Goal: Information Seeking & Learning: Learn about a topic

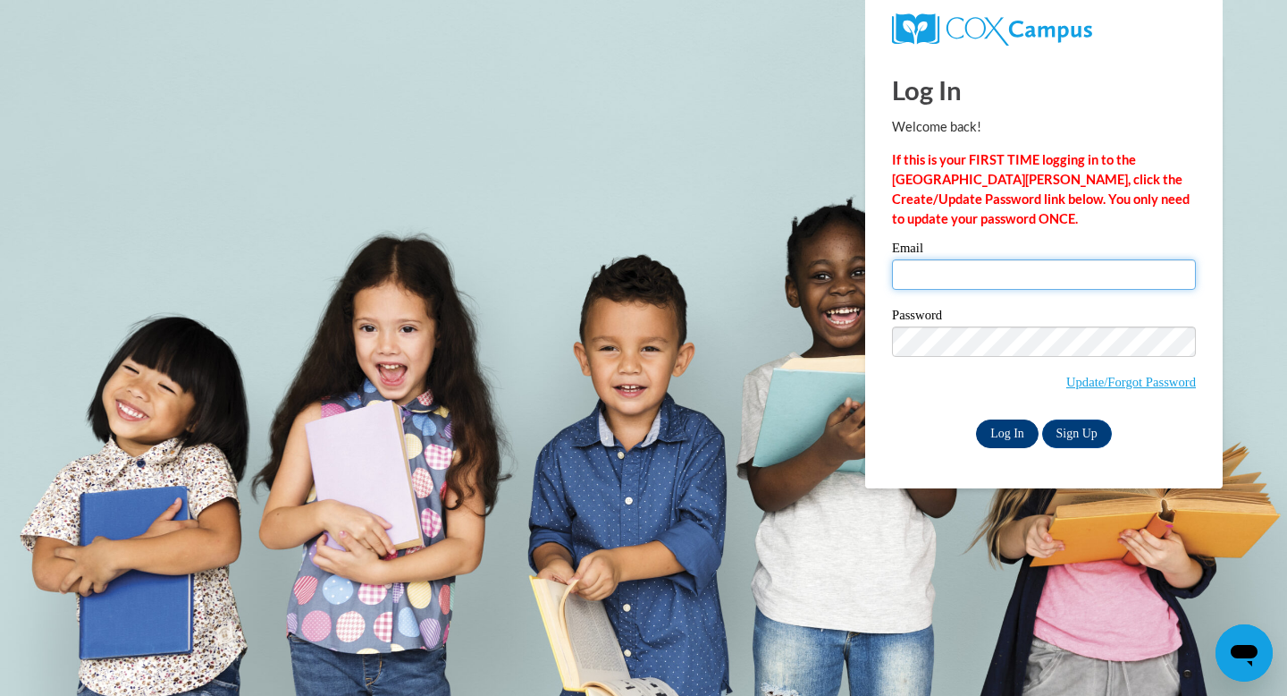
type input "schmidtm@ripon.k12.wi.us"
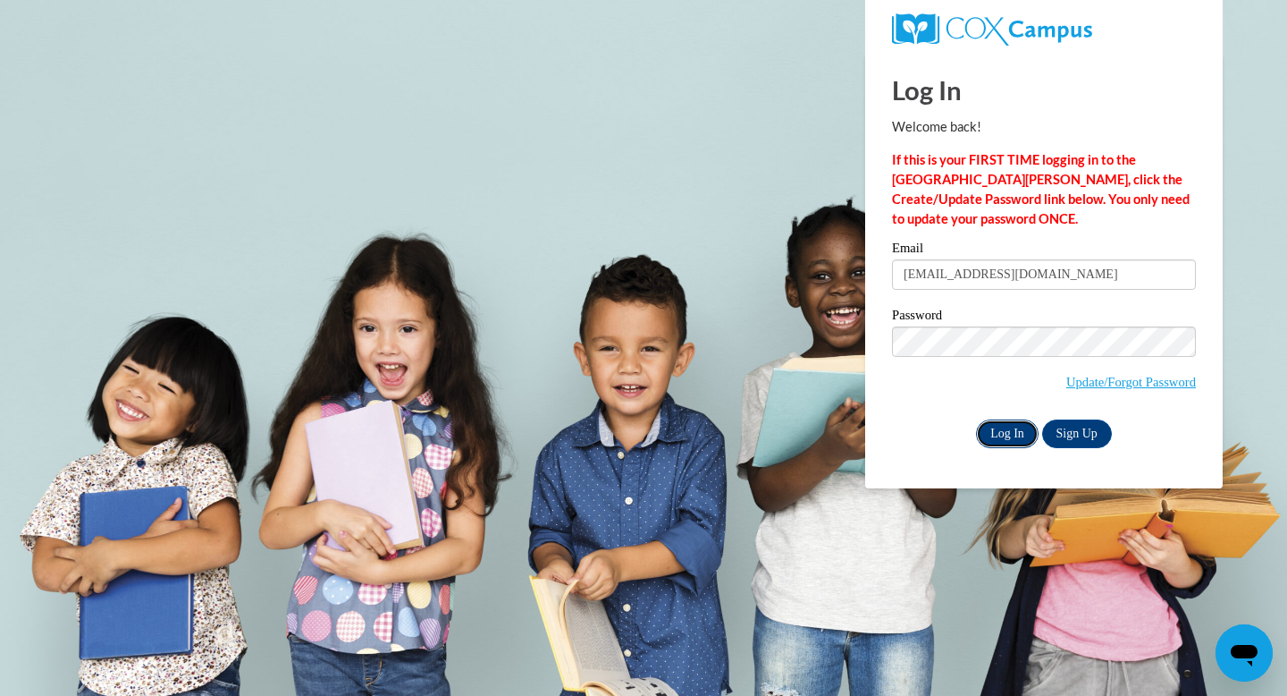
click at [1011, 431] on input "Log In" at bounding box center [1007, 433] width 63 height 29
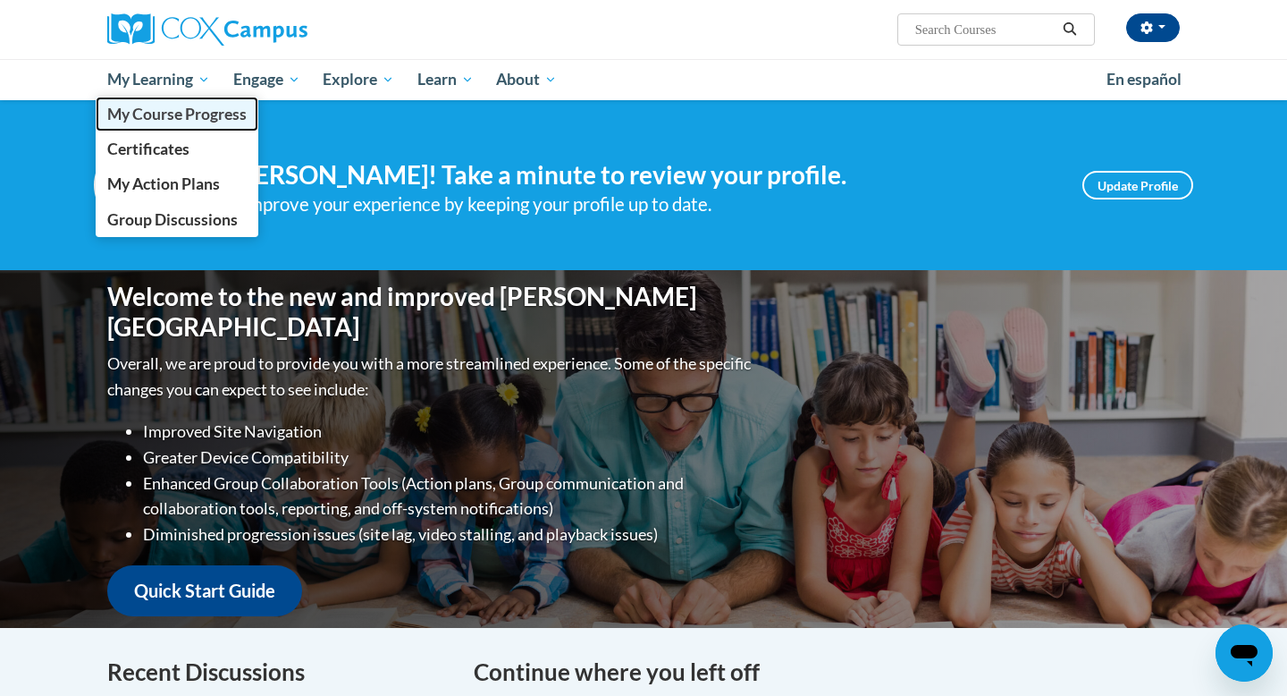
click at [122, 109] on span "My Course Progress" at bounding box center [176, 114] width 139 height 19
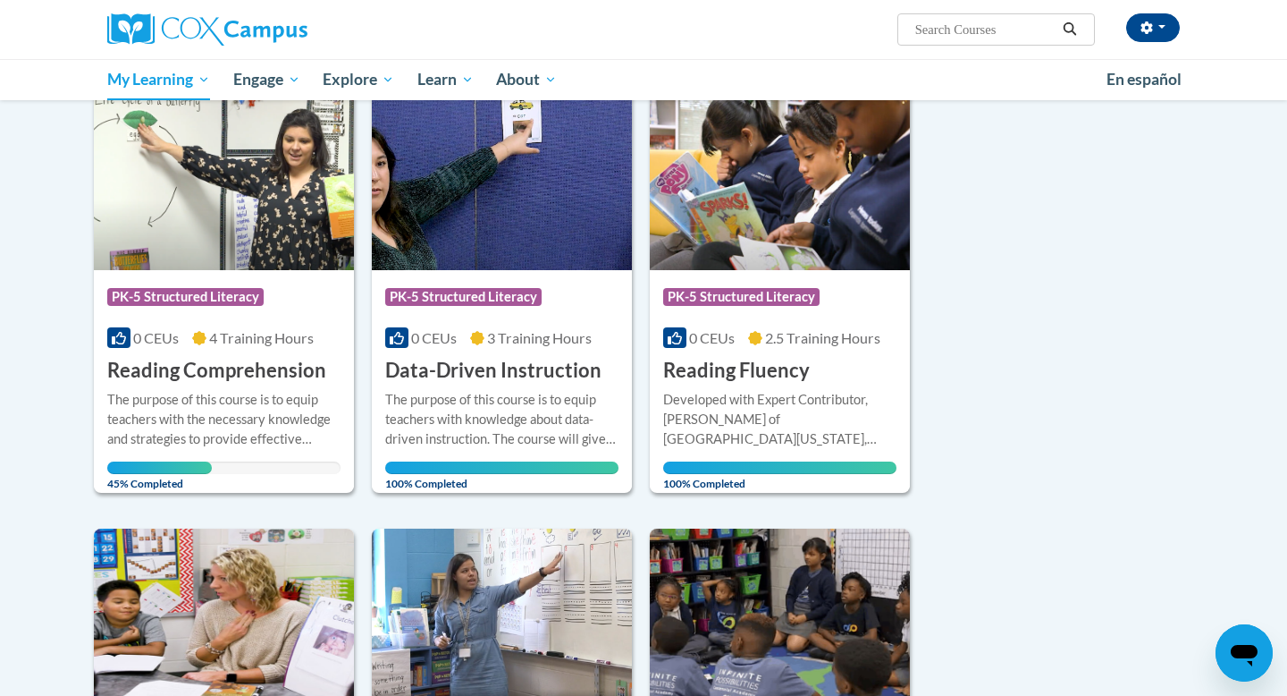
scroll to position [240, 0]
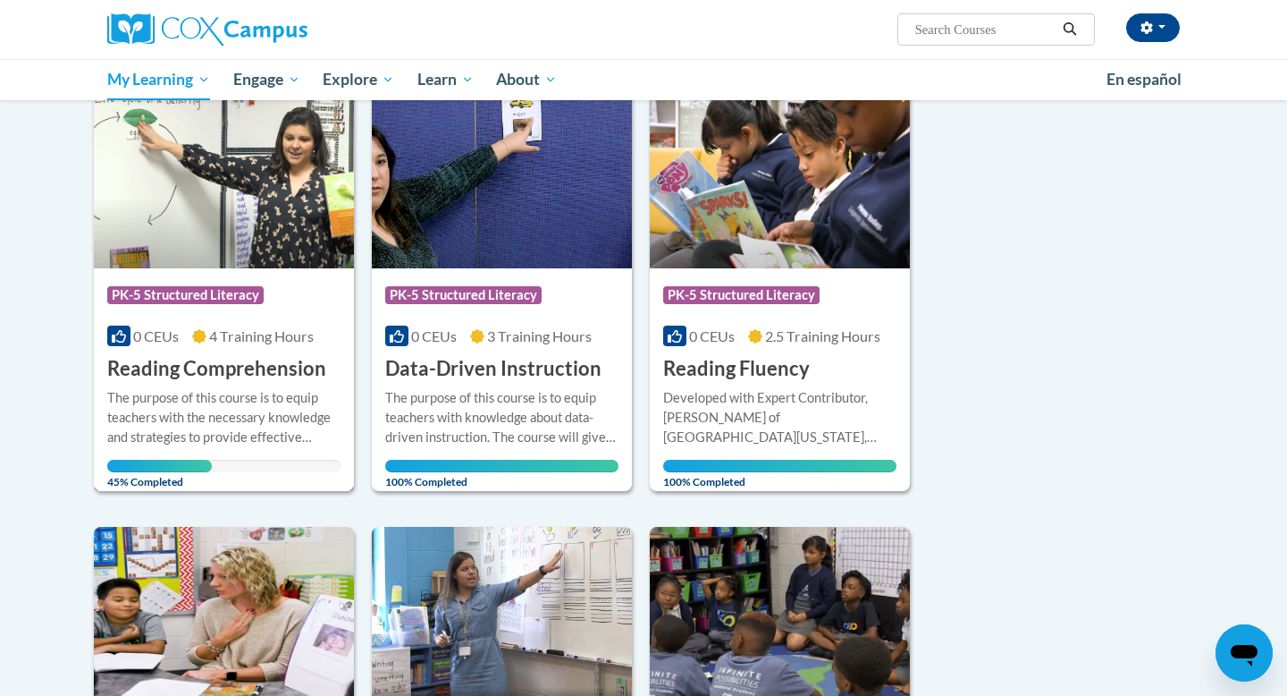
click at [222, 371] on h3 "Reading Comprehension" at bounding box center [216, 369] width 219 height 28
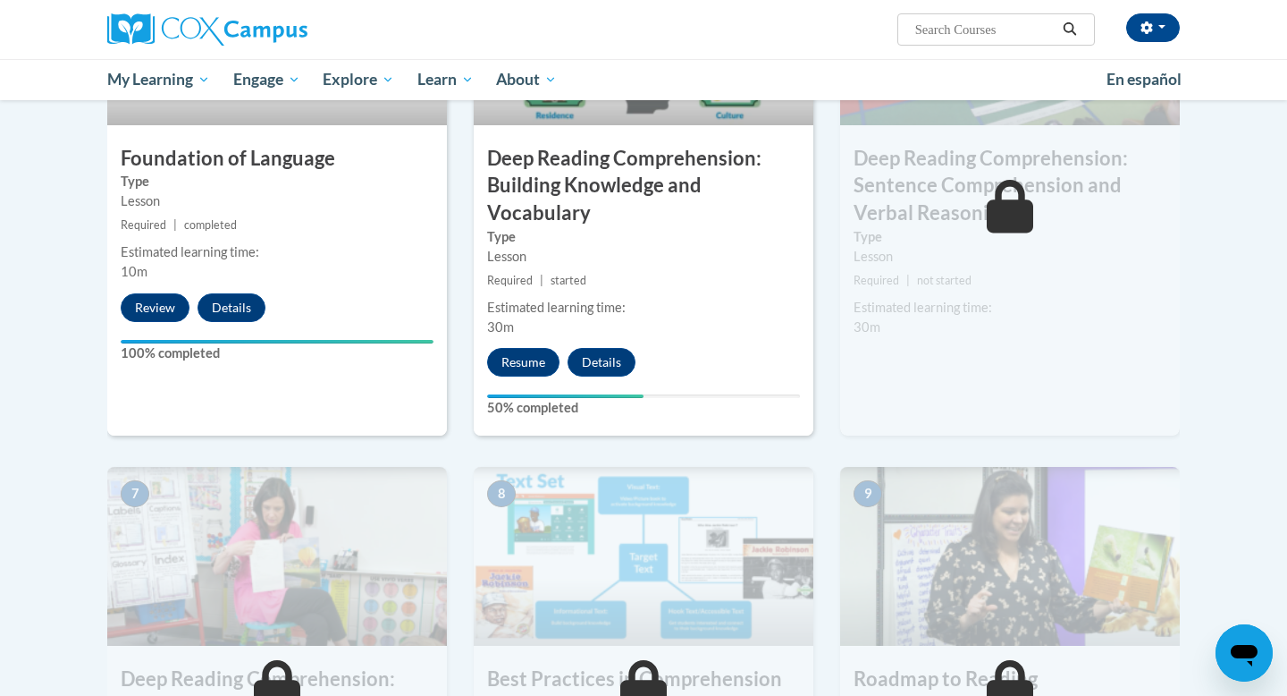
scroll to position [992, 0]
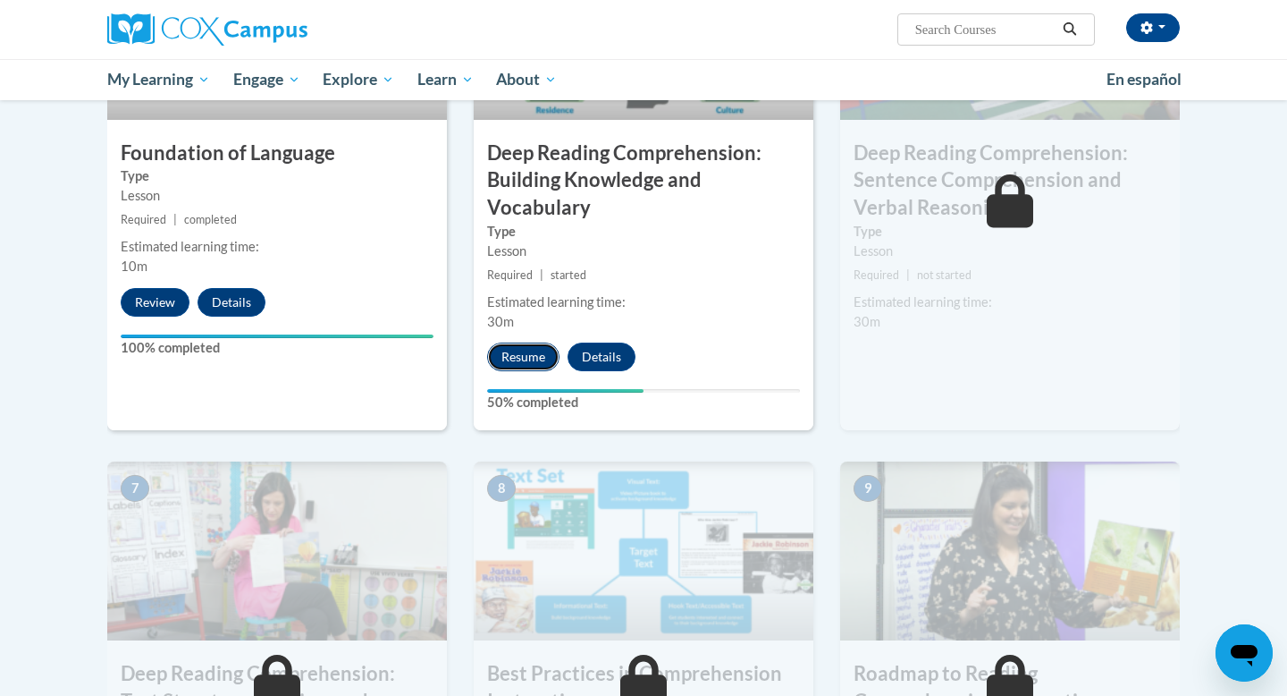
click at [518, 350] on button "Resume" at bounding box center [523, 356] width 72 height 29
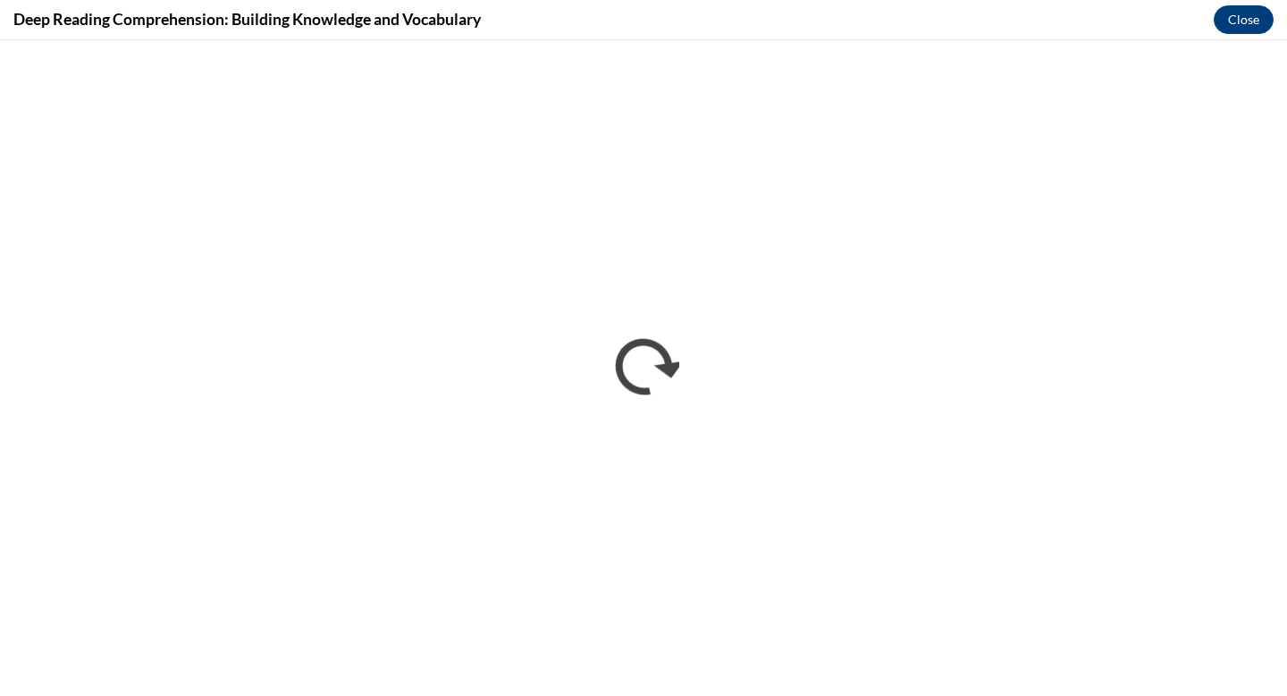
scroll to position [0, 0]
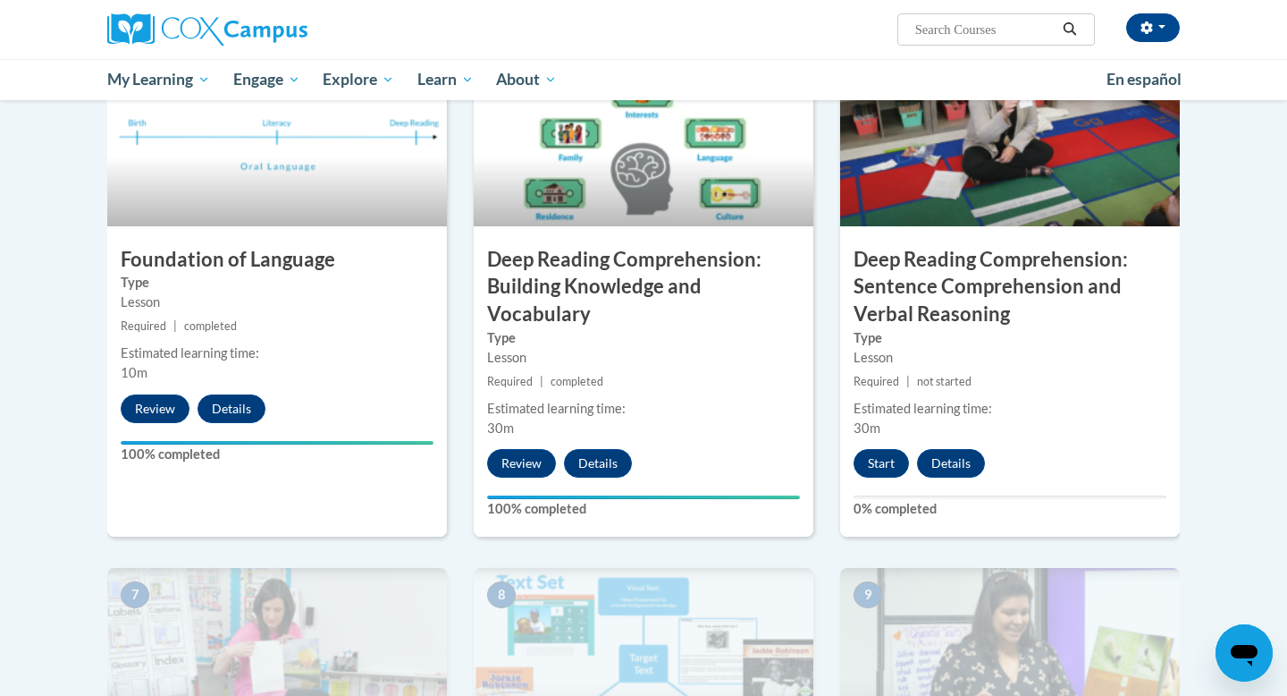
scroll to position [898, 0]
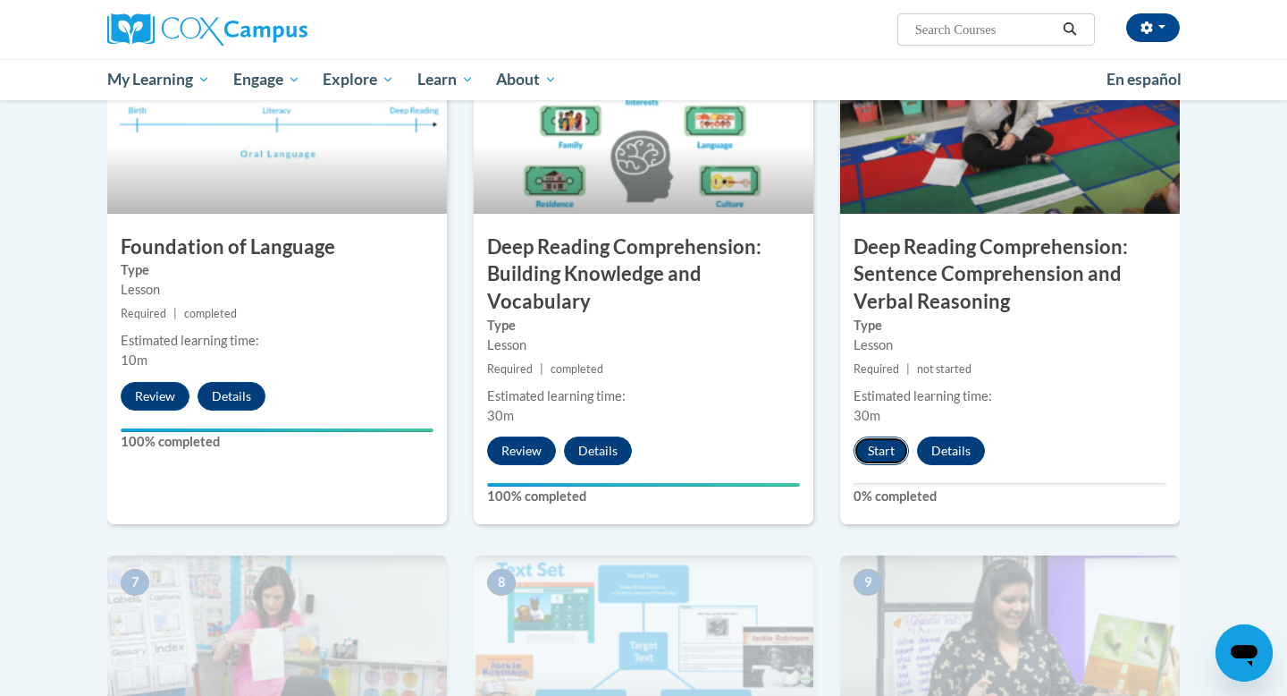
click at [875, 443] on button "Start" at bounding box center [881, 450] width 55 height 29
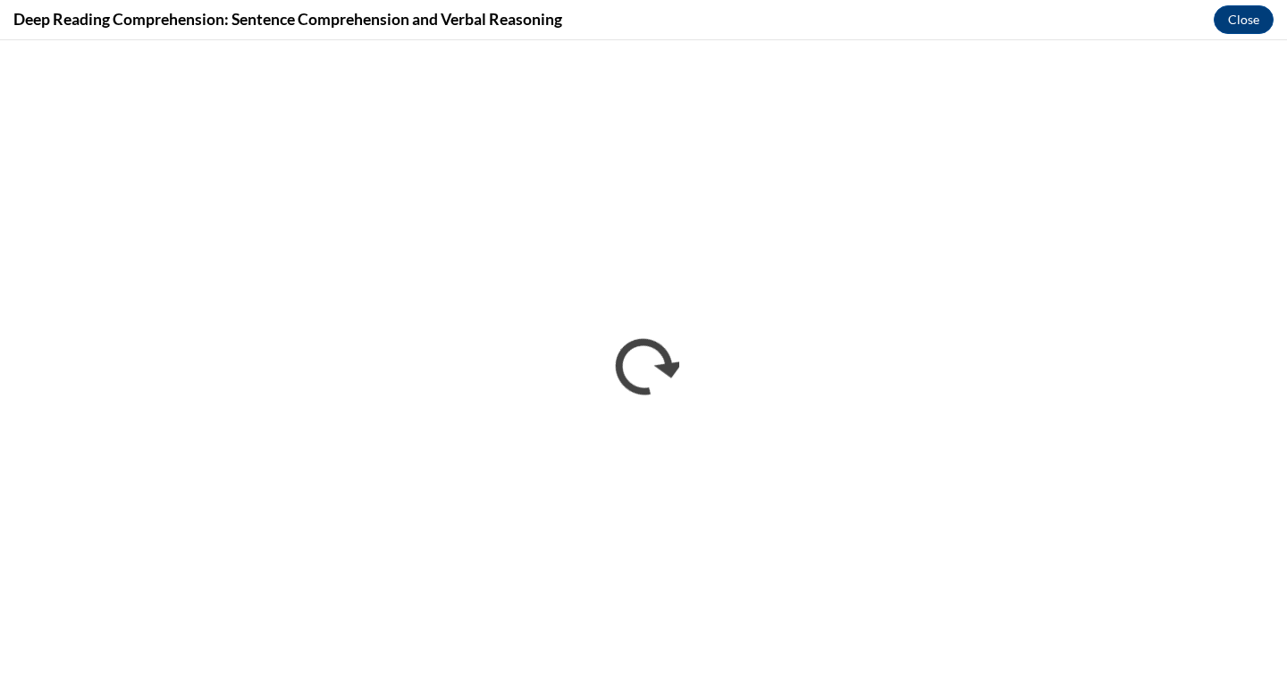
scroll to position [0, 0]
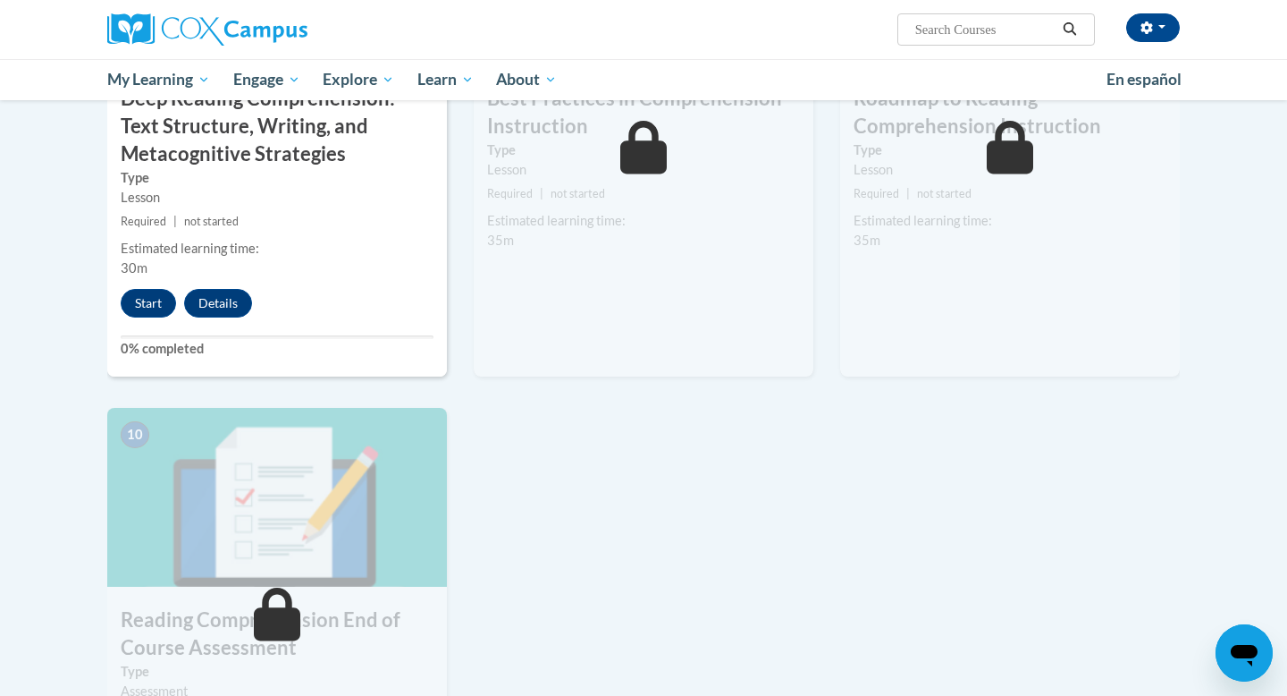
scroll to position [1539, 0]
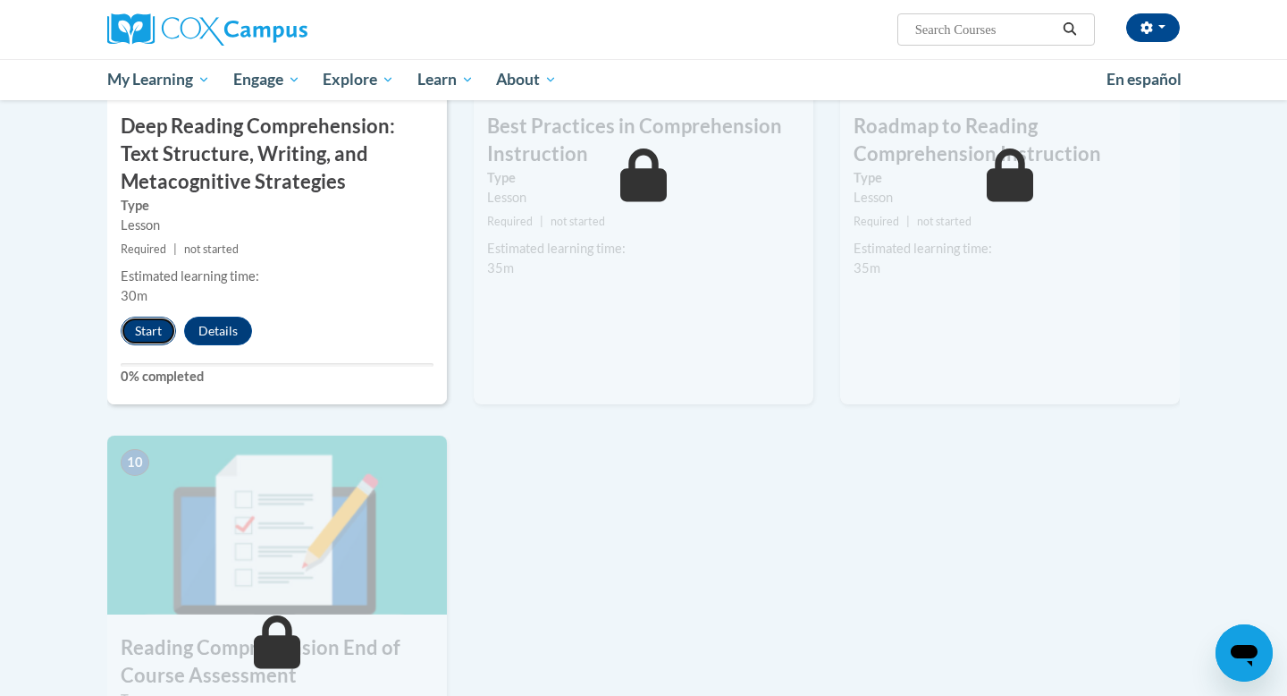
click at [147, 332] on button "Start" at bounding box center [148, 330] width 55 height 29
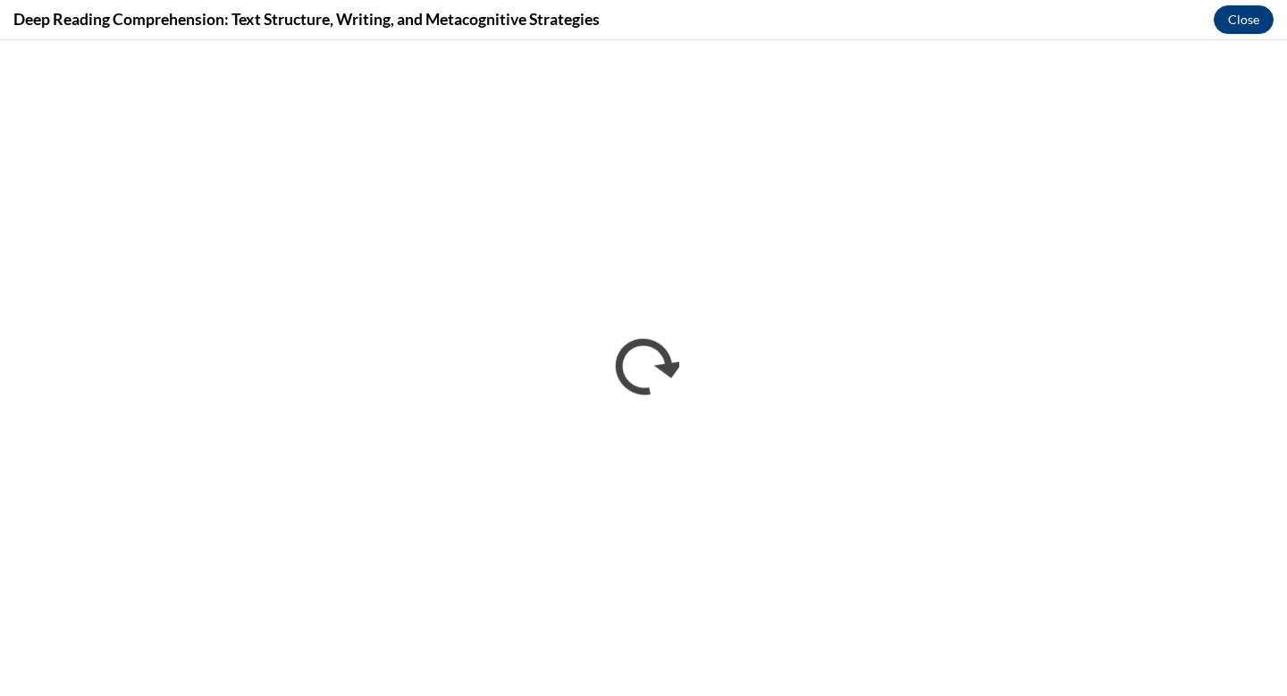
scroll to position [0, 0]
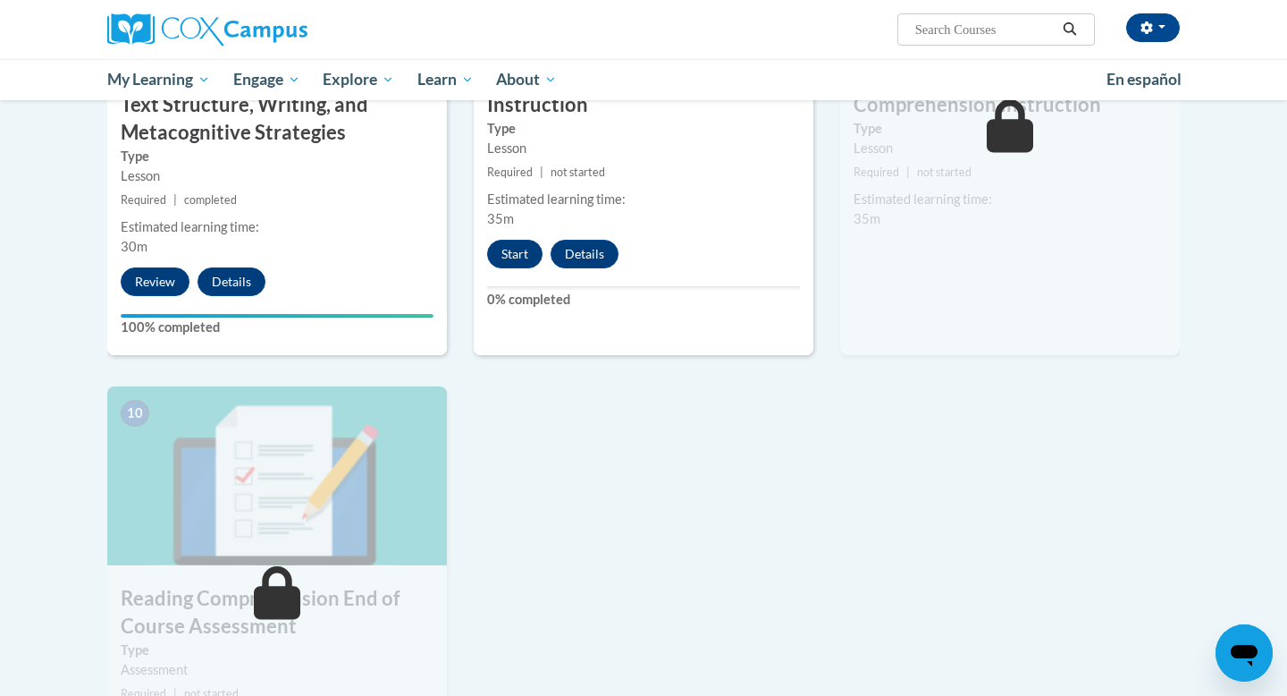
scroll to position [1594, 0]
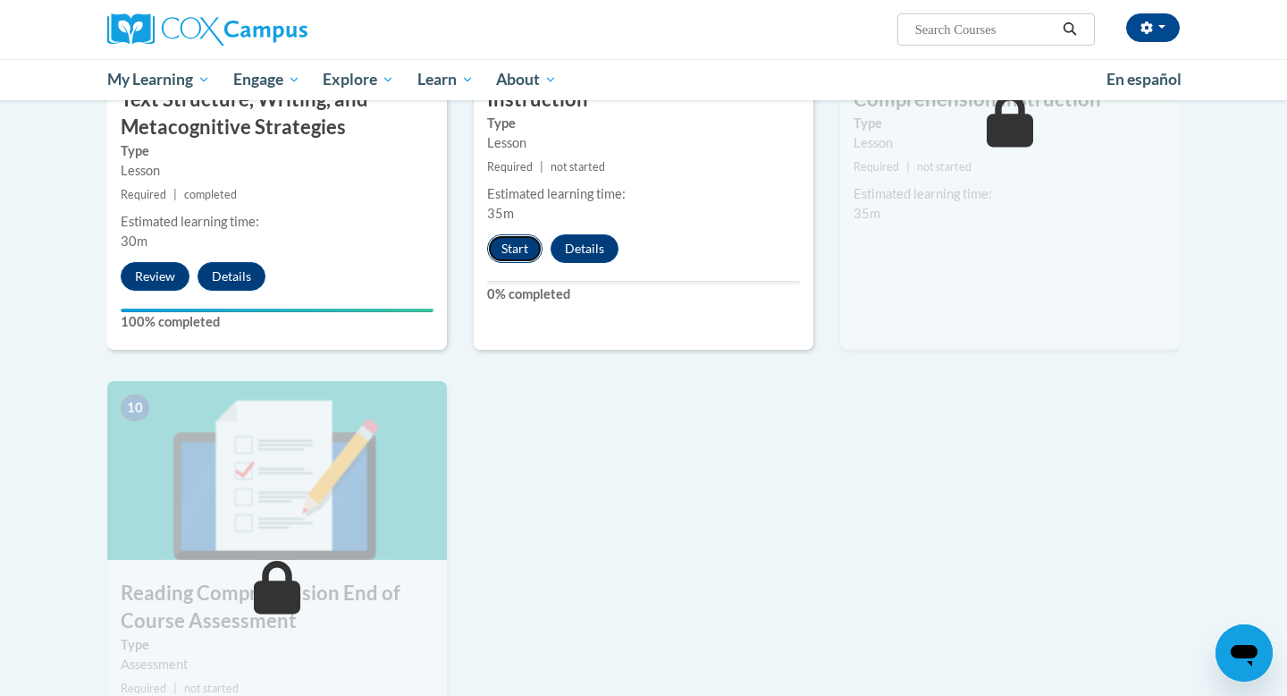
click at [518, 254] on button "Start" at bounding box center [514, 248] width 55 height 29
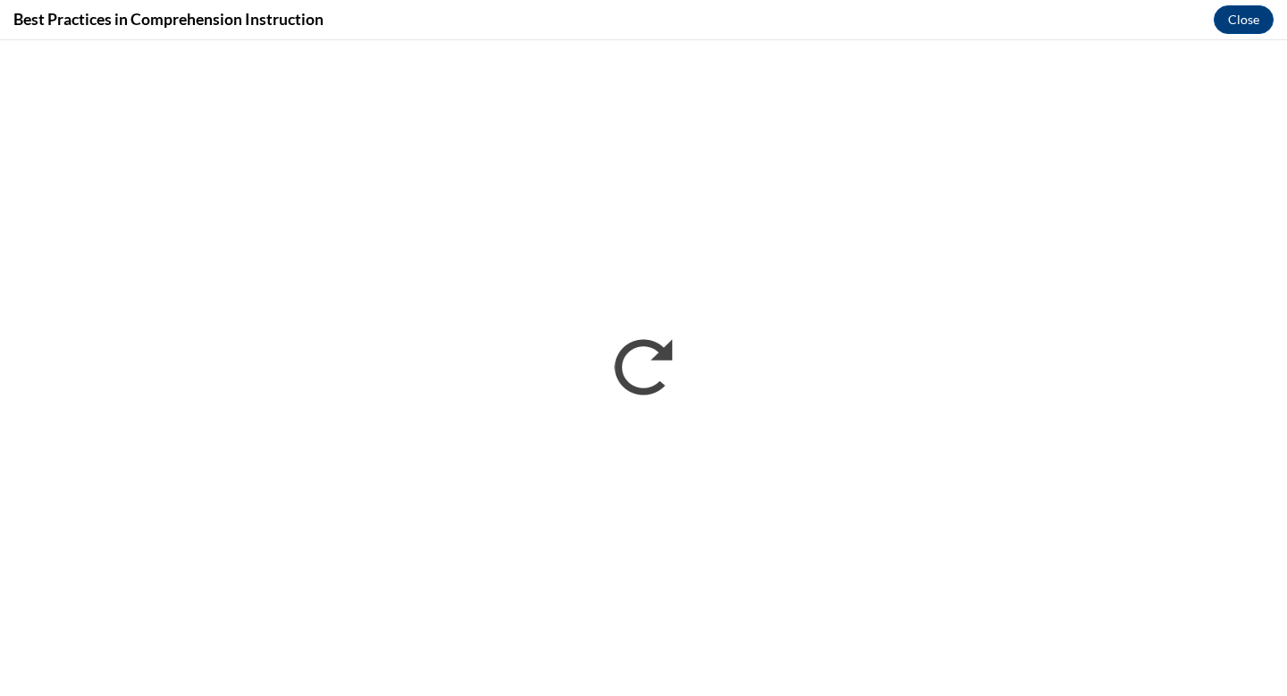
scroll to position [0, 0]
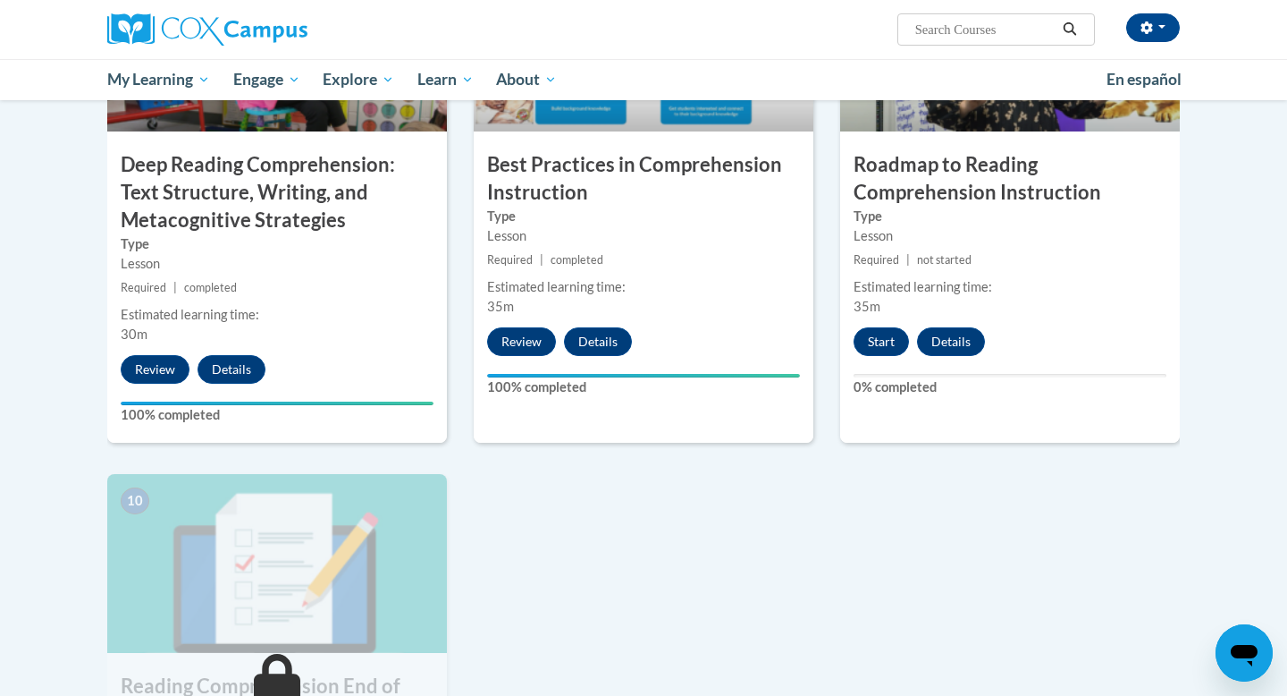
scroll to position [1492, 0]
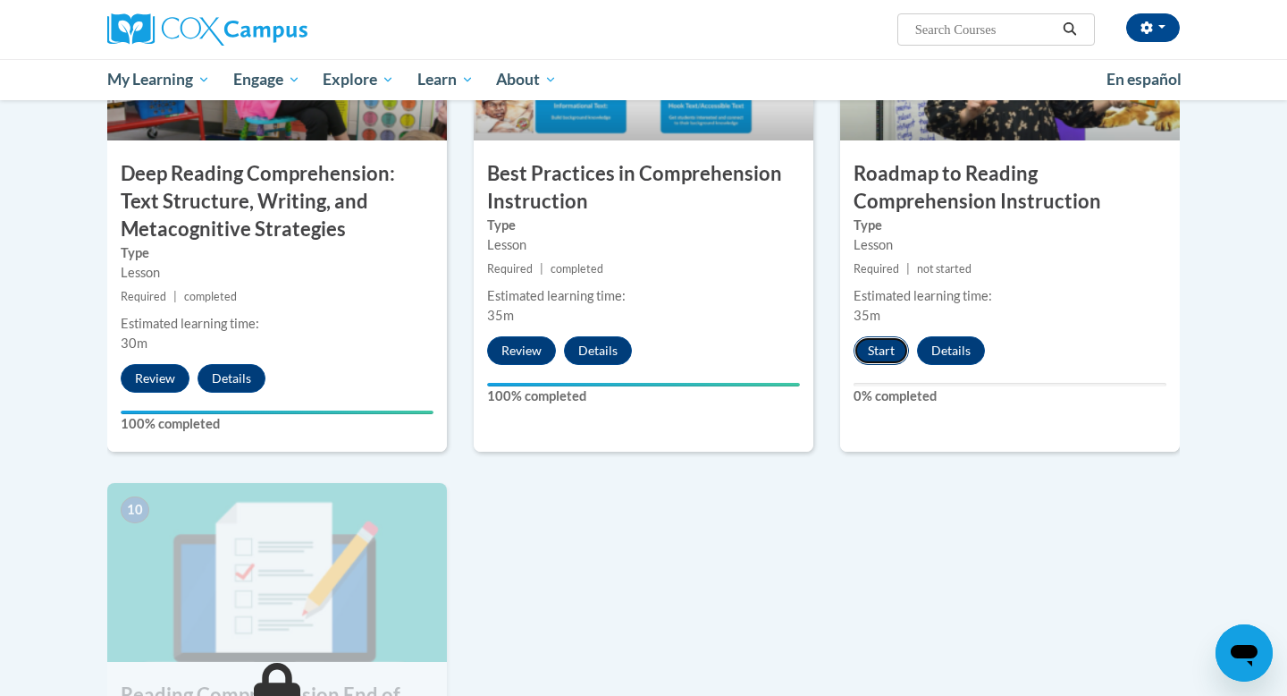
click at [874, 354] on button "Start" at bounding box center [881, 350] width 55 height 29
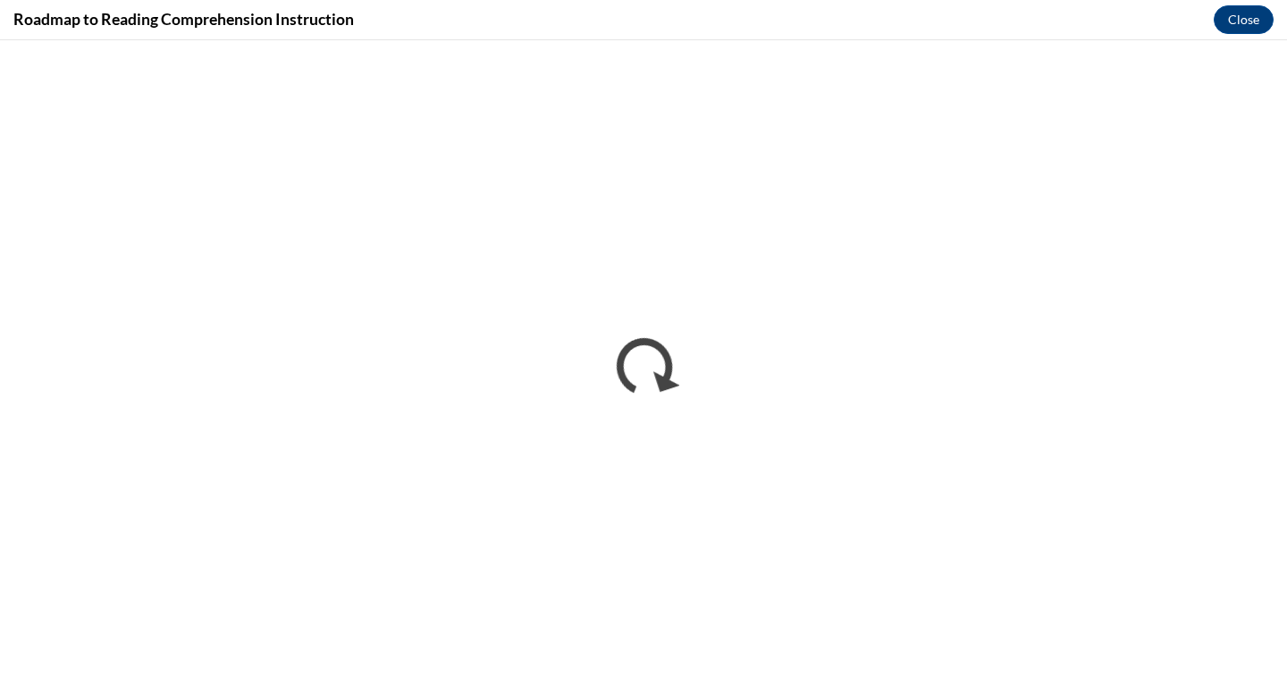
scroll to position [0, 0]
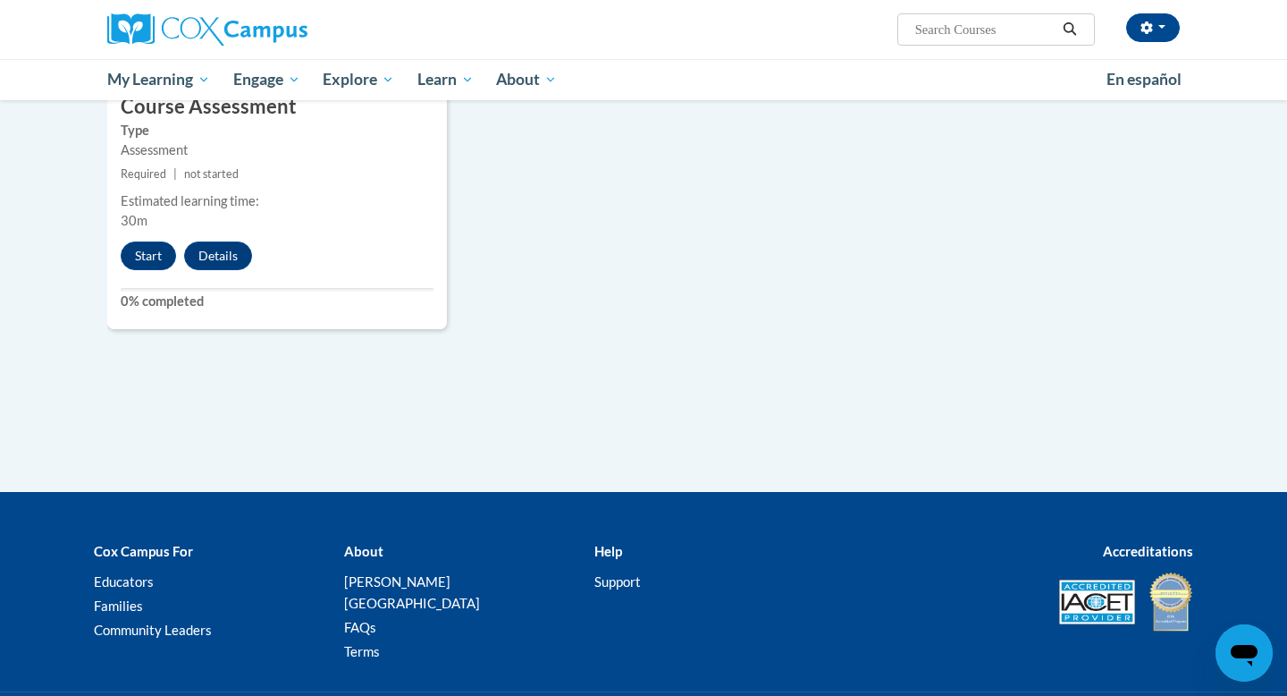
scroll to position [2101, 0]
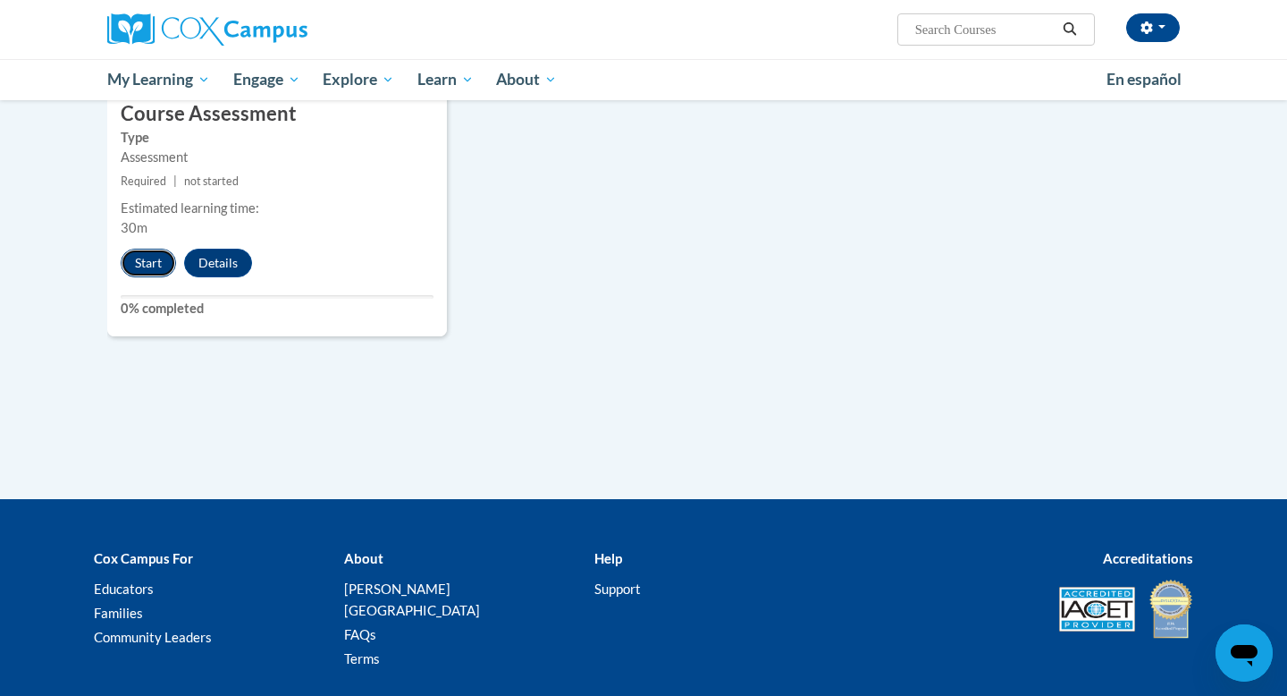
click at [140, 260] on button "Start" at bounding box center [148, 263] width 55 height 29
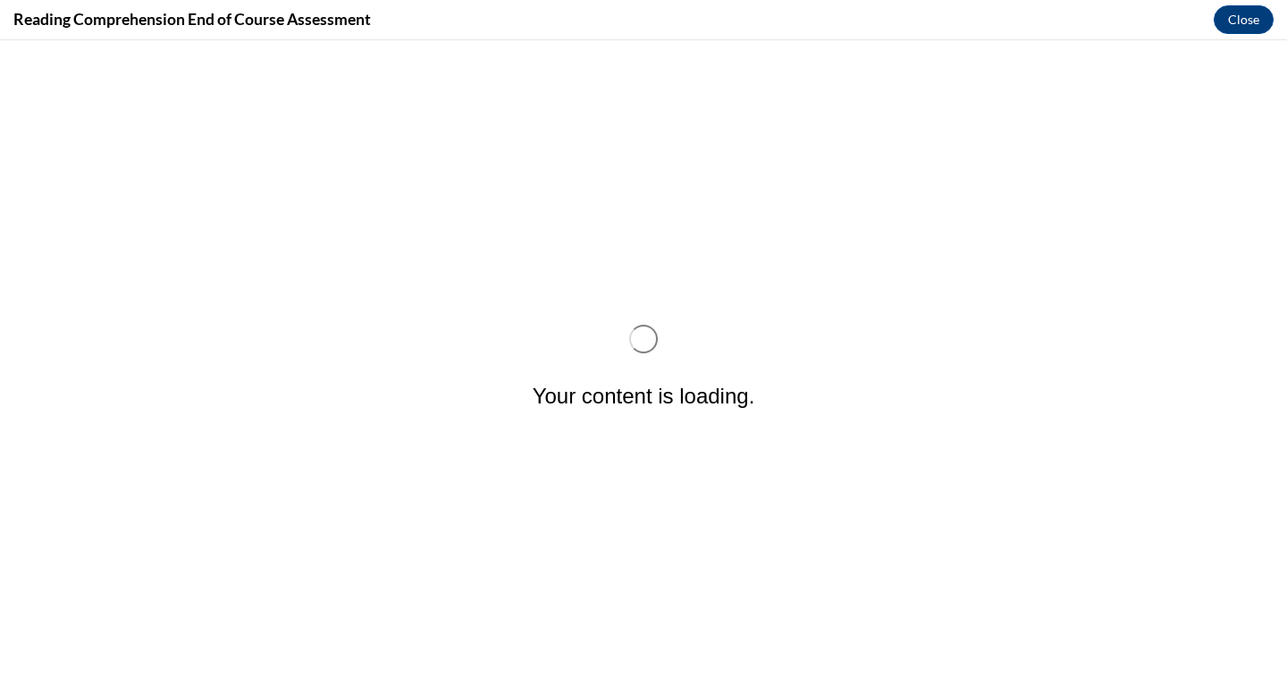
scroll to position [0, 0]
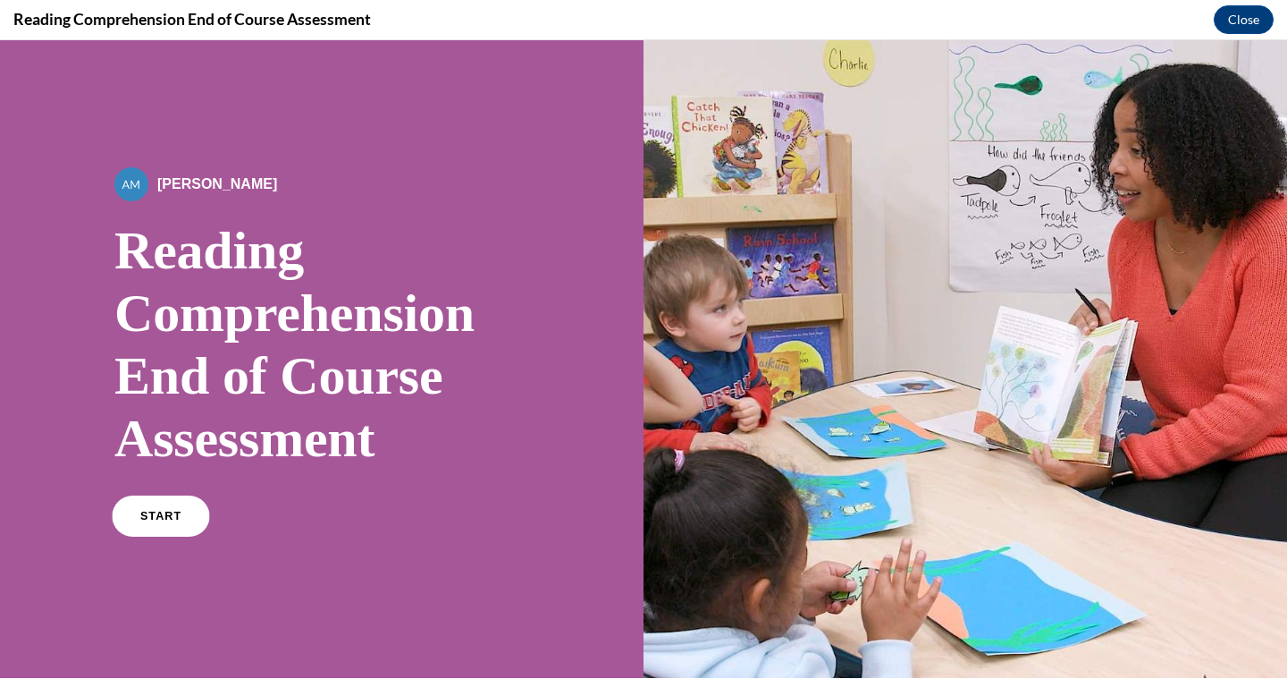
click at [166, 517] on span "START" at bounding box center [160, 516] width 41 height 13
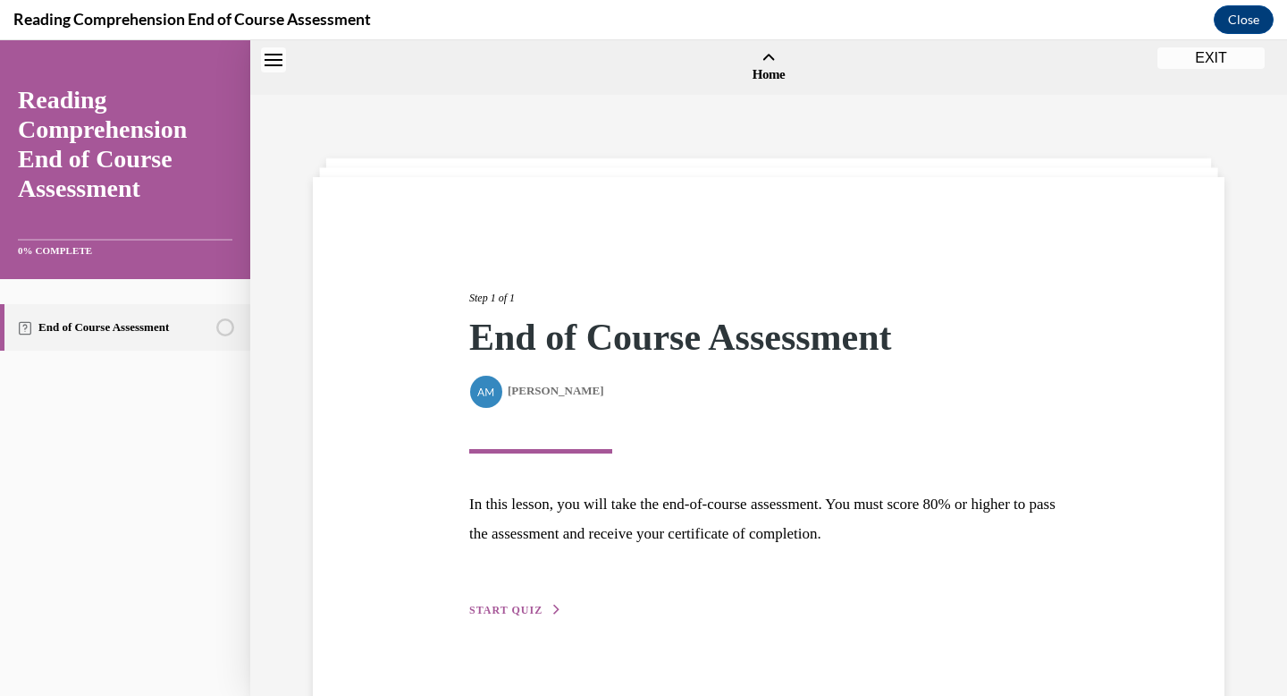
scroll to position [55, 0]
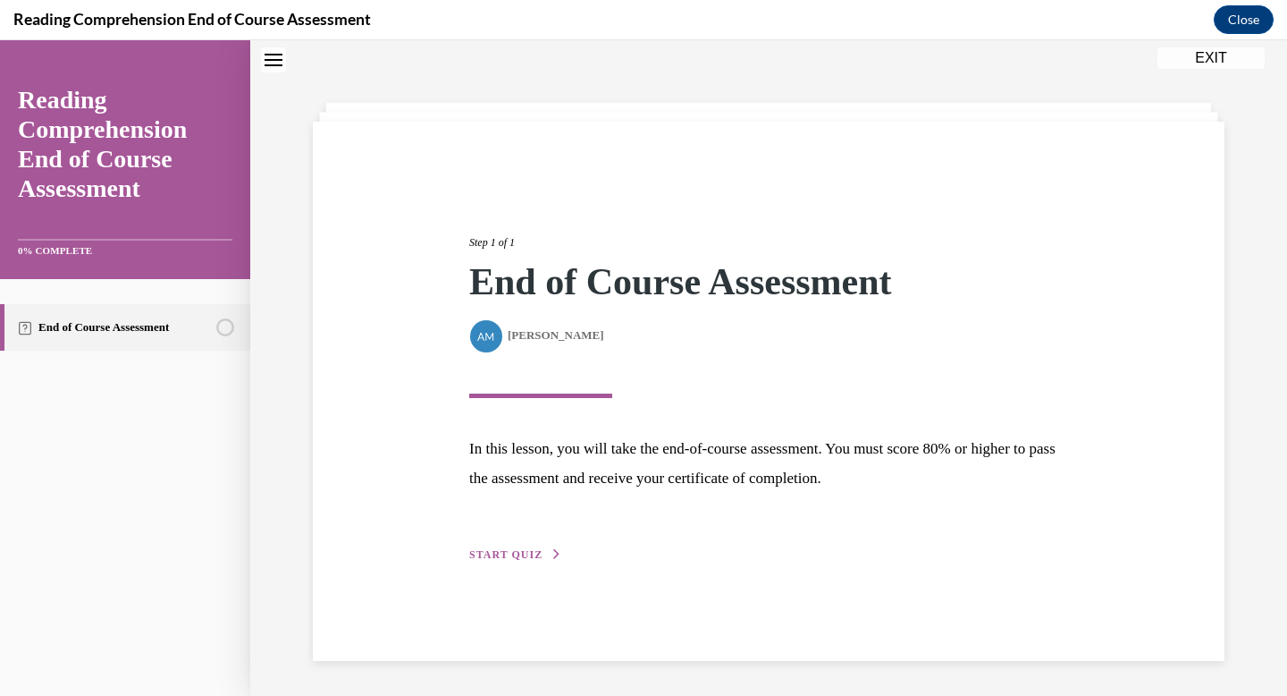
click at [506, 554] on span "START QUIZ" at bounding box center [505, 554] width 73 height 13
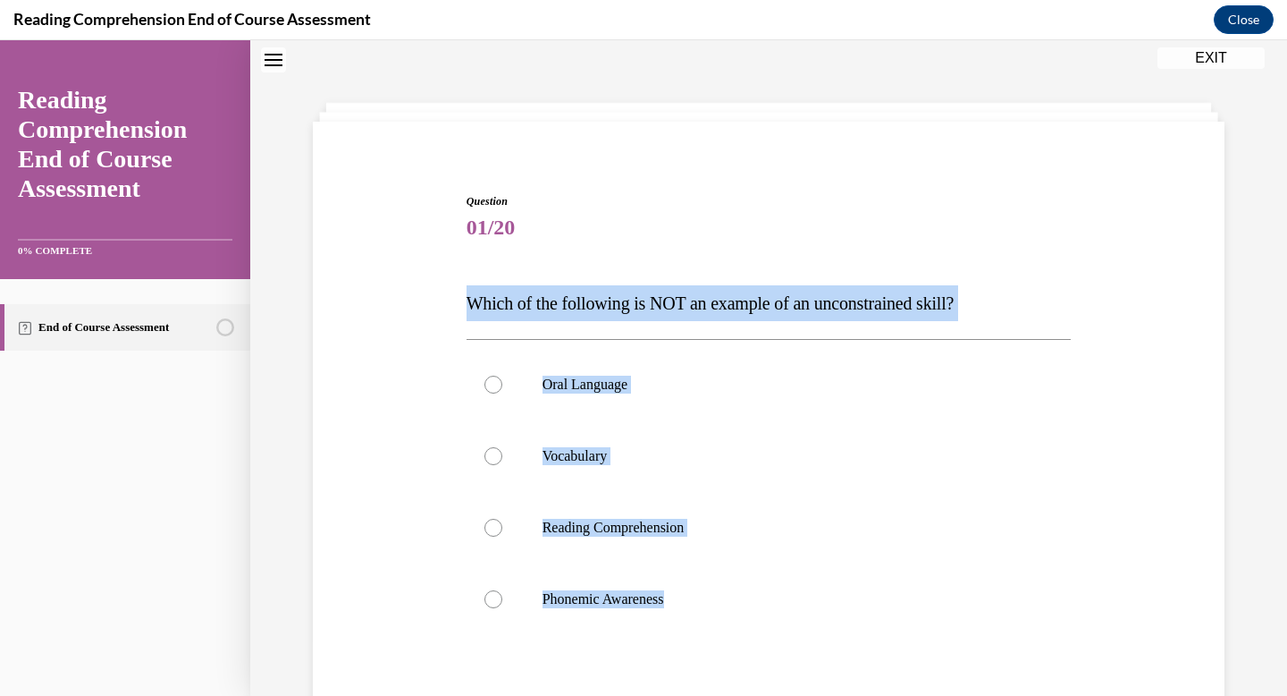
drag, startPoint x: 724, startPoint y: 607, endPoint x: 417, endPoint y: 310, distance: 426.8
click at [417, 310] on div "Question 01/20 Which of the following is NOT an example of an unconstrained ski…" at bounding box center [768, 497] width 921 height 717
copy div "Which of the following is NOT an example of an unconstrained skill? Oral Langua…"
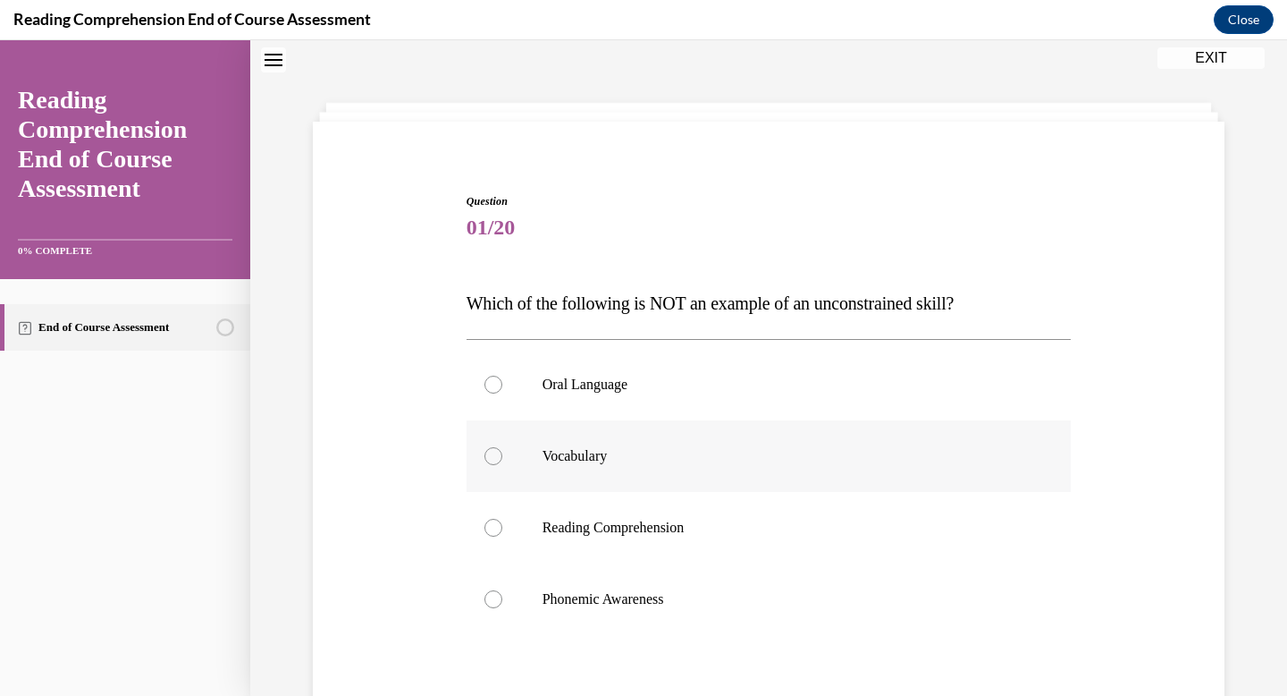
click at [777, 469] on label "Vocabulary" at bounding box center [769, 456] width 605 height 72
click at [502, 465] on input "Vocabulary" at bounding box center [494, 456] width 18 height 18
radio input "true"
click at [722, 598] on p "Phonemic Awareness" at bounding box center [785, 599] width 485 height 18
click at [502, 598] on input "Phonemic Awareness" at bounding box center [494, 599] width 18 height 18
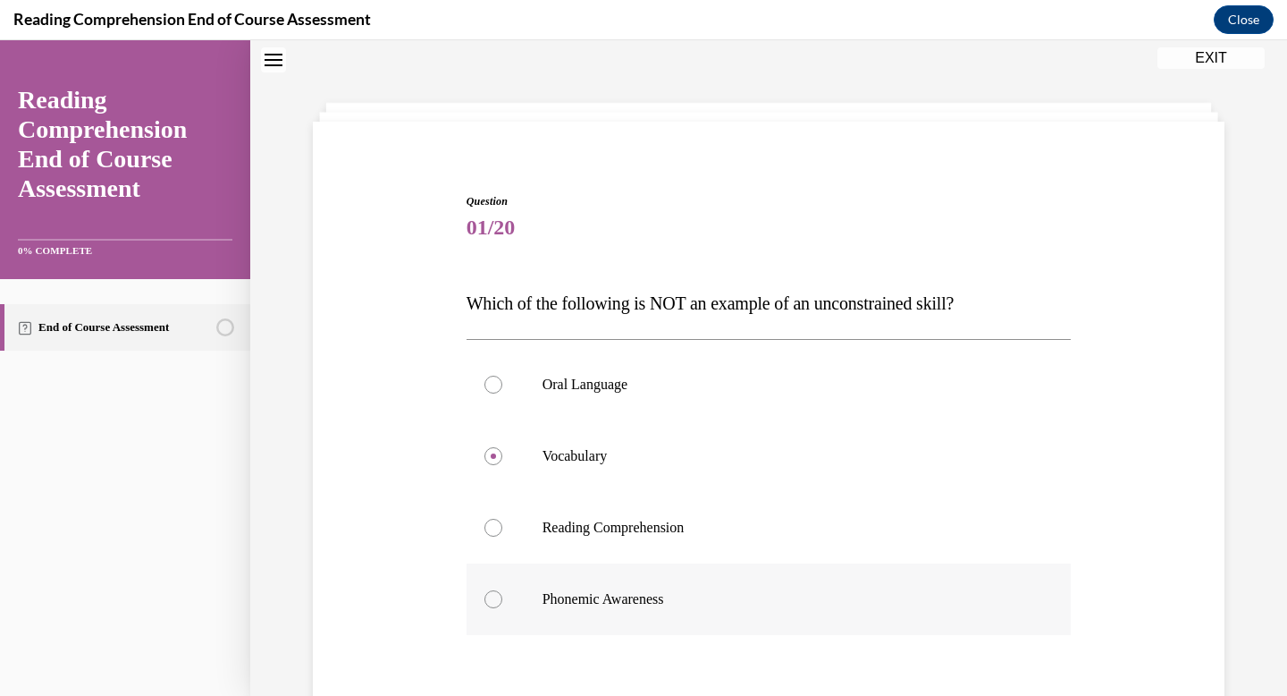
radio input "true"
click at [708, 628] on label "Phonemic Awareness" at bounding box center [769, 599] width 605 height 72
click at [502, 608] on input "Phonemic Awareness" at bounding box center [494, 599] width 18 height 18
click at [704, 657] on div "Question 01/20 Which of the following is NOT an example of an unconstrained ski…" at bounding box center [769, 524] width 605 height 663
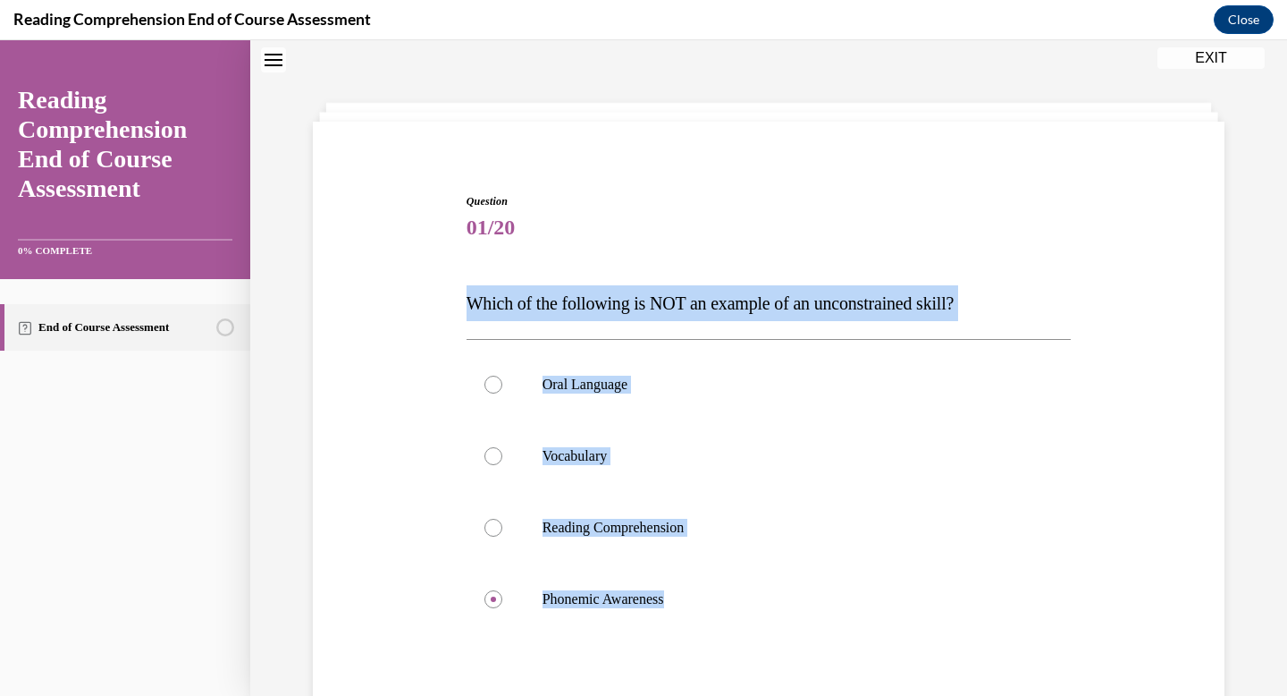
drag, startPoint x: 742, startPoint y: 611, endPoint x: 383, endPoint y: 258, distance: 503.2
click at [383, 258] on div "Question 01/20 Which of the following is NOT an example of an unconstrained ski…" at bounding box center [768, 497] width 921 height 717
copy div "Which of the following is NOT an example of an unconstrained skill? Oral Langua…"
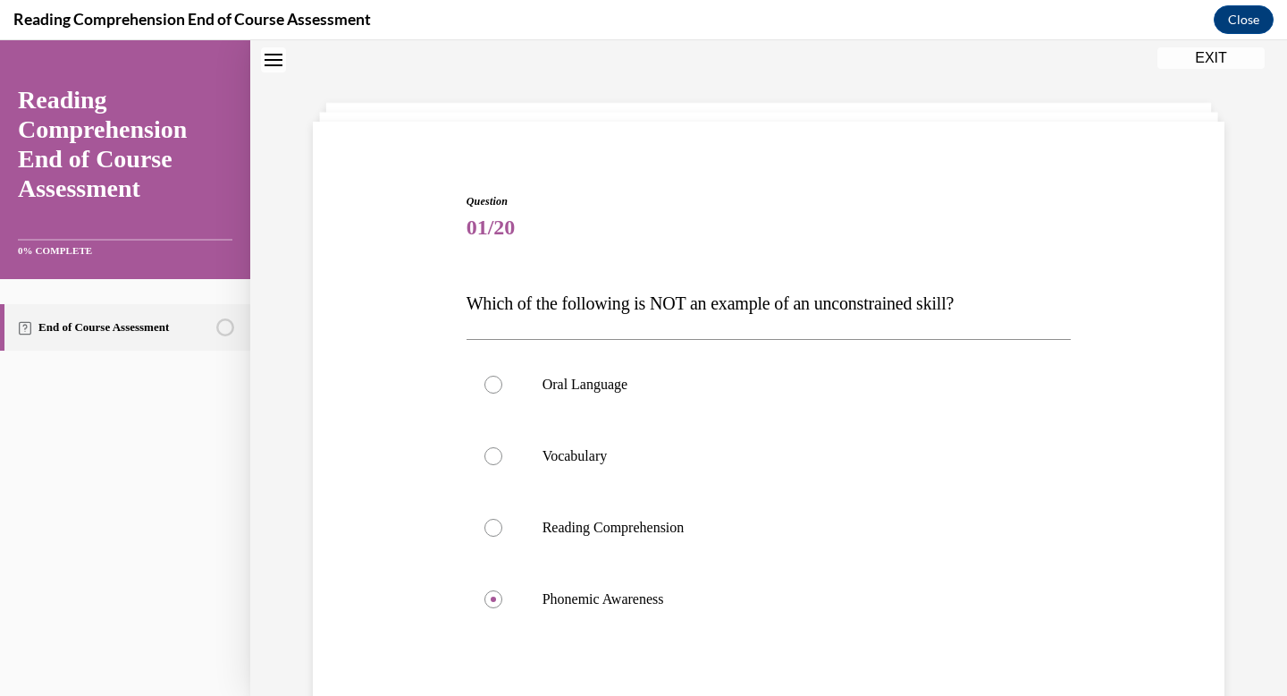
click at [386, 604] on div "Question 01/20 Which of the following is NOT an example of an unconstrained ski…" at bounding box center [768, 497] width 921 height 717
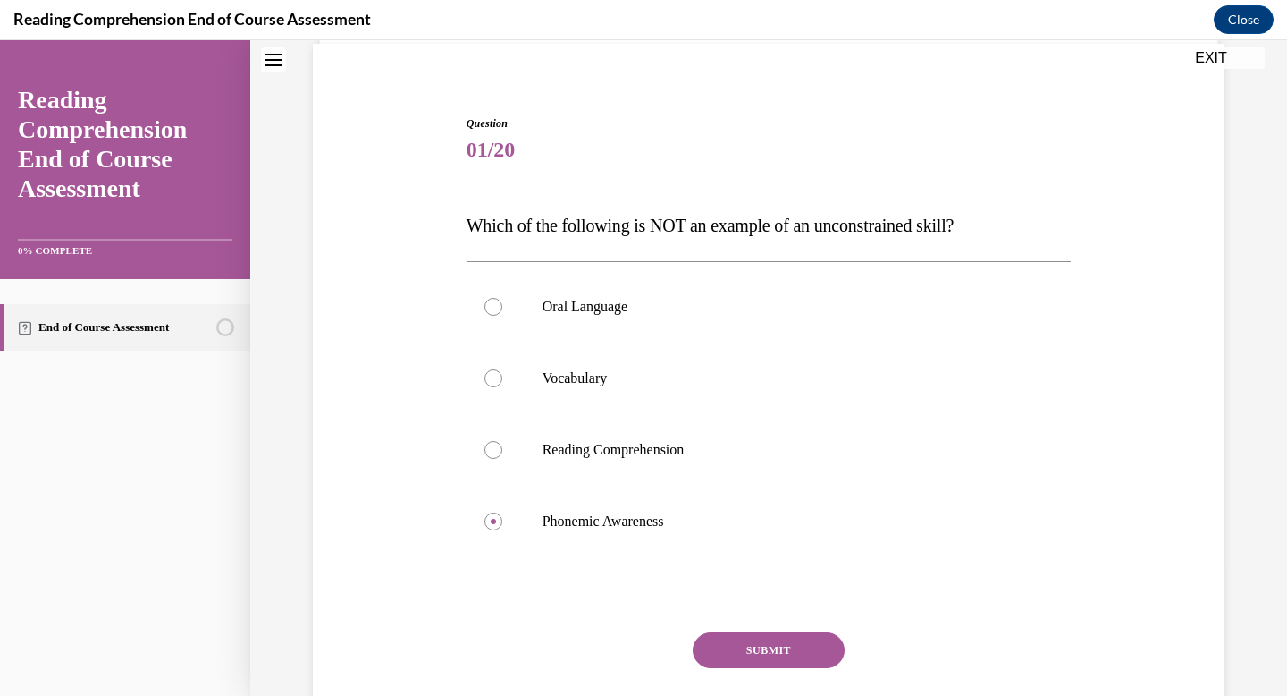
scroll to position [252, 0]
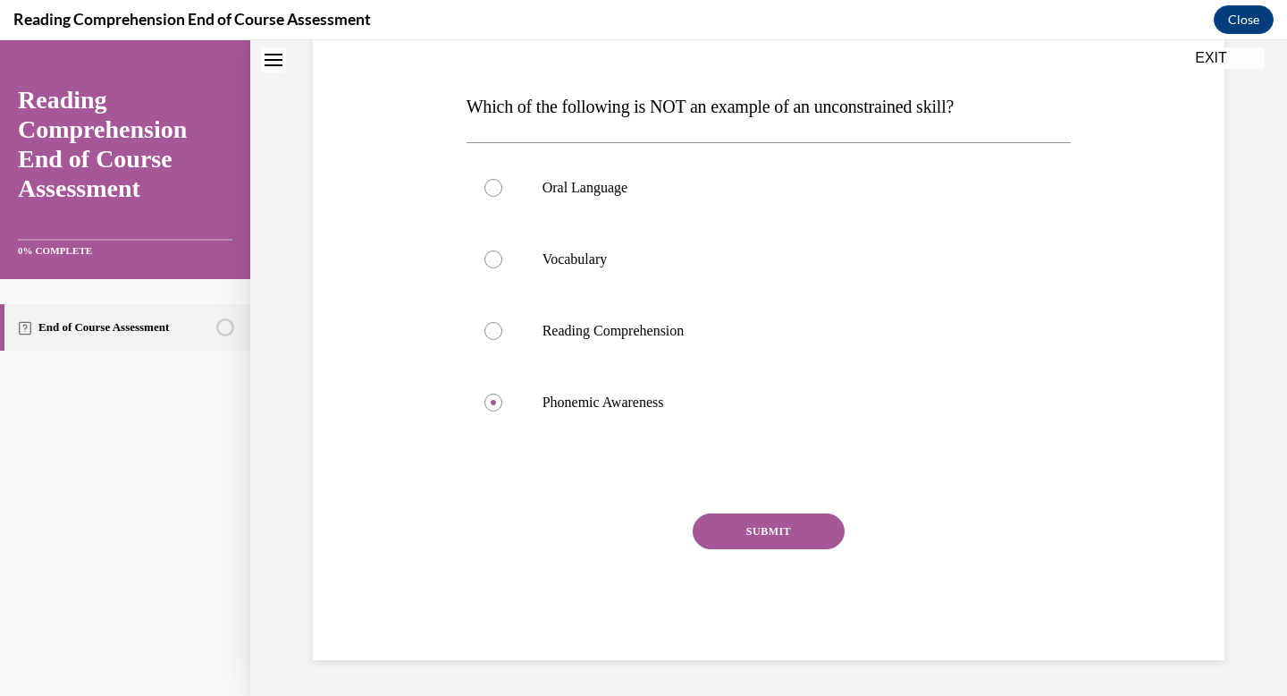
click at [804, 535] on button "SUBMIT" at bounding box center [769, 531] width 152 height 36
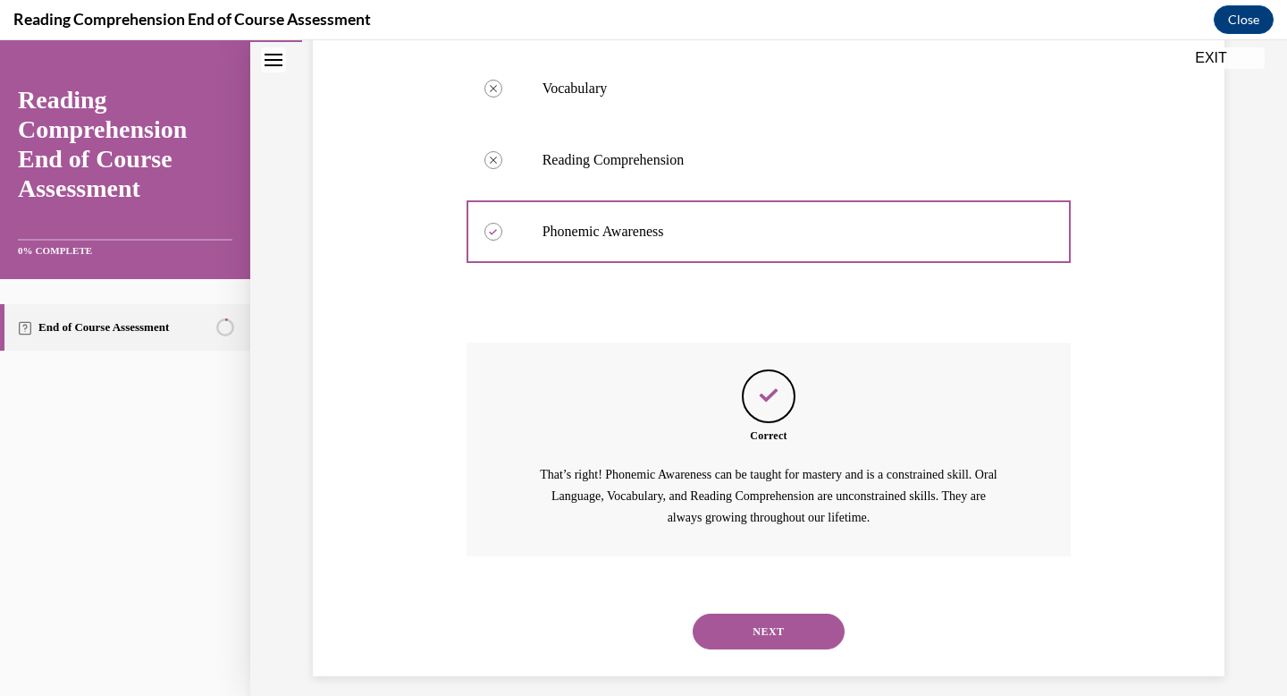
scroll to position [439, 0]
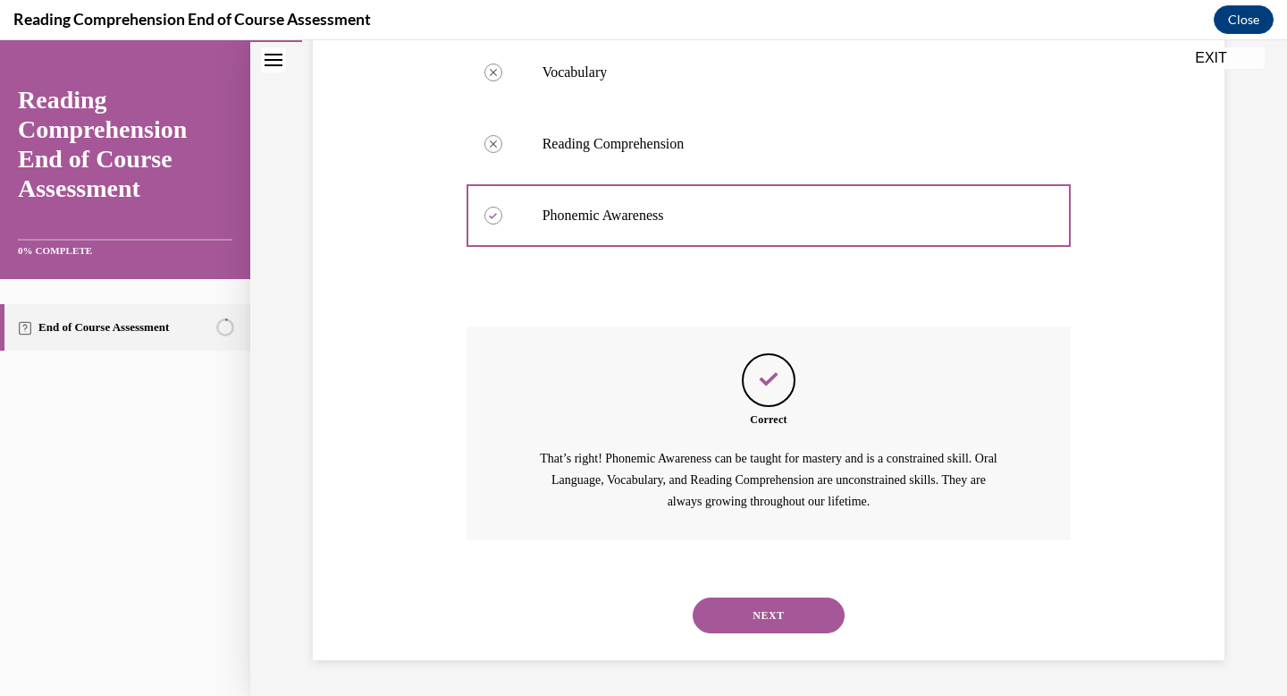
click at [731, 612] on button "NEXT" at bounding box center [769, 615] width 152 height 36
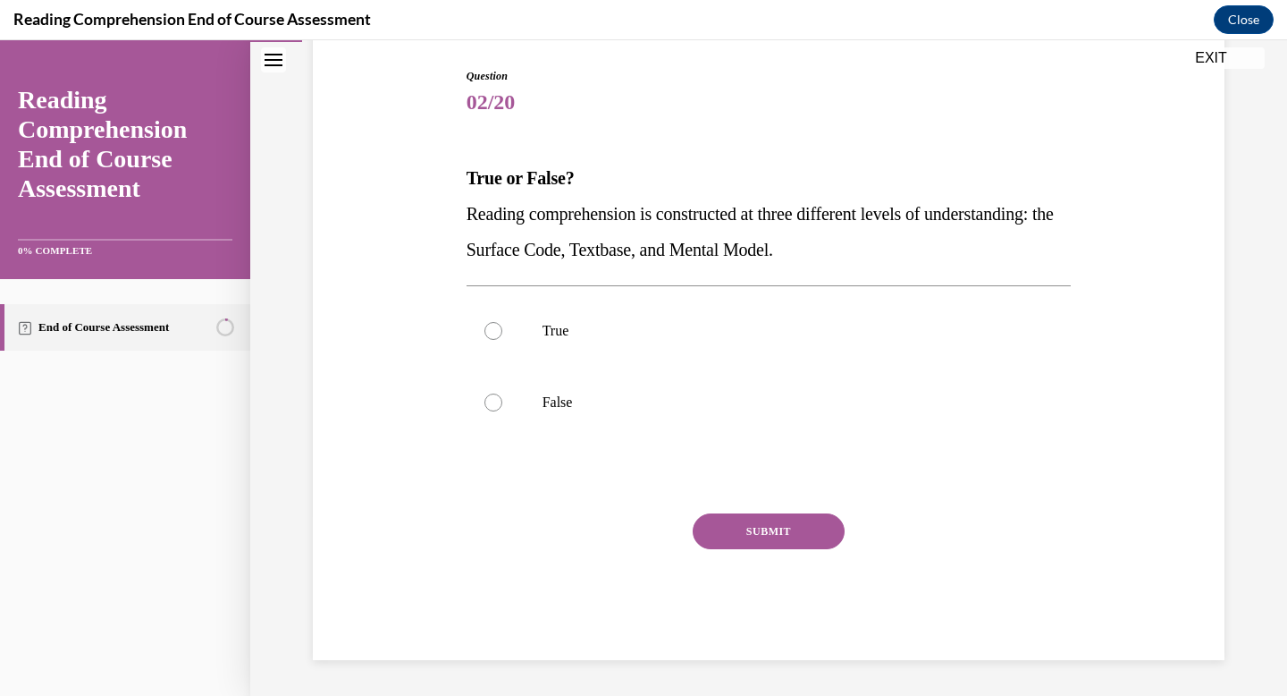
scroll to position [181, 0]
drag, startPoint x: 957, startPoint y: 252, endPoint x: 460, endPoint y: 130, distance: 511.1
click at [460, 130] on div "Question 02/20 True or False? Reading comprehension is constructed at three dif…" at bounding box center [768, 336] width 921 height 645
copy div "True or False? Reading comprehension is constructed at three different levels o…"
click at [524, 327] on label "True" at bounding box center [769, 331] width 605 height 72
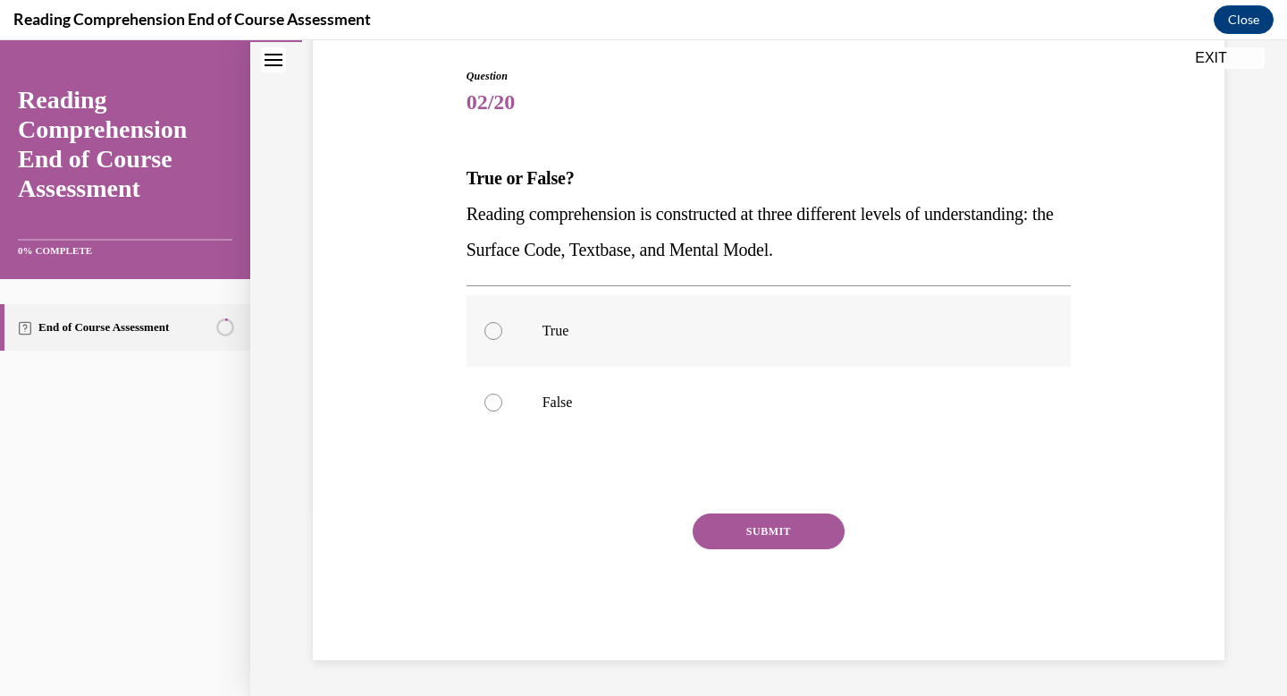
click at [502, 327] on input "True" at bounding box center [494, 331] width 18 height 18
radio input "true"
click at [761, 532] on button "SUBMIT" at bounding box center [769, 531] width 152 height 36
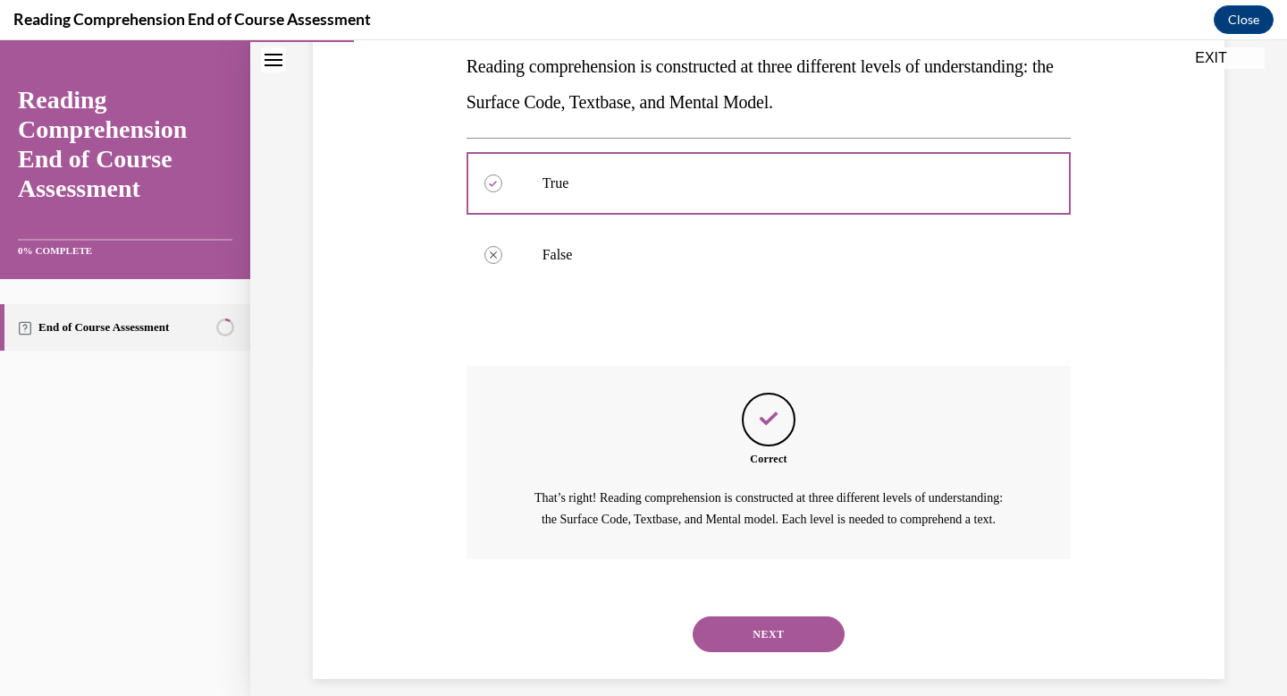
scroll to position [367, 0]
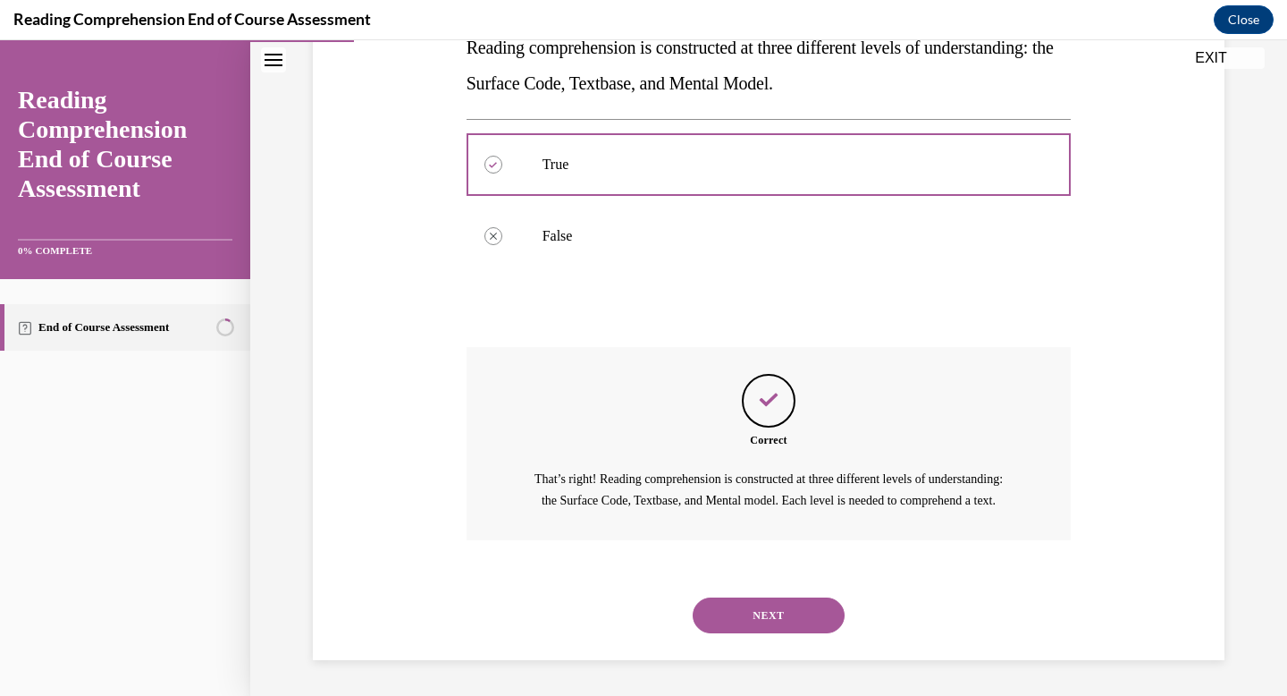
click at [779, 606] on button "NEXT" at bounding box center [769, 615] width 152 height 36
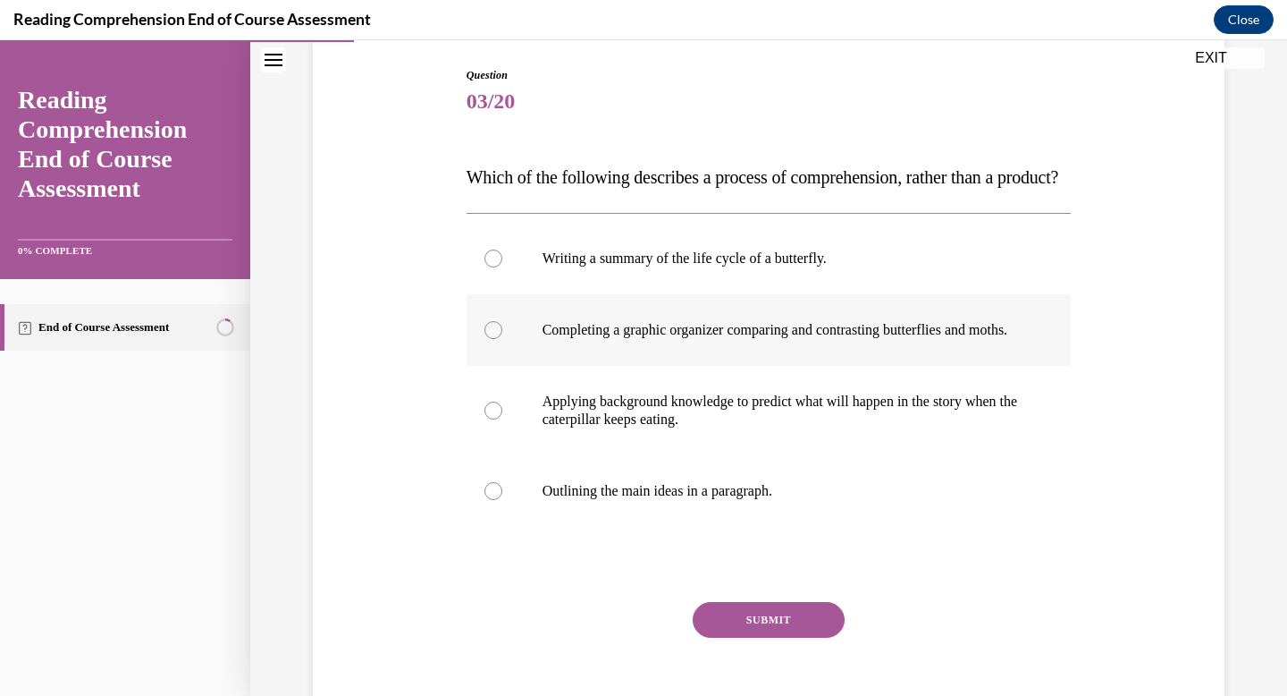
scroll to position [203, 0]
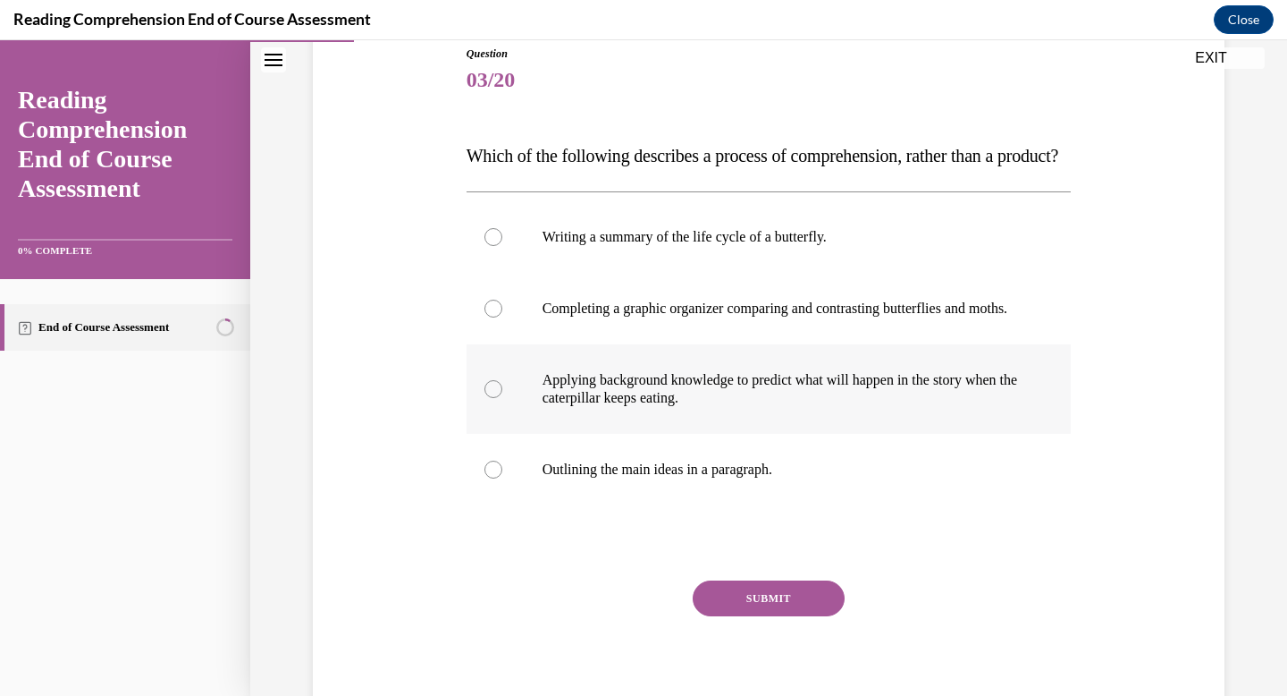
click at [494, 398] on div at bounding box center [494, 389] width 18 height 18
click at [494, 398] on input "Applying background knowledge to predict what will happen in the story when the…" at bounding box center [494, 389] width 18 height 18
radio input "true"
click at [729, 616] on button "SUBMIT" at bounding box center [769, 598] width 152 height 36
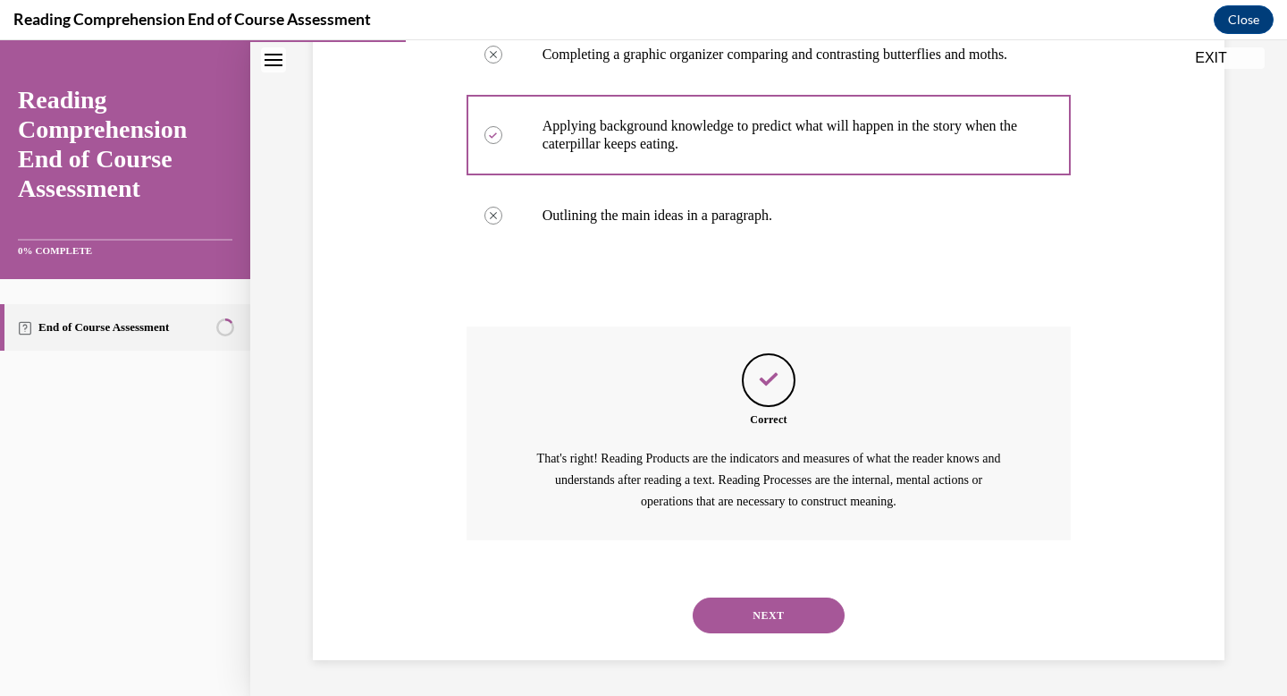
scroll to position [510, 0]
click at [749, 619] on button "NEXT" at bounding box center [769, 615] width 152 height 36
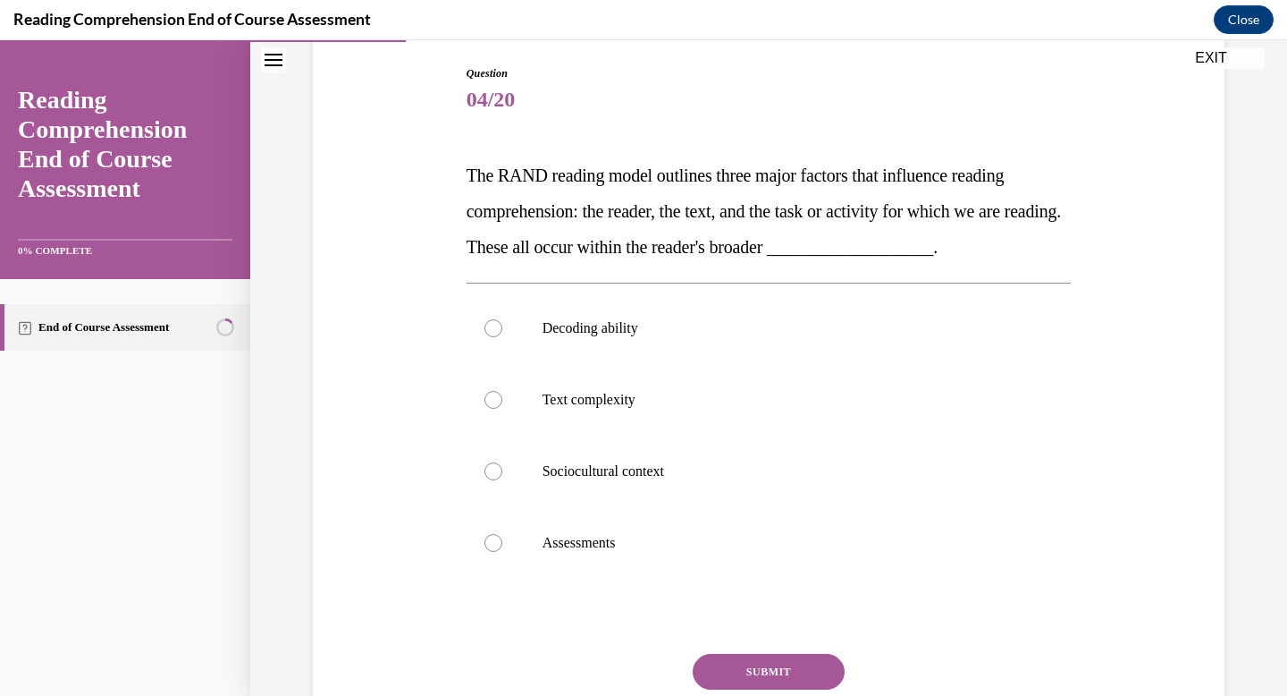
scroll to position [184, 0]
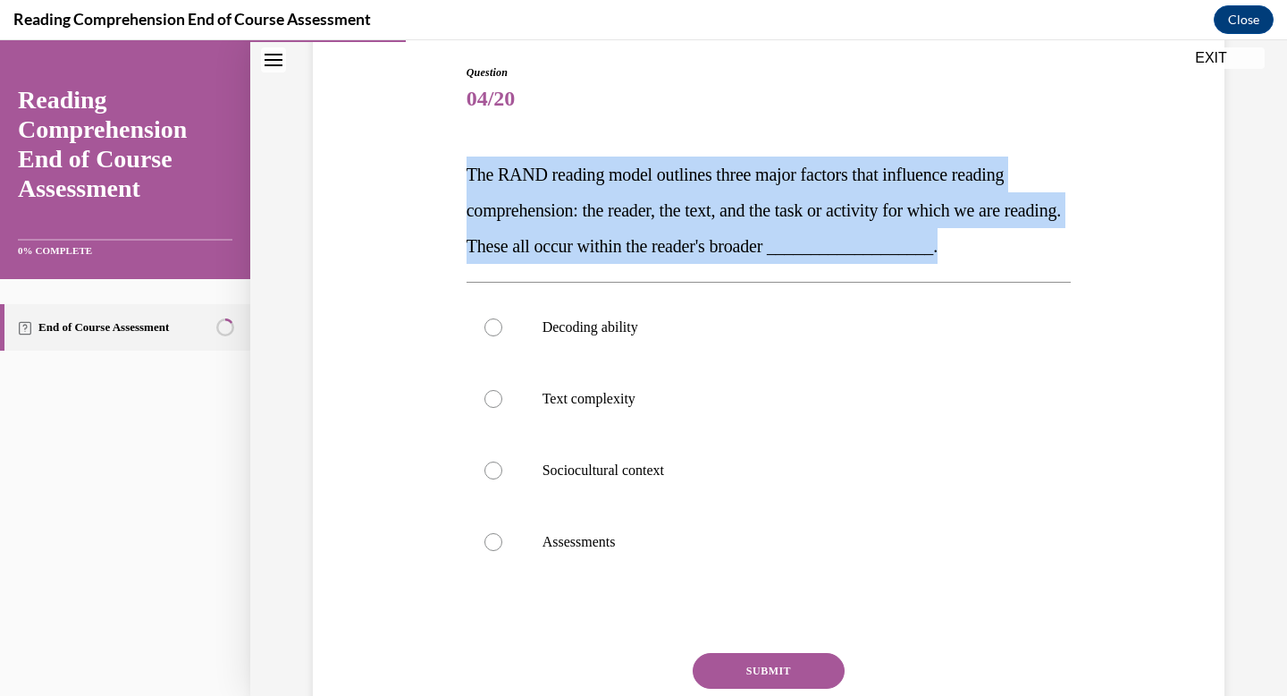
drag, startPoint x: 1051, startPoint y: 248, endPoint x: 431, endPoint y: 174, distance: 624.7
click at [431, 174] on div "Question 04/20 The RAND reading model outlines three major factors that influen…" at bounding box center [768, 405] width 921 height 788
copy span "The RAND reading model outlines three major factors that influence reading comp…"
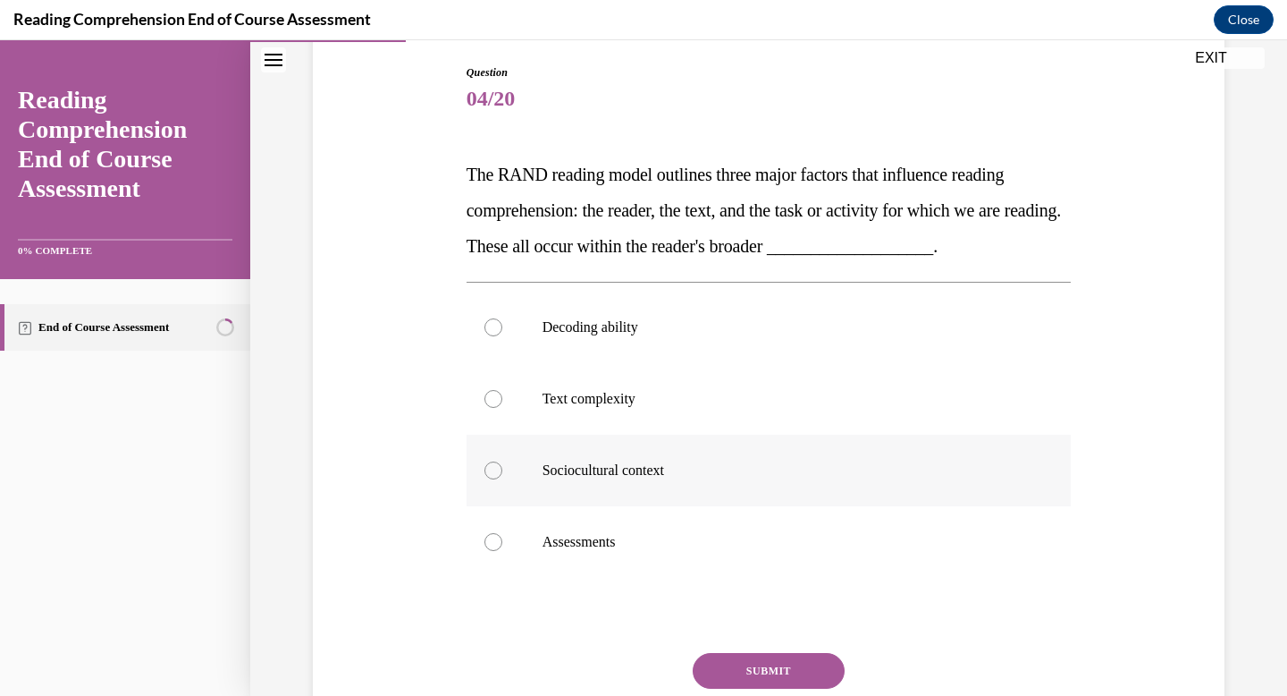
click at [667, 473] on p "Sociocultural context" at bounding box center [785, 470] width 485 height 18
click at [502, 473] on input "Sociocultural context" at bounding box center [494, 470] width 18 height 18
radio input "true"
click at [741, 670] on button "SUBMIT" at bounding box center [769, 671] width 152 height 36
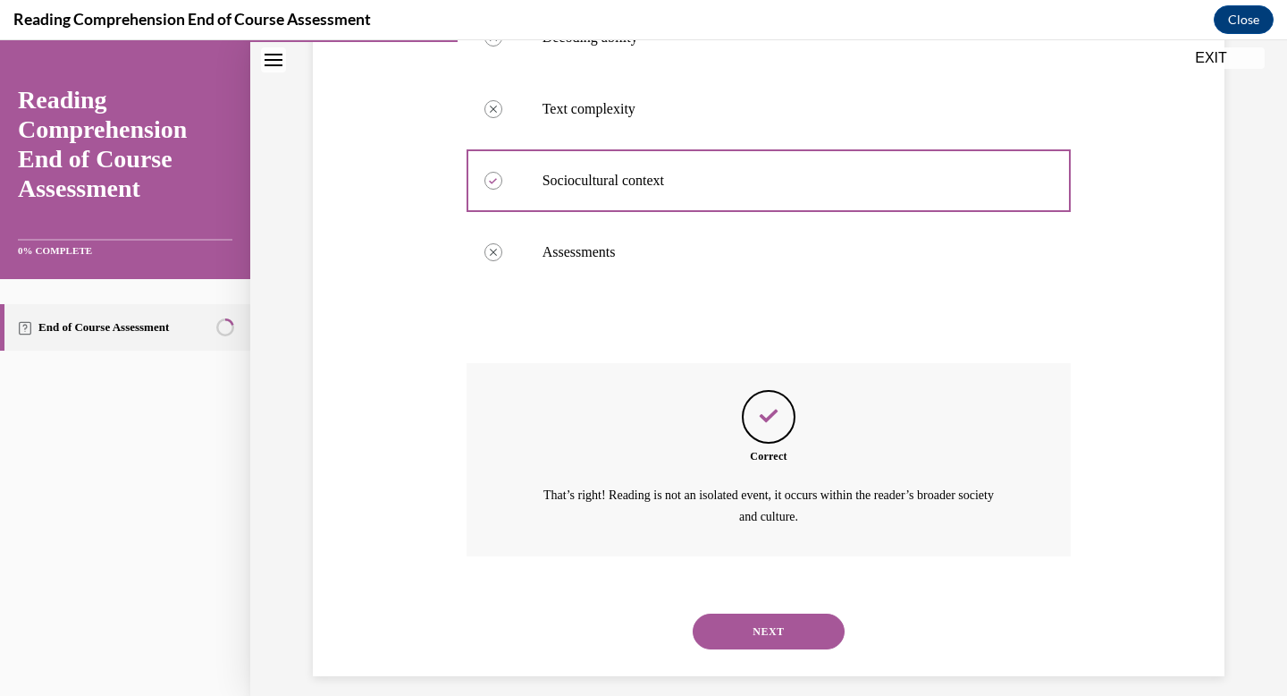
scroll to position [489, 0]
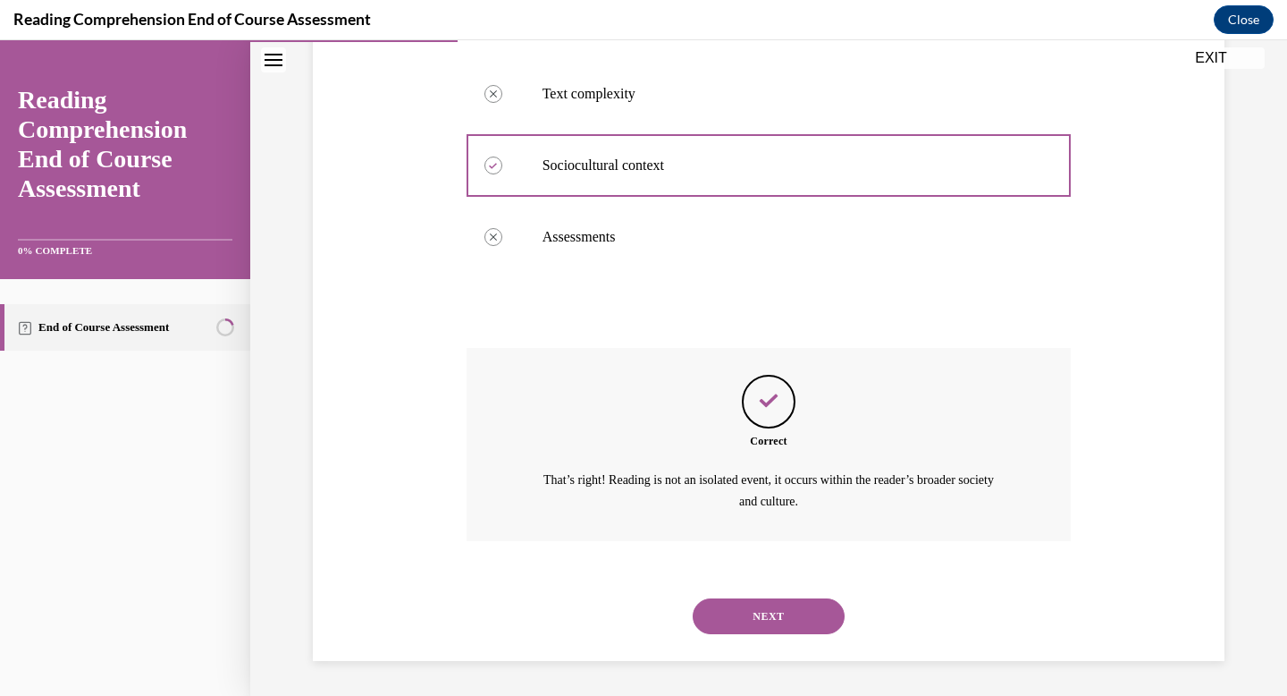
click at [748, 617] on button "NEXT" at bounding box center [769, 616] width 152 height 36
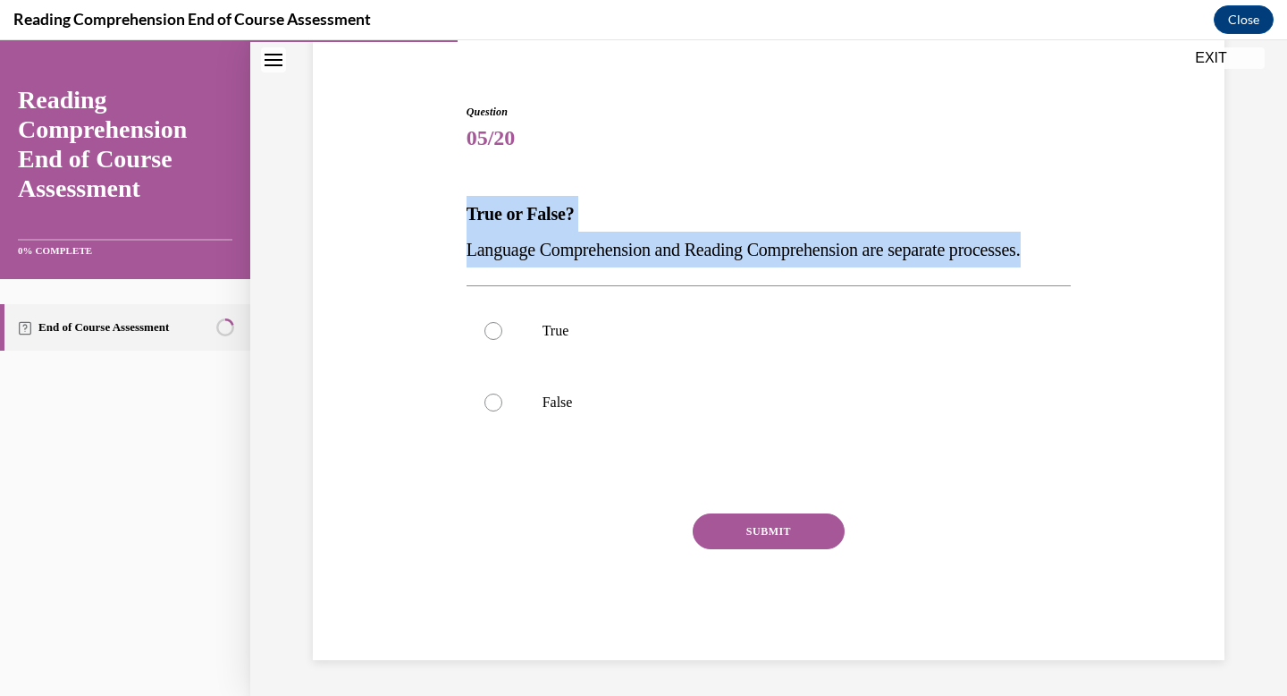
drag, startPoint x: 566, startPoint y: 252, endPoint x: 454, endPoint y: 179, distance: 133.6
click at [454, 179] on div "Question 05/20 True or False? Language Comprehension and Reading Comprehension …" at bounding box center [768, 355] width 921 height 610
copy div "True or False? Language Comprehension and Reading Comprehension are separate pr…"
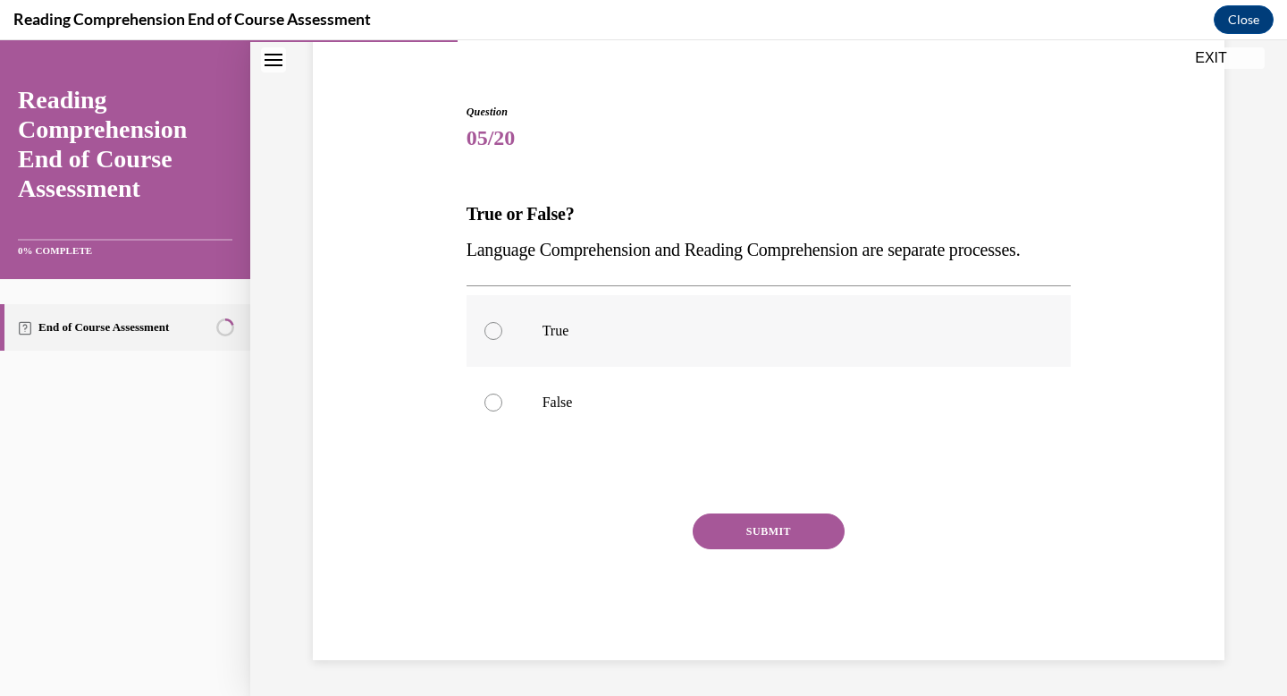
click at [569, 335] on p "True" at bounding box center [785, 331] width 485 height 18
click at [502, 335] on input "True" at bounding box center [494, 331] width 18 height 18
radio input "true"
click at [804, 531] on button "SUBMIT" at bounding box center [769, 531] width 152 height 36
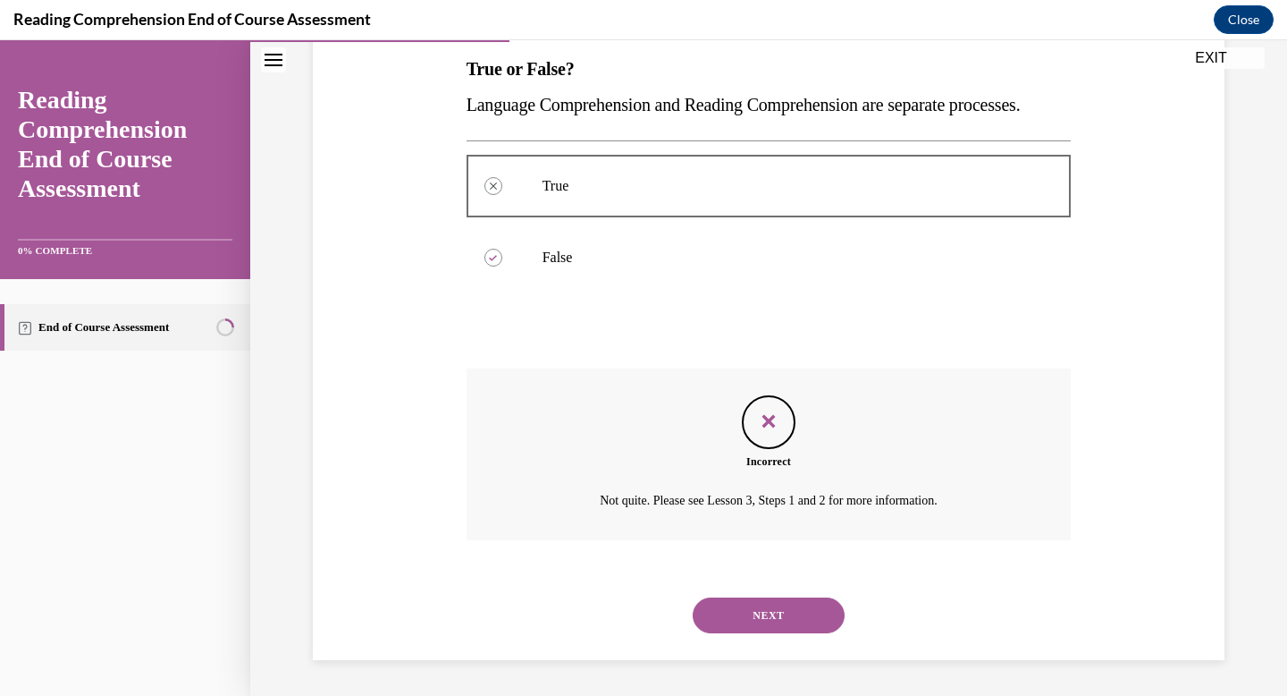
scroll to position [325, 0]
click at [771, 610] on button "NEXT" at bounding box center [769, 615] width 152 height 36
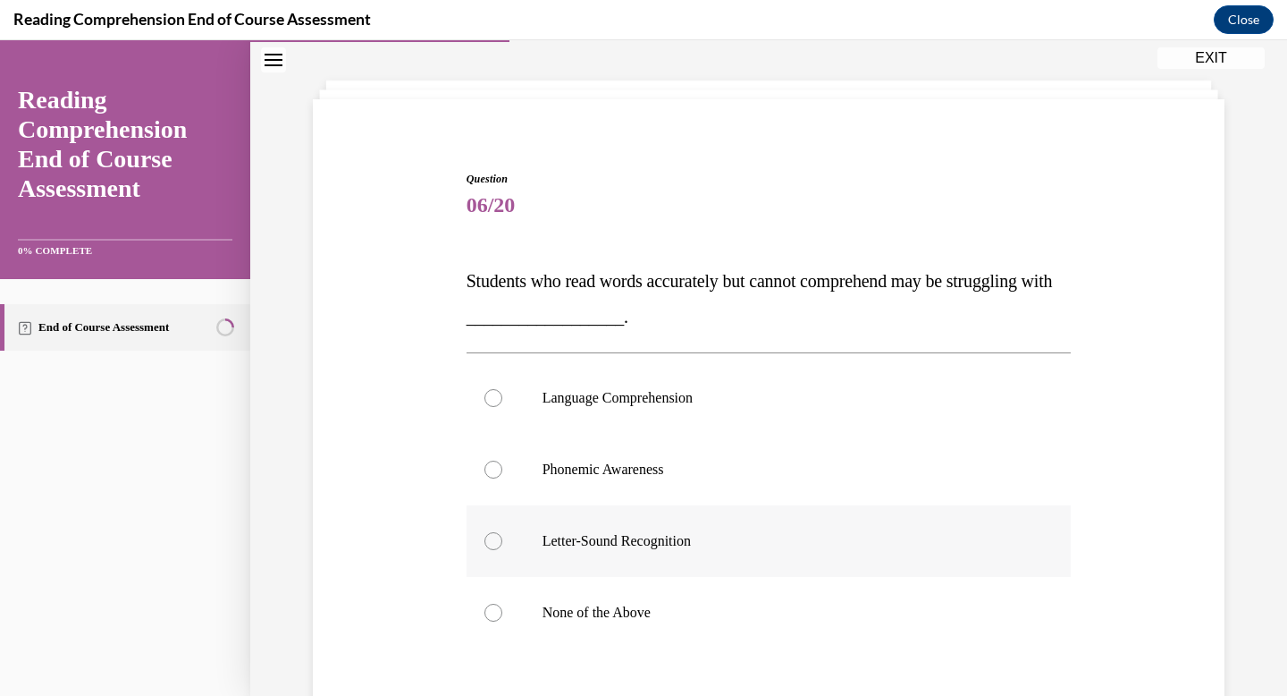
scroll to position [80, 0]
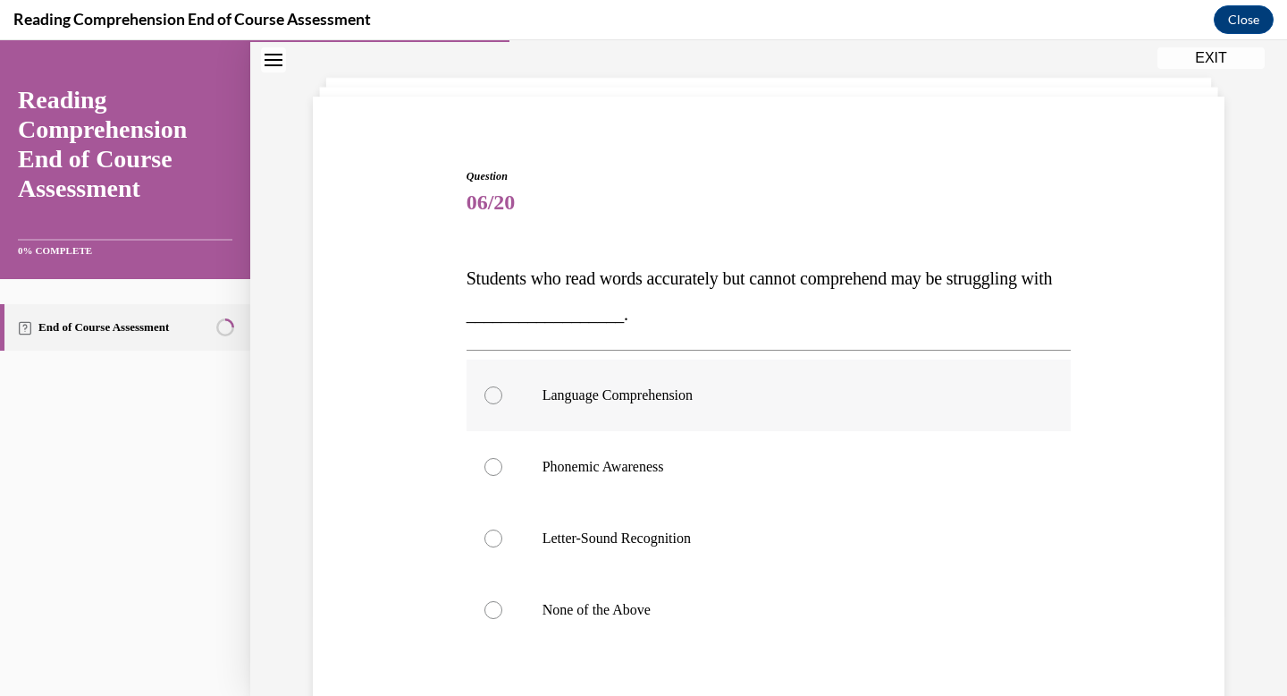
click at [493, 386] on div at bounding box center [494, 395] width 18 height 18
click at [493, 386] on input "Language Comprehension" at bounding box center [494, 395] width 18 height 18
radio input "true"
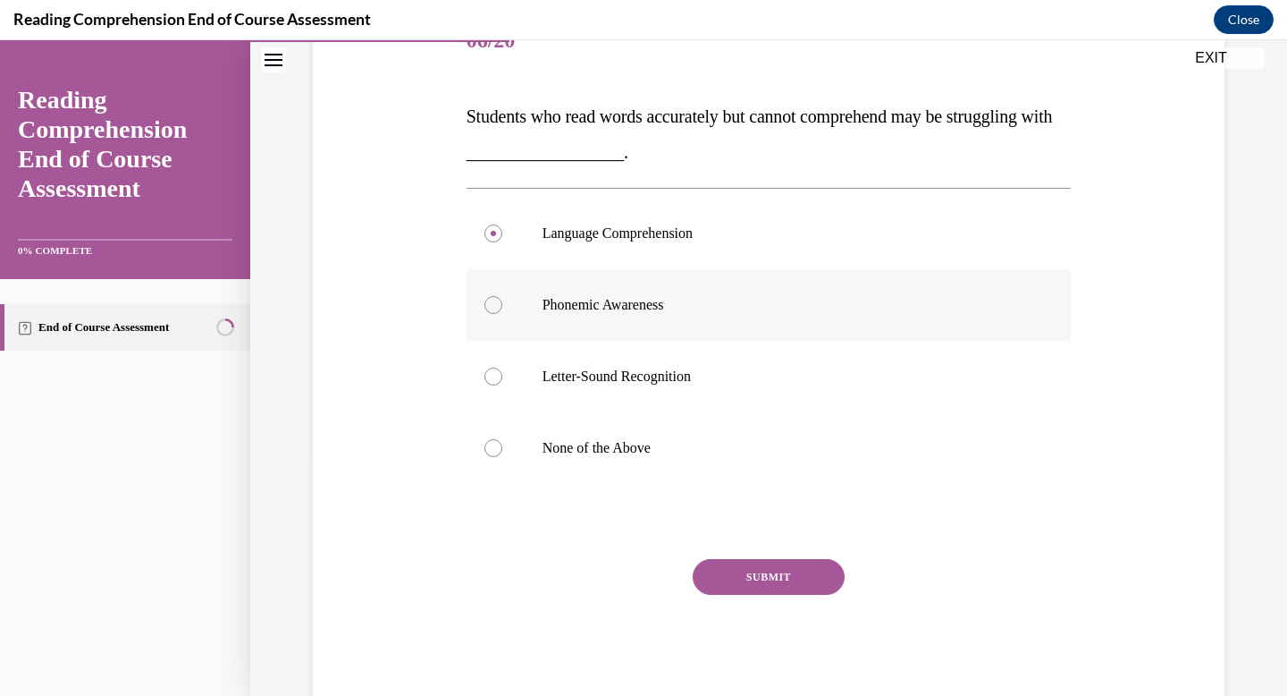
scroll to position [288, 0]
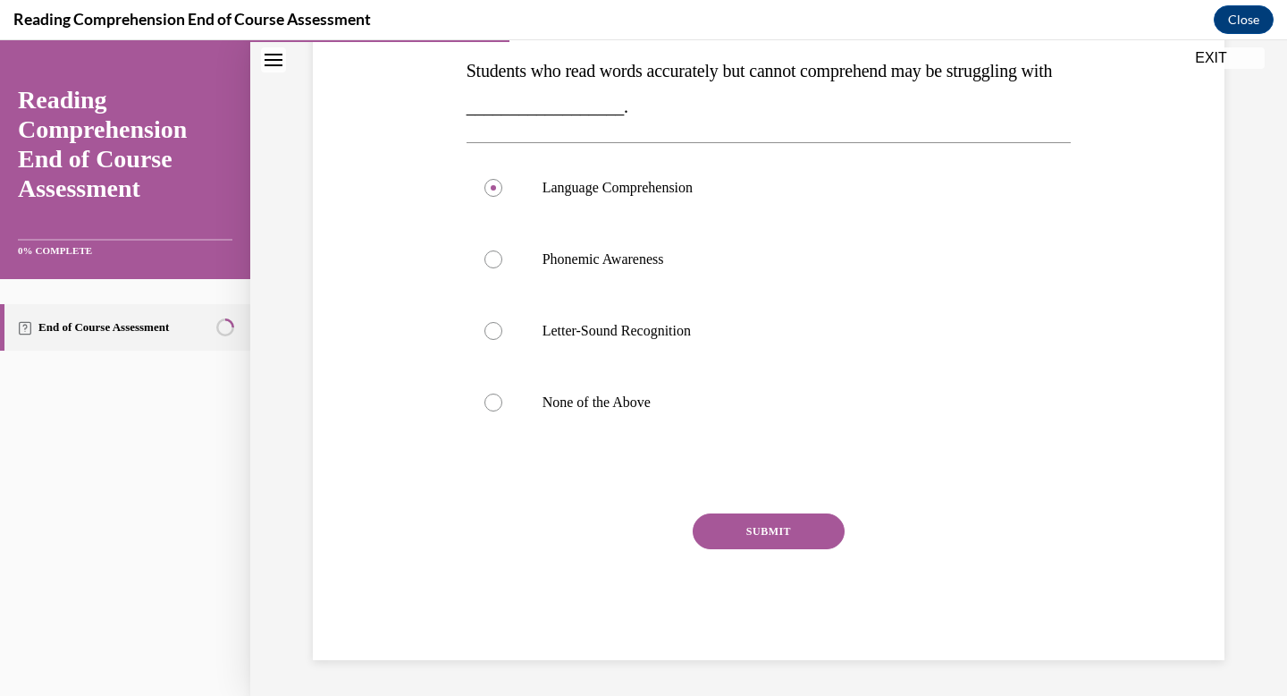
click at [713, 524] on button "SUBMIT" at bounding box center [769, 531] width 152 height 36
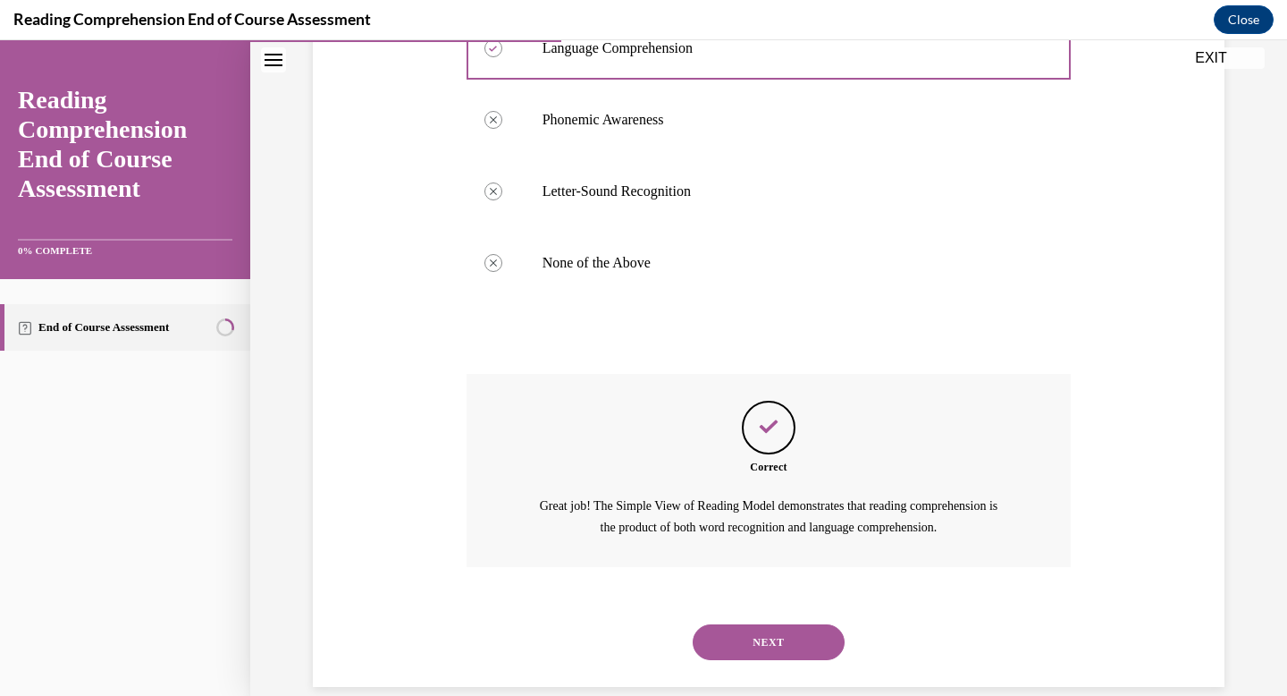
scroll to position [453, 0]
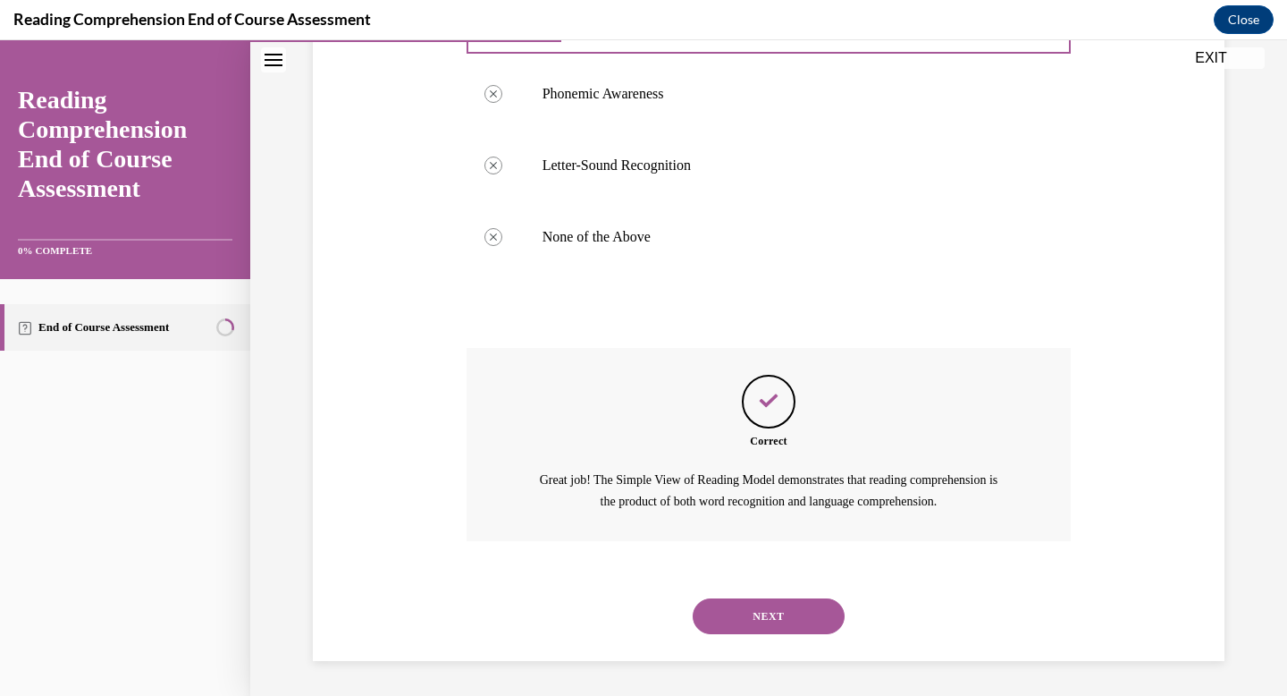
click at [743, 606] on button "NEXT" at bounding box center [769, 616] width 152 height 36
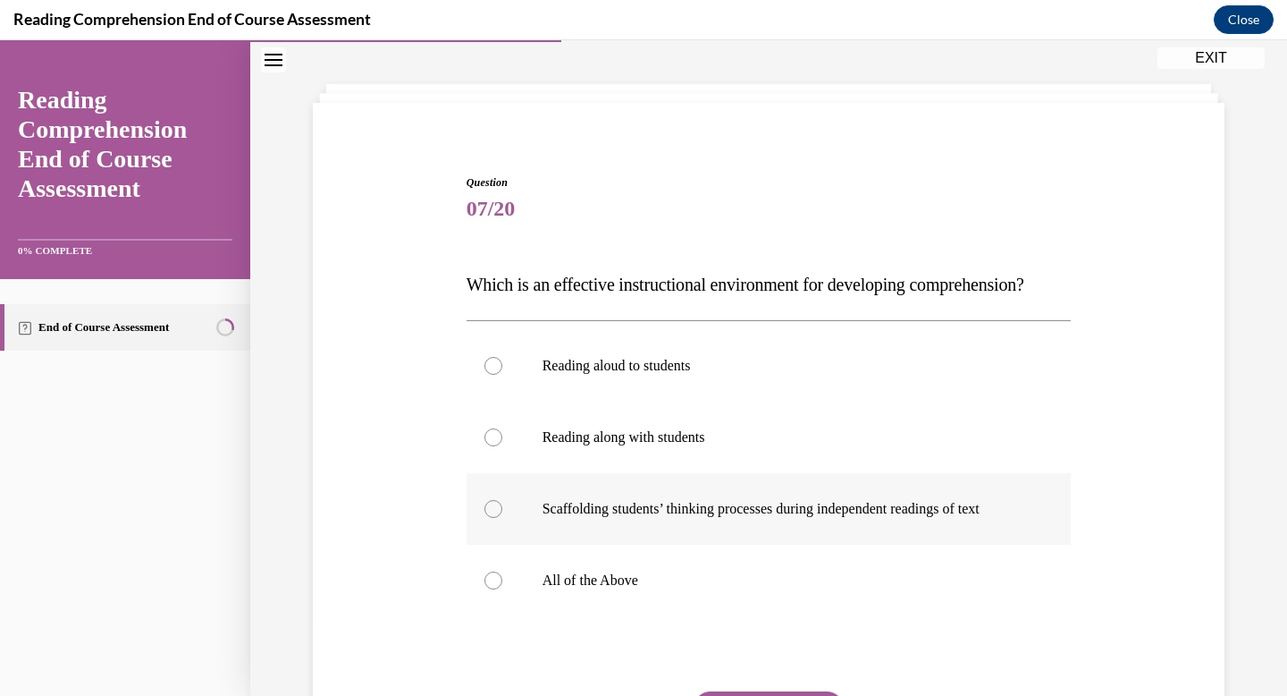
scroll to position [76, 0]
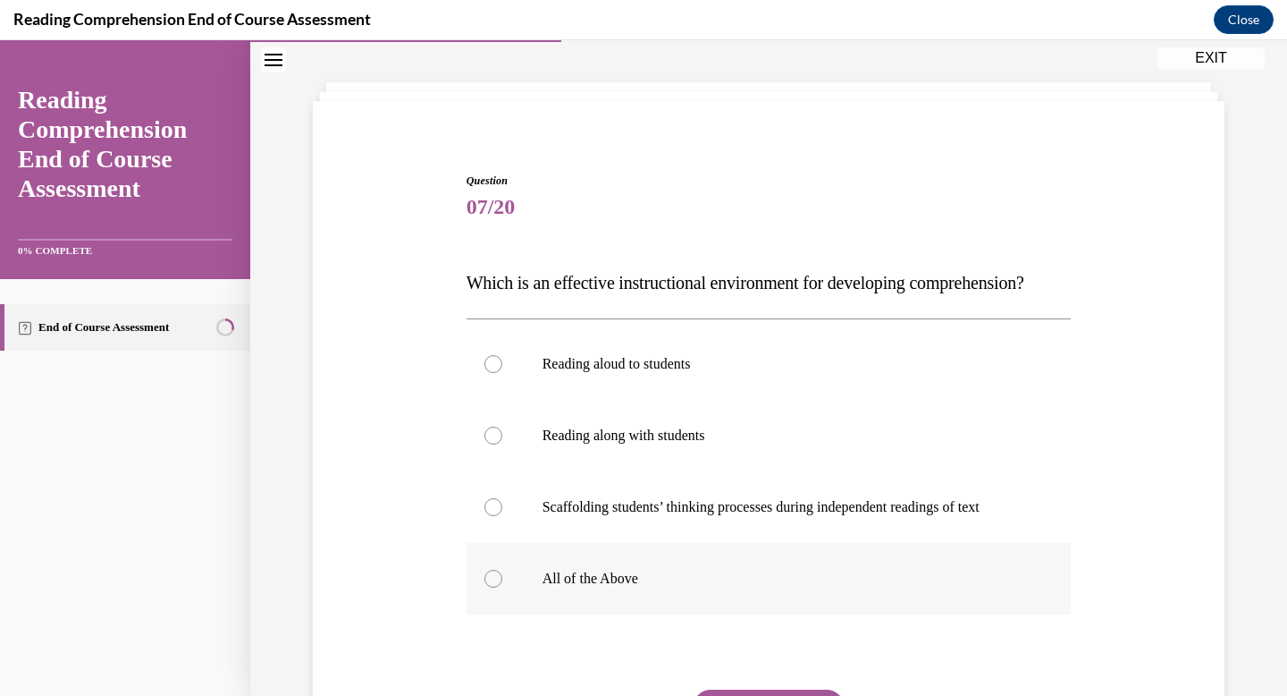
click at [493, 587] on div at bounding box center [494, 578] width 18 height 18
click at [493, 587] on input "All of the Above" at bounding box center [494, 578] width 18 height 18
radio input "true"
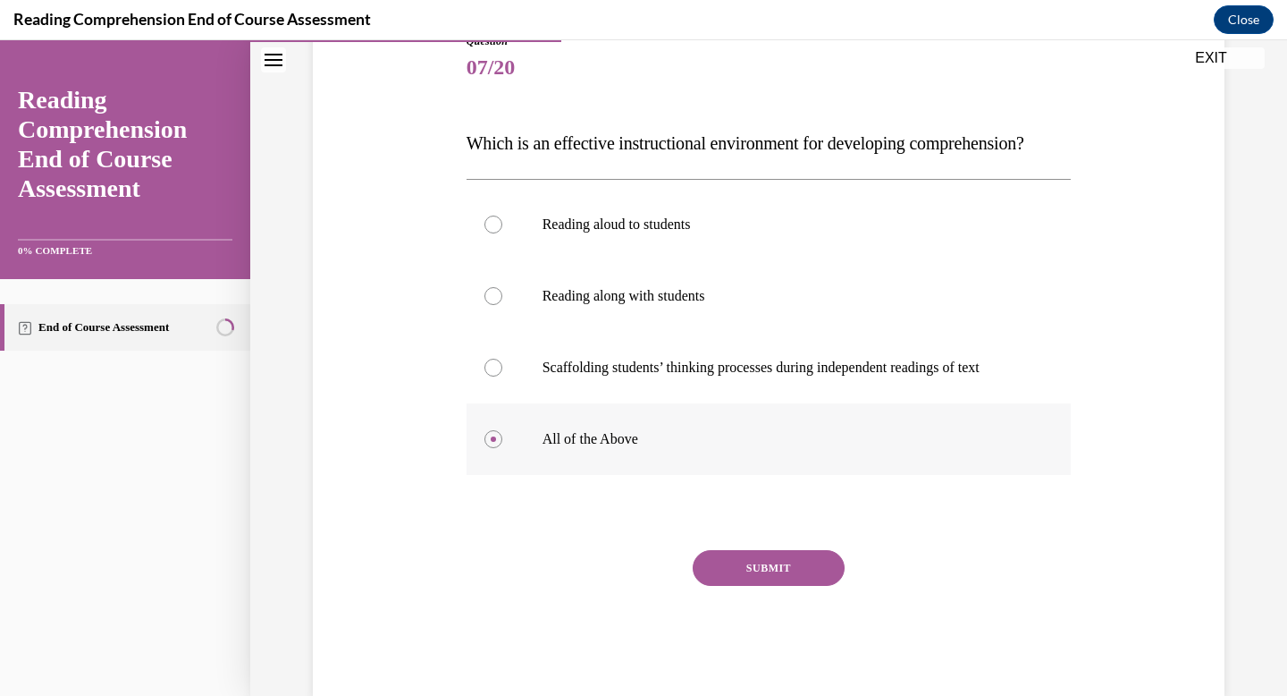
scroll to position [288, 0]
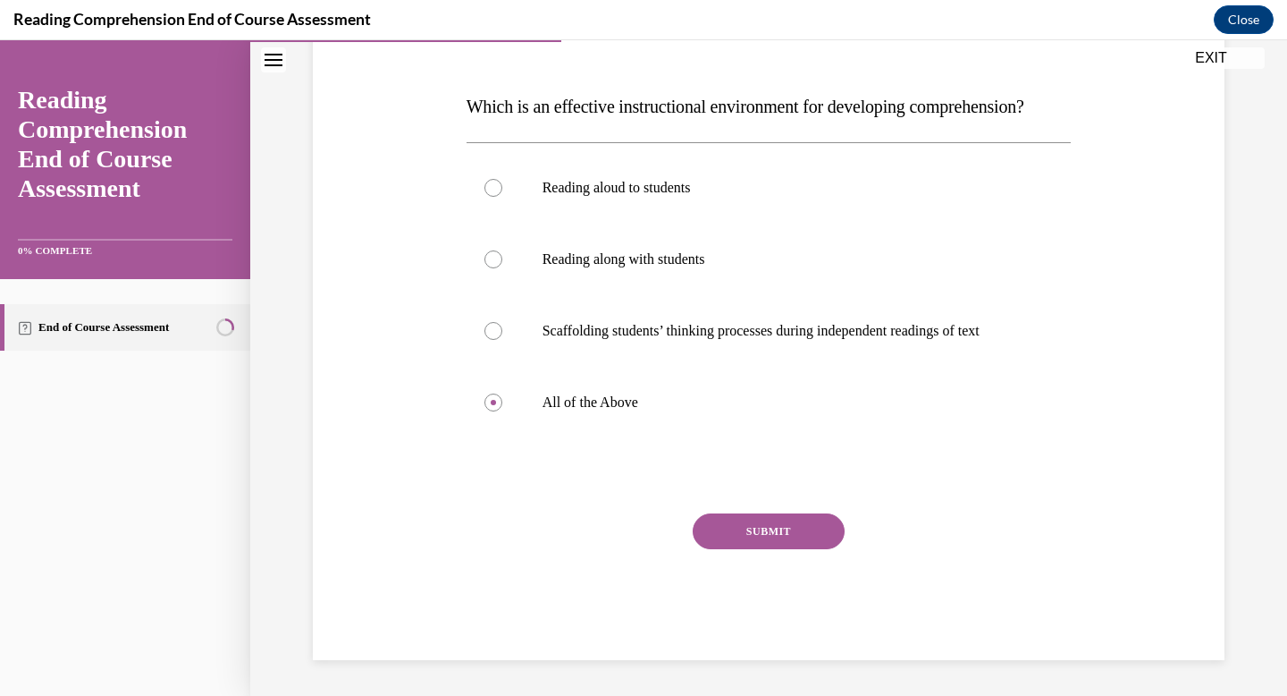
click at [721, 527] on button "SUBMIT" at bounding box center [769, 531] width 152 height 36
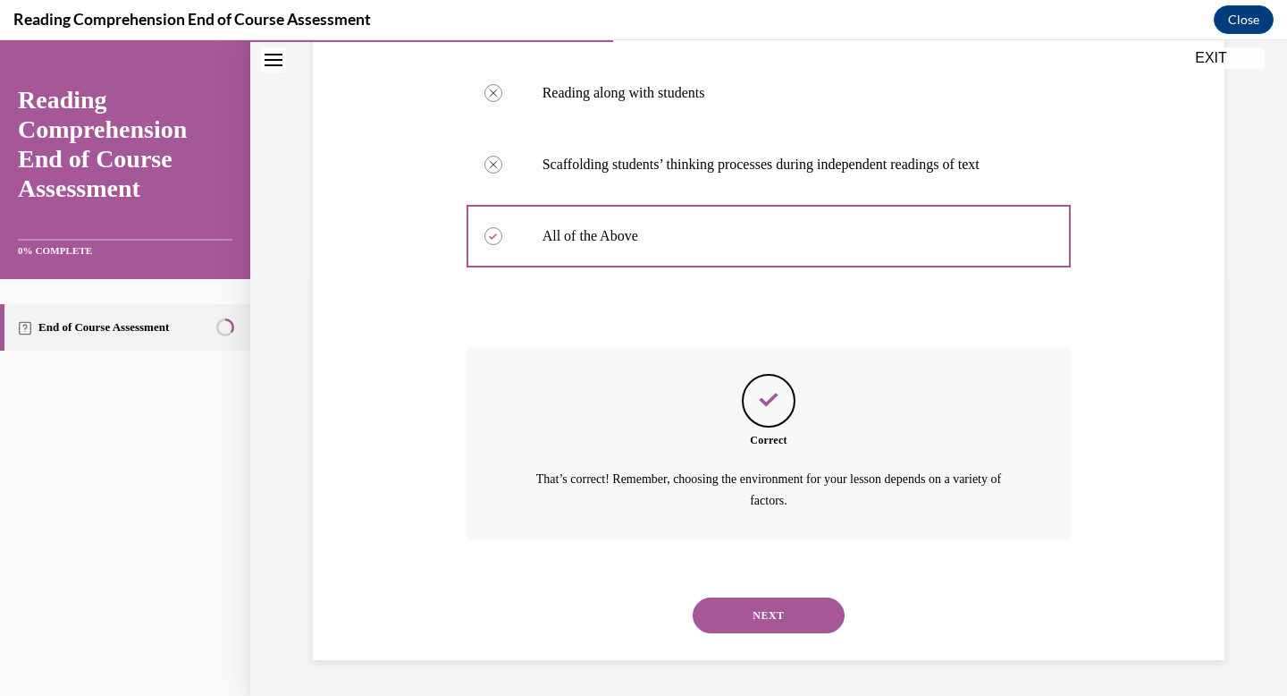
scroll to position [453, 0]
click at [763, 611] on button "NEXT" at bounding box center [769, 615] width 152 height 36
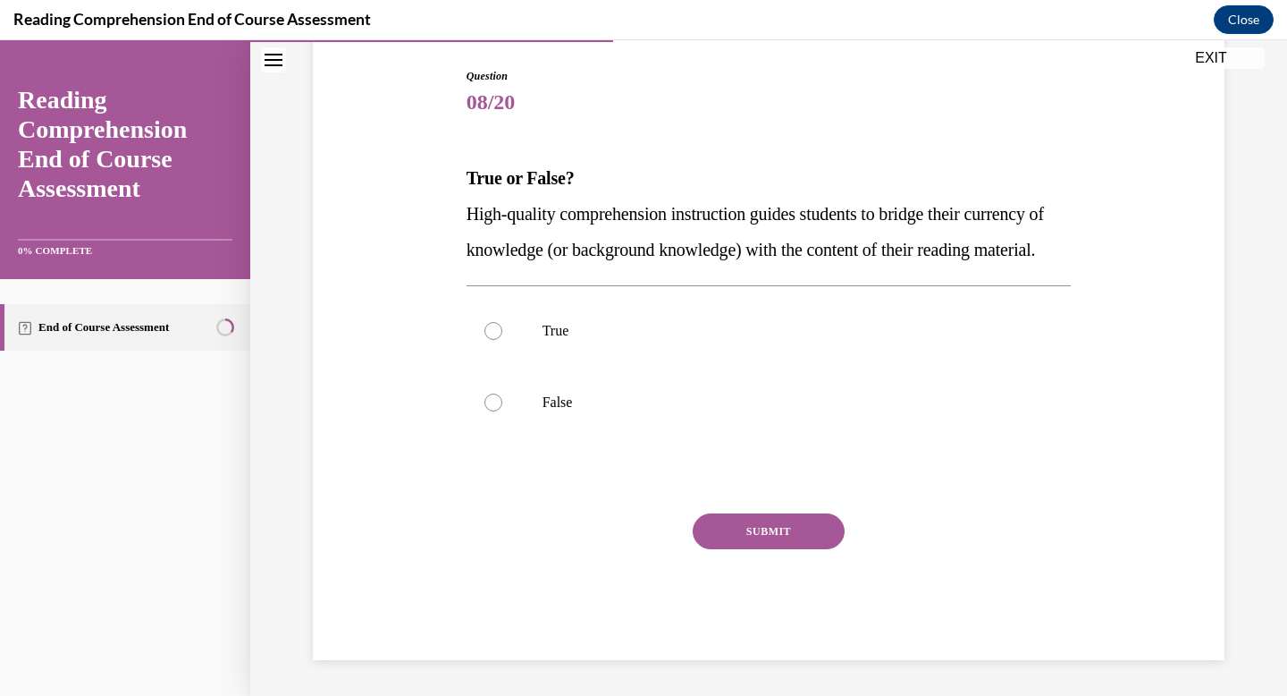
scroll to position [198, 0]
drag, startPoint x: 601, startPoint y: 271, endPoint x: 451, endPoint y: 162, distance: 184.9
click at [451, 162] on div "Question 08/20 True or False? High-quality comprehension instruction guides stu…" at bounding box center [768, 336] width 921 height 645
copy div "True or False? High-quality comprehension instruction guides students to bridge…"
click at [662, 335] on label "True" at bounding box center [769, 331] width 605 height 72
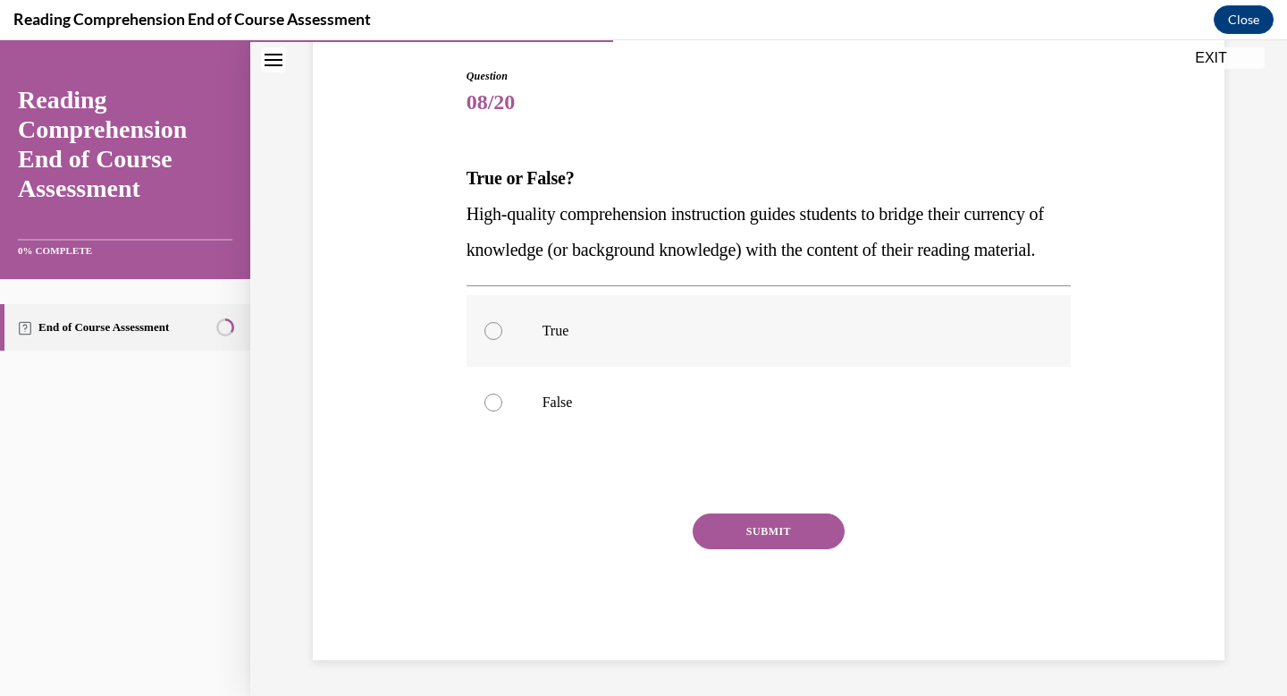
click at [502, 335] on input "True" at bounding box center [494, 331] width 18 height 18
radio input "true"
click at [747, 538] on button "SUBMIT" at bounding box center [769, 531] width 152 height 36
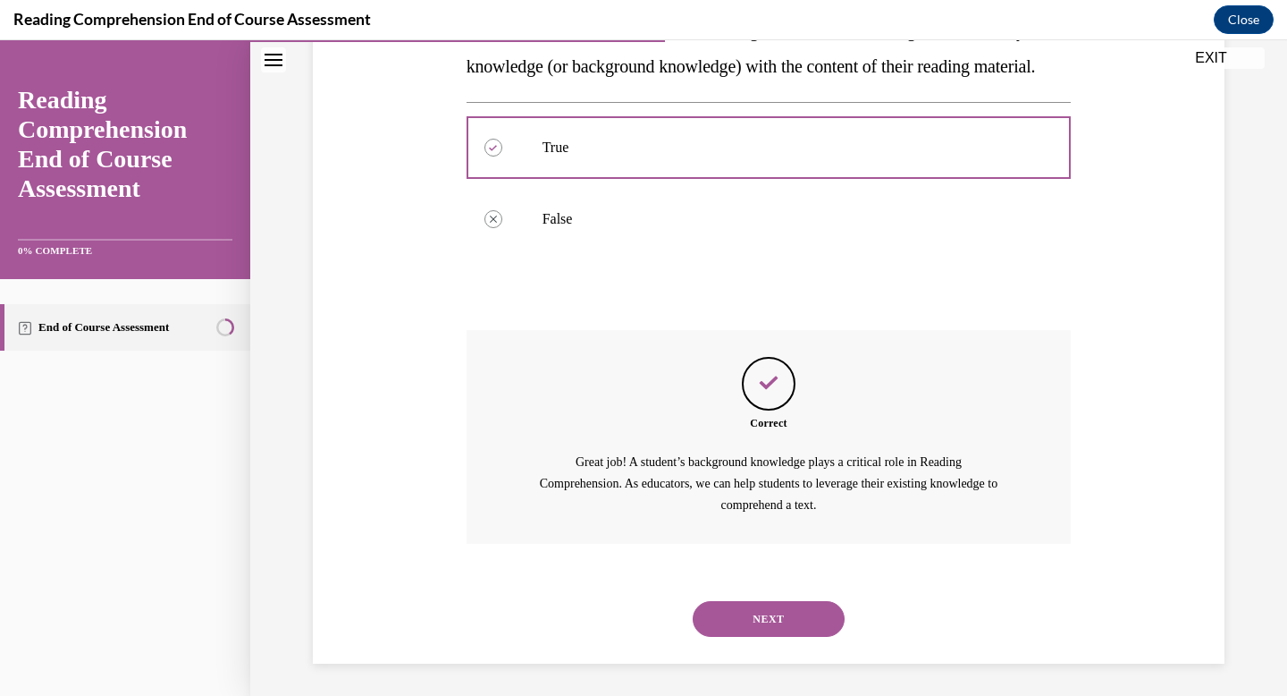
scroll to position [403, 0]
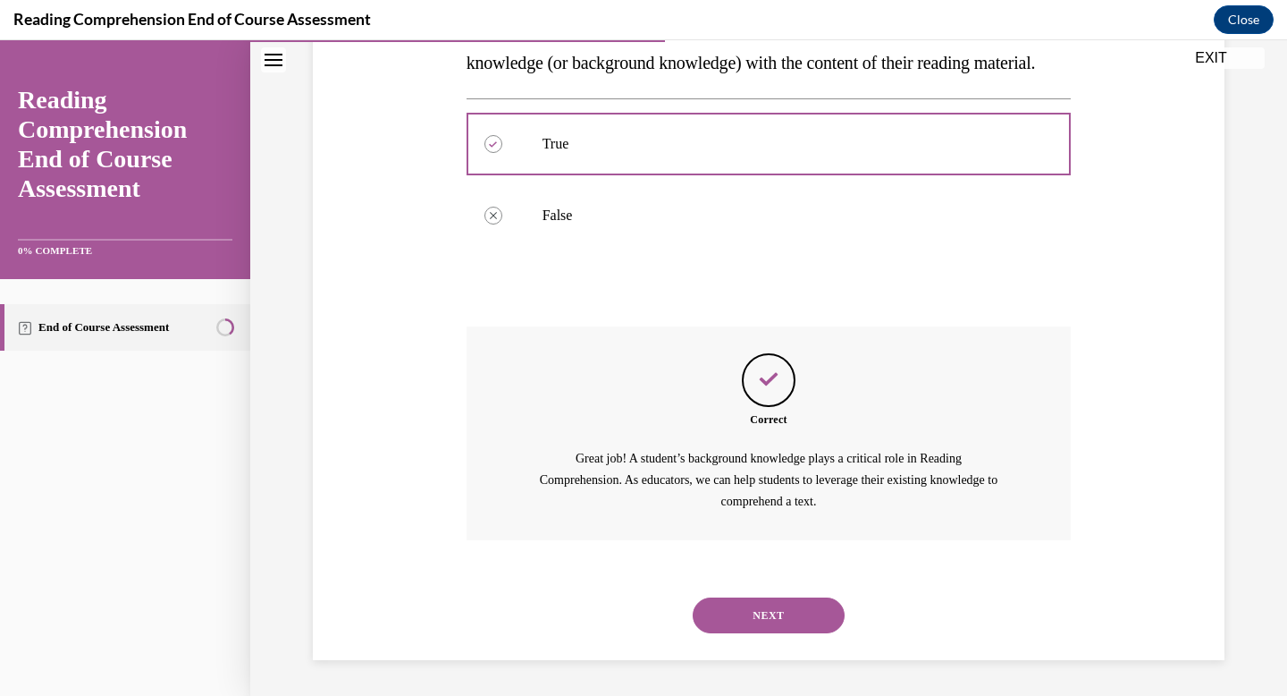
click at [756, 615] on button "NEXT" at bounding box center [769, 615] width 152 height 36
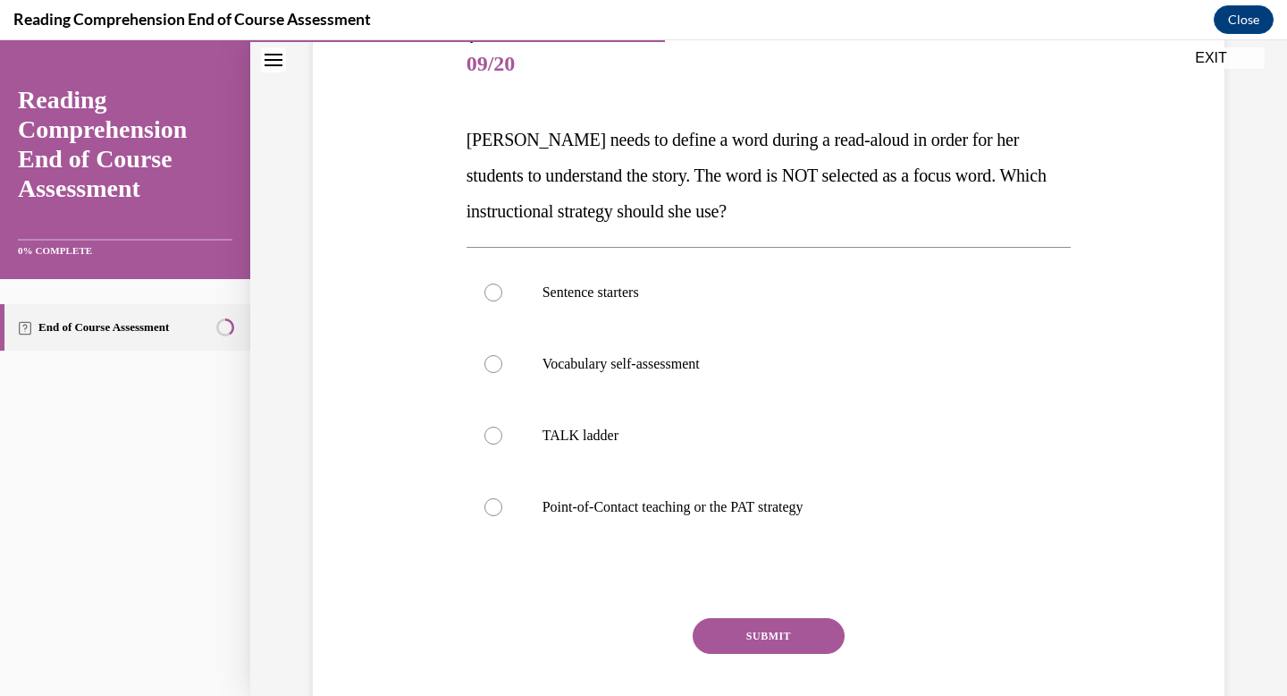
scroll to position [222, 0]
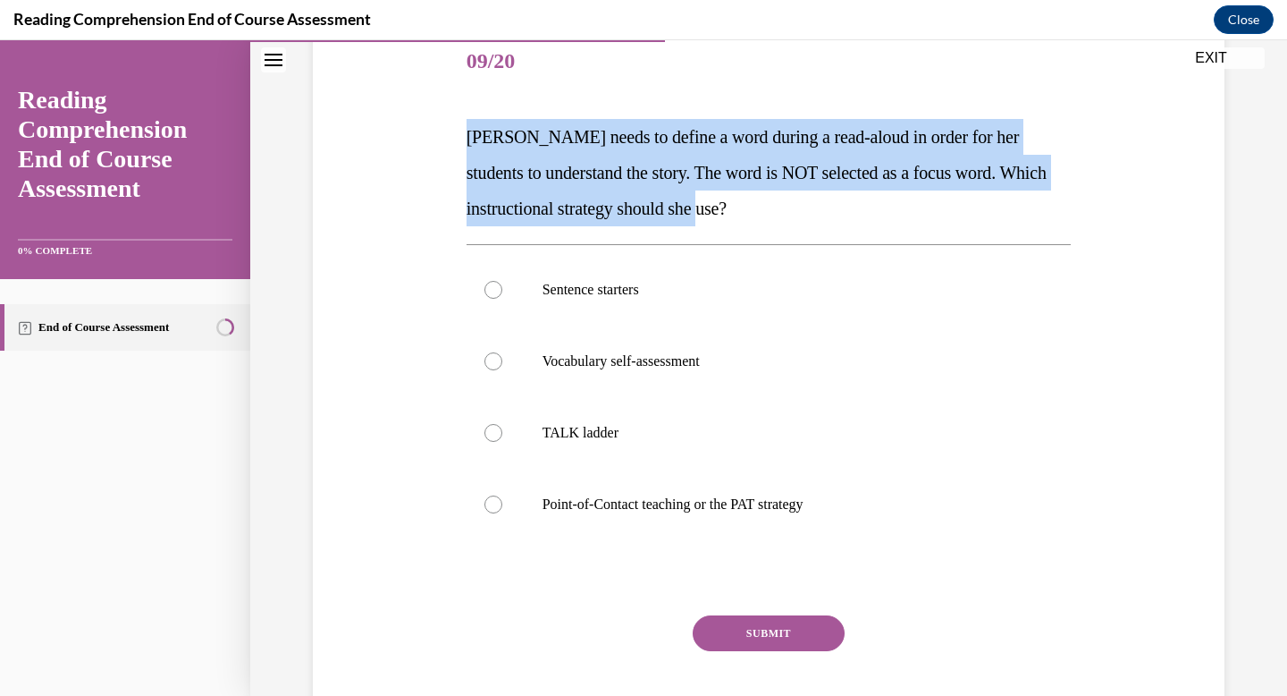
drag, startPoint x: 760, startPoint y: 210, endPoint x: 455, endPoint y: 123, distance: 316.9
click at [455, 123] on div "Question 09/20 Mrs. Ivie needs to define a word during a read-aloud in order fo…" at bounding box center [768, 367] width 921 height 788
copy span "Mrs. Ivie needs to define a word during a read-aloud in order for her students …"
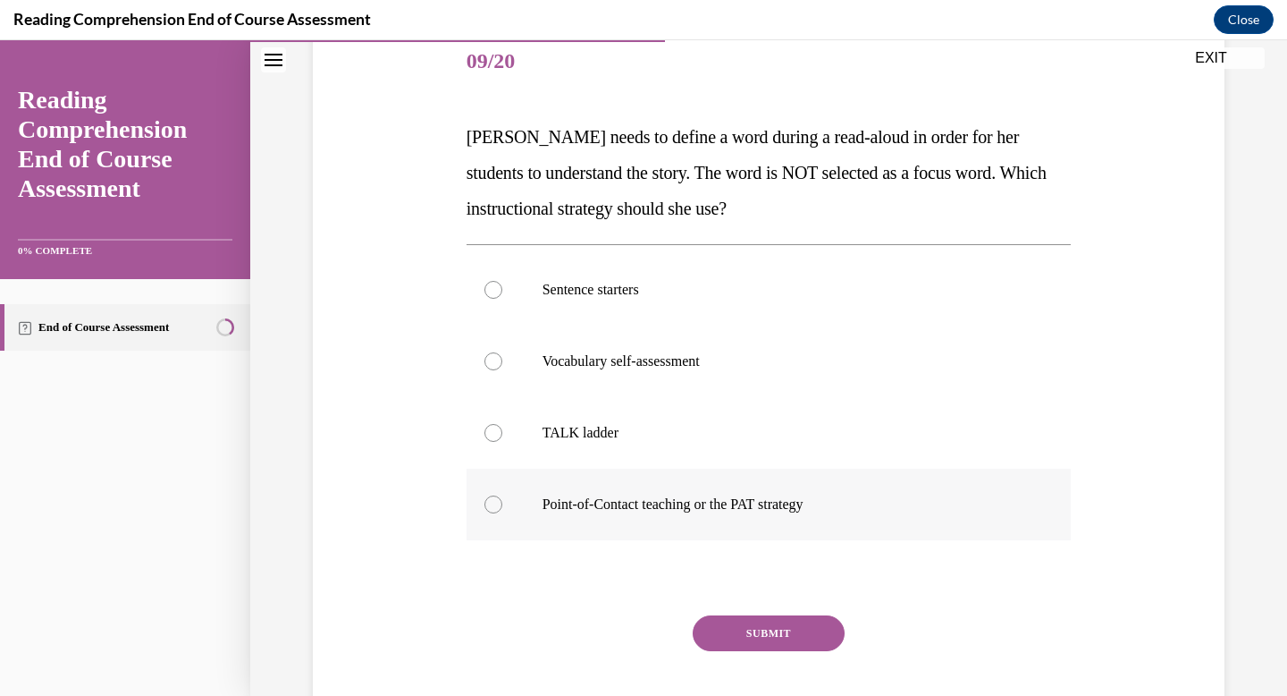
click at [587, 510] on p "Point-of-Contact teaching or the PAT strategy" at bounding box center [785, 504] width 485 height 18
click at [502, 510] on input "Point-of-Contact teaching or the PAT strategy" at bounding box center [494, 504] width 18 height 18
radio input "true"
click at [738, 628] on button "SUBMIT" at bounding box center [769, 633] width 152 height 36
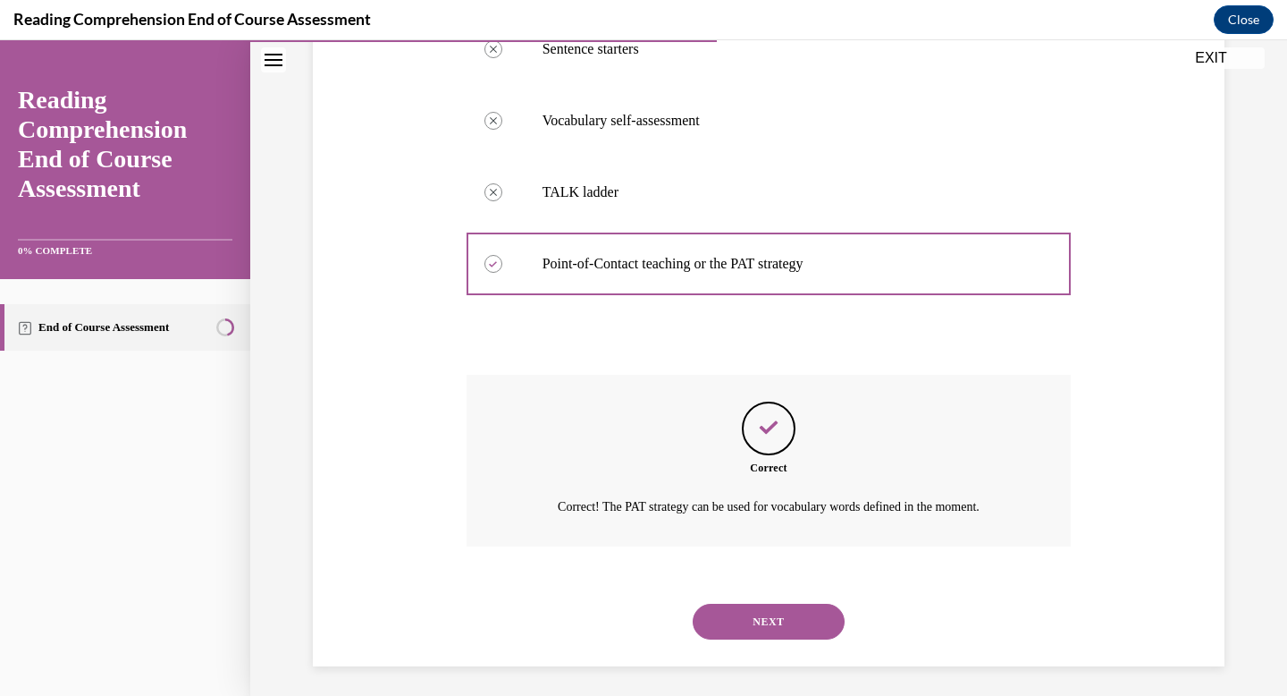
scroll to position [468, 0]
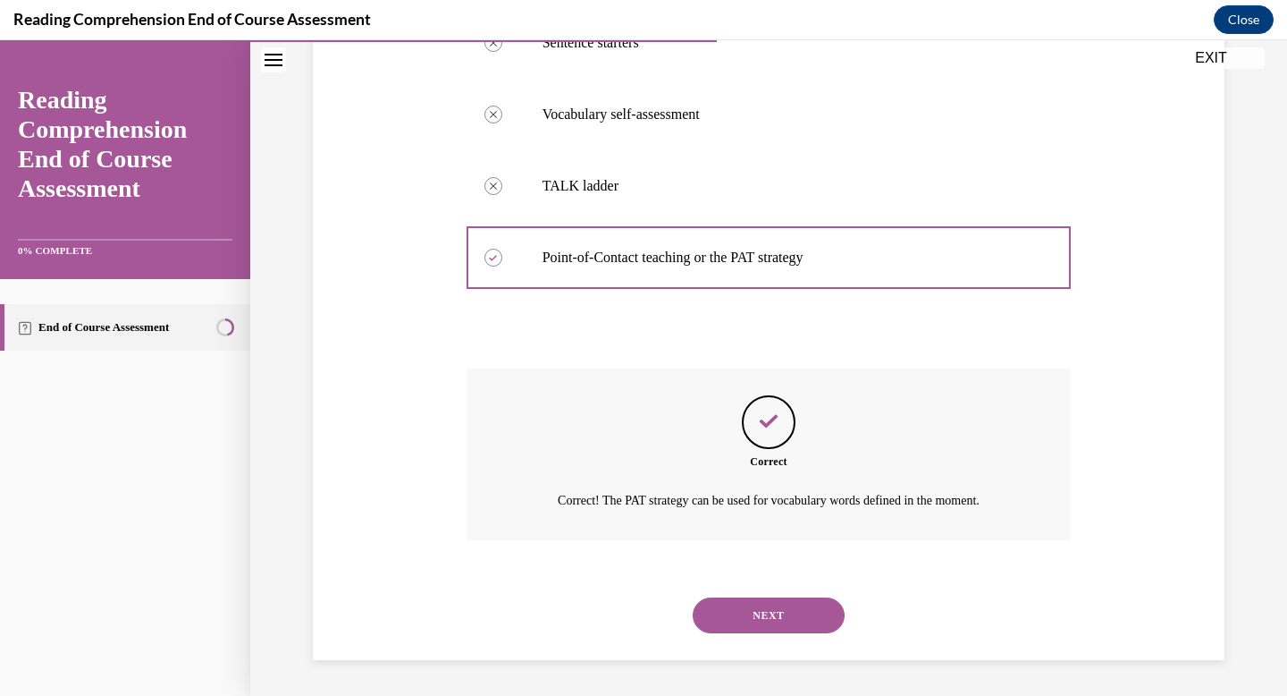
click at [741, 613] on button "NEXT" at bounding box center [769, 615] width 152 height 36
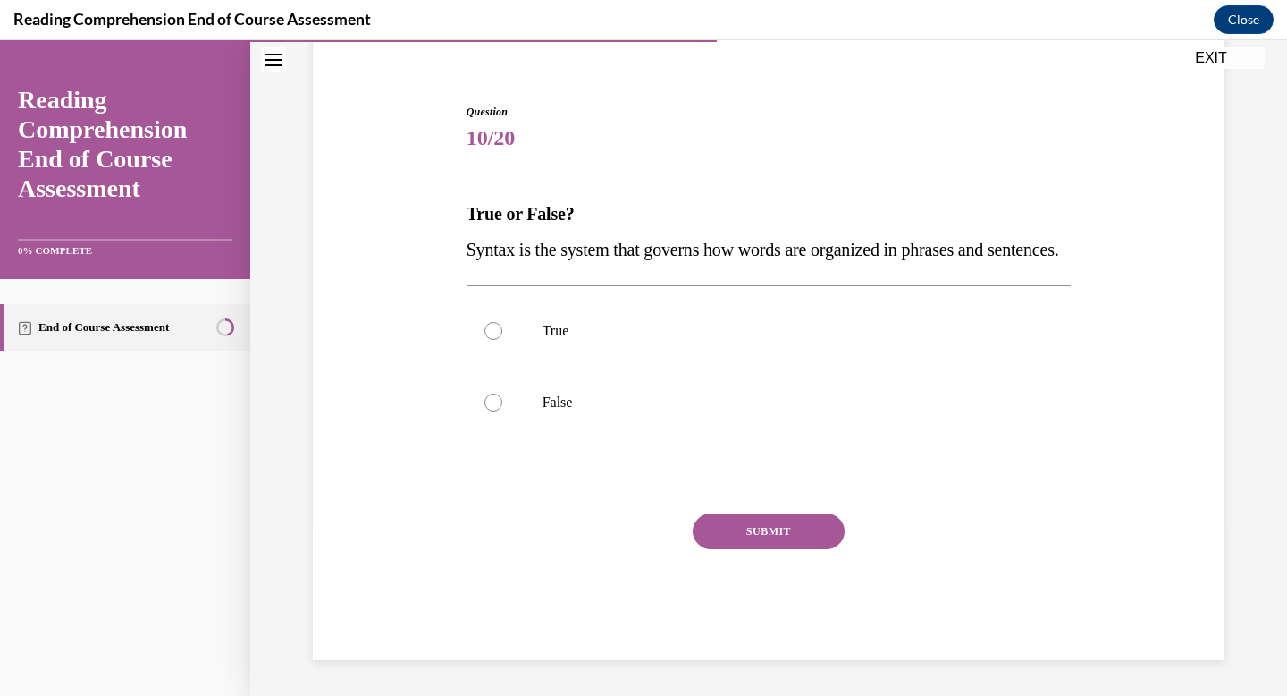
scroll to position [181, 0]
drag, startPoint x: 561, startPoint y: 252, endPoint x: 459, endPoint y: 181, distance: 124.7
click at [459, 181] on div "Question 10/20 True or False? Syntax is the system that governs how words are o…" at bounding box center [768, 355] width 921 height 610
copy div "True or False? Syntax is the system that governs how words are organized in phr…"
click at [510, 331] on label "True" at bounding box center [769, 331] width 605 height 72
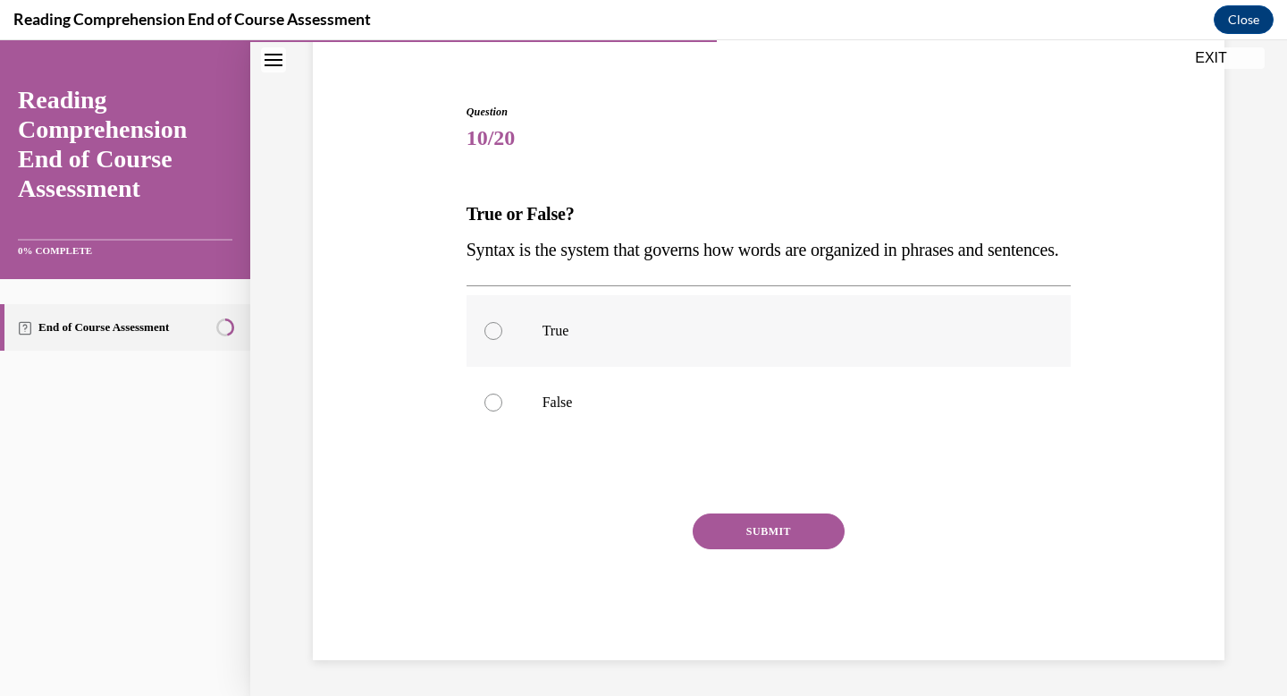
click at [502, 331] on input "True" at bounding box center [494, 331] width 18 height 18
radio input "true"
click at [783, 527] on button "SUBMIT" at bounding box center [769, 531] width 152 height 36
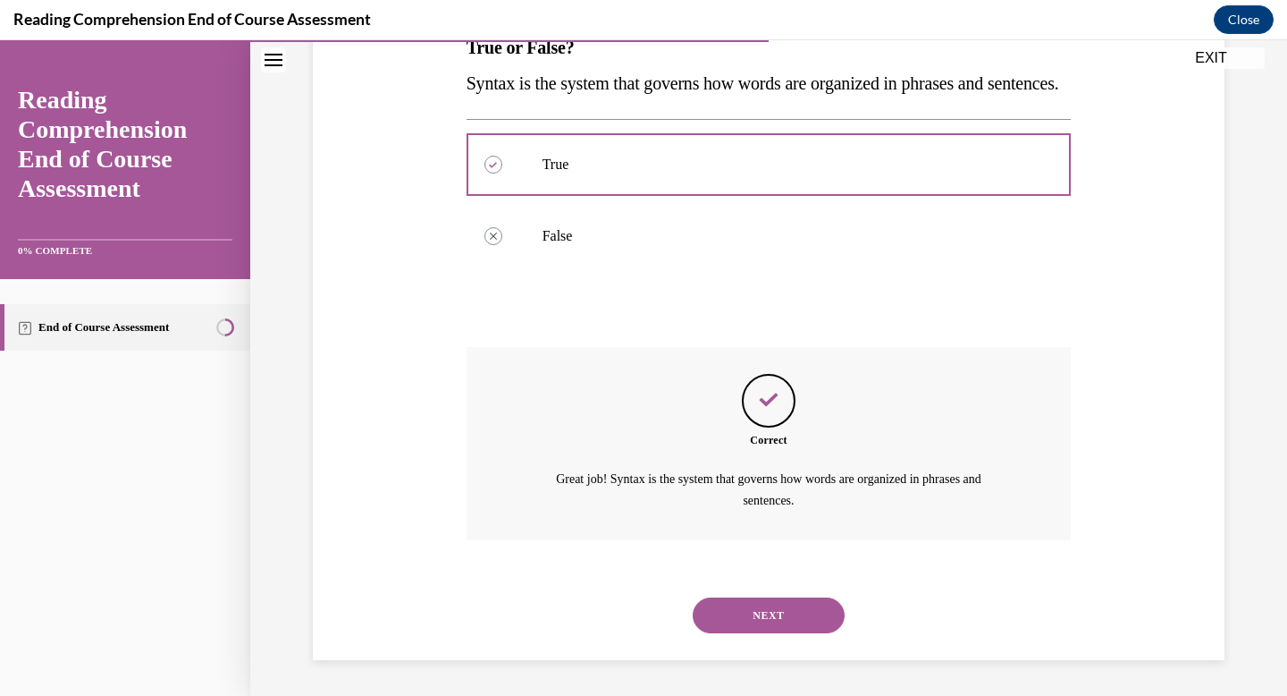
scroll to position [346, 0]
click at [776, 610] on button "NEXT" at bounding box center [769, 615] width 152 height 36
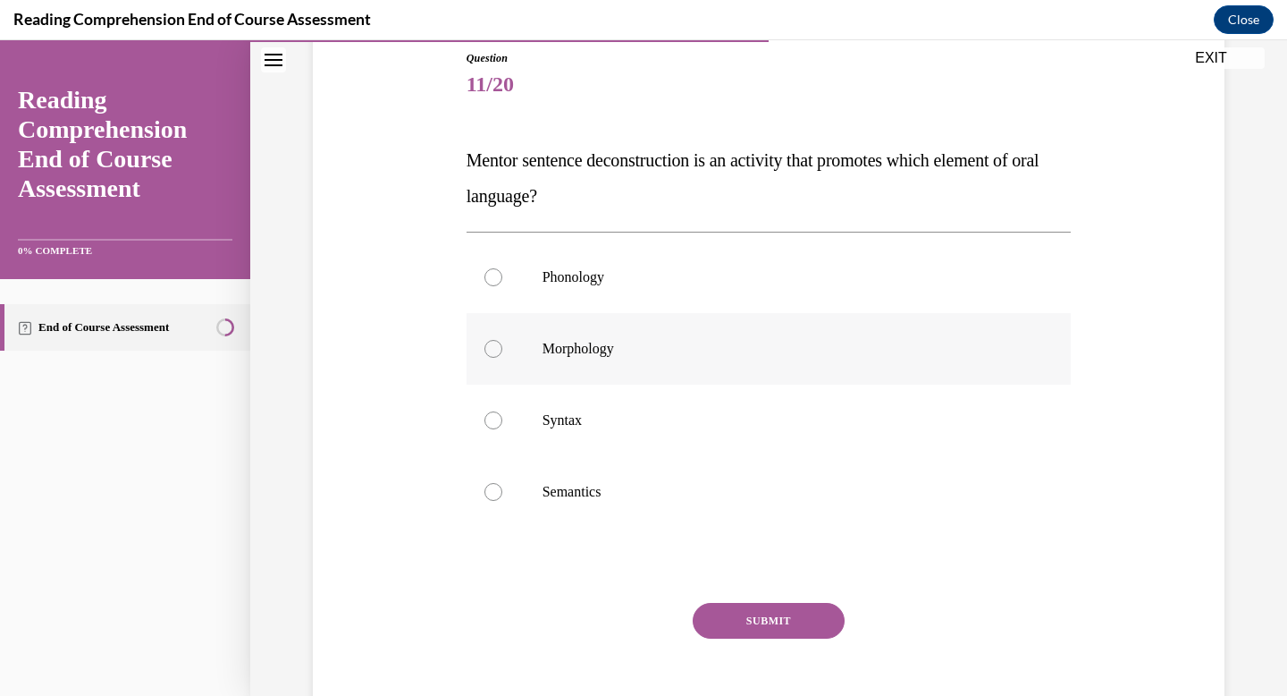
scroll to position [191, 0]
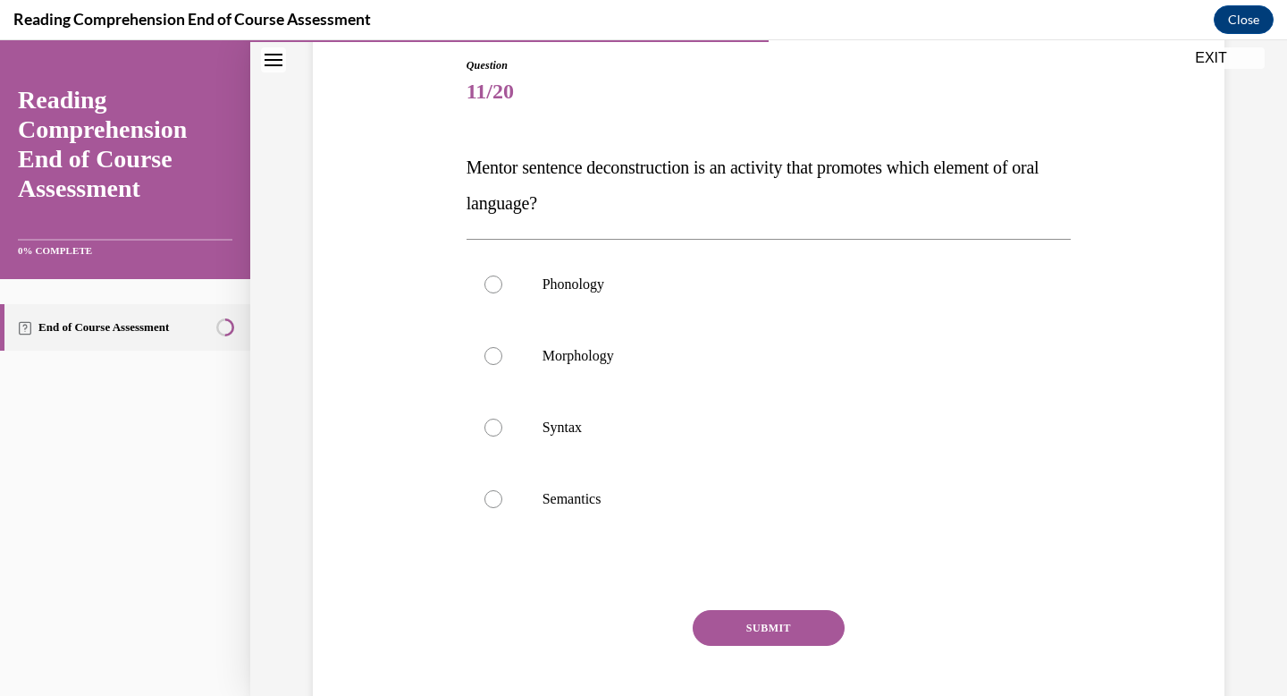
drag, startPoint x: 590, startPoint y: 207, endPoint x: 457, endPoint y: 162, distance: 140.5
click at [457, 162] on div "Question 11/20 Mentor sentence deconstruction is an activity that promotes whic…" at bounding box center [768, 380] width 921 height 753
copy span "Mentor sentence deconstruction is an activity that promotes which element of or…"
click at [511, 416] on label "Syntax" at bounding box center [769, 428] width 605 height 72
click at [502, 418] on input "Syntax" at bounding box center [494, 427] width 18 height 18
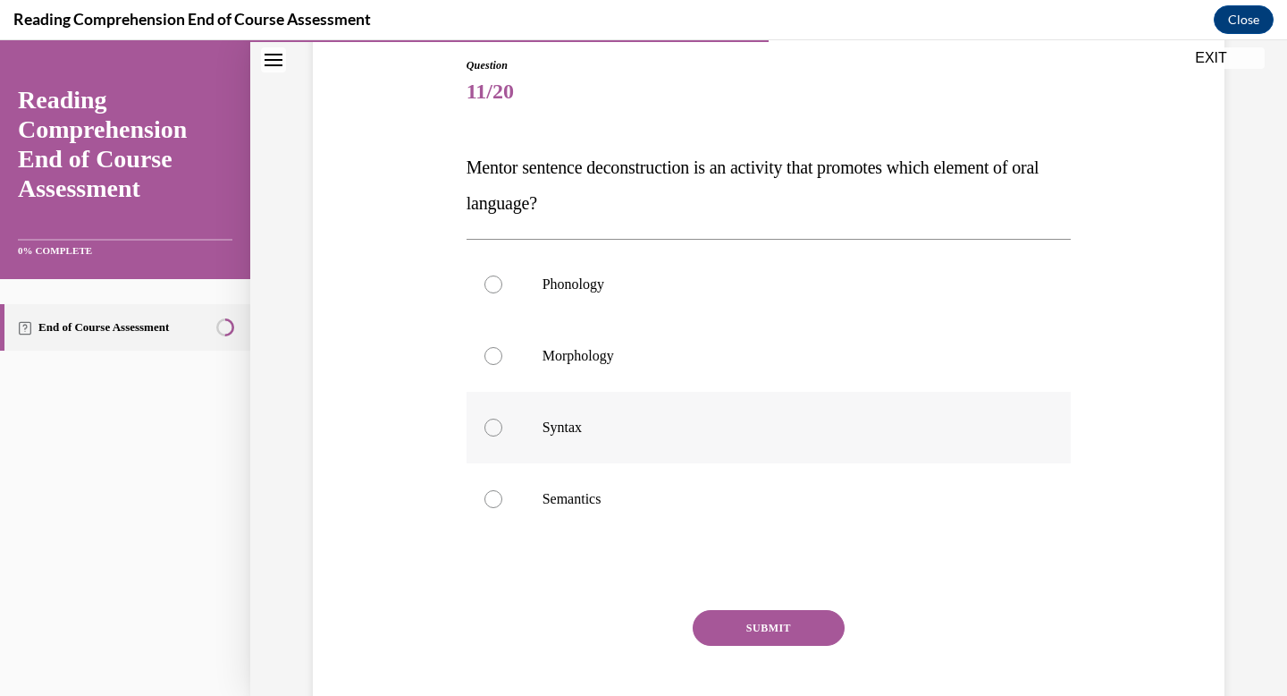
radio input "true"
click at [765, 622] on button "SUBMIT" at bounding box center [769, 628] width 152 height 36
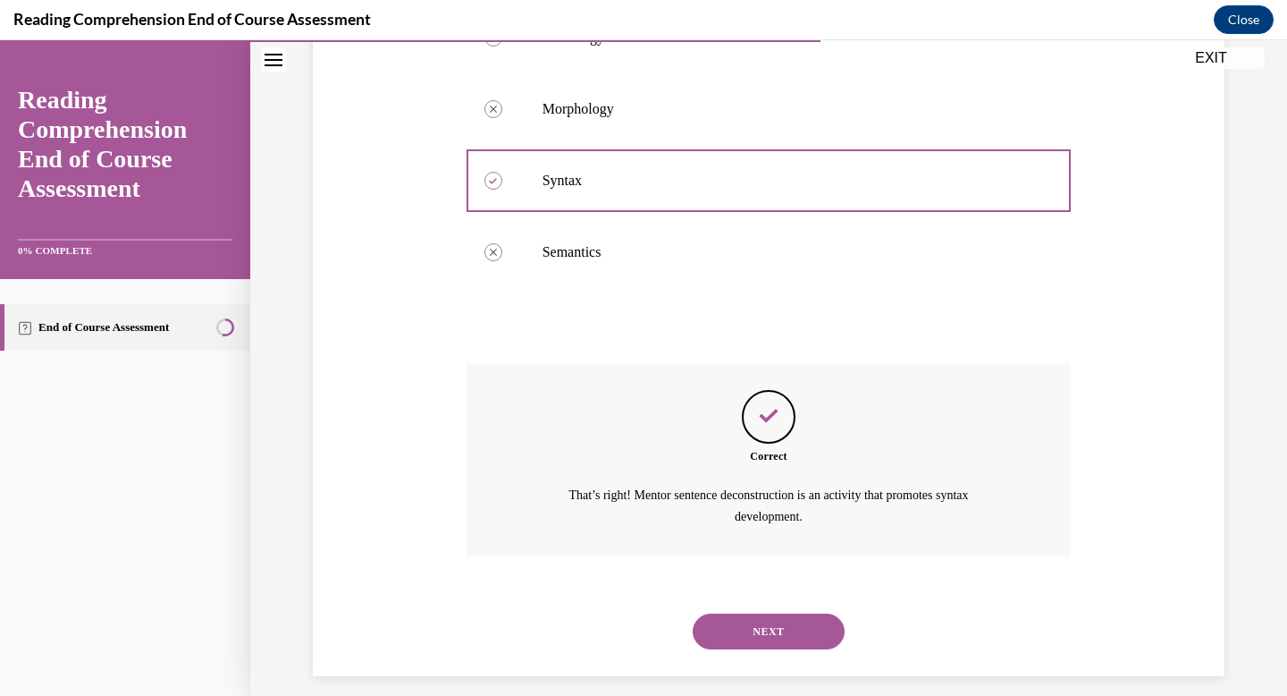
scroll to position [453, 0]
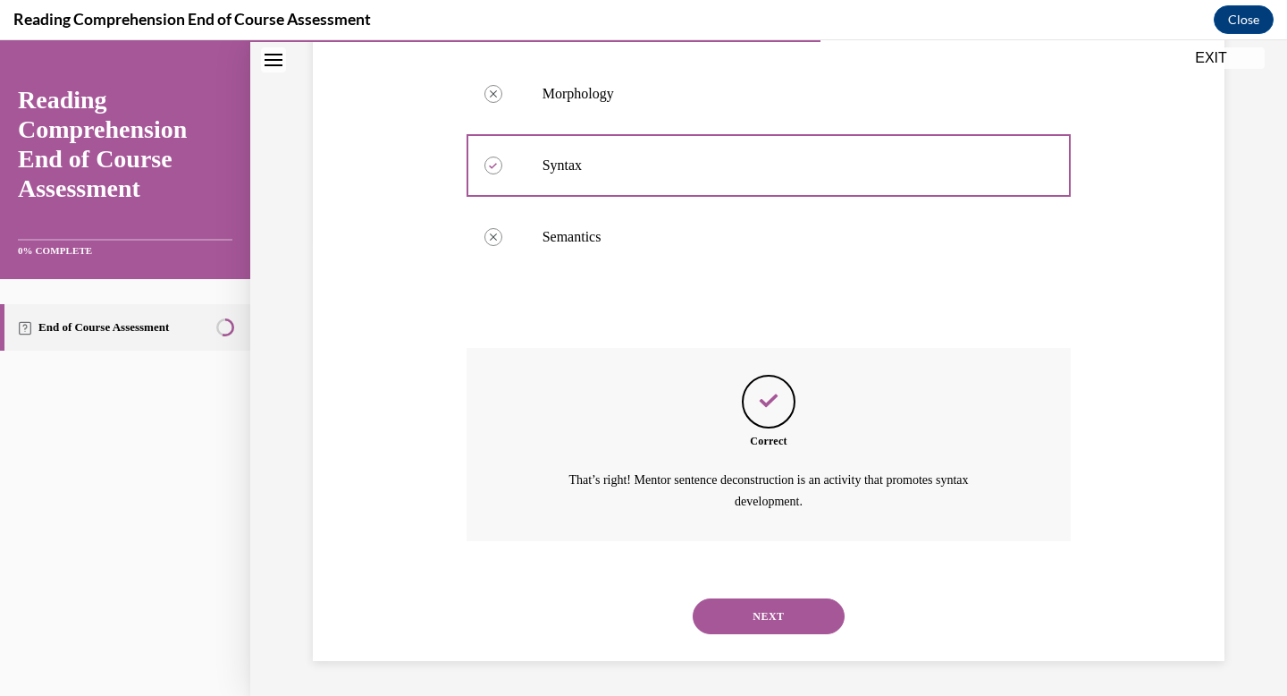
click at [765, 622] on button "NEXT" at bounding box center [769, 616] width 152 height 36
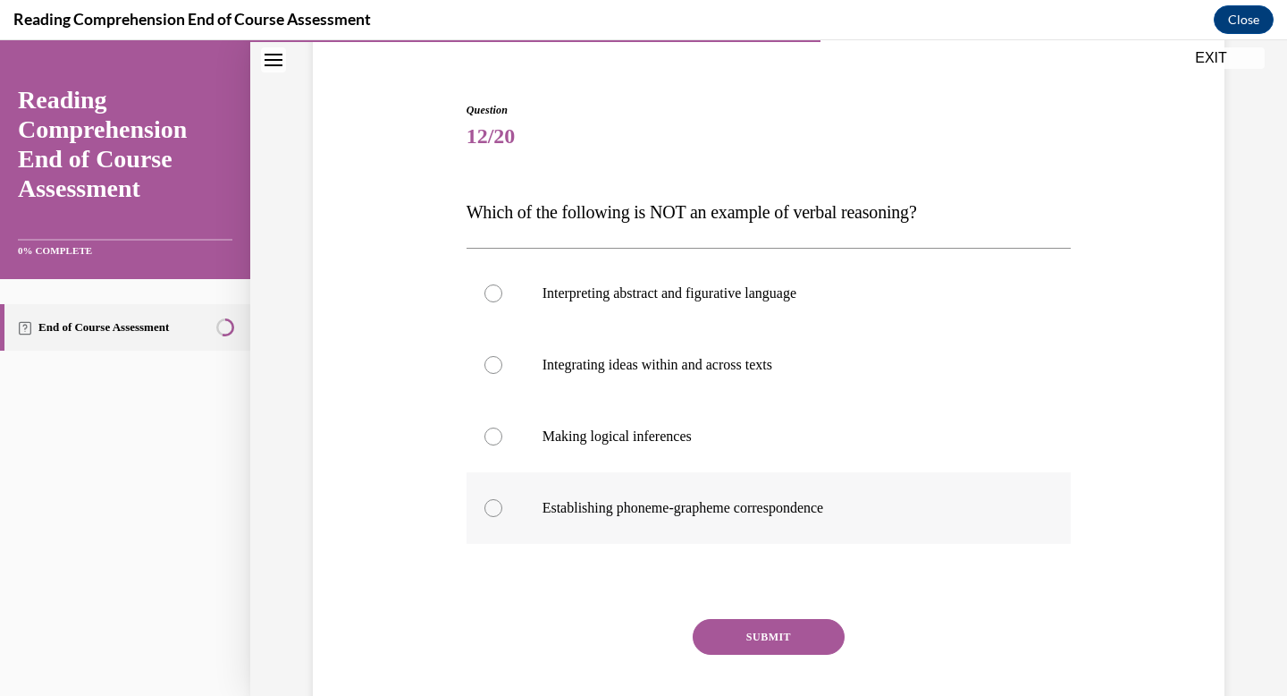
scroll to position [151, 0]
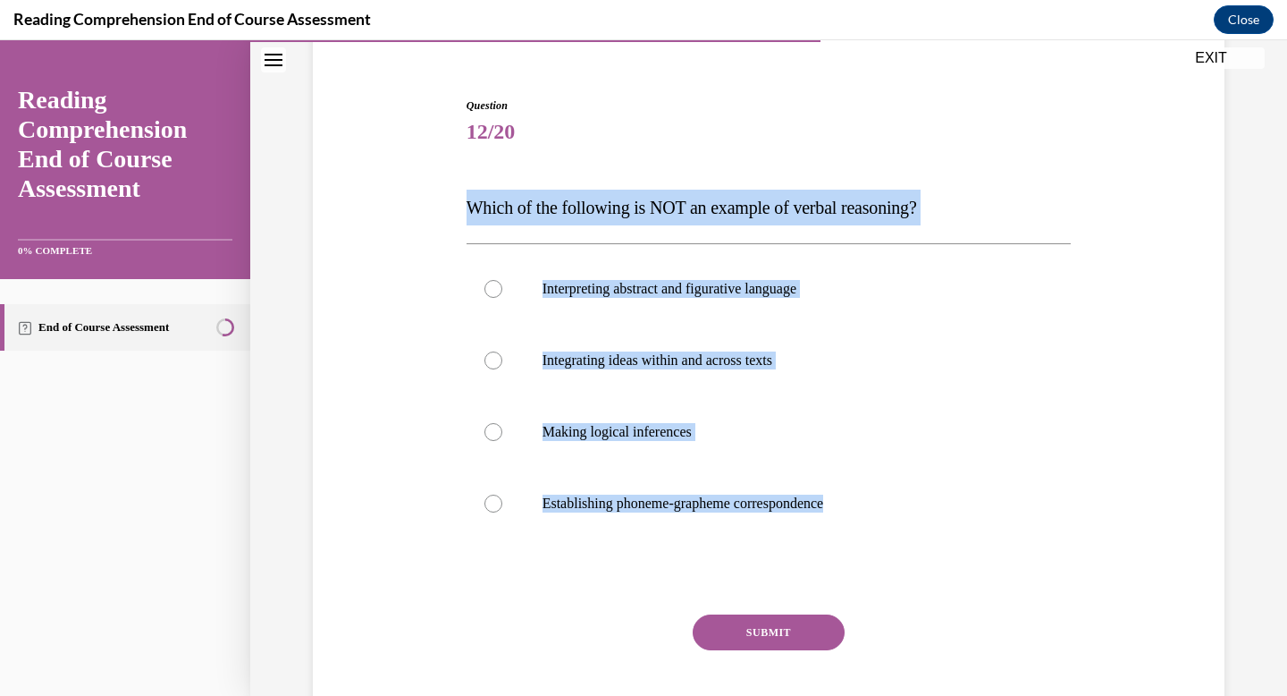
drag, startPoint x: 1001, startPoint y: 551, endPoint x: 432, endPoint y: 198, distance: 670.1
click at [432, 198] on div "Question 12/20 Which of the following is NOT an example of verbal reasoning? In…" at bounding box center [768, 402] width 921 height 717
copy div "Which of the following is NOT an example of verbal reasoning? Interpreting abst…"
click at [492, 499] on div at bounding box center [494, 503] width 18 height 18
click at [492, 499] on input "Establishing phoneme-grapheme correspondence" at bounding box center [494, 503] width 18 height 18
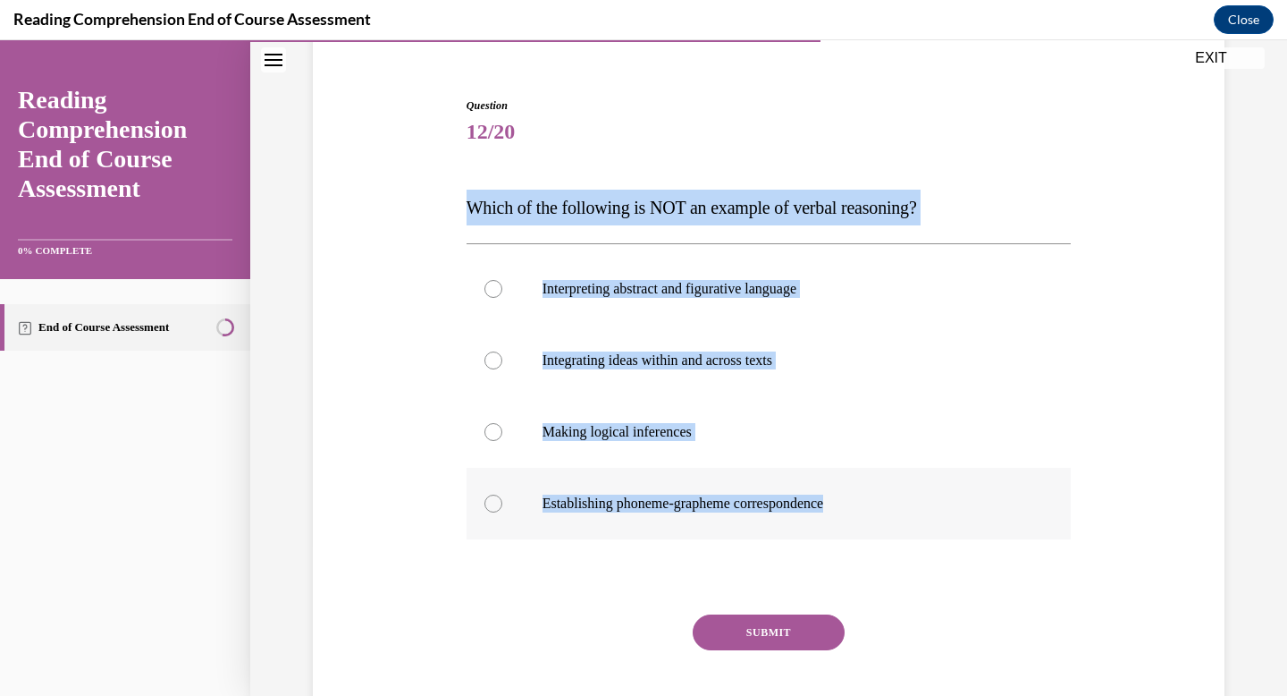
radio input "true"
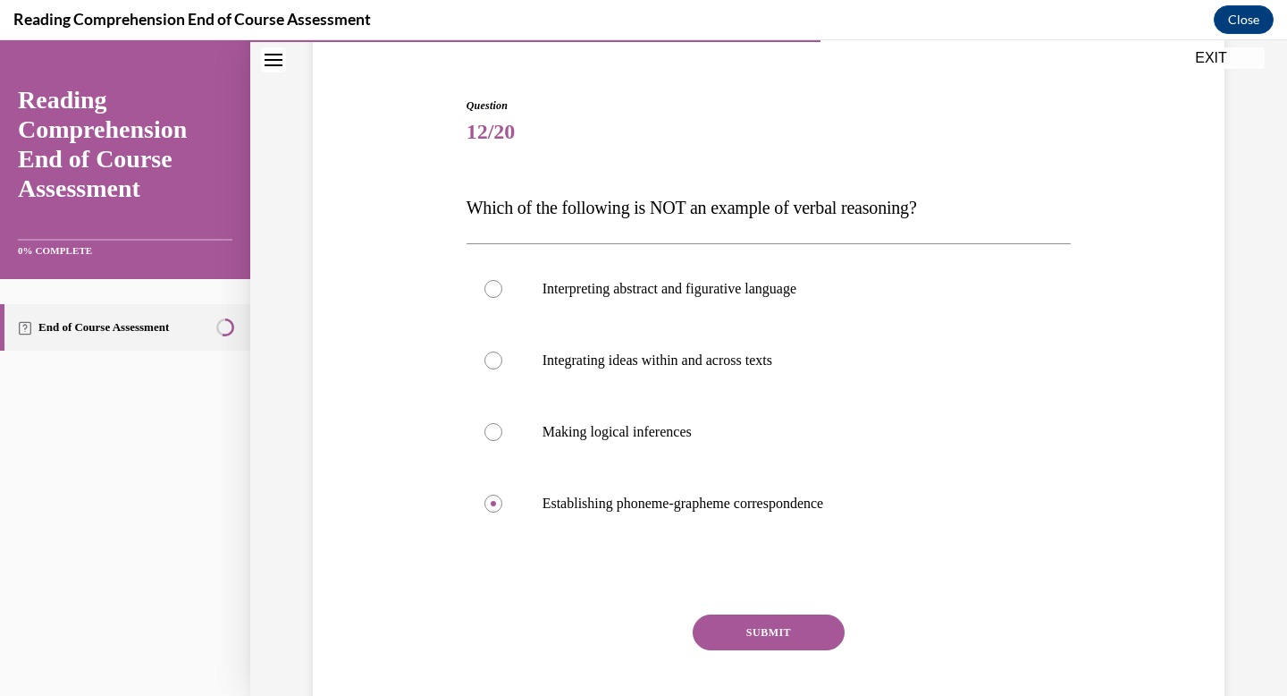
click at [782, 631] on button "SUBMIT" at bounding box center [769, 632] width 152 height 36
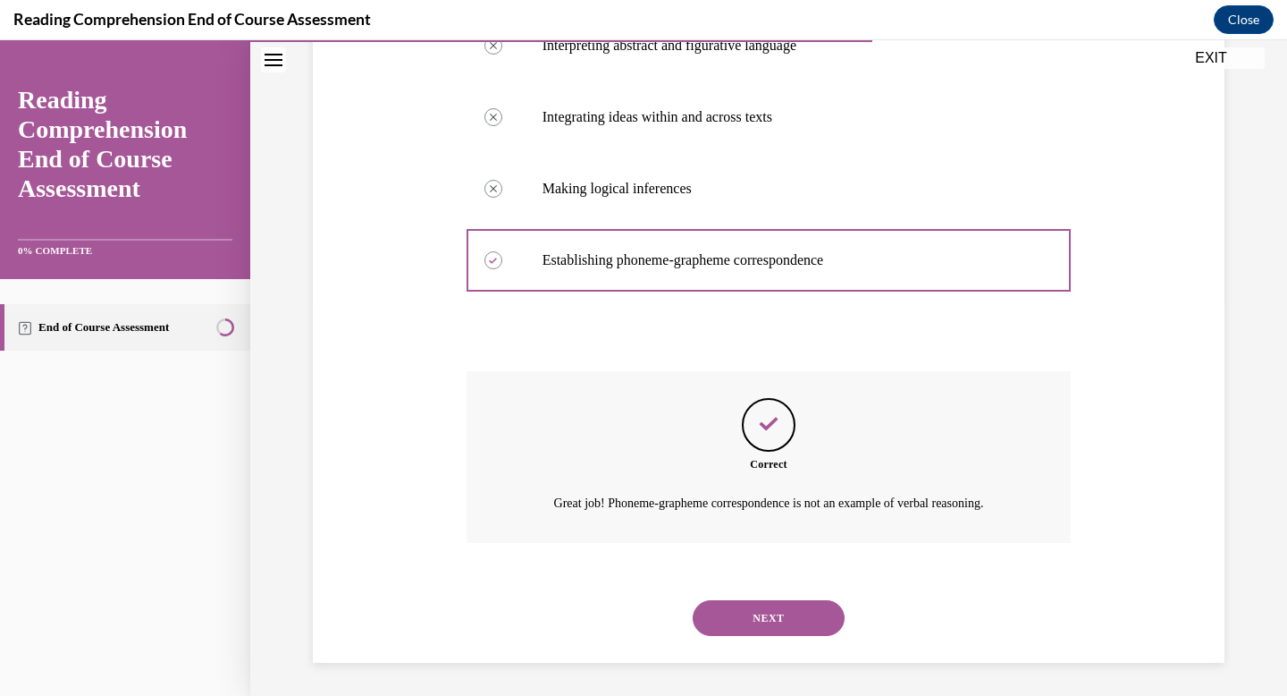
scroll to position [397, 0]
click at [780, 607] on button "NEXT" at bounding box center [769, 615] width 152 height 36
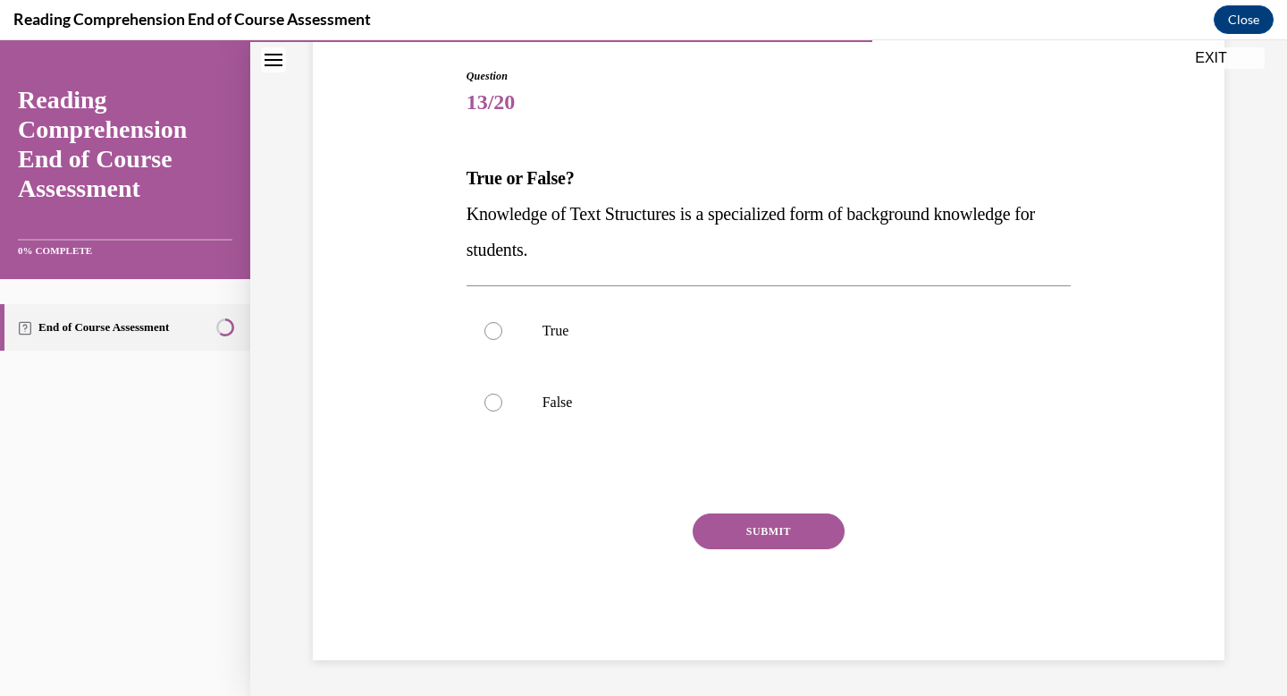
scroll to position [181, 0]
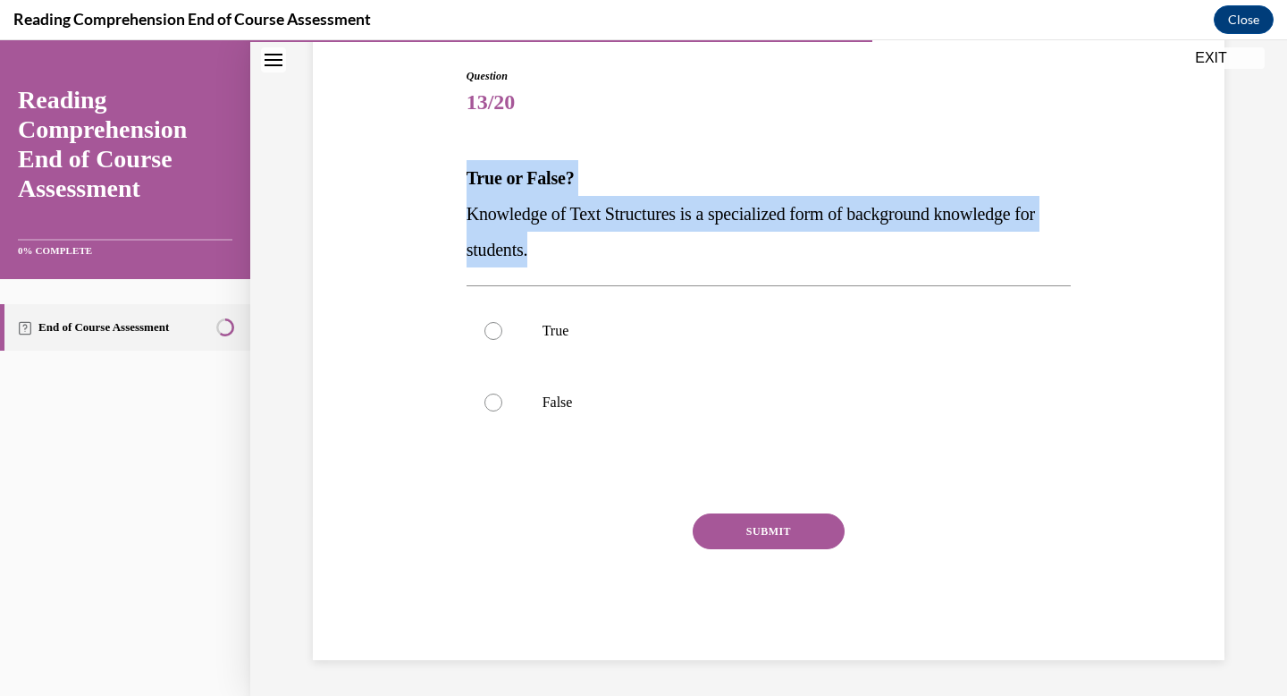
drag, startPoint x: 587, startPoint y: 258, endPoint x: 448, endPoint y: 189, distance: 155.9
click at [448, 189] on div "Question 13/20 True or False? Knowledge of Text Structures is a specialized for…" at bounding box center [768, 336] width 921 height 645
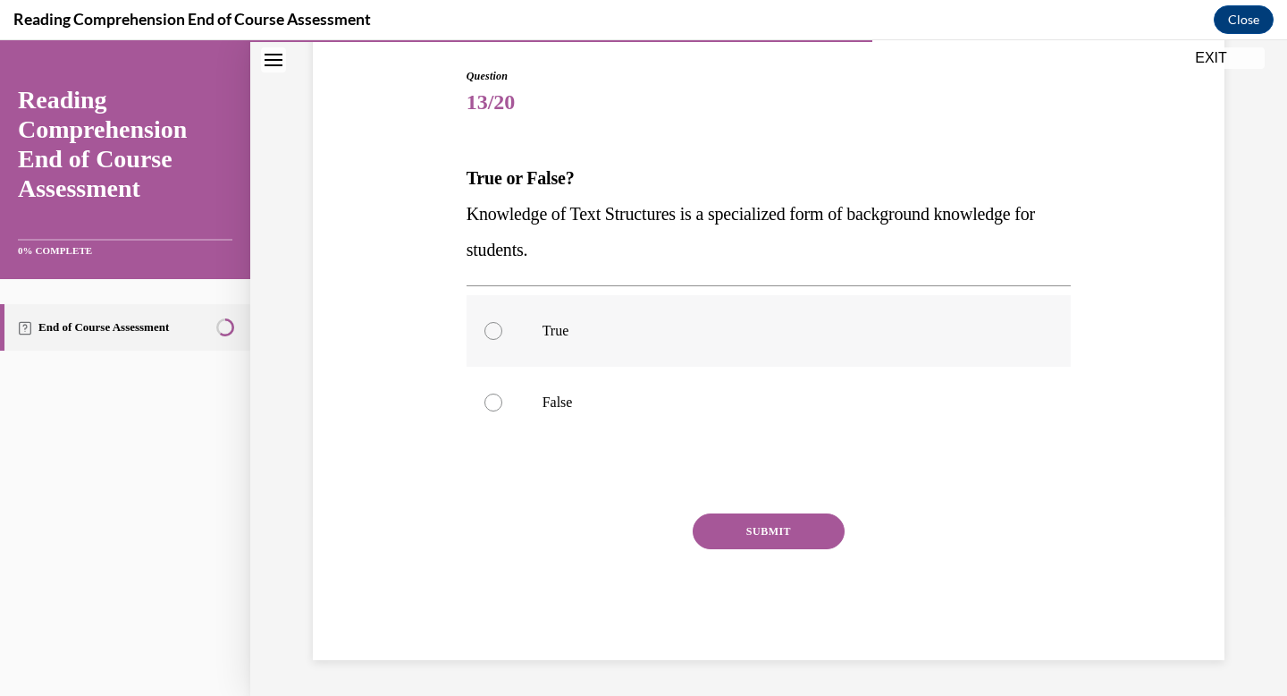
click at [490, 326] on div at bounding box center [494, 331] width 18 height 18
click at [490, 326] on input "True" at bounding box center [494, 331] width 18 height 18
radio input "true"
click at [731, 531] on button "SUBMIT" at bounding box center [769, 531] width 152 height 36
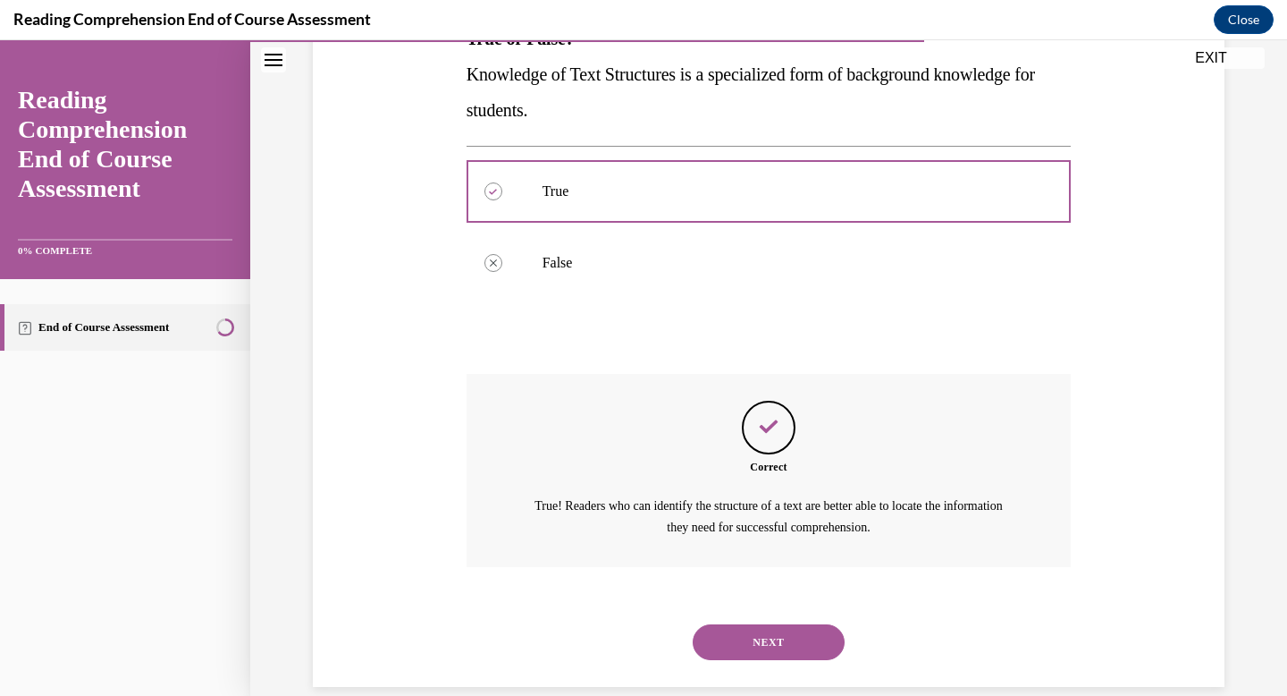
scroll to position [346, 0]
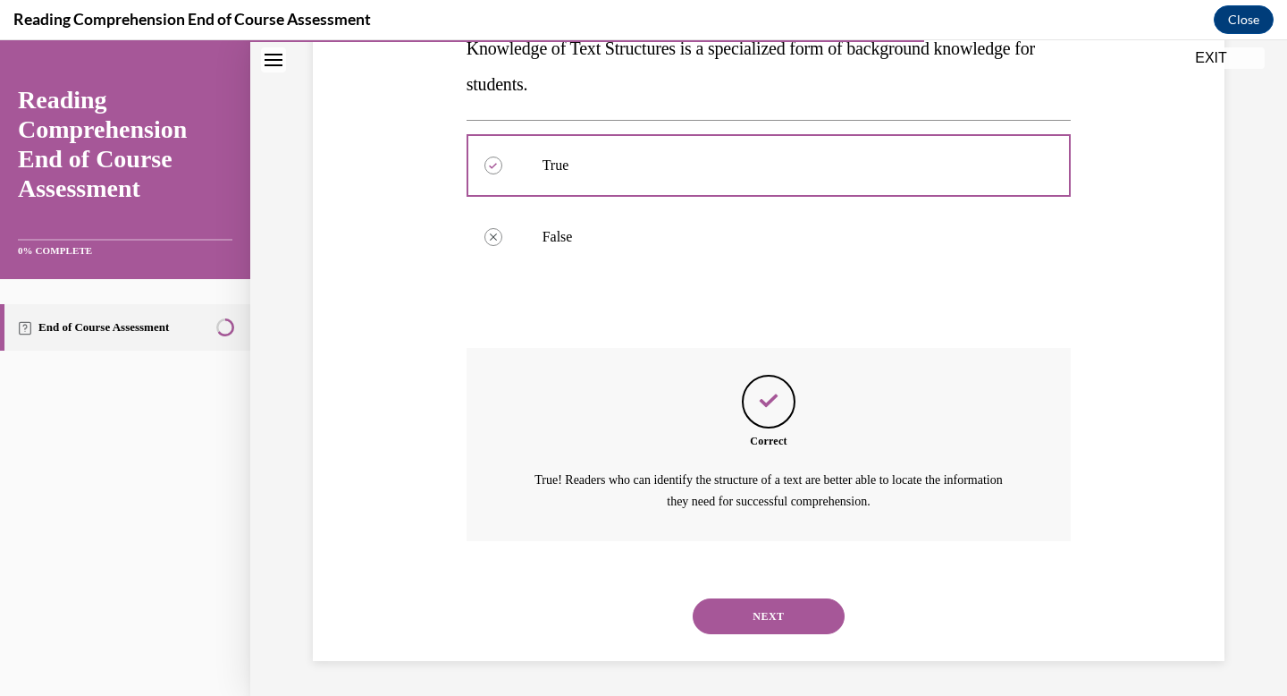
click at [755, 624] on button "NEXT" at bounding box center [769, 616] width 152 height 36
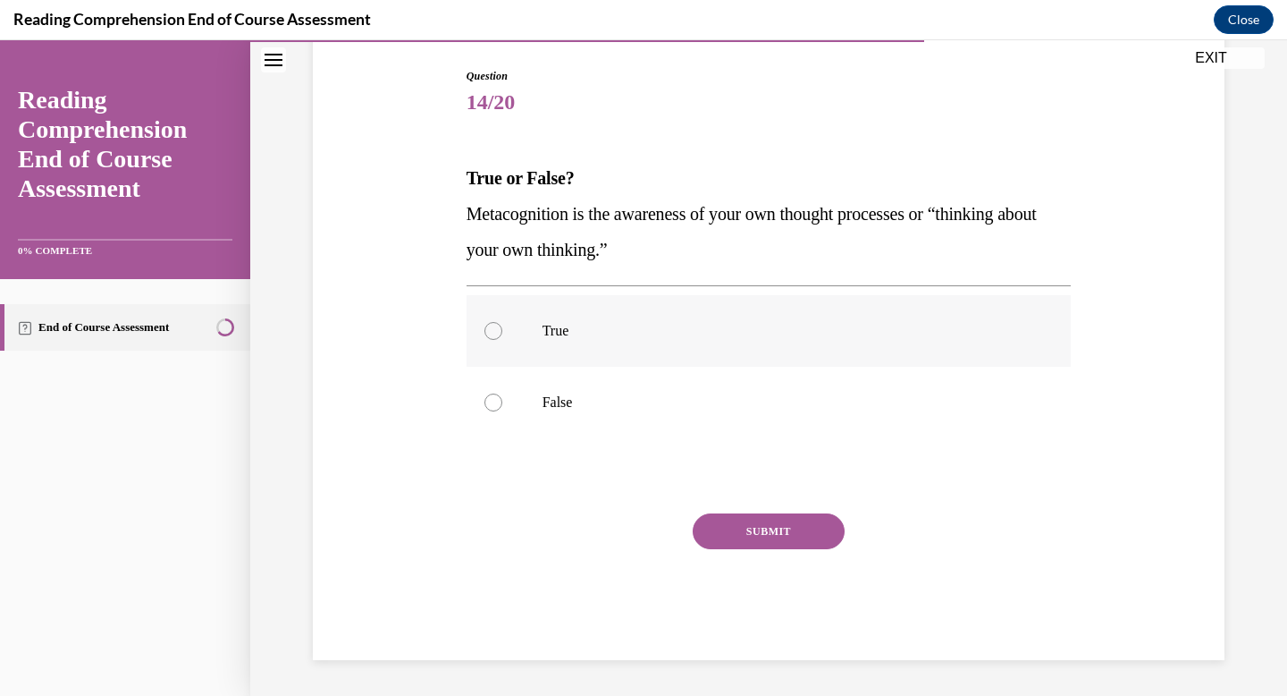
click at [496, 328] on div at bounding box center [494, 331] width 18 height 18
click at [496, 328] on input "True" at bounding box center [494, 331] width 18 height 18
radio input "true"
click at [764, 529] on button "SUBMIT" at bounding box center [769, 531] width 152 height 36
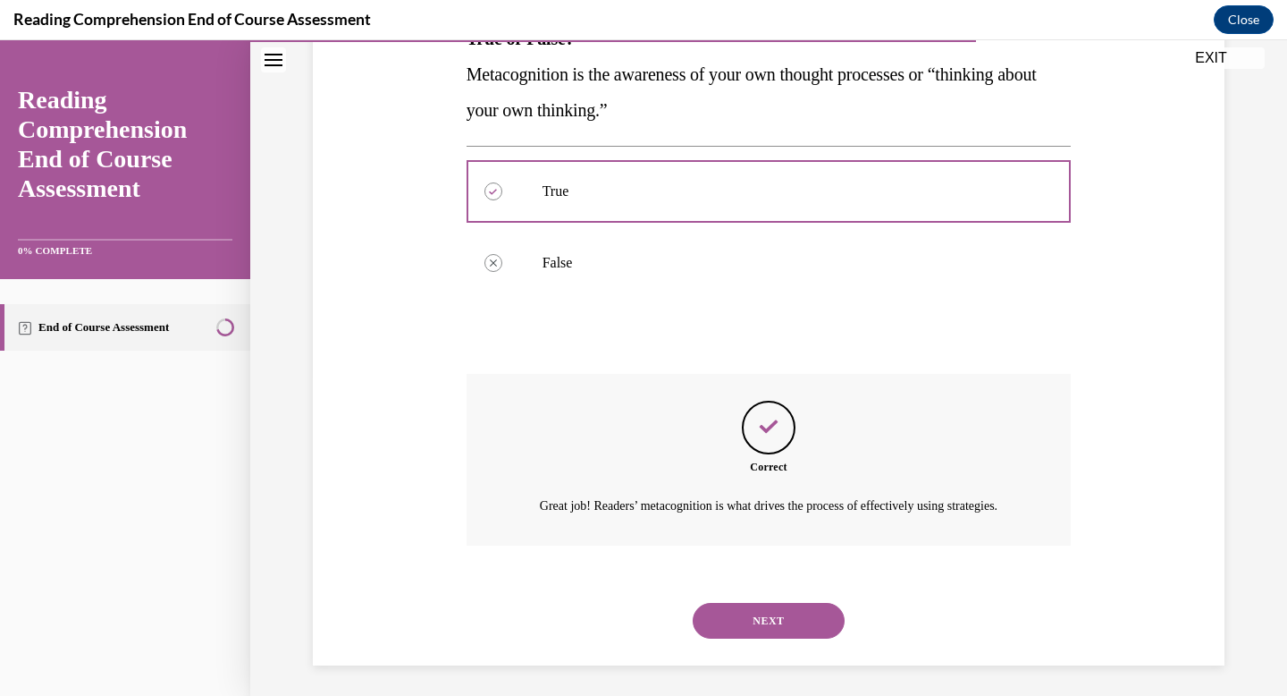
scroll to position [346, 0]
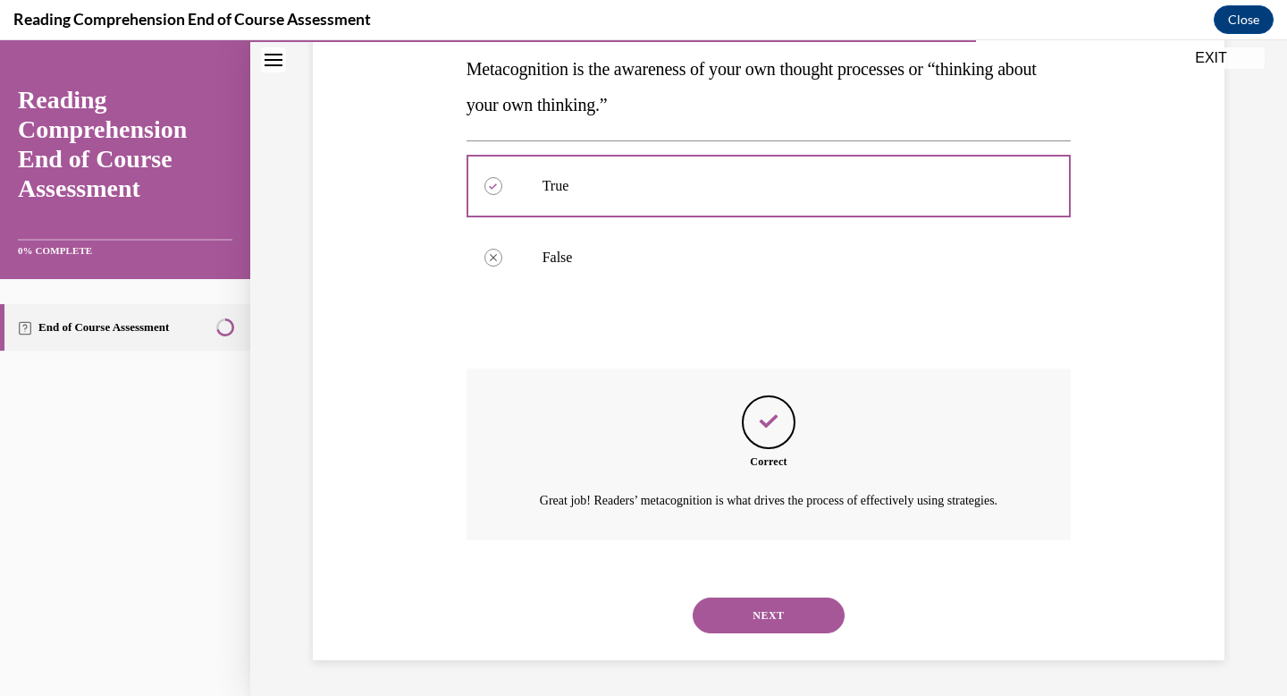
click at [747, 604] on button "NEXT" at bounding box center [769, 615] width 152 height 36
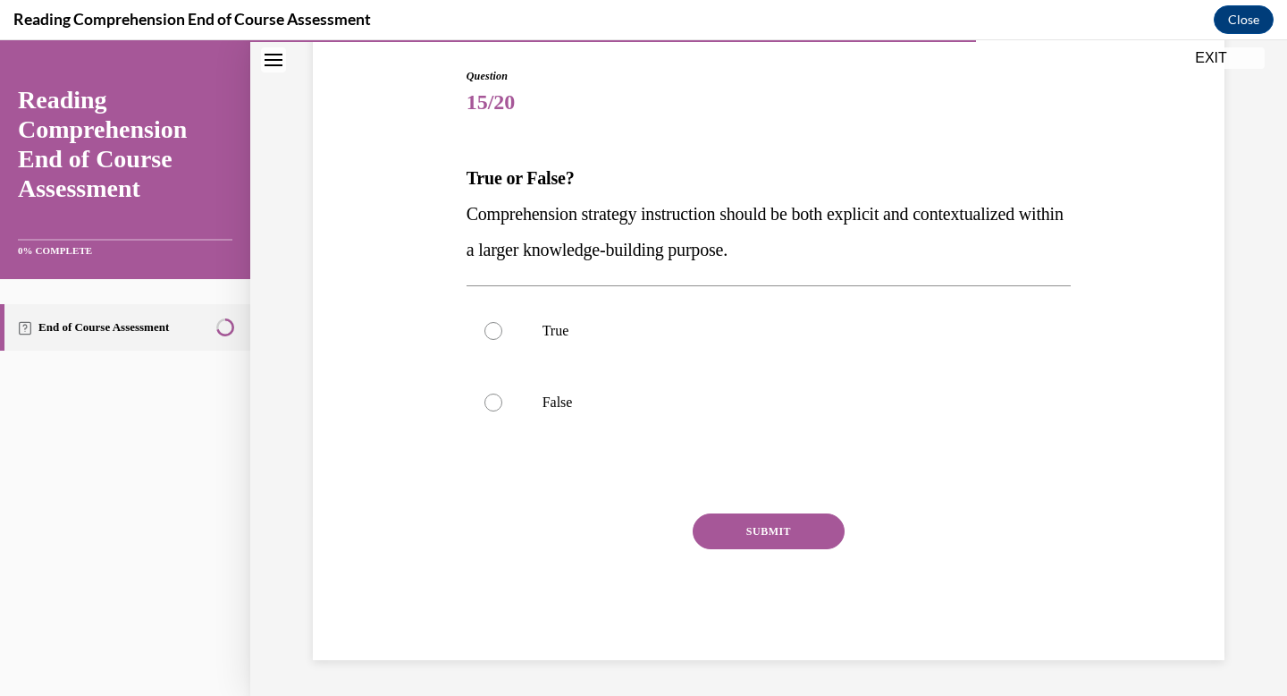
scroll to position [181, 0]
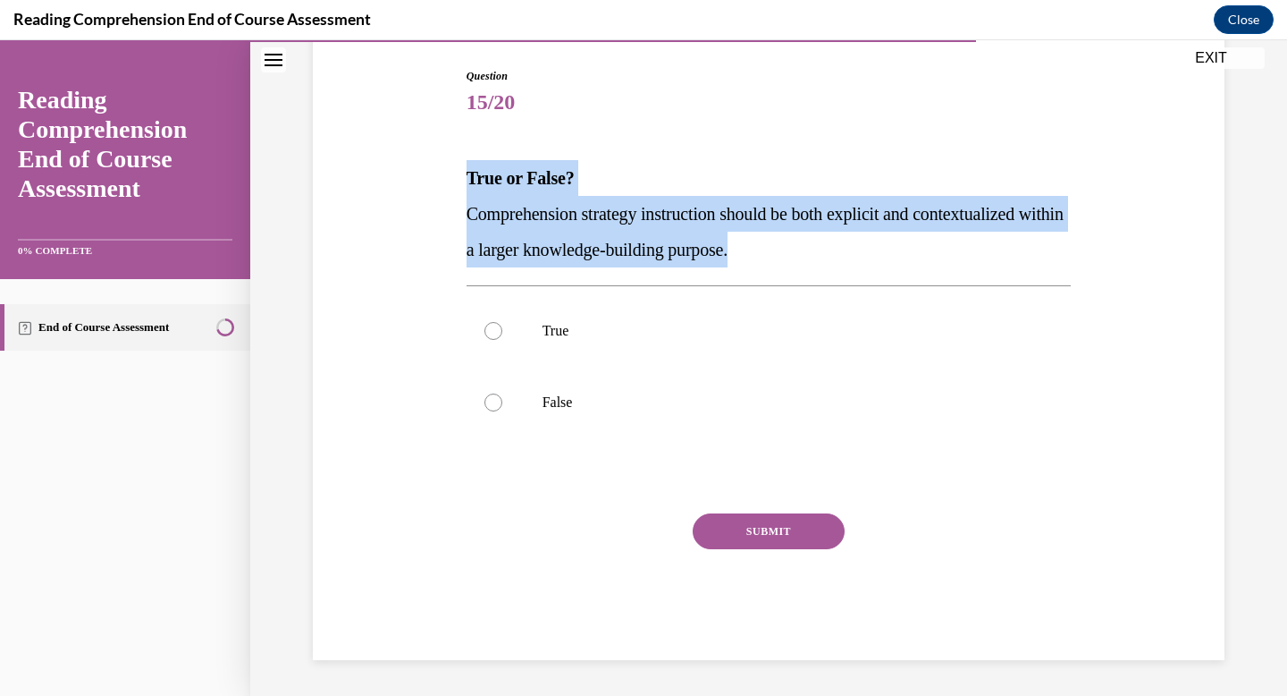
drag, startPoint x: 827, startPoint y: 249, endPoint x: 367, endPoint y: 154, distance: 470.2
click at [367, 154] on div "Question 15/20 True or False? Comprehension strategy instruction should be both…" at bounding box center [768, 336] width 921 height 645
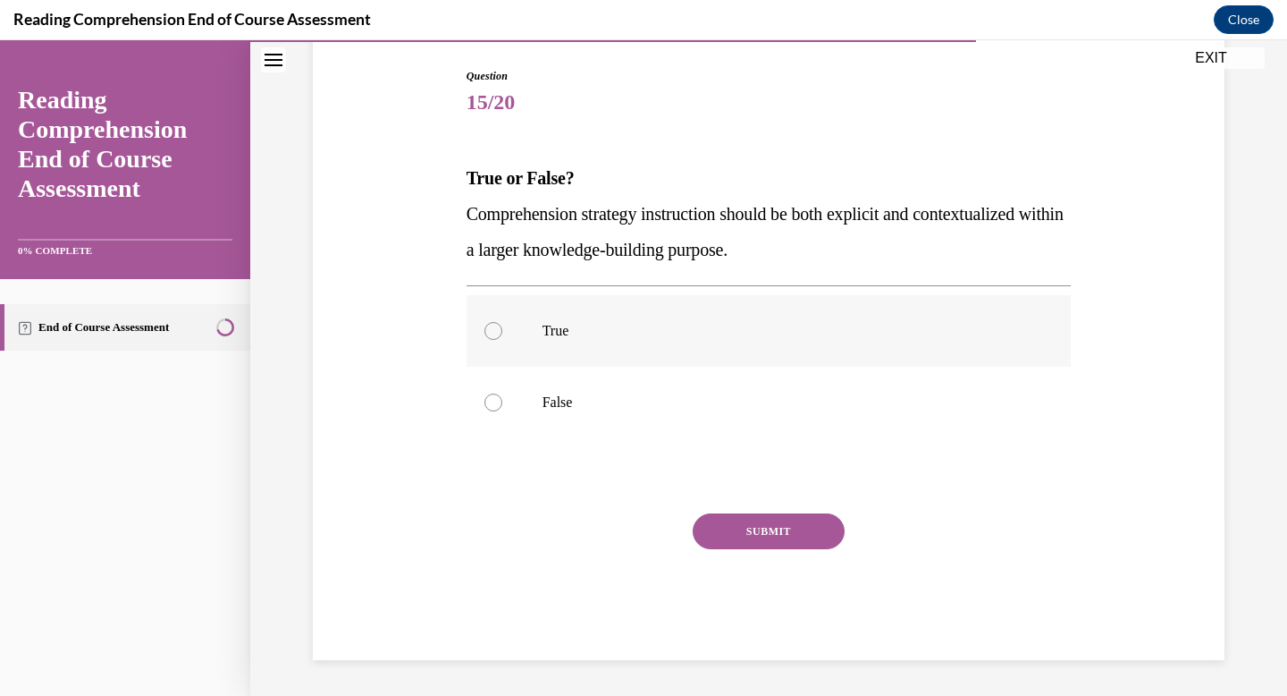
click at [505, 325] on label "True" at bounding box center [769, 331] width 605 height 72
click at [502, 325] on input "True" at bounding box center [494, 331] width 18 height 18
radio input "true"
click at [796, 528] on button "SUBMIT" at bounding box center [769, 531] width 152 height 36
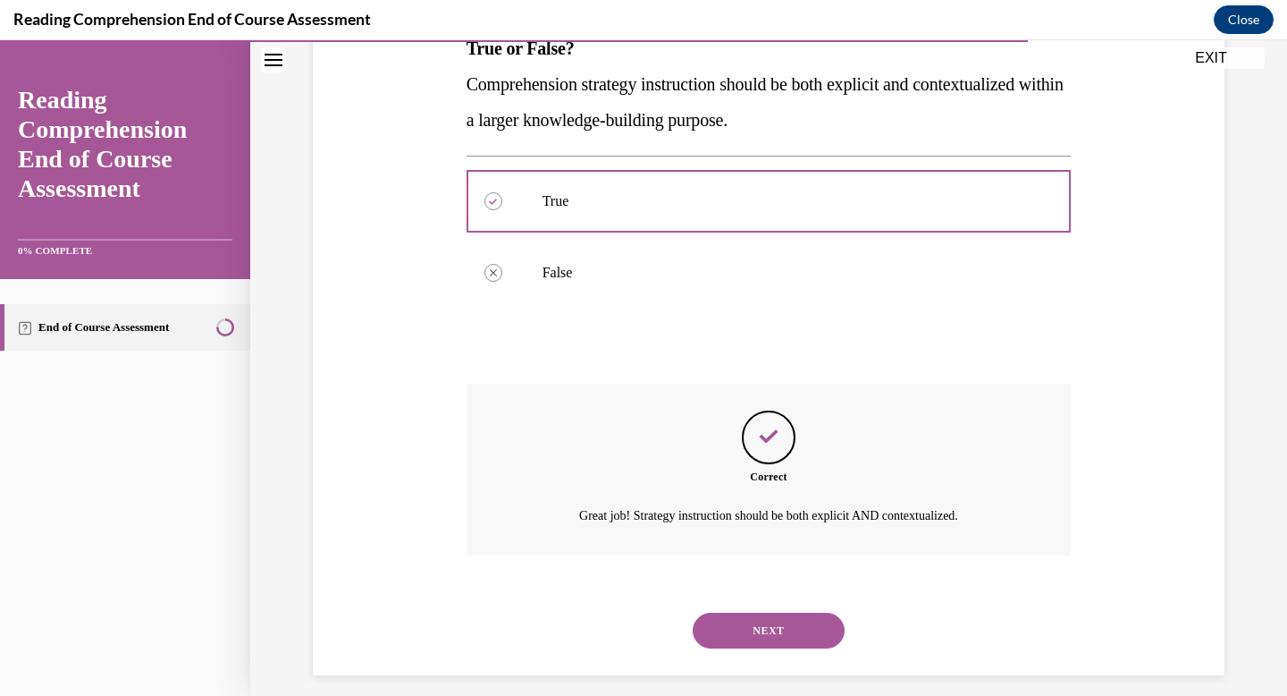
scroll to position [325, 0]
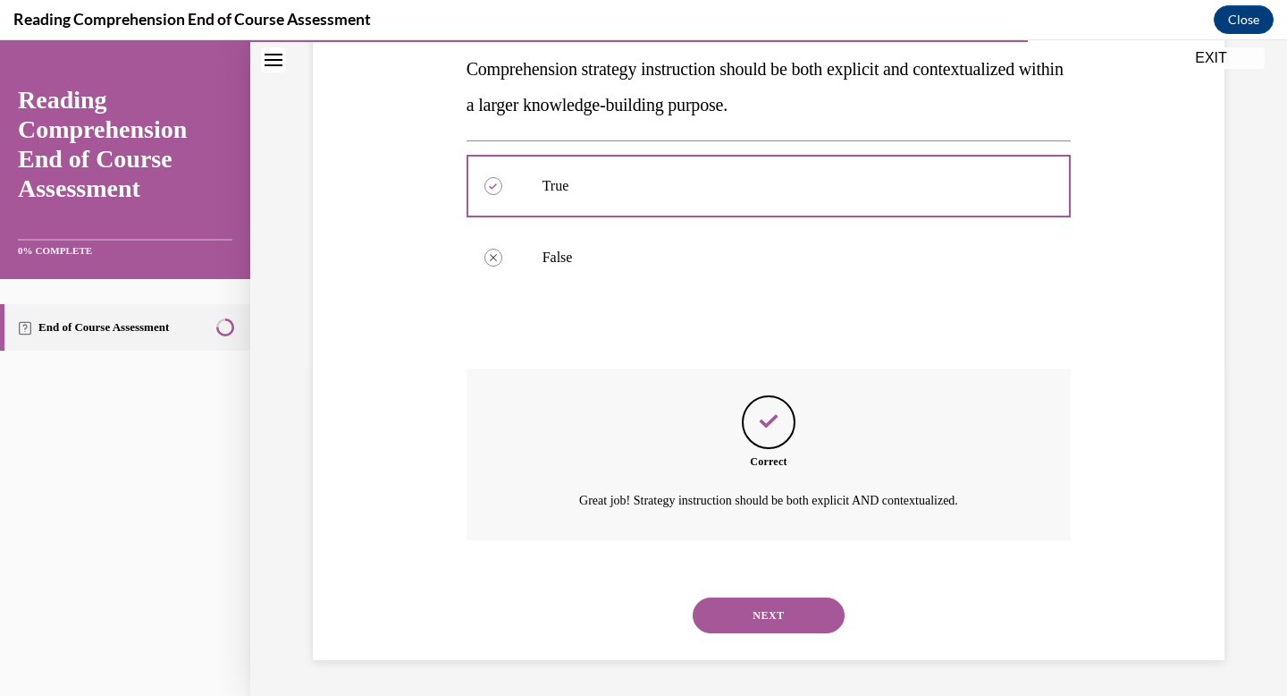
click at [786, 606] on button "NEXT" at bounding box center [769, 615] width 152 height 36
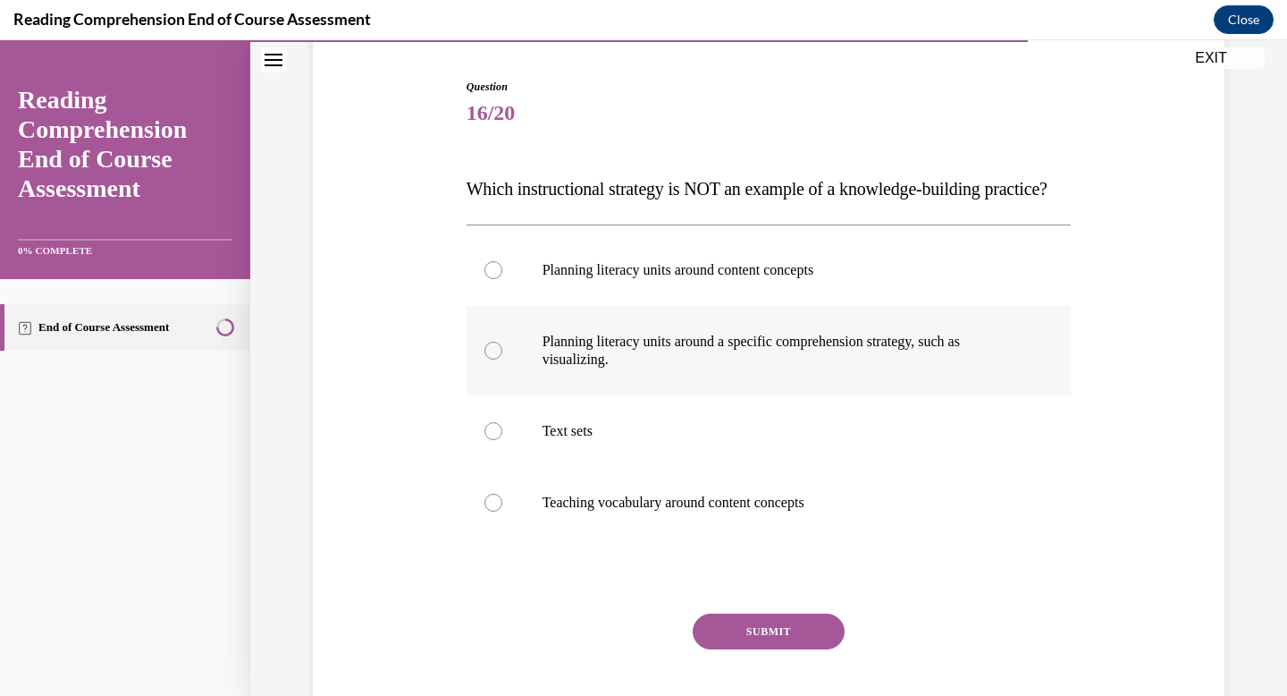
scroll to position [180, 0]
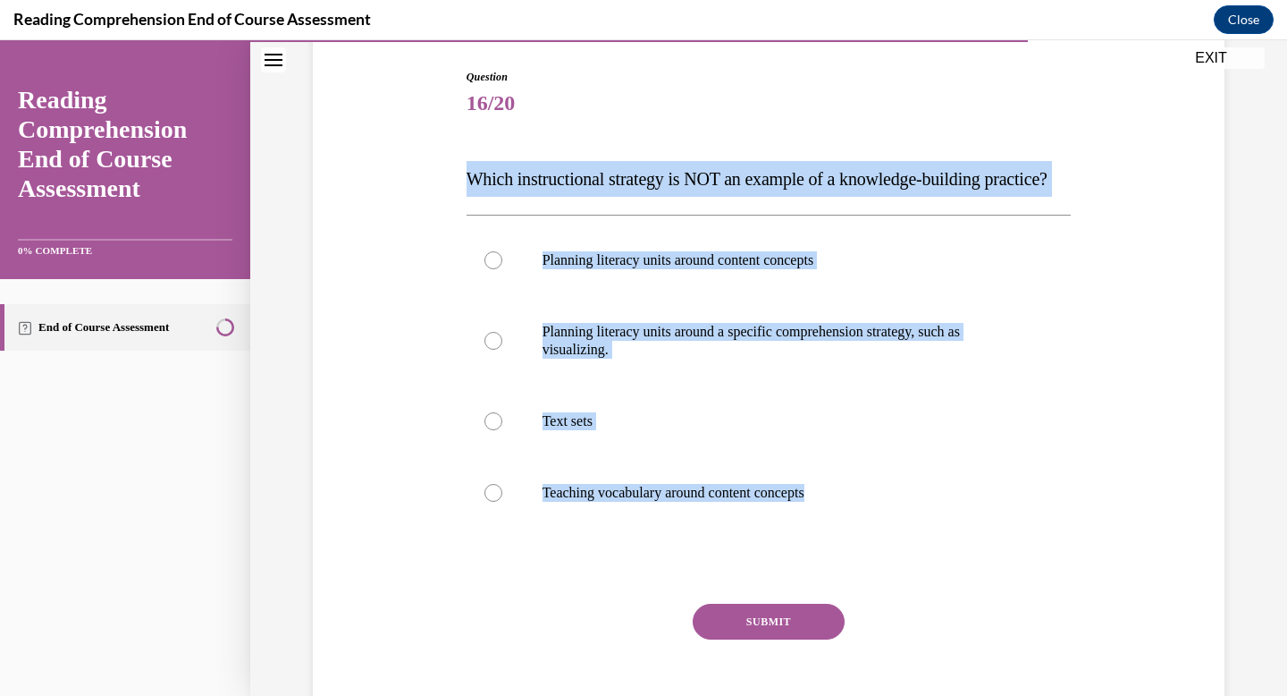
drag, startPoint x: 948, startPoint y: 587, endPoint x: 426, endPoint y: 190, distance: 655.1
click at [426, 190] on div "Question 16/20 Which instructional strategy is NOT an example of a knowledge-bu…" at bounding box center [768, 382] width 921 height 735
click at [780, 639] on button "SUBMIT" at bounding box center [769, 621] width 152 height 36
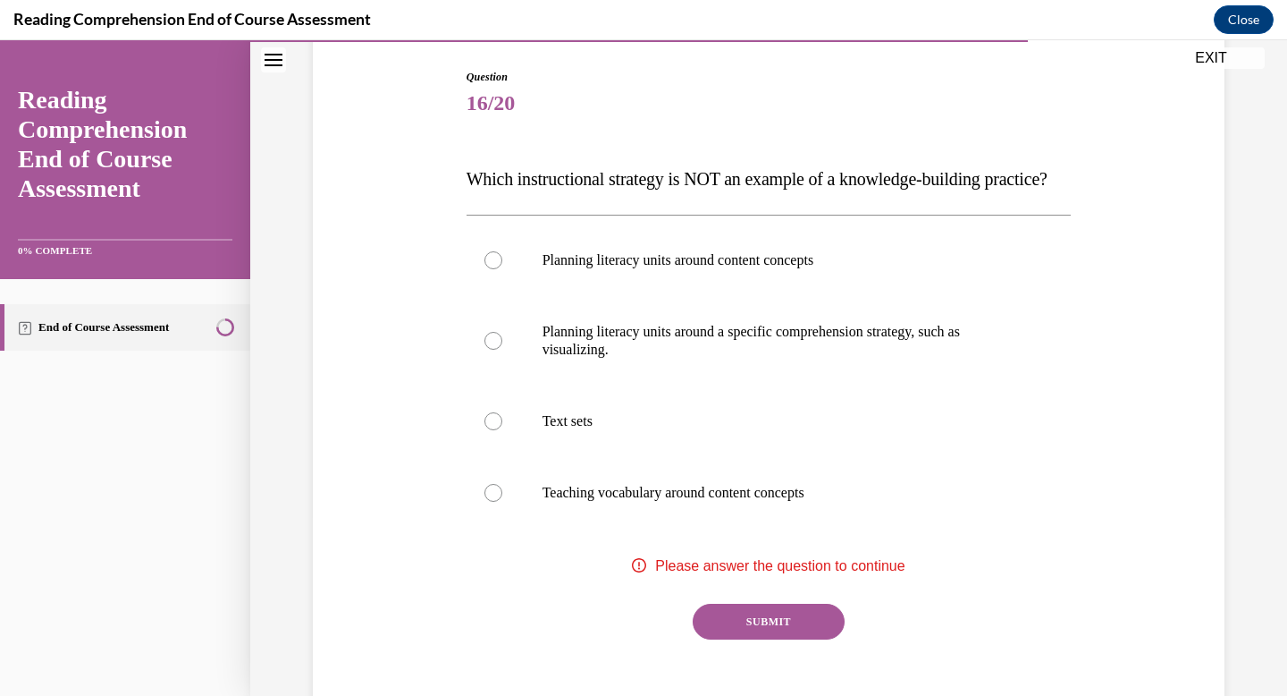
click at [445, 497] on div "Question 16/20 Which instructional strategy is NOT an example of a knowledge-bu…" at bounding box center [768, 382] width 921 height 735
click at [1067, 449] on label "Text sets" at bounding box center [769, 421] width 605 height 72
click at [502, 430] on input "Text sets" at bounding box center [494, 421] width 18 height 18
radio input "true"
click at [954, 502] on p "Teaching vocabulary around content concepts" at bounding box center [785, 493] width 485 height 18
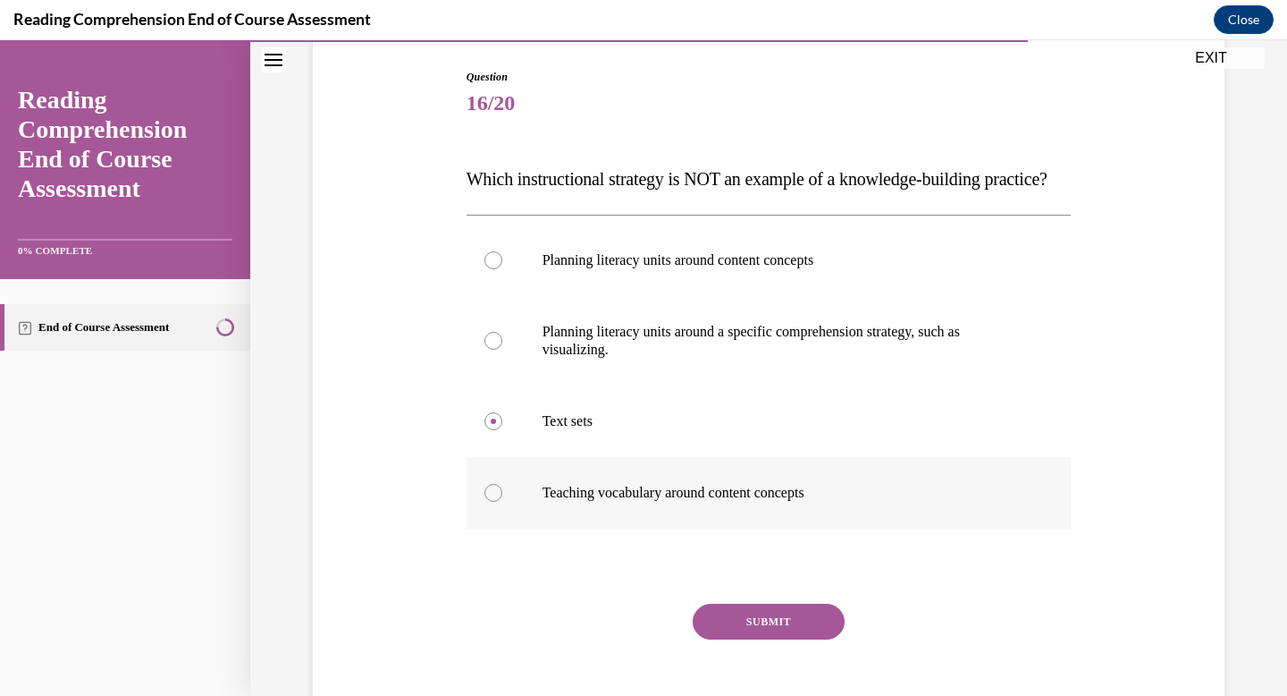
click at [502, 502] on input "Teaching vocabulary around content concepts" at bounding box center [494, 493] width 18 height 18
radio input "true"
click at [1024, 578] on div "Question 16/20 Which instructional strategy is NOT an example of a knowledge-bu…" at bounding box center [769, 409] width 605 height 681
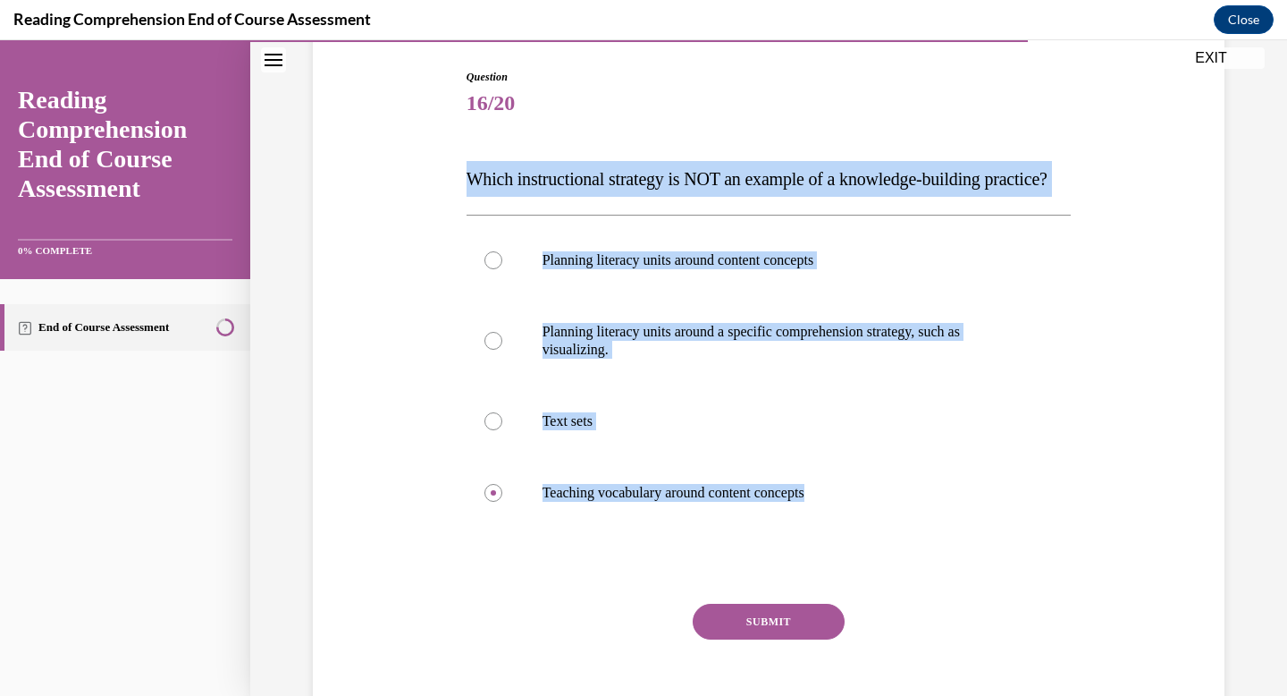
drag, startPoint x: 1024, startPoint y: 578, endPoint x: 373, endPoint y: 168, distance: 768.9
click at [373, 168] on div "Question 16/20 Which instructional strategy is NOT an example of a knowledge-bu…" at bounding box center [768, 382] width 921 height 735
click at [566, 358] on p "Planning literacy units around a specific comprehension strategy, such as visua…" at bounding box center [785, 341] width 485 height 36
click at [502, 350] on input "Planning literacy units around a specific comprehension strategy, such as visua…" at bounding box center [494, 341] width 18 height 18
radio input "true"
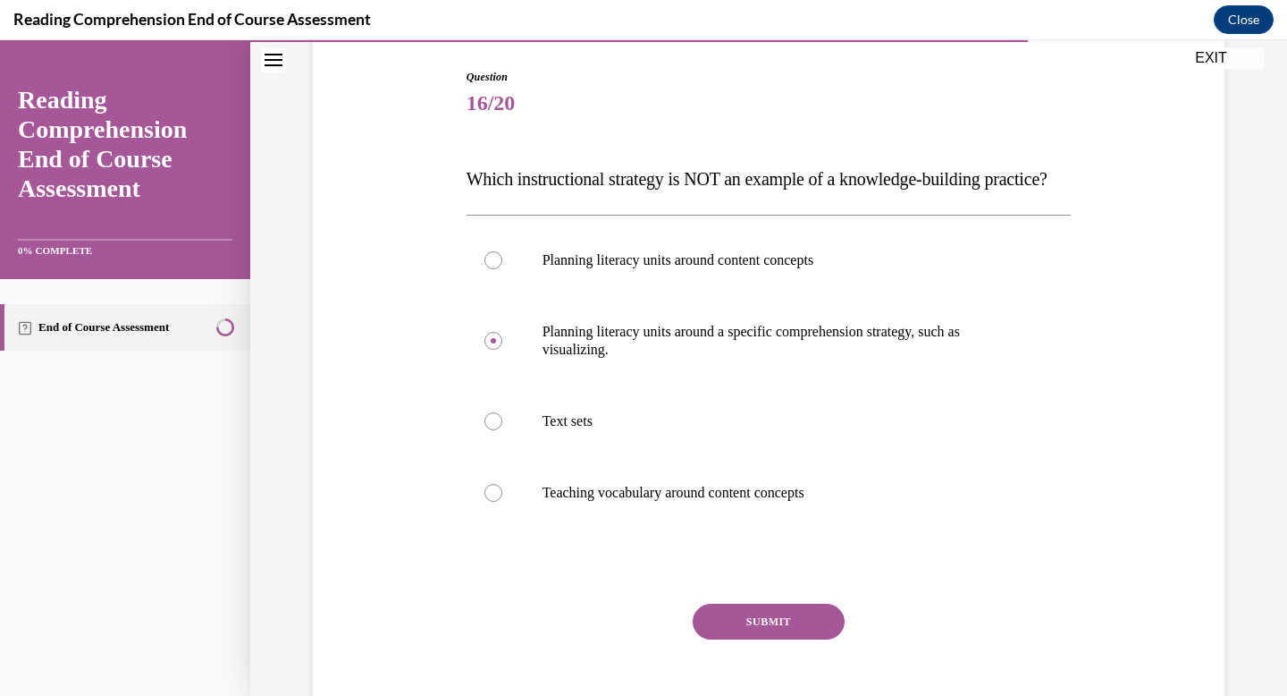
click at [781, 639] on button "SUBMIT" at bounding box center [769, 621] width 152 height 36
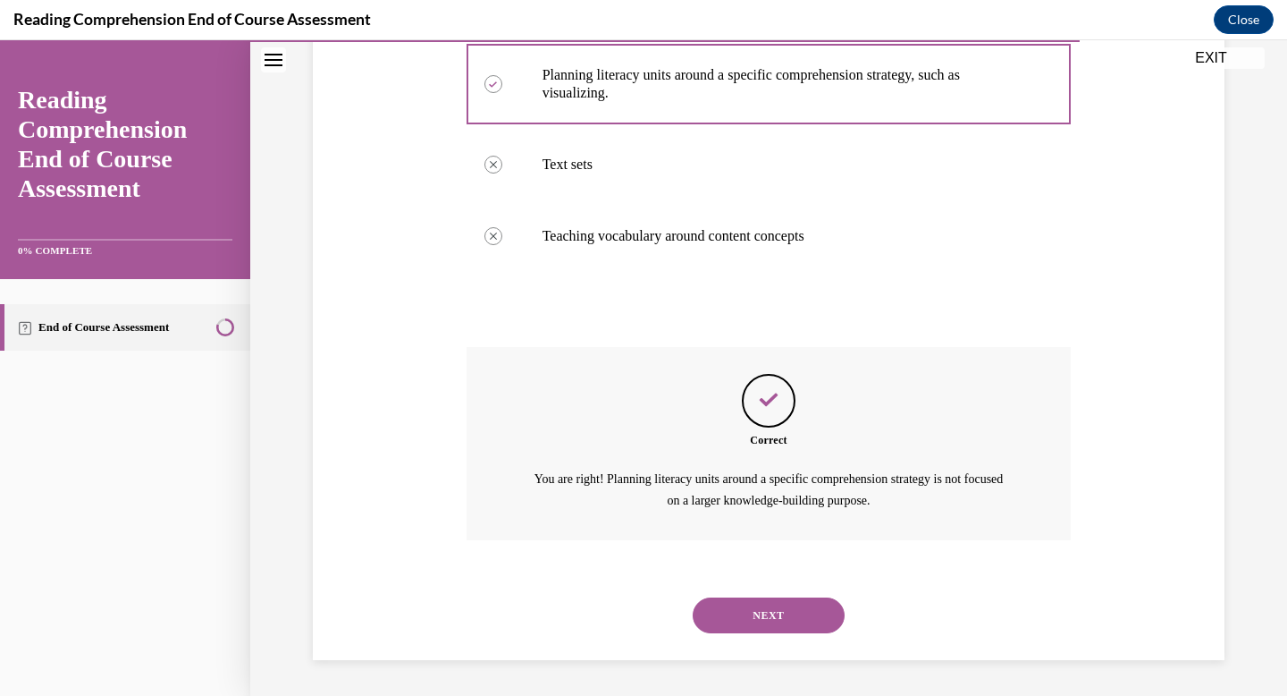
scroll to position [471, 0]
click at [777, 617] on button "NEXT" at bounding box center [769, 615] width 152 height 36
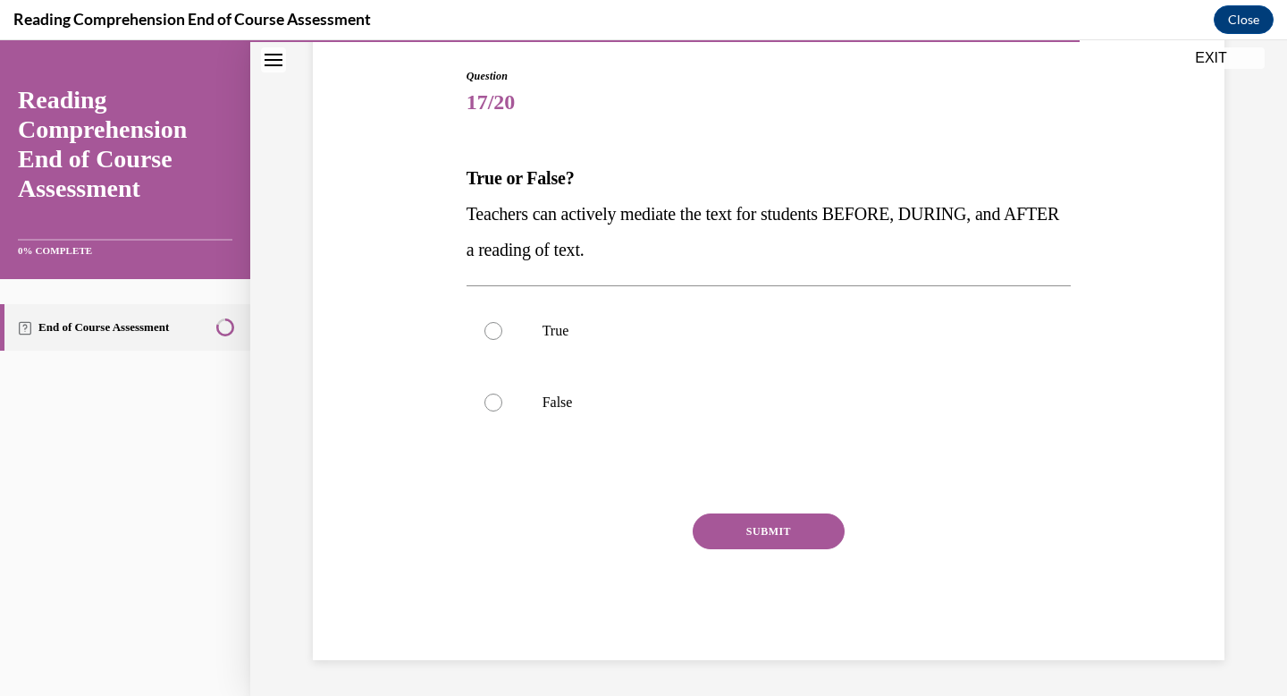
scroll to position [181, 0]
click at [527, 332] on label "True" at bounding box center [769, 331] width 605 height 72
click at [502, 332] on input "True" at bounding box center [494, 331] width 18 height 18
radio input "true"
click at [745, 537] on button "SUBMIT" at bounding box center [769, 531] width 152 height 36
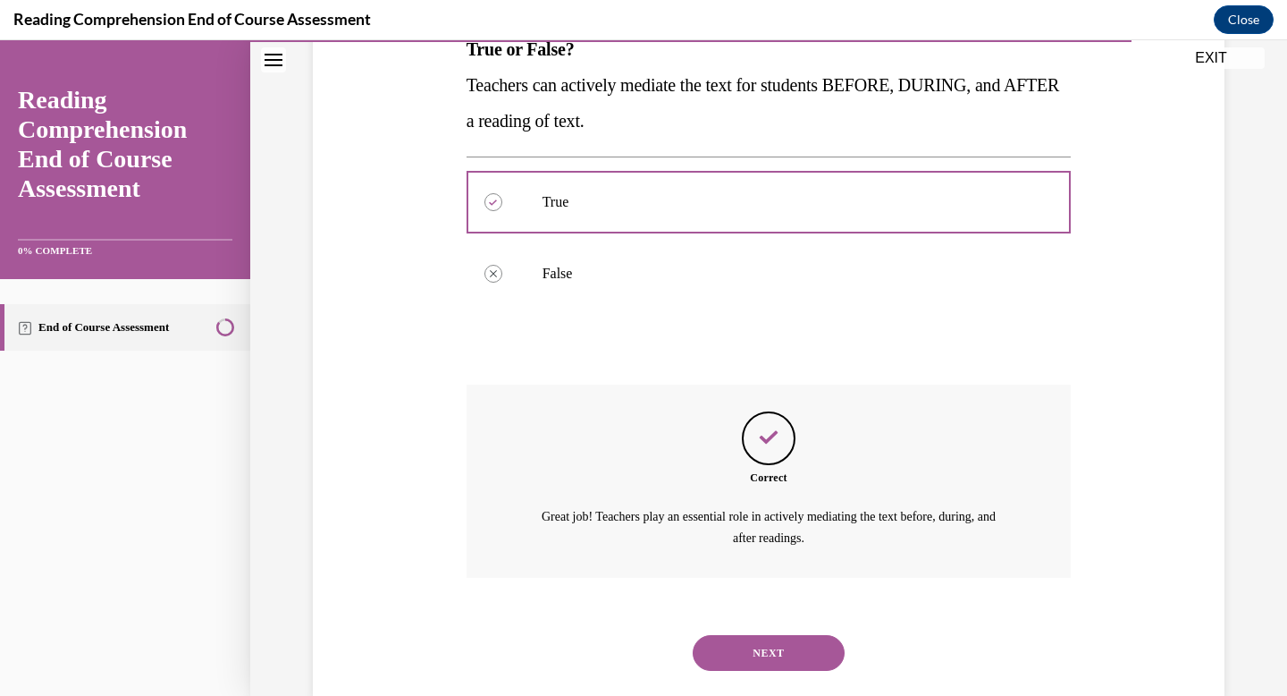
scroll to position [346, 0]
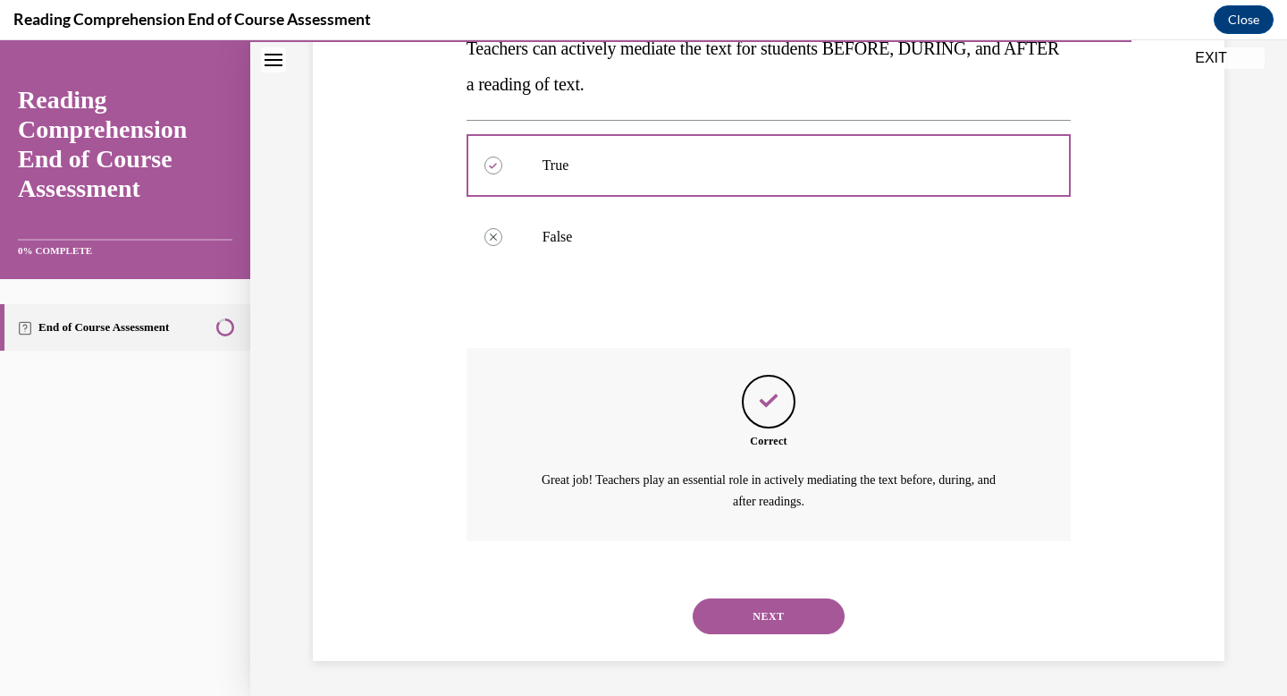
click at [757, 622] on button "NEXT" at bounding box center [769, 616] width 152 height 36
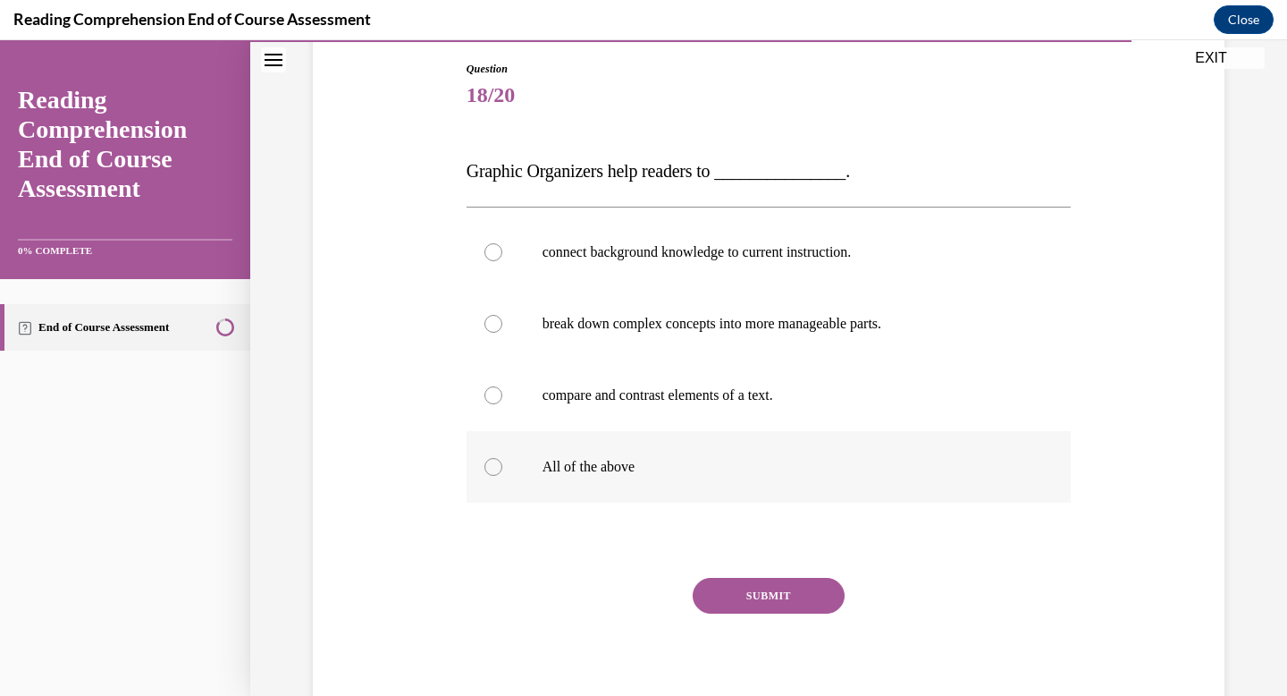
scroll to position [197, 0]
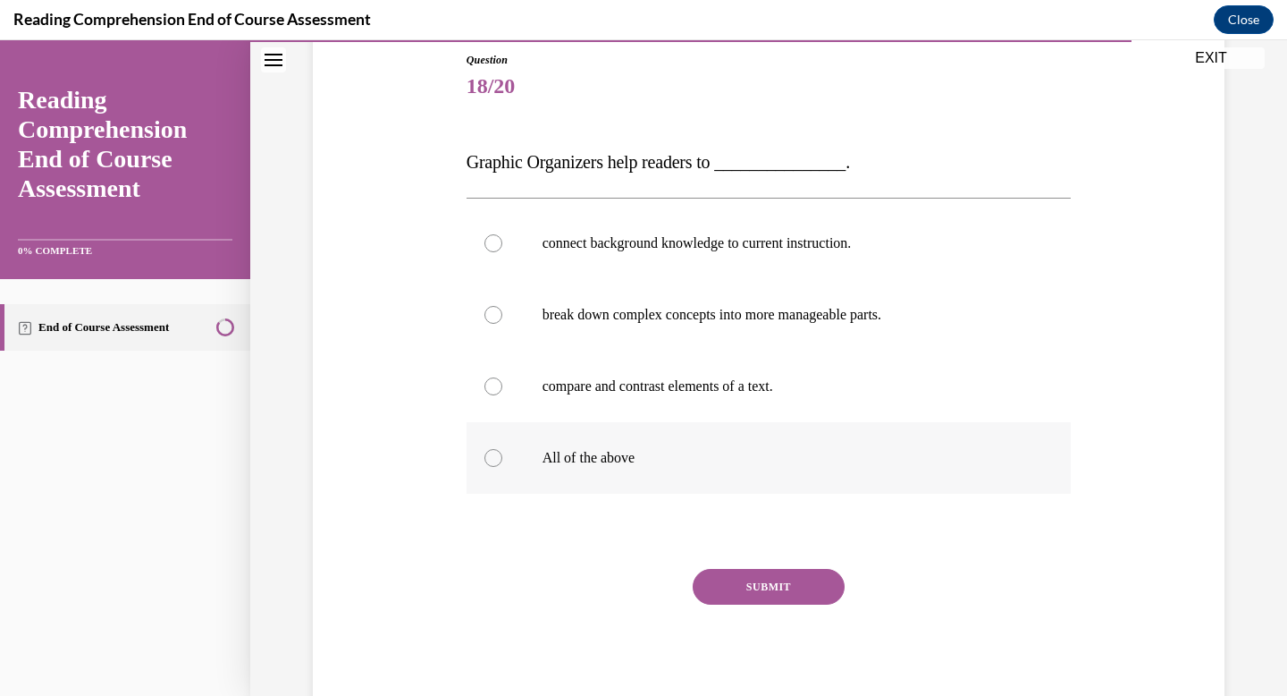
click at [483, 456] on label "All of the above" at bounding box center [769, 458] width 605 height 72
click at [485, 456] on input "All of the above" at bounding box center [494, 458] width 18 height 18
radio input "true"
click at [762, 592] on button "SUBMIT" at bounding box center [769, 587] width 152 height 36
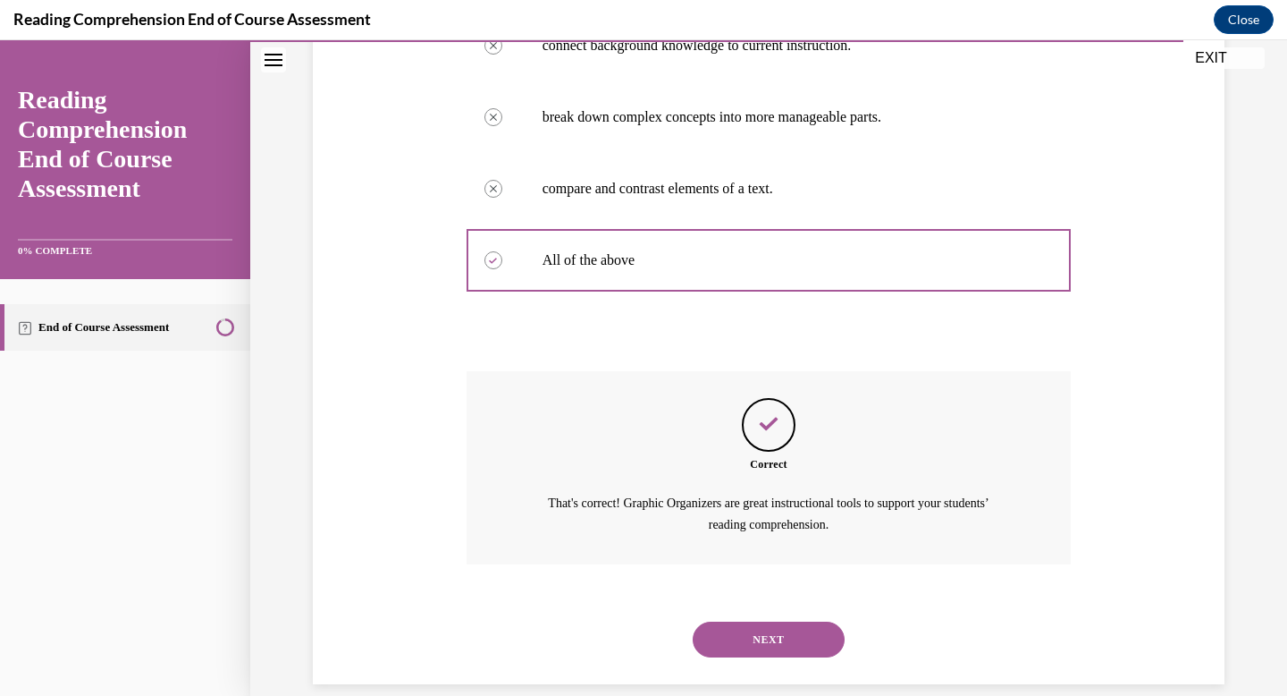
scroll to position [417, 0]
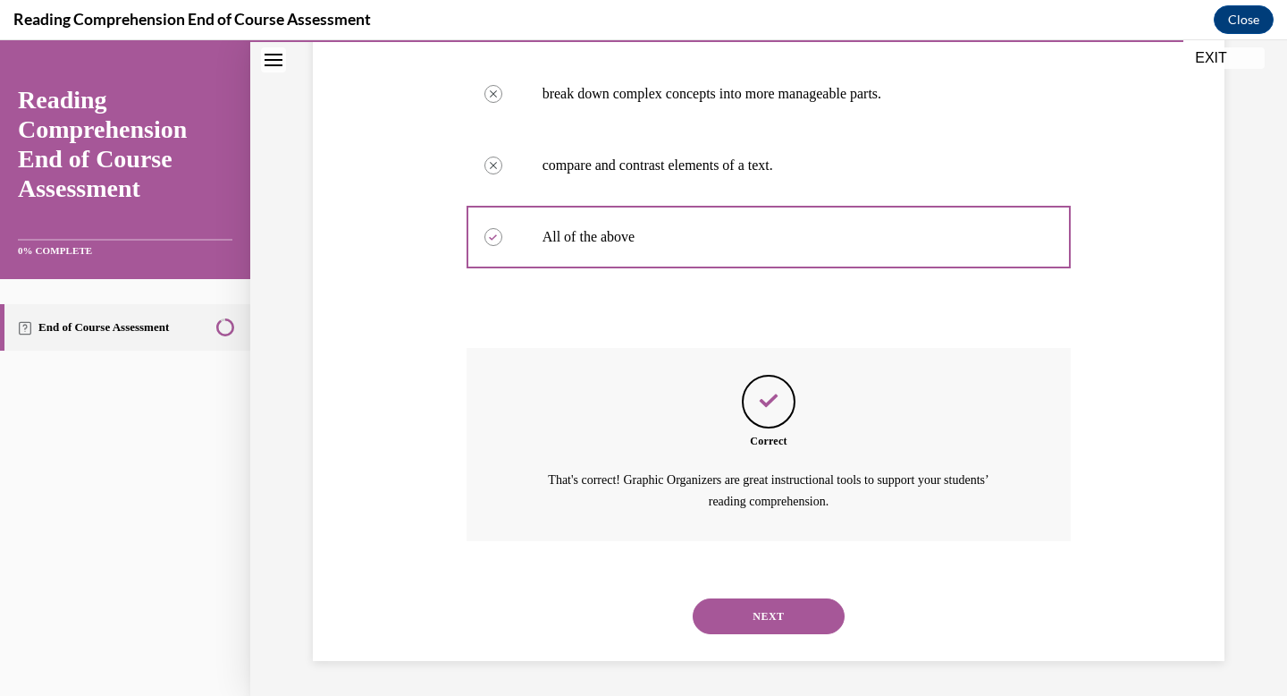
click at [769, 609] on button "NEXT" at bounding box center [769, 616] width 152 height 36
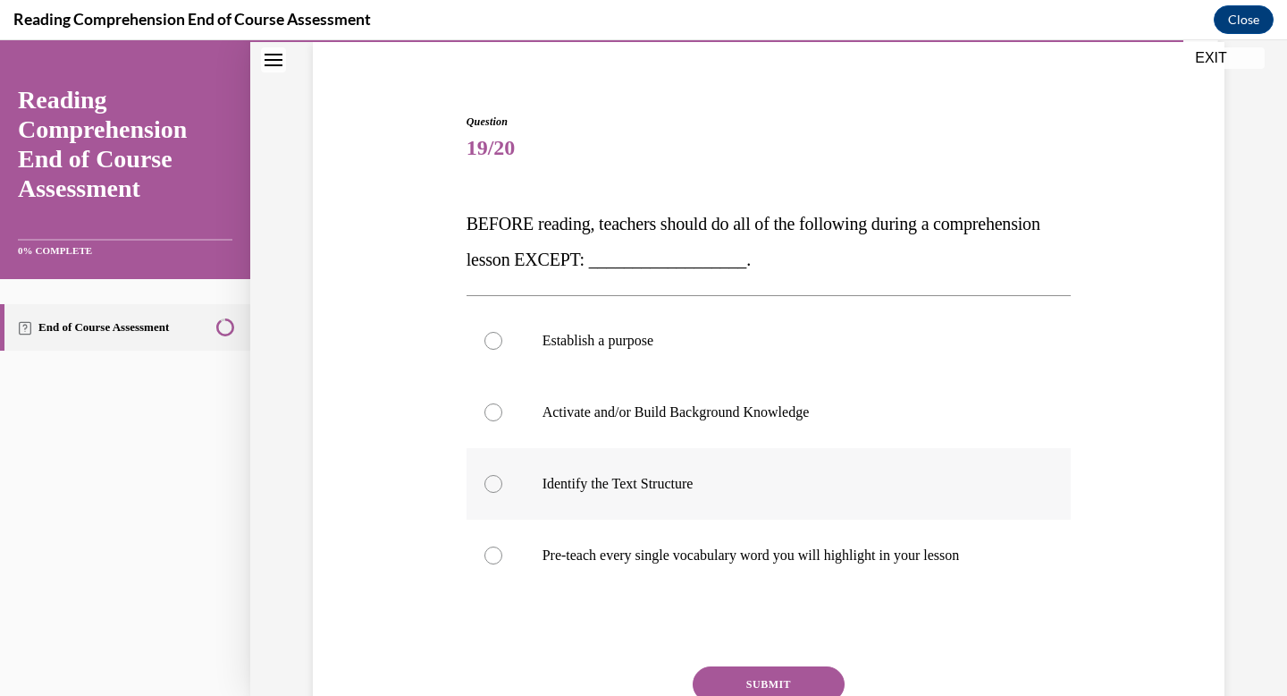
scroll to position [137, 0]
click at [705, 568] on label "Pre-teach every single vocabulary word you will highlight in your lesson" at bounding box center [769, 554] width 605 height 72
click at [502, 562] on input "Pre-teach every single vocabulary word you will highlight in your lesson" at bounding box center [494, 553] width 18 height 18
radio input "true"
click at [738, 678] on button "SUBMIT" at bounding box center [769, 682] width 152 height 36
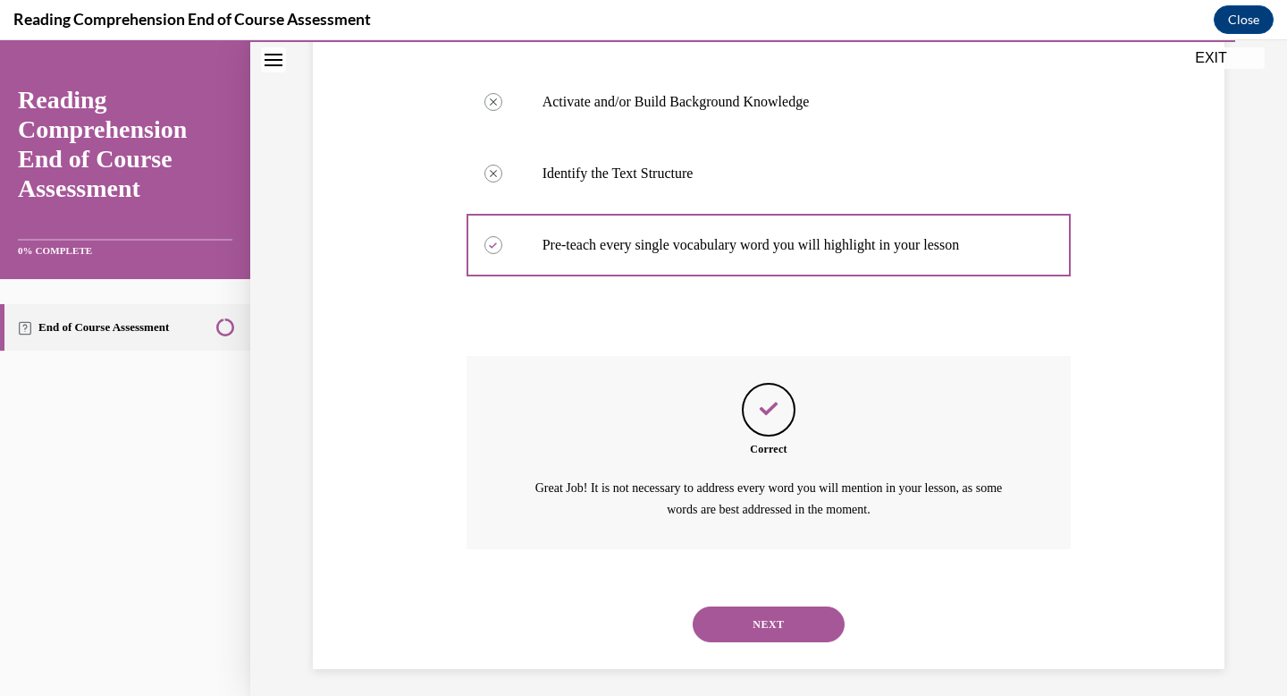
scroll to position [453, 0]
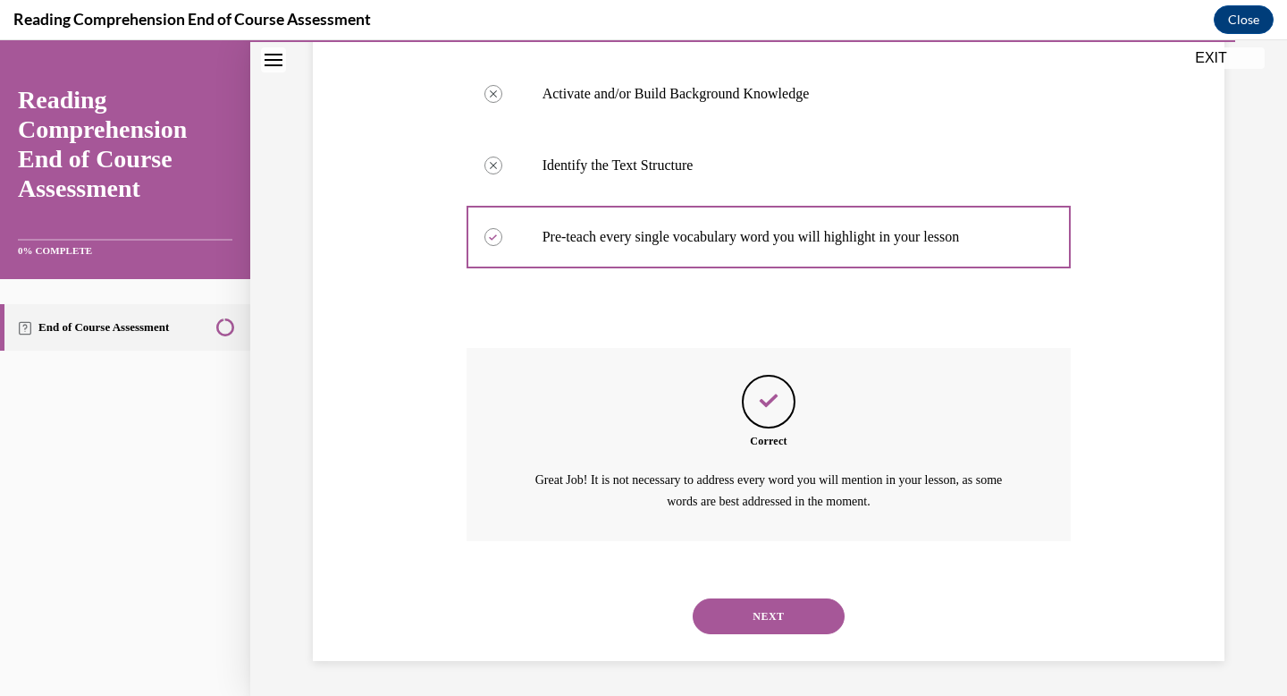
click at [736, 620] on button "NEXT" at bounding box center [769, 616] width 152 height 36
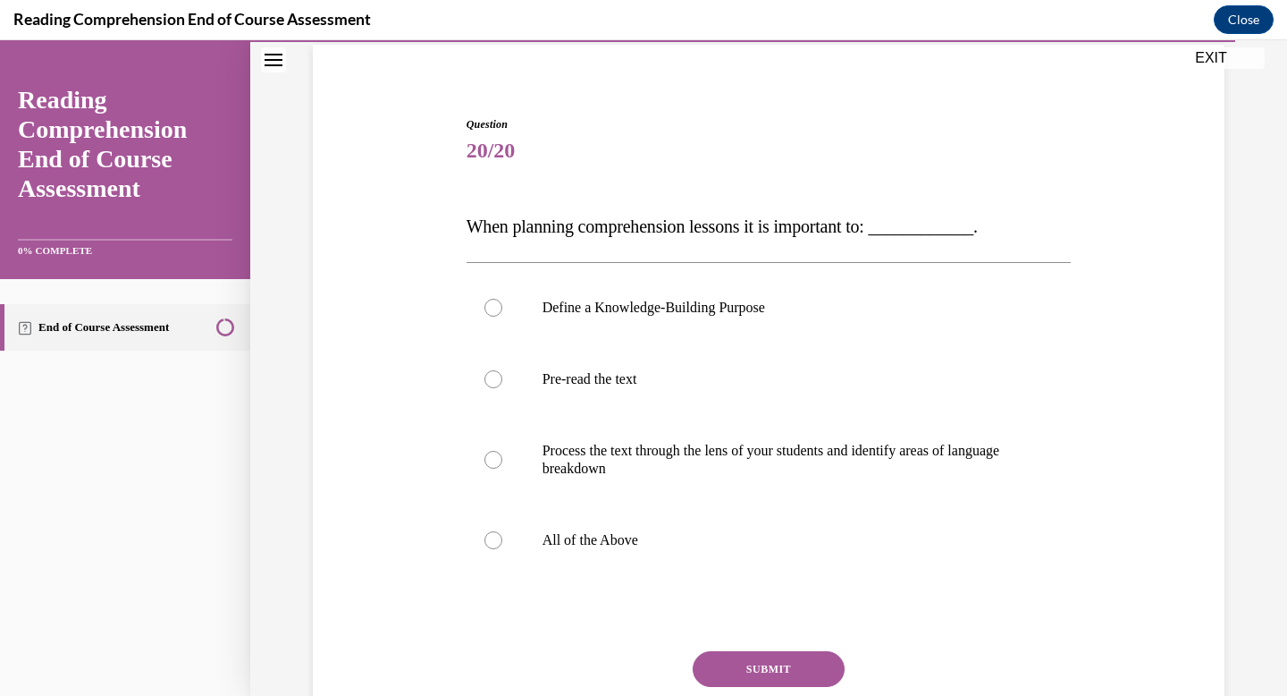
scroll to position [124, 0]
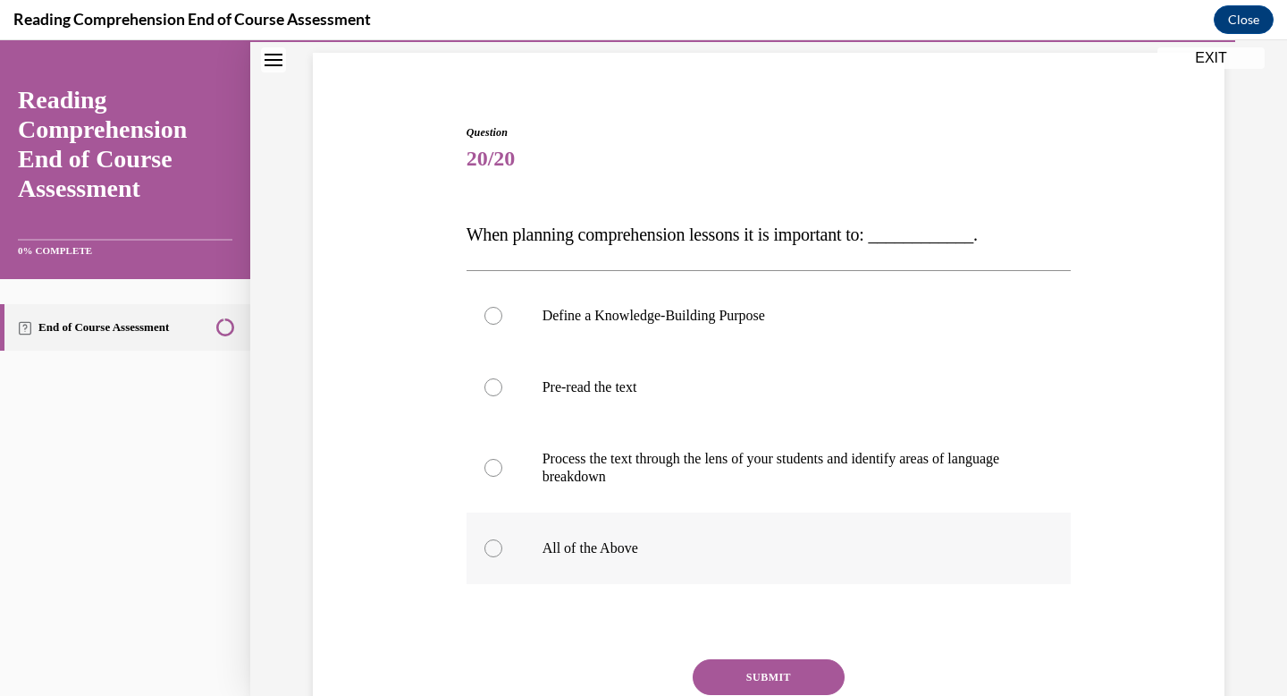
click at [623, 547] on p "All of the Above" at bounding box center [785, 548] width 485 height 18
click at [502, 547] on input "All of the Above" at bounding box center [494, 548] width 18 height 18
radio input "true"
click at [732, 666] on button "SUBMIT" at bounding box center [769, 677] width 152 height 36
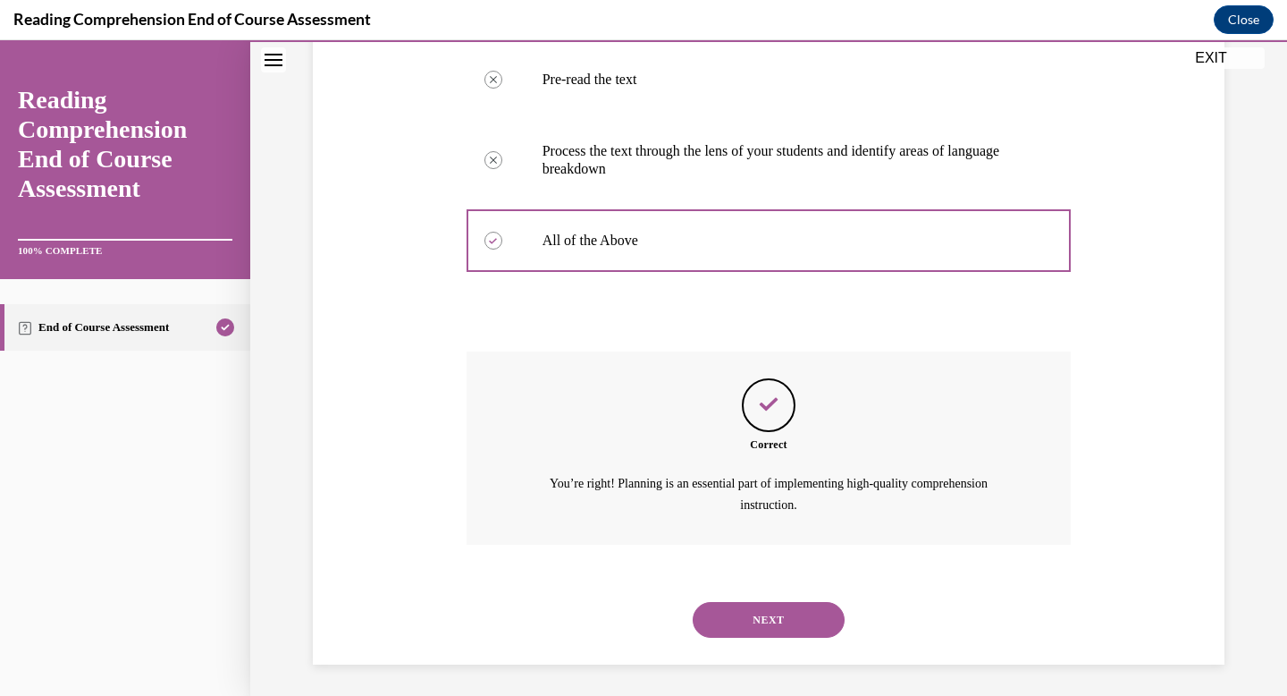
scroll to position [435, 0]
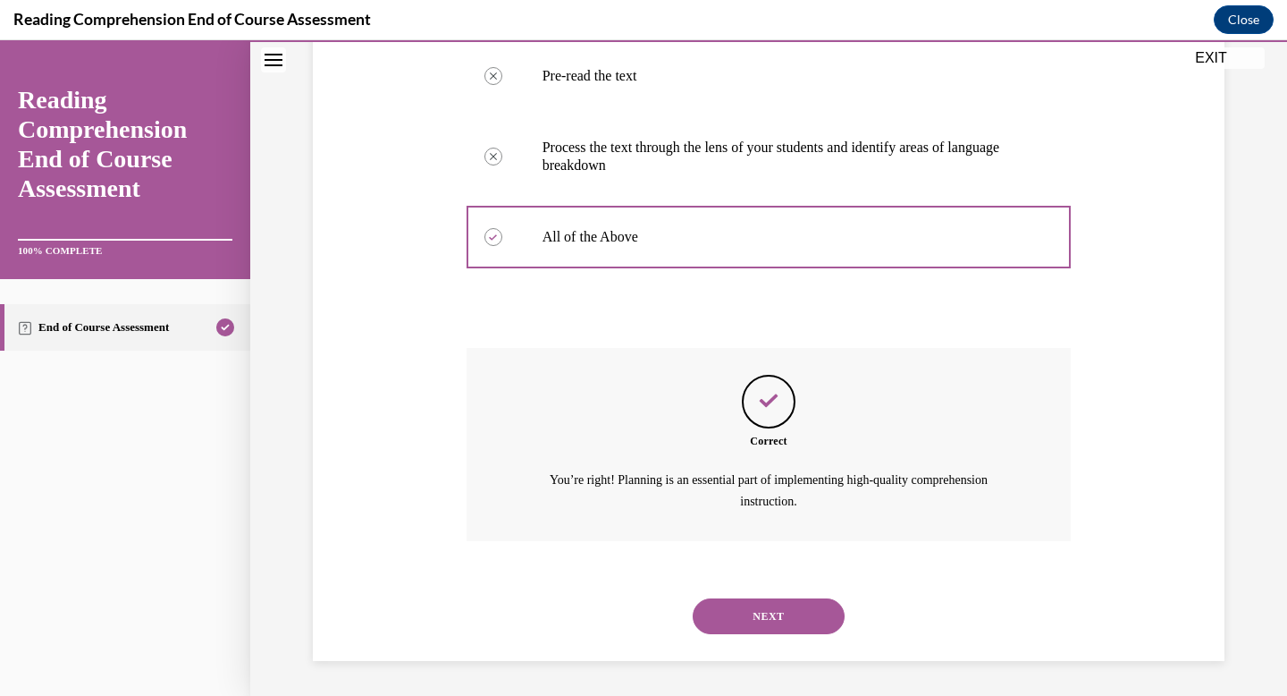
click at [746, 614] on button "NEXT" at bounding box center [769, 616] width 152 height 36
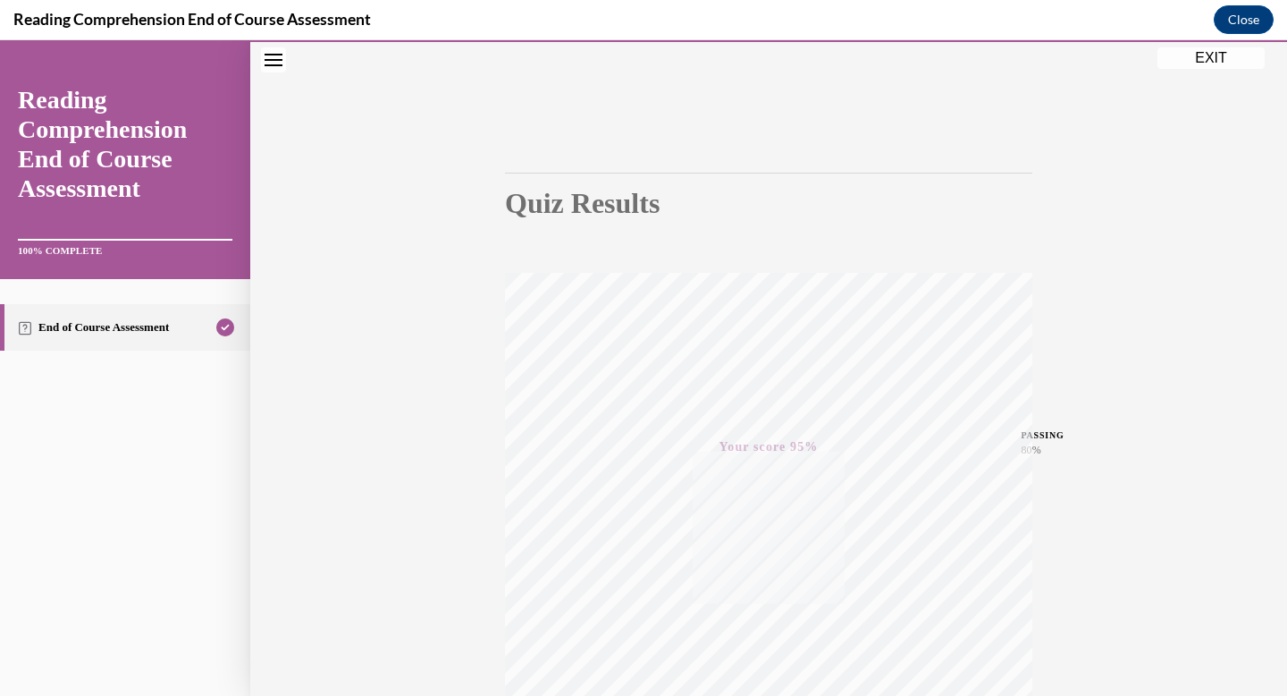
scroll to position [0, 0]
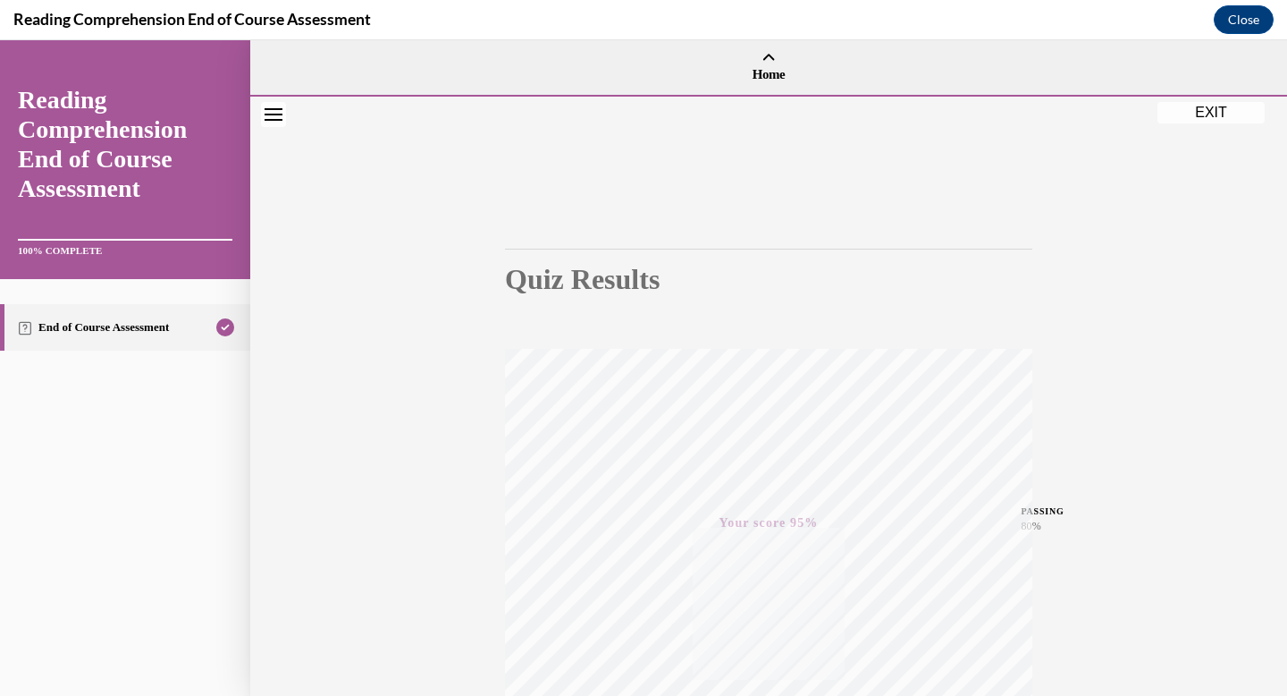
click at [1209, 114] on button "EXIT" at bounding box center [1211, 112] width 107 height 21
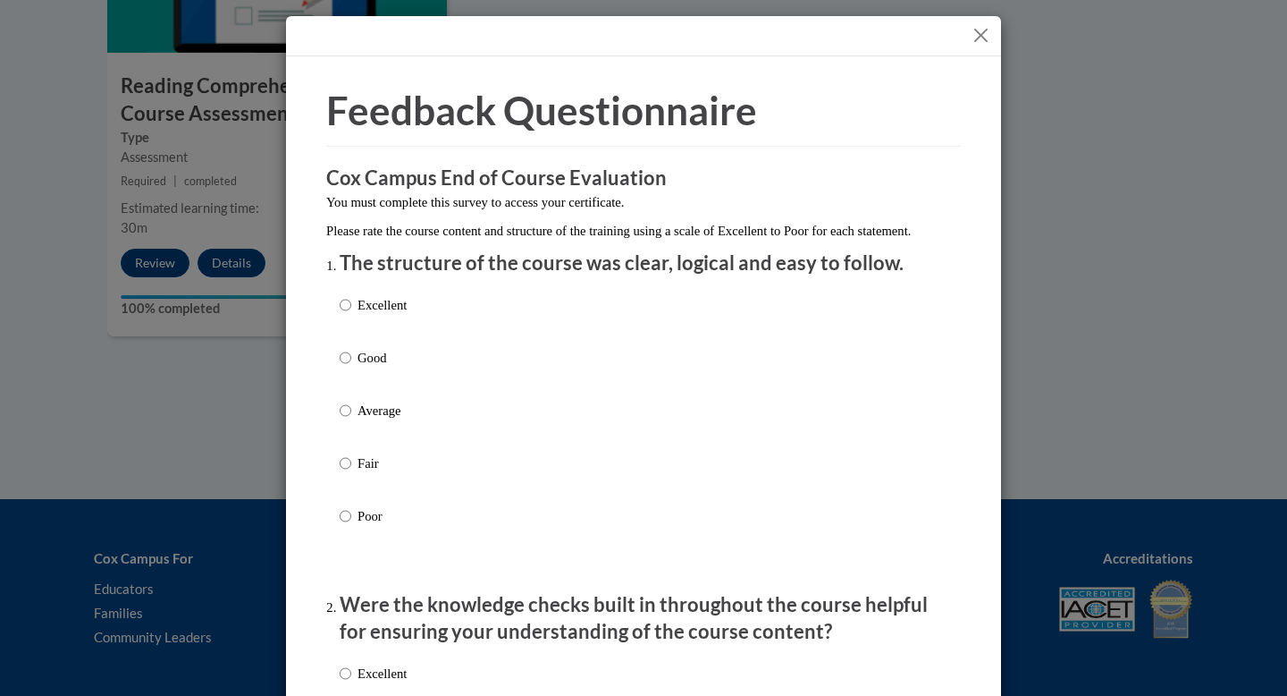
click at [382, 420] on p "Average" at bounding box center [382, 411] width 49 height 20
click at [351, 420] on input "Average" at bounding box center [346, 411] width 12 height 20
radio input "true"
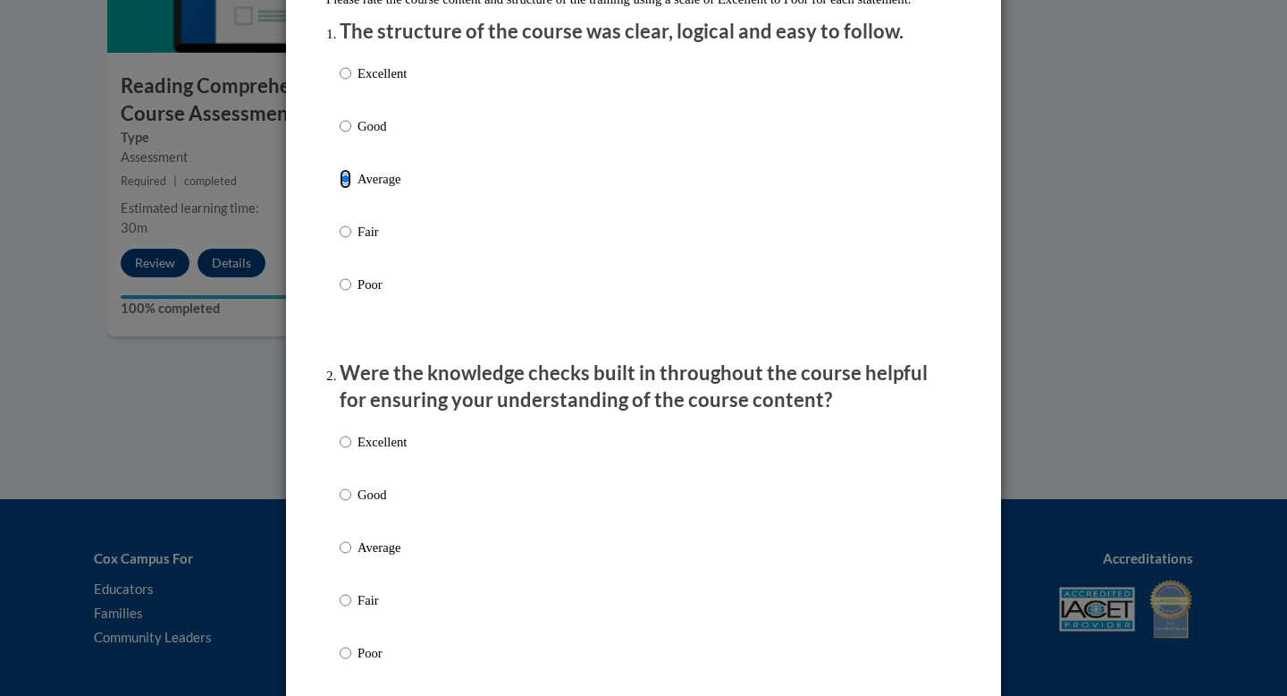
scroll to position [272, 0]
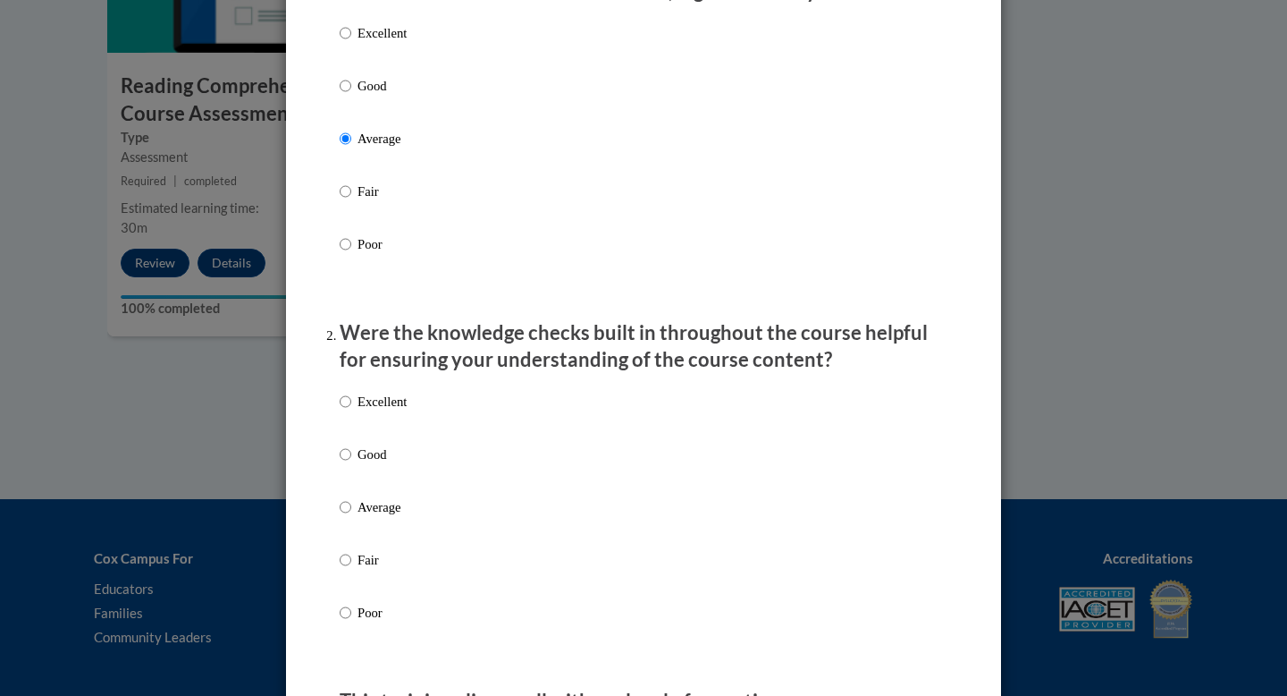
click at [368, 517] on p "Average" at bounding box center [382, 507] width 49 height 20
click at [351, 517] on input "Average" at bounding box center [346, 507] width 12 height 20
radio input "true"
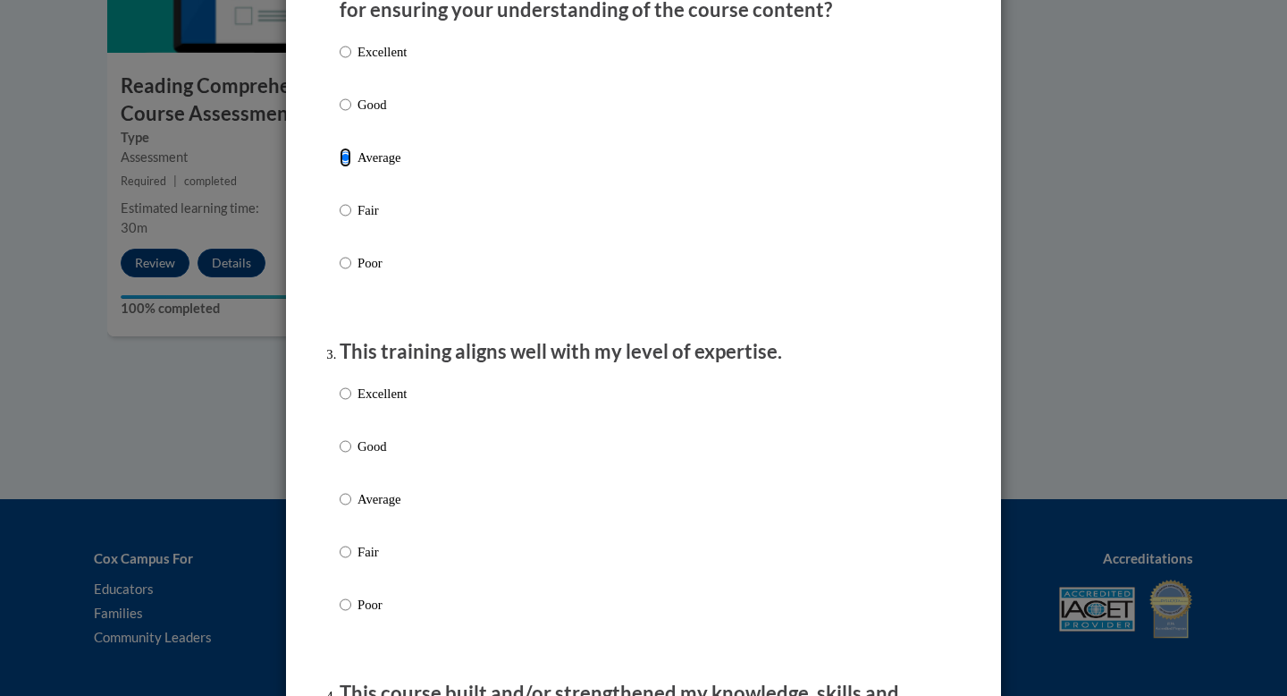
scroll to position [639, 0]
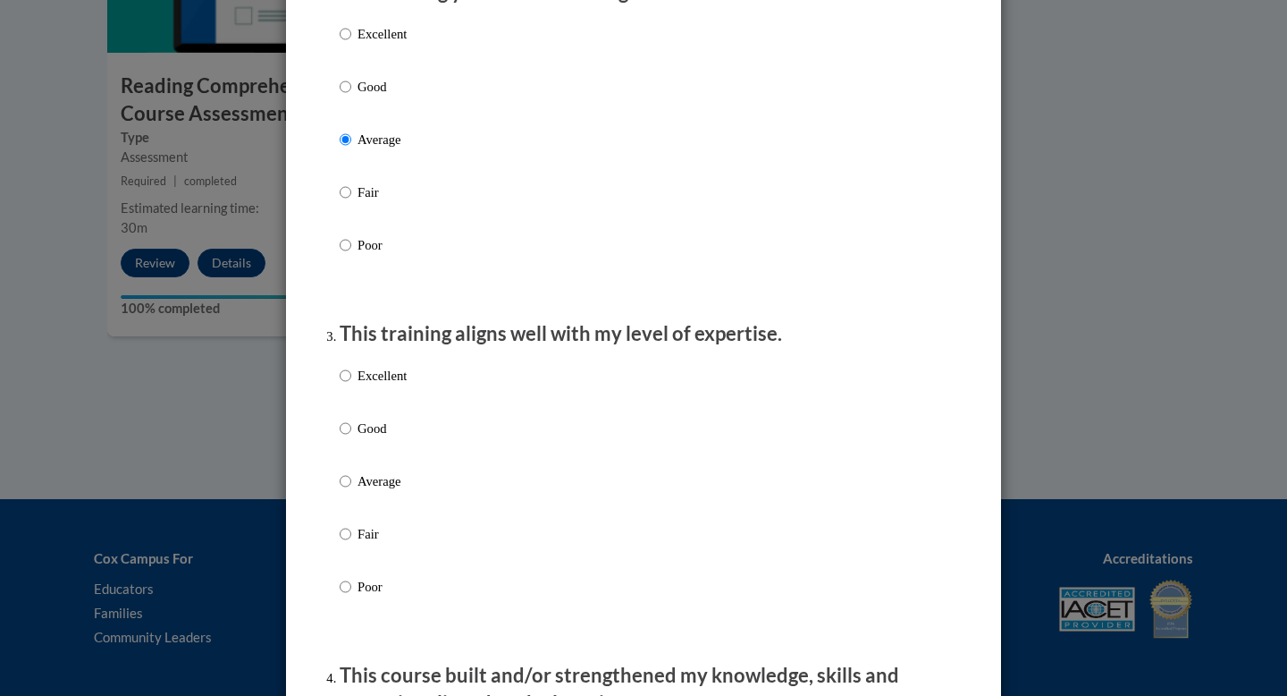
click at [367, 491] on p "Average" at bounding box center [382, 481] width 49 height 20
click at [351, 491] on input "Average" at bounding box center [346, 481] width 12 height 20
radio input "true"
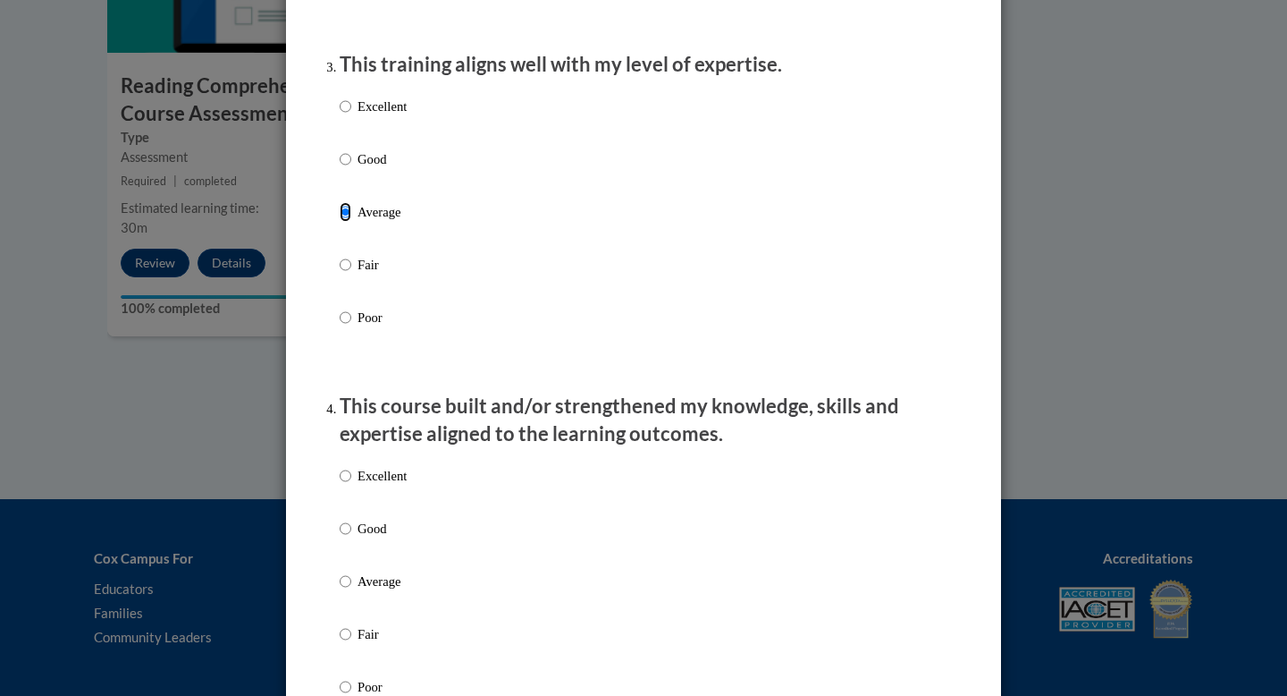
scroll to position [916, 0]
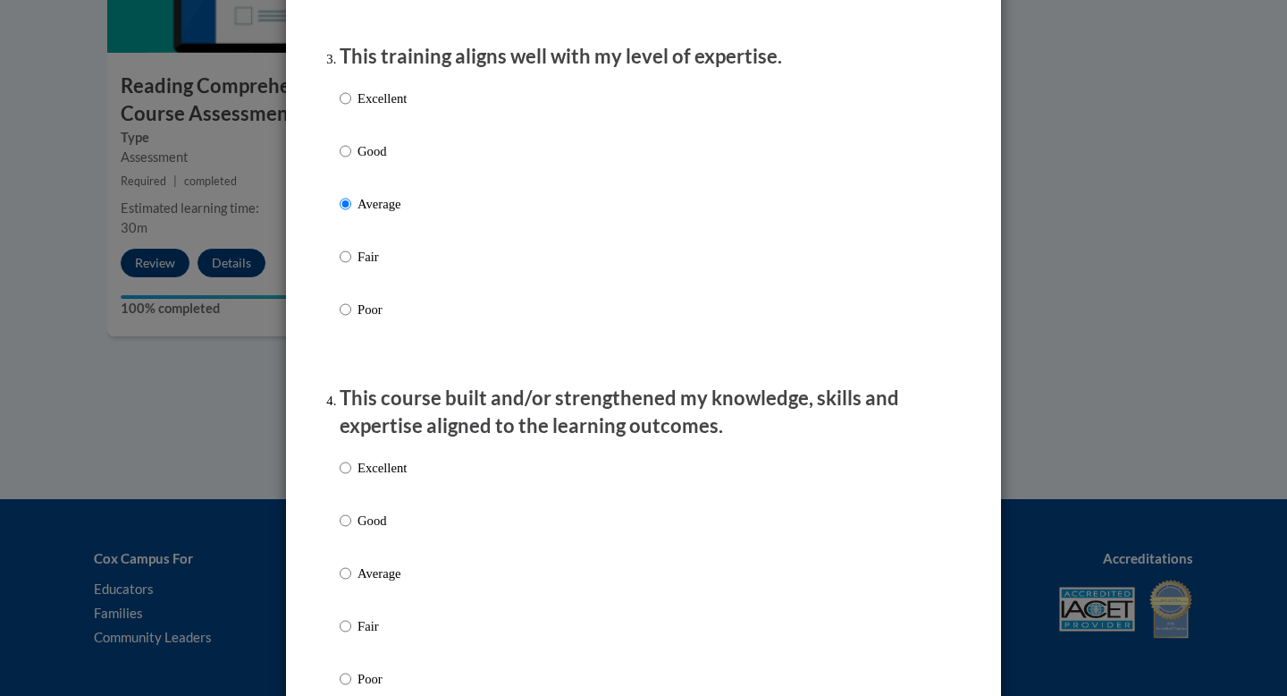
click at [366, 583] on p "Average" at bounding box center [382, 573] width 49 height 20
click at [351, 583] on input "Average" at bounding box center [346, 573] width 12 height 20
radio input "true"
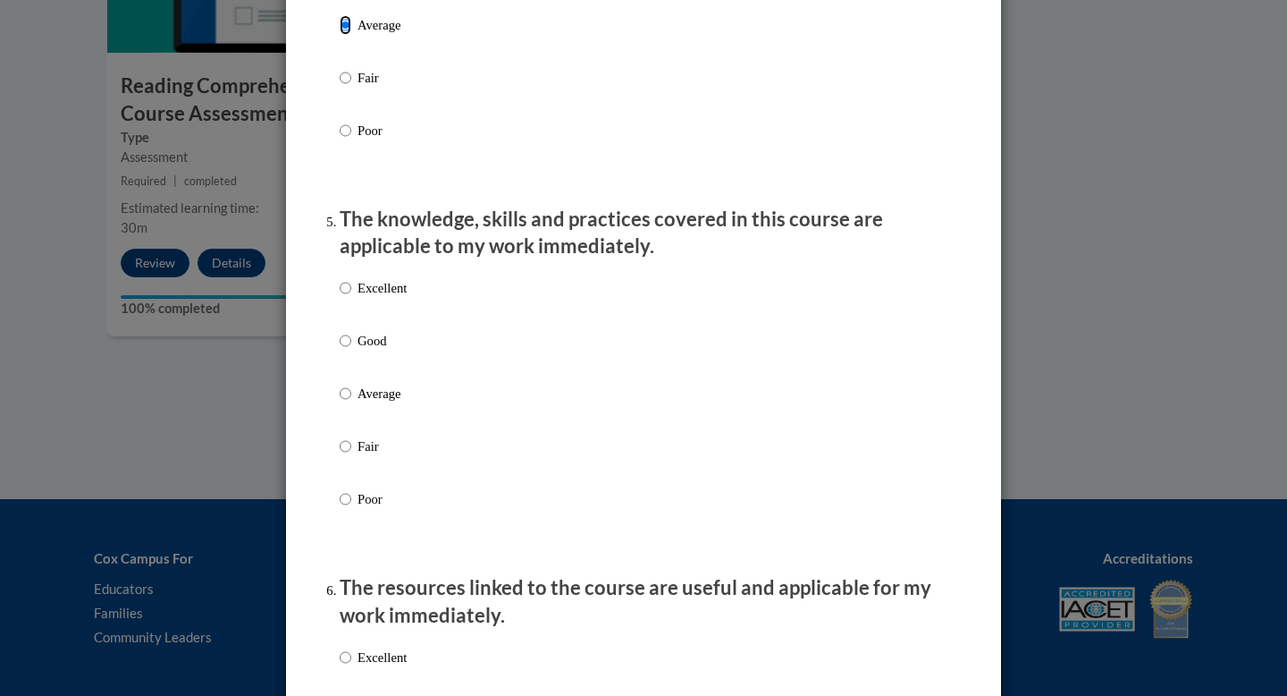
scroll to position [1468, 0]
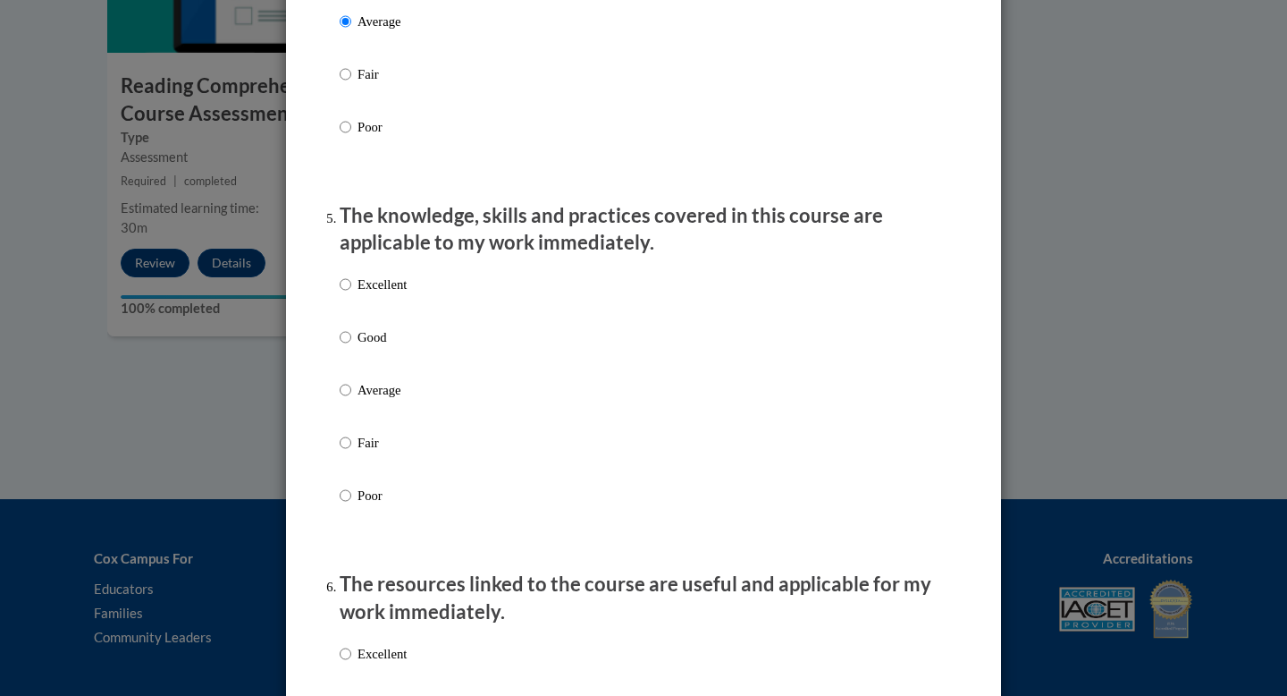
click at [370, 400] on p "Average" at bounding box center [382, 390] width 49 height 20
click at [351, 400] on input "Average" at bounding box center [346, 390] width 12 height 20
radio input "true"
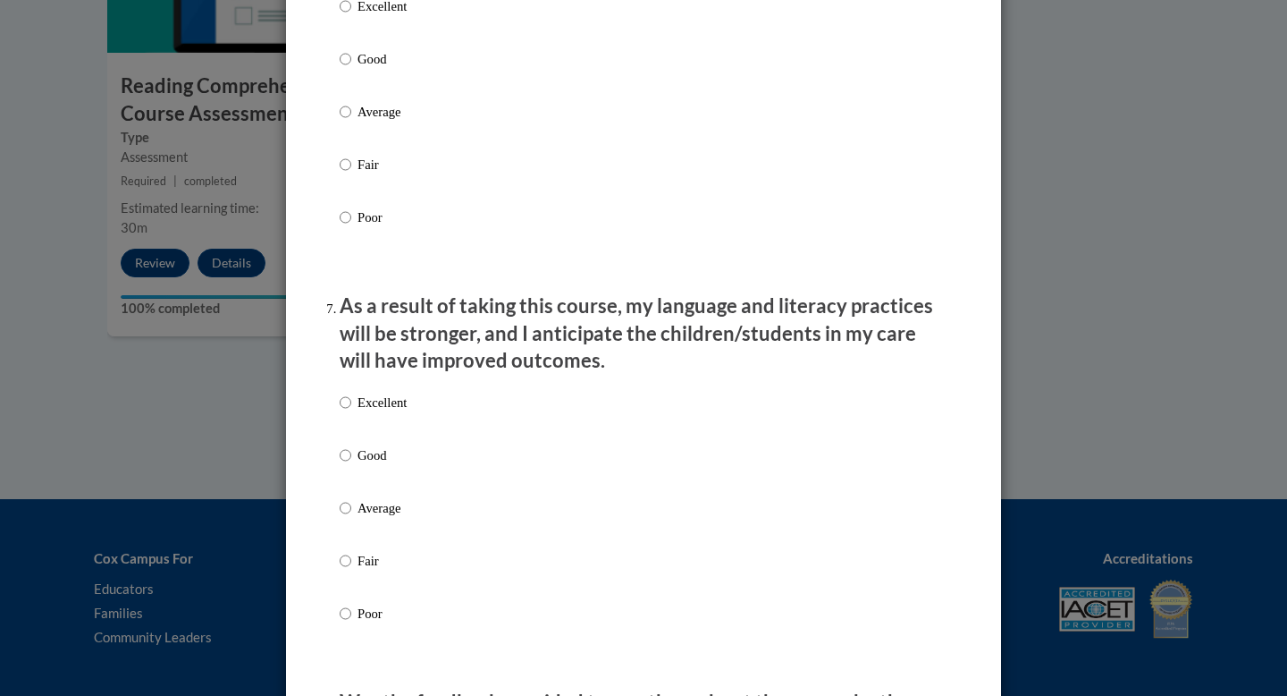
scroll to position [2116, 0]
click at [380, 121] on p "Average" at bounding box center [382, 111] width 49 height 20
click at [351, 121] on input "Average" at bounding box center [346, 111] width 12 height 20
radio input "true"
click at [375, 517] on p "Average" at bounding box center [382, 507] width 49 height 20
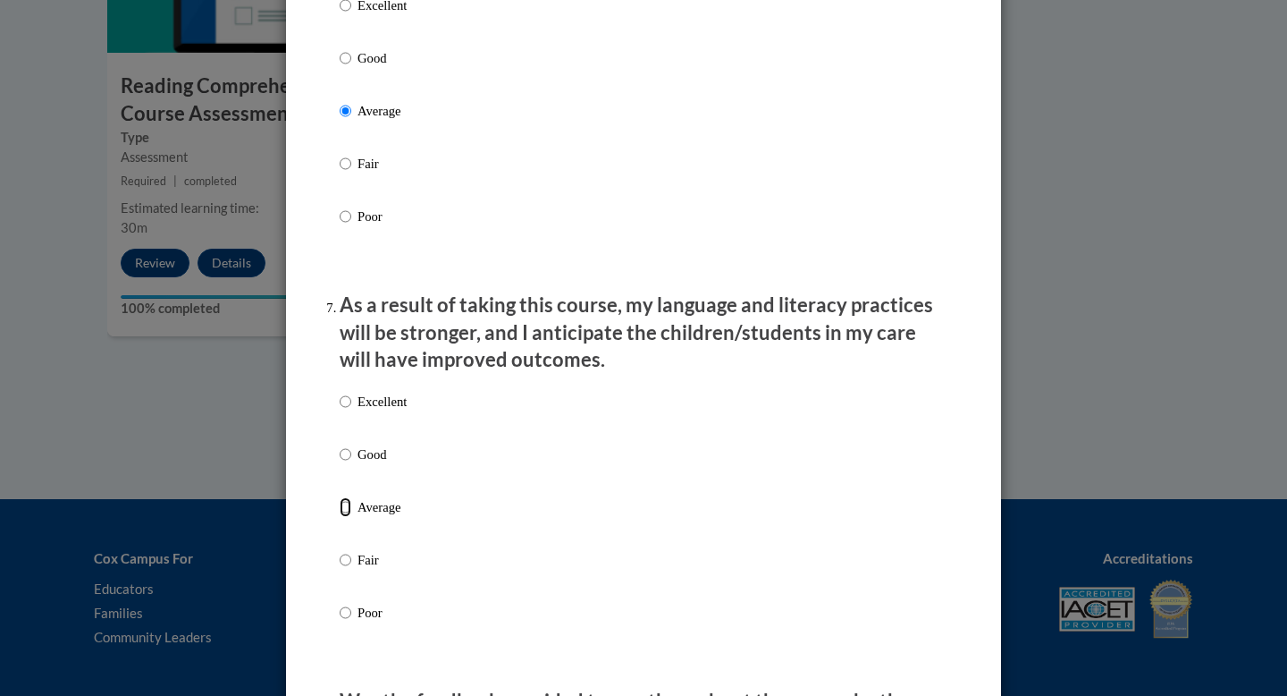
click at [351, 517] on input "Average" at bounding box center [346, 507] width 12 height 20
radio input "true"
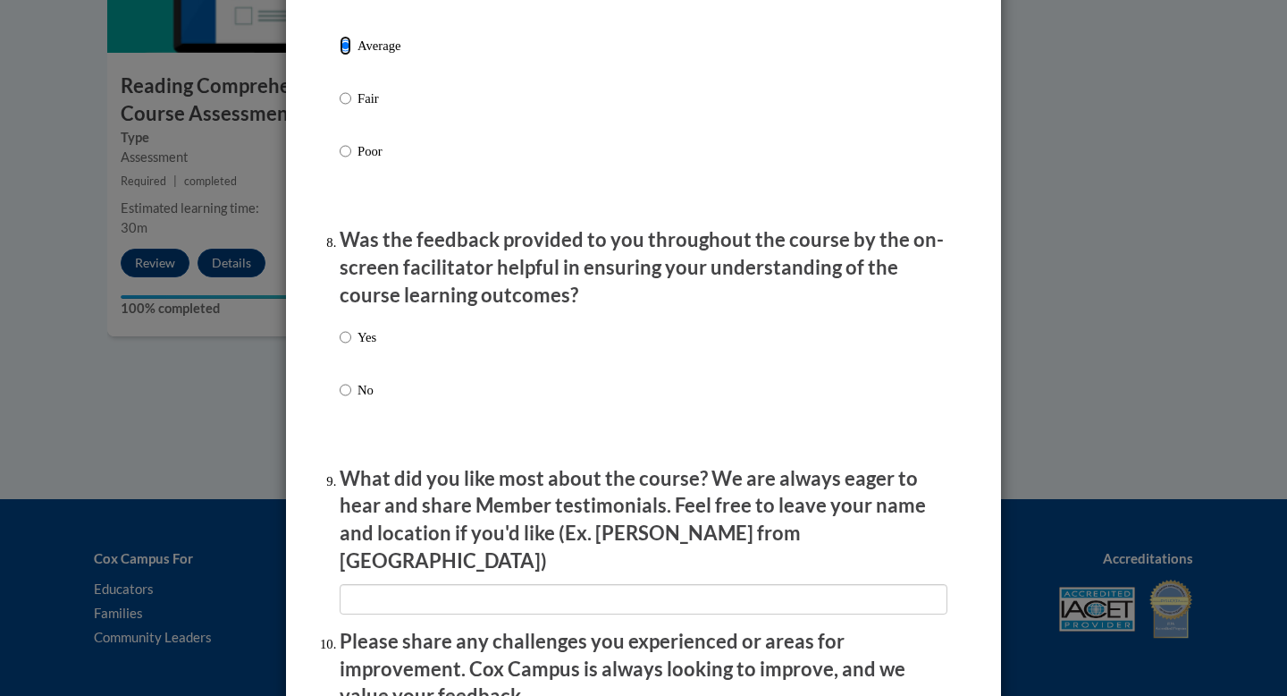
scroll to position [2578, 0]
click at [357, 351] on label "Yes" at bounding box center [358, 350] width 37 height 48
click at [351, 346] on input "Yes" at bounding box center [346, 336] width 12 height 20
radio input "true"
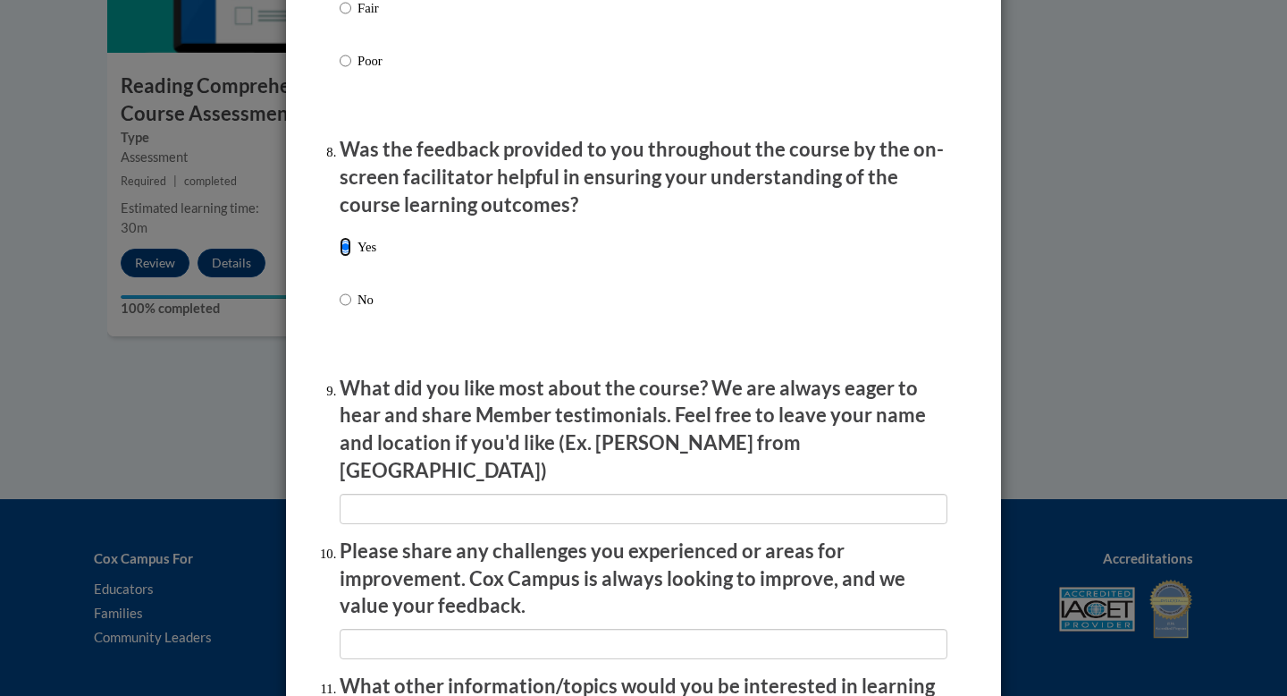
scroll to position [2680, 0]
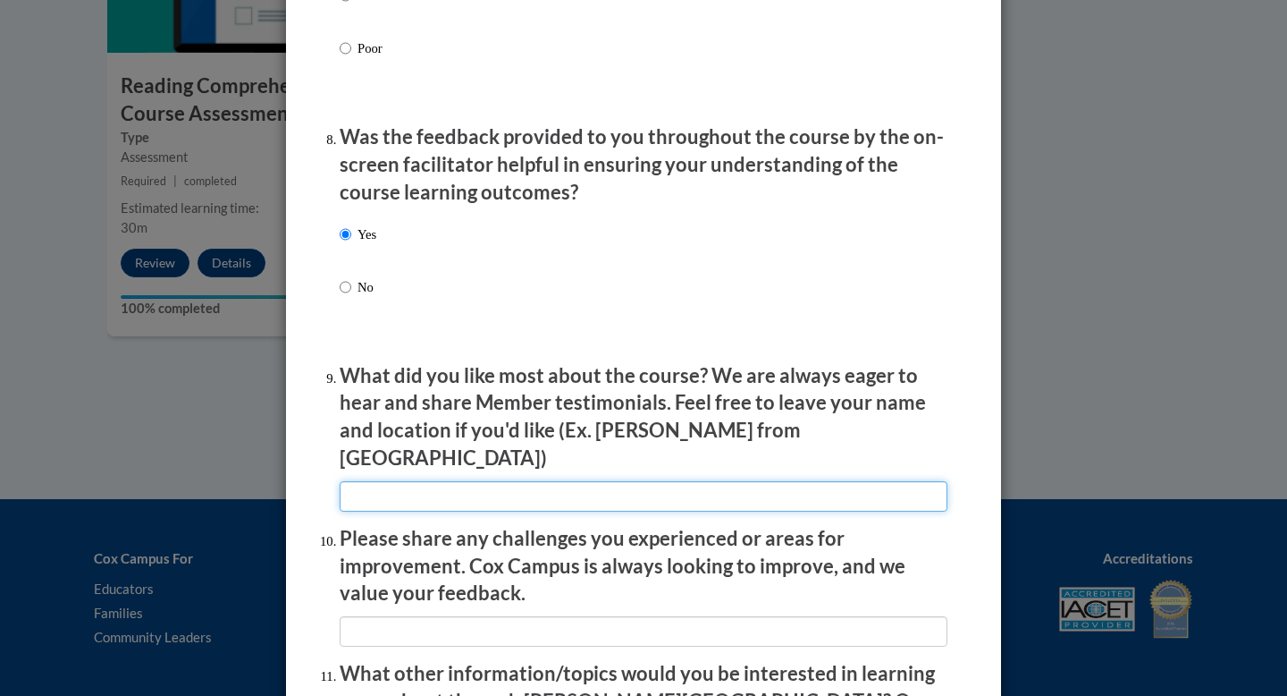
click at [375, 481] on input "textbox" at bounding box center [644, 496] width 608 height 30
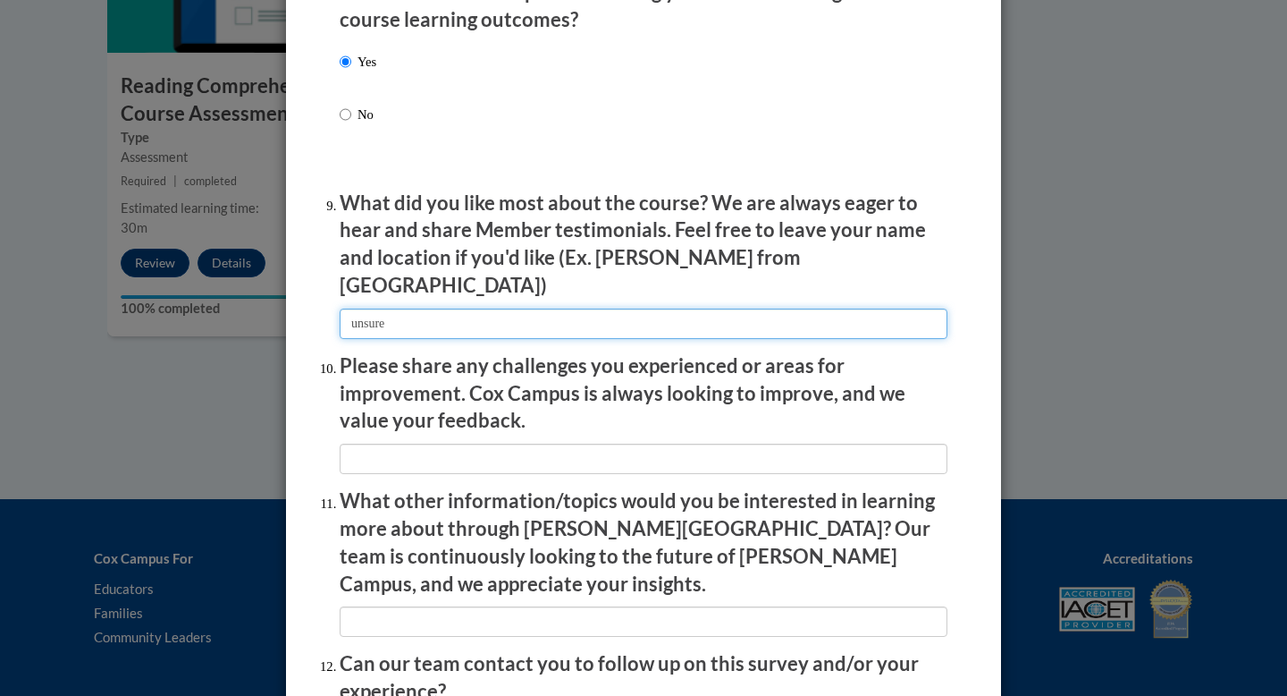
scroll to position [2896, 0]
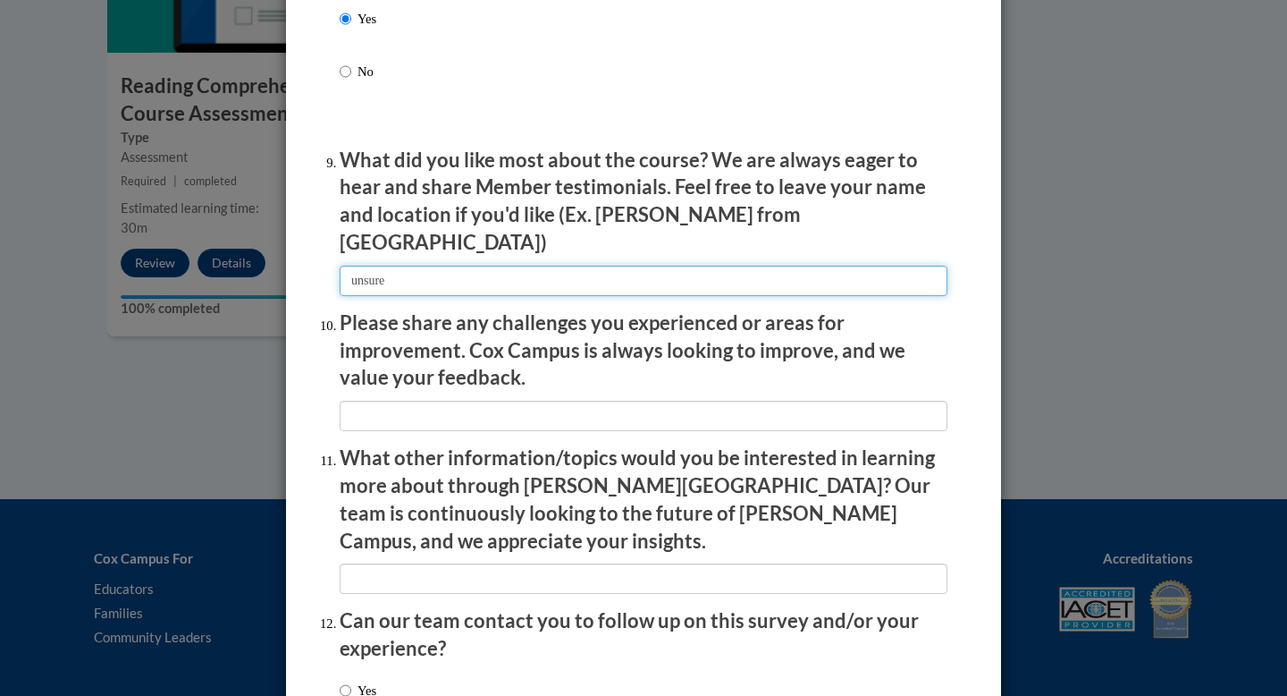
type input "unsure"
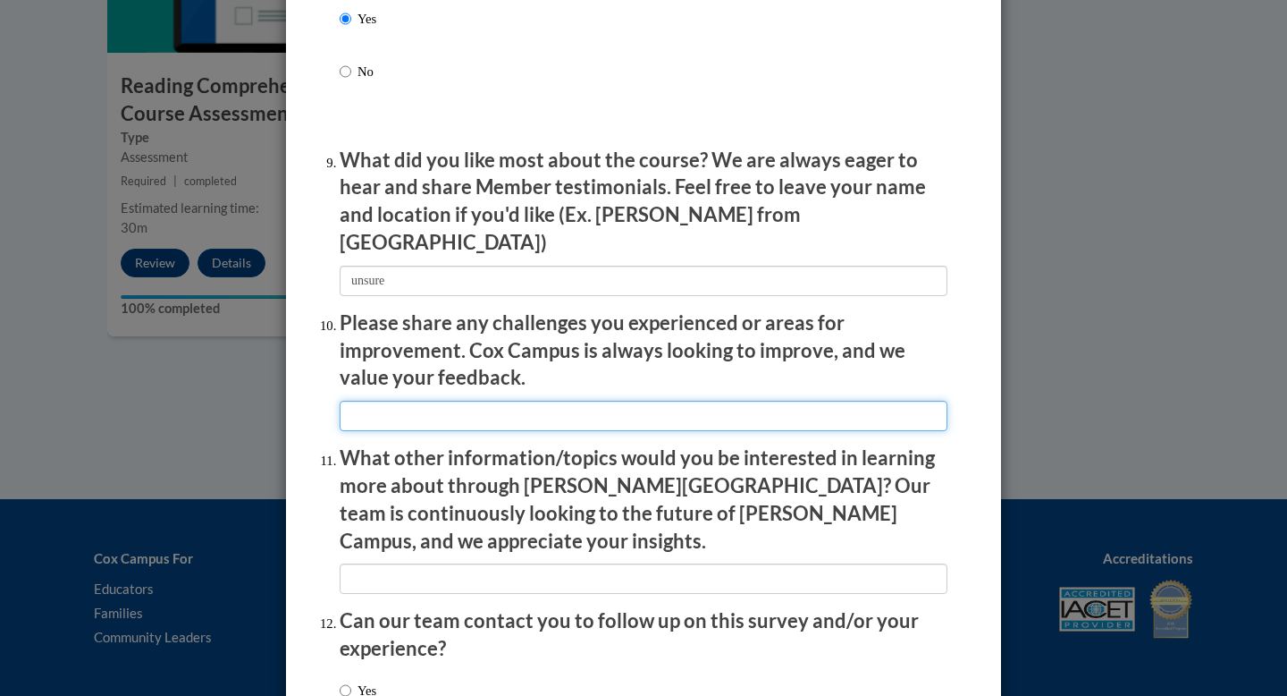
click at [465, 401] on input "textbox" at bounding box center [644, 416] width 608 height 30
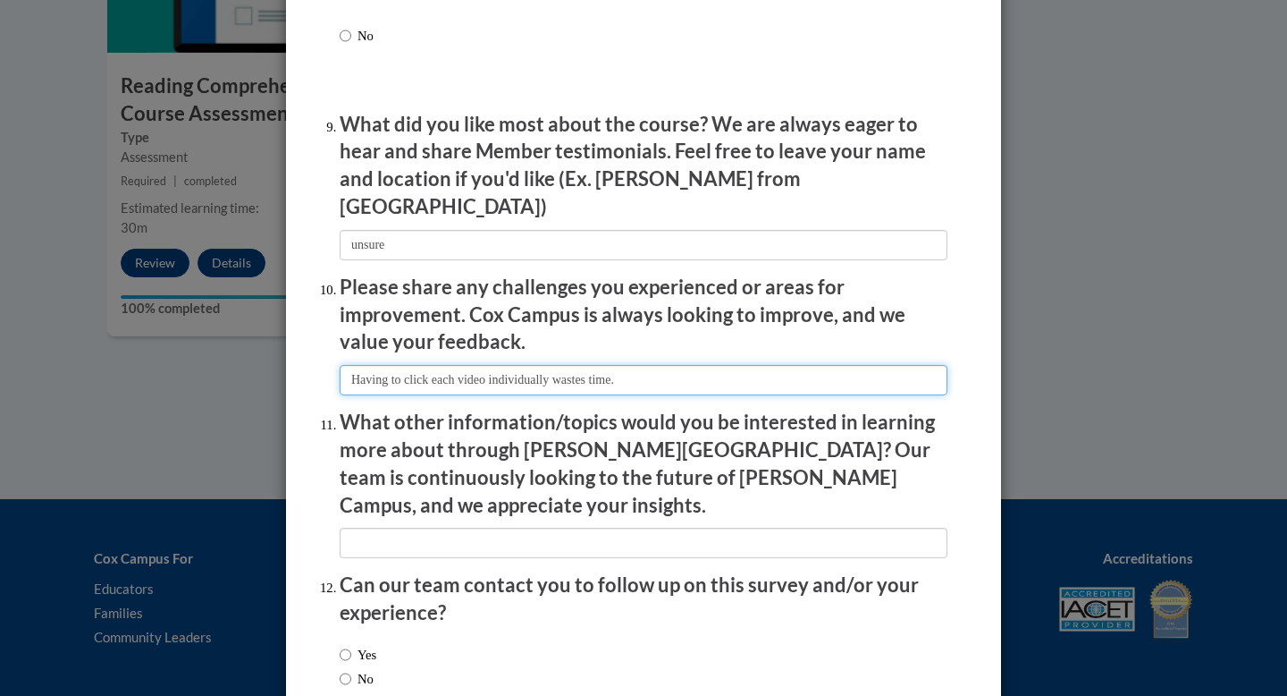
type input "Having to click each video individually wastes time."
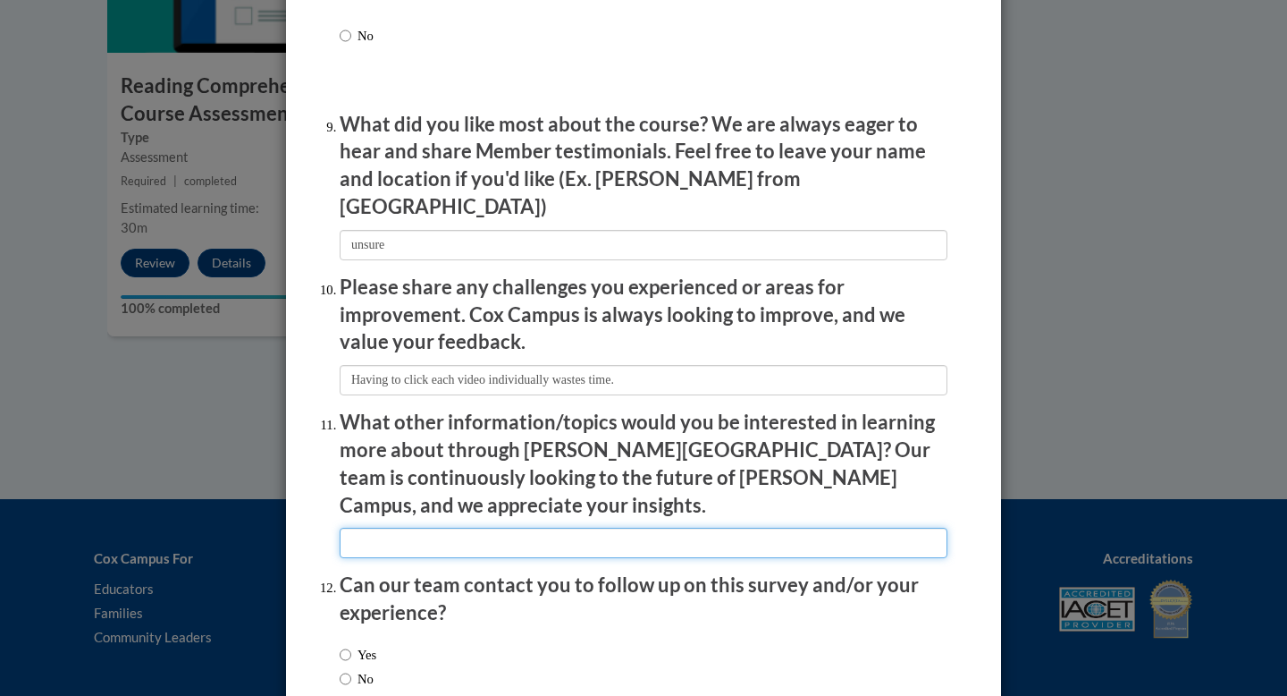
click at [437, 527] on input "textbox" at bounding box center [644, 542] width 608 height 30
type input "unsure"
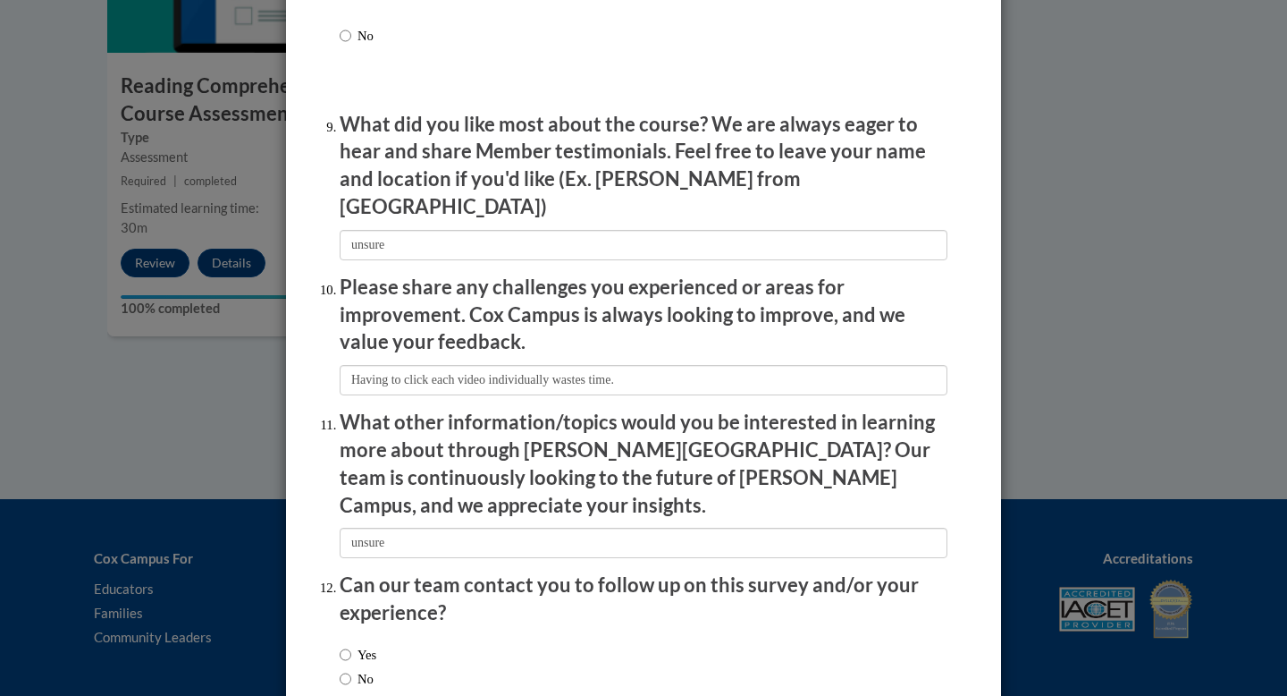
click at [354, 669] on label "No" at bounding box center [357, 679] width 34 height 20
click at [351, 669] on input "No" at bounding box center [346, 679] width 12 height 20
radio input "true"
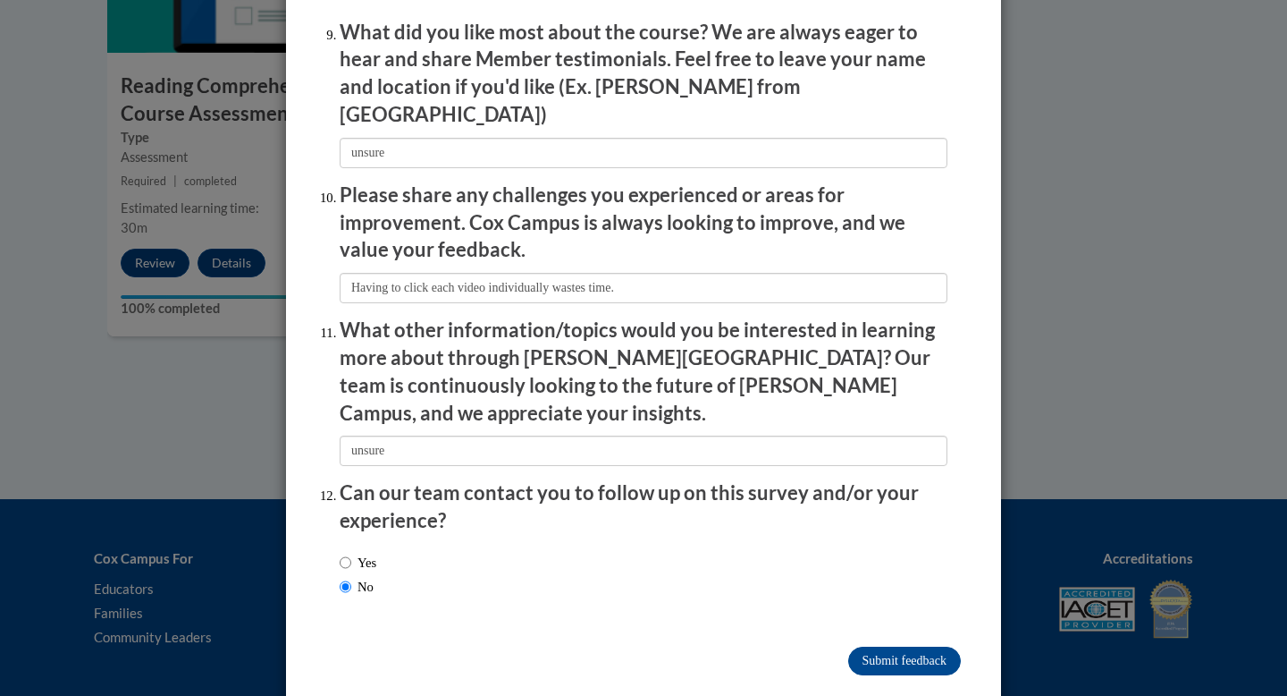
click at [907, 646] on input "Submit feedback" at bounding box center [904, 660] width 113 height 29
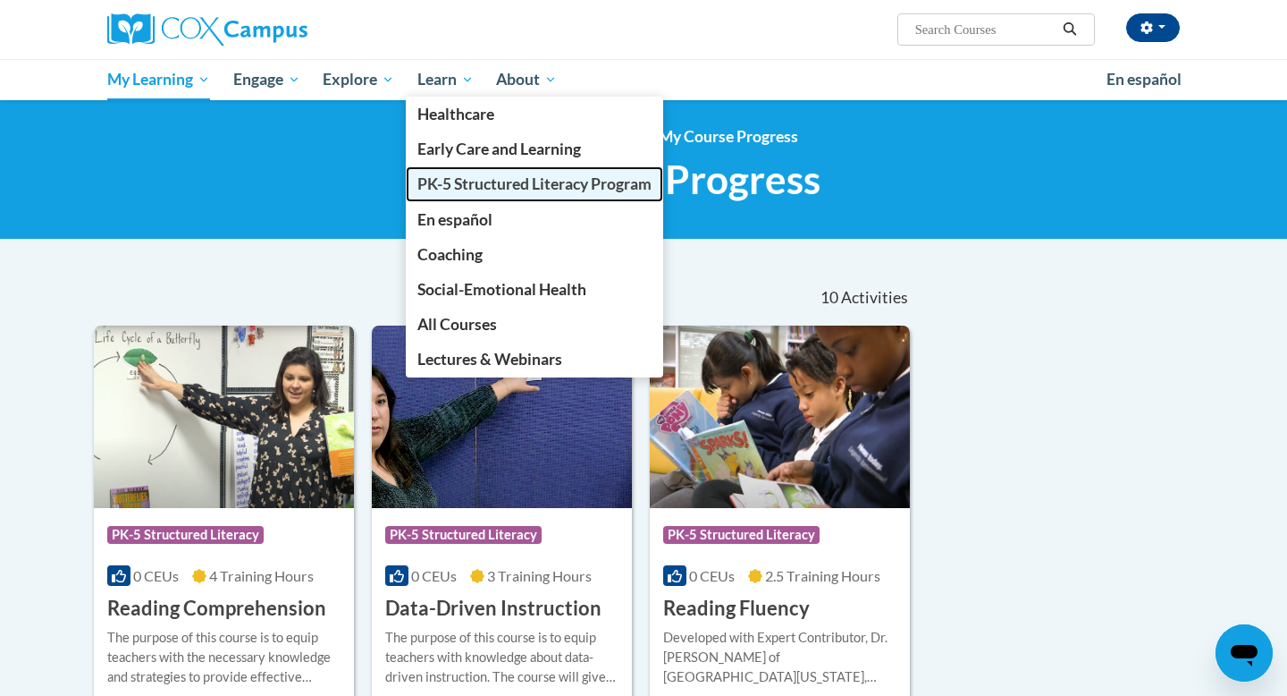
click at [443, 187] on span "PK-5 Structured Literacy Program" at bounding box center [534, 183] width 234 height 19
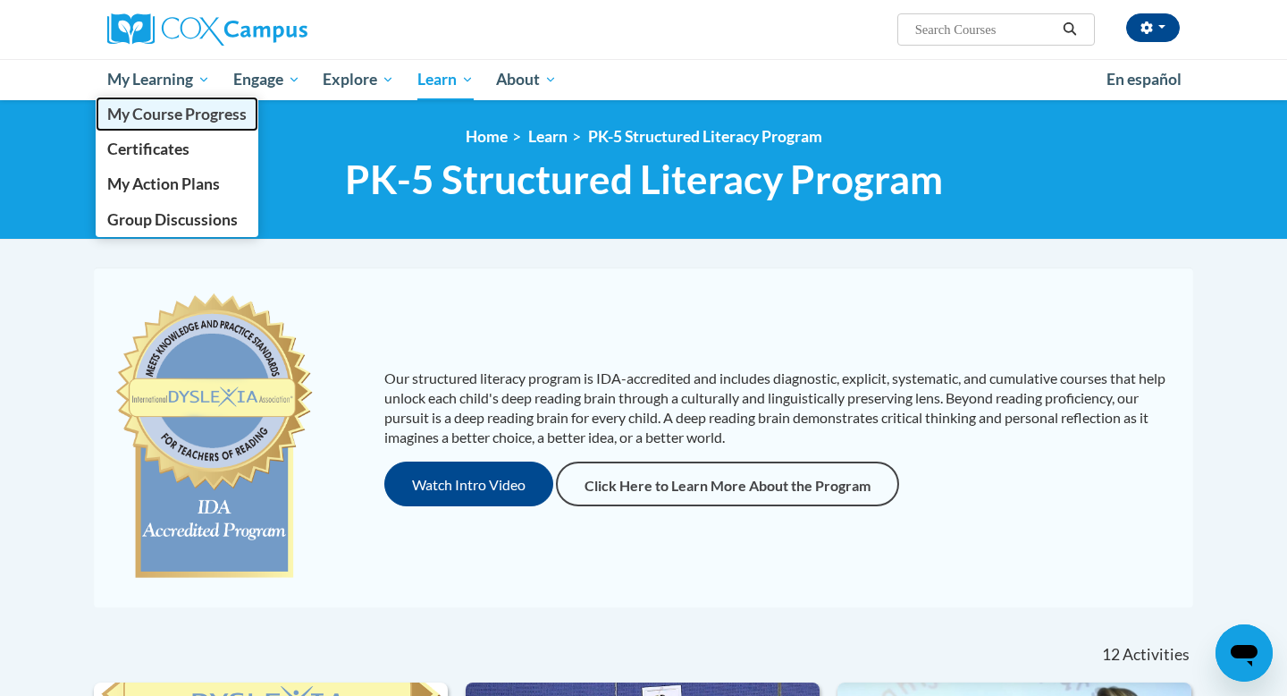
click at [121, 108] on span "My Course Progress" at bounding box center [176, 114] width 139 height 19
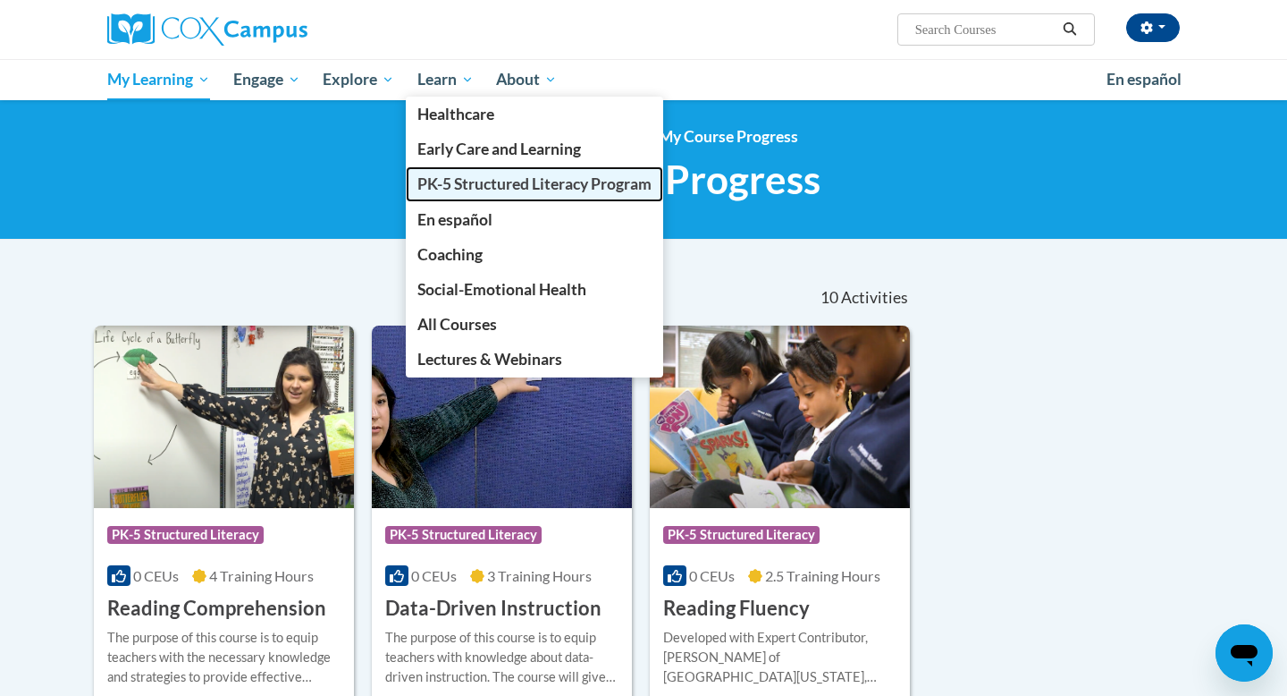
click at [436, 195] on link "PK-5 Structured Literacy Program" at bounding box center [534, 183] width 257 height 35
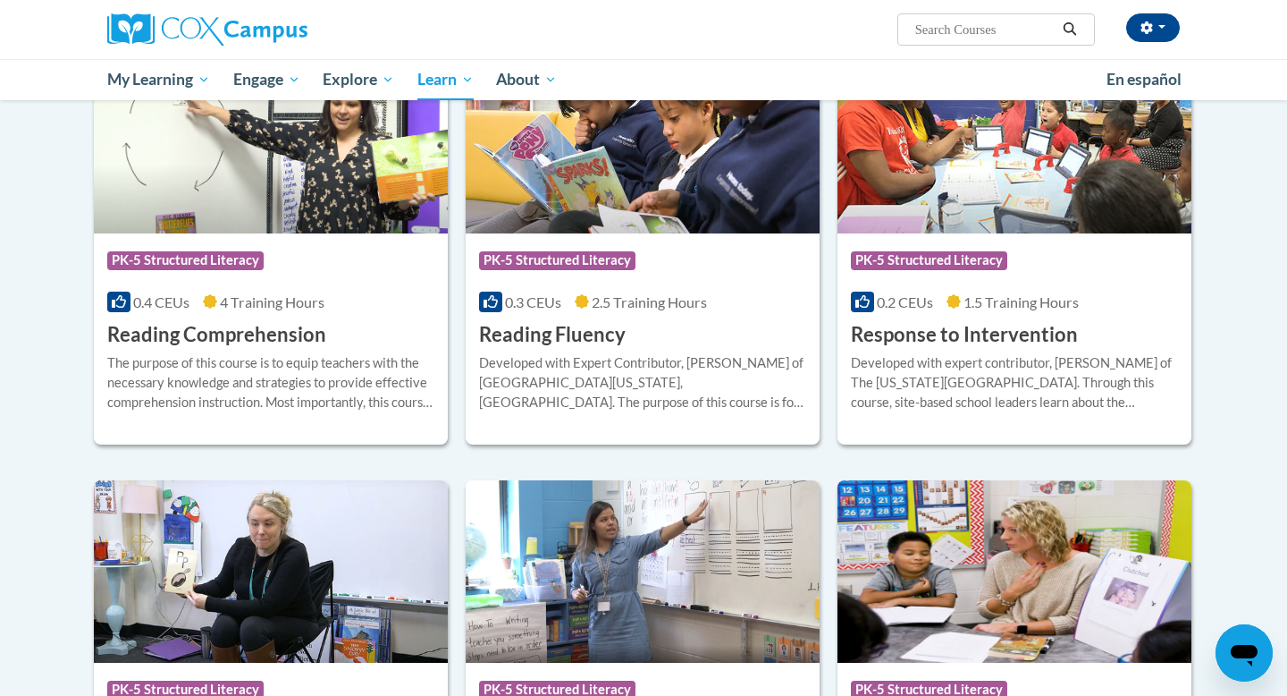
scroll to position [1573, 0]
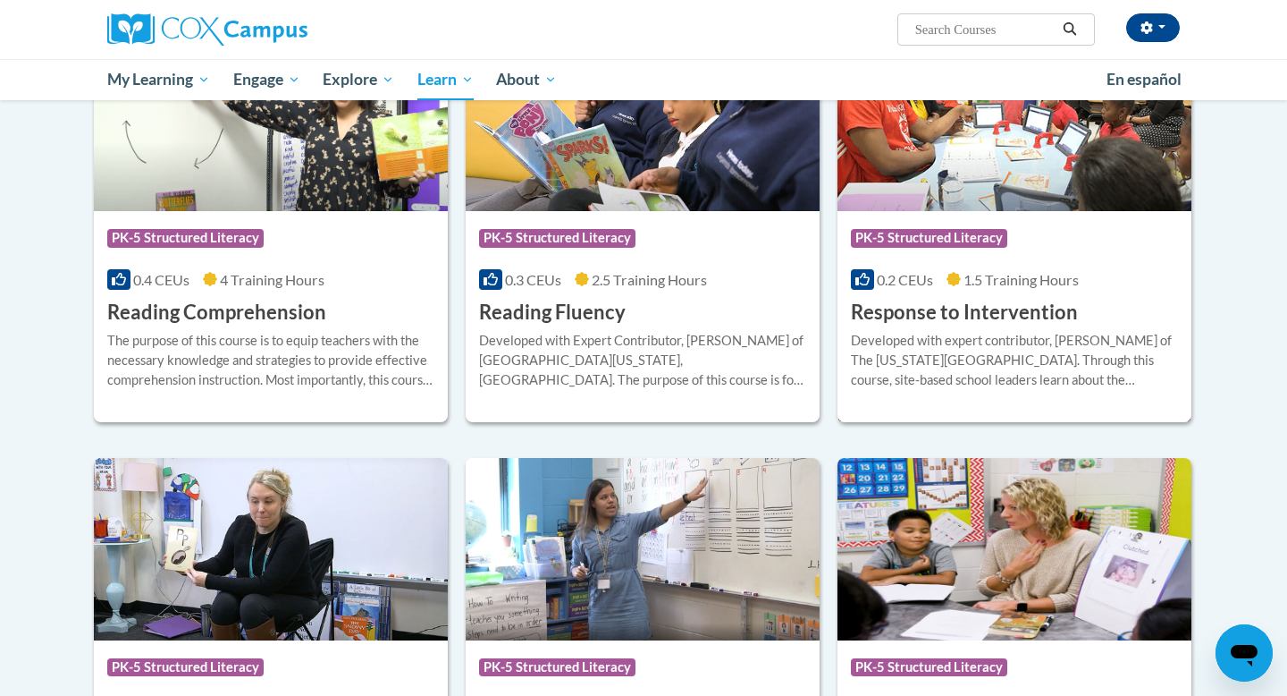
click at [957, 306] on h3 "Response to Intervention" at bounding box center [964, 313] width 227 height 28
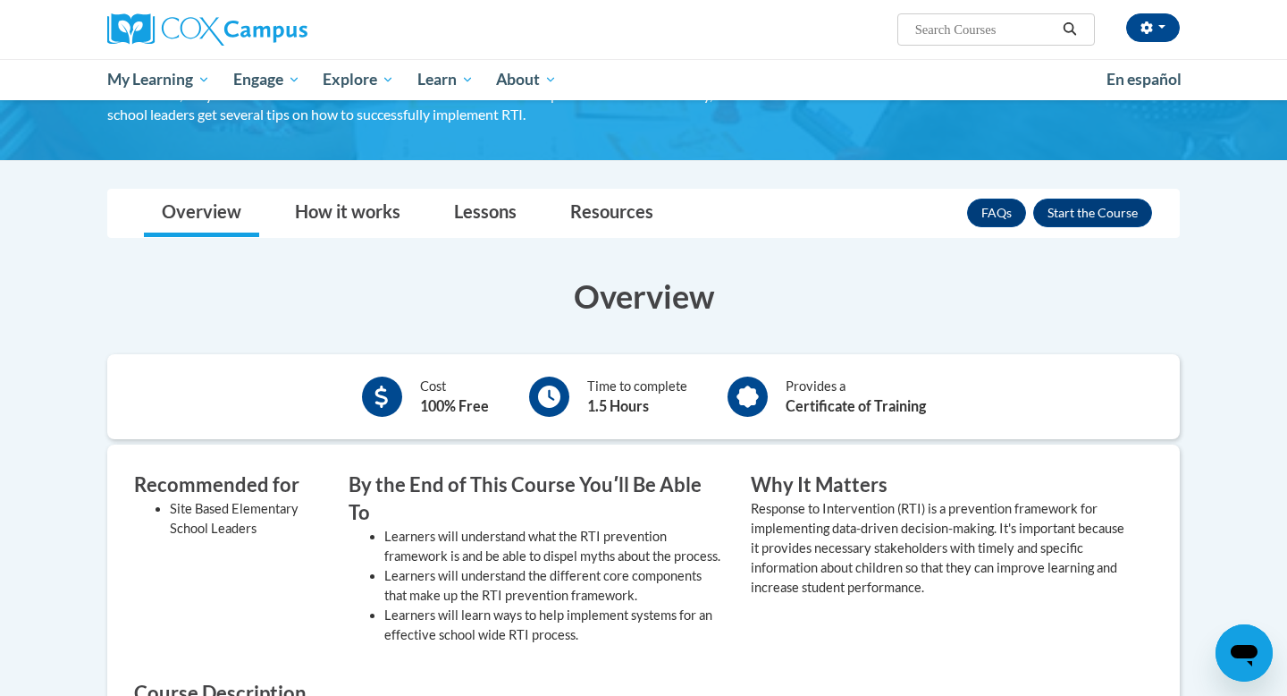
scroll to position [213, 0]
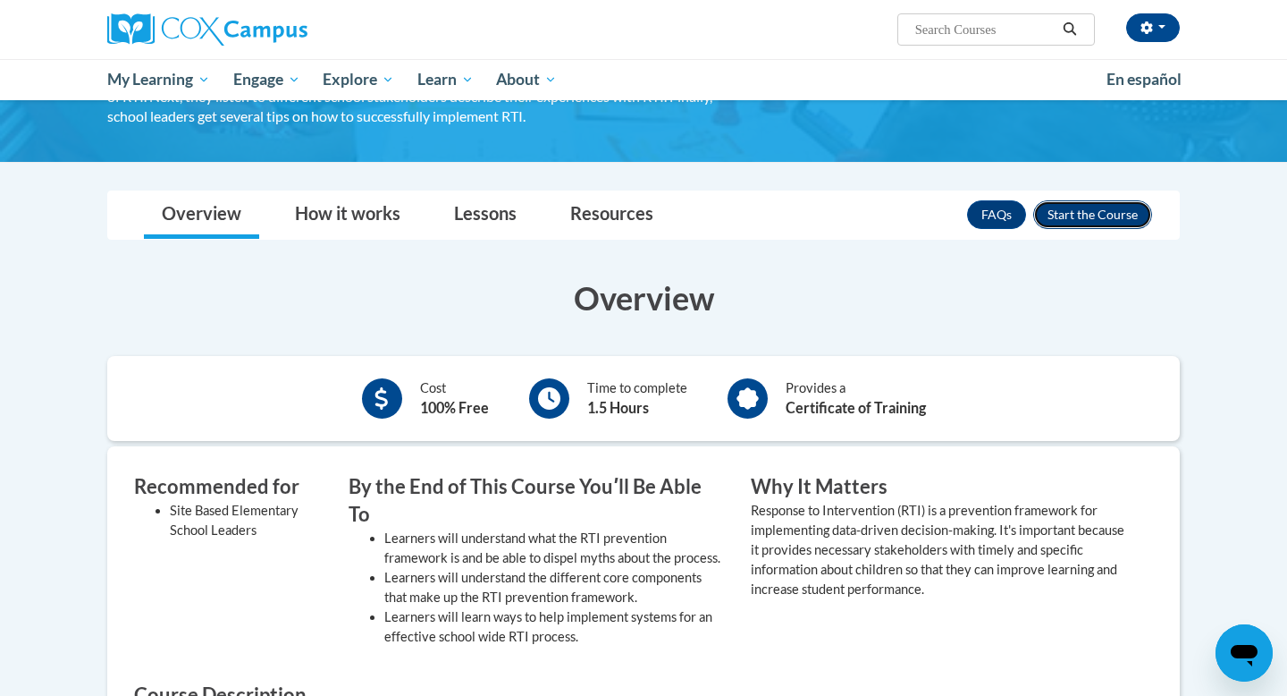
click at [1072, 223] on button "Enroll" at bounding box center [1092, 214] width 119 height 29
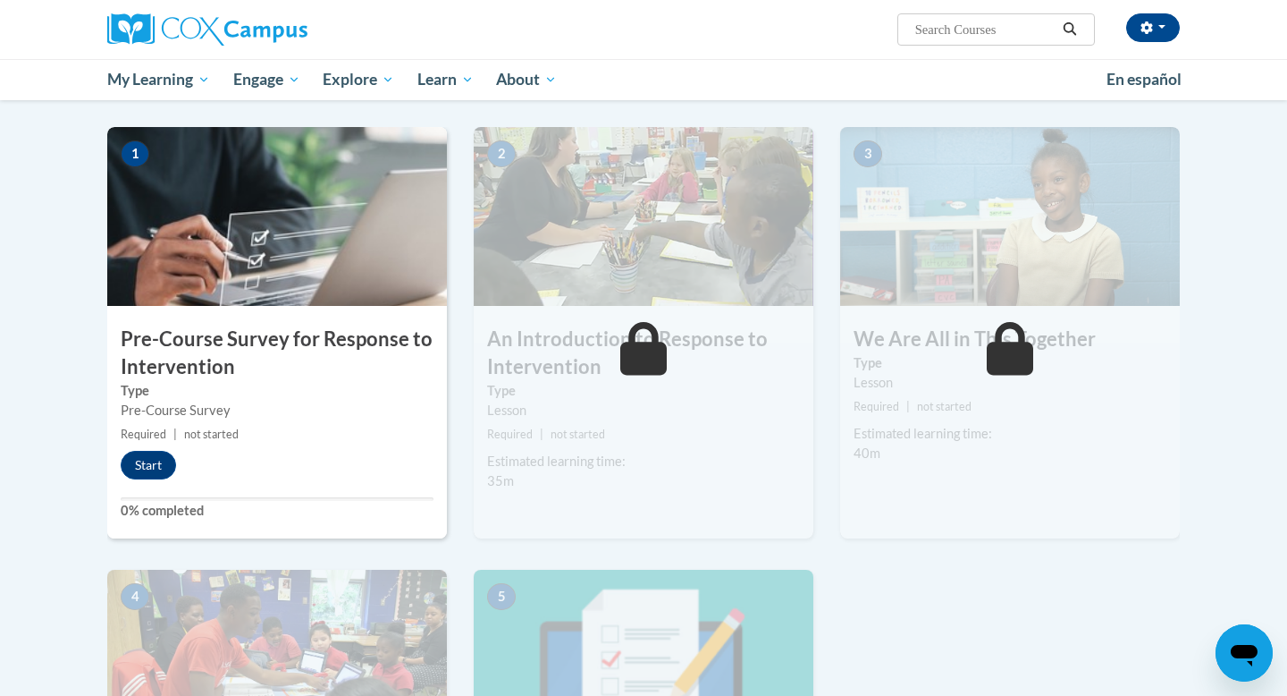
scroll to position [342, 0]
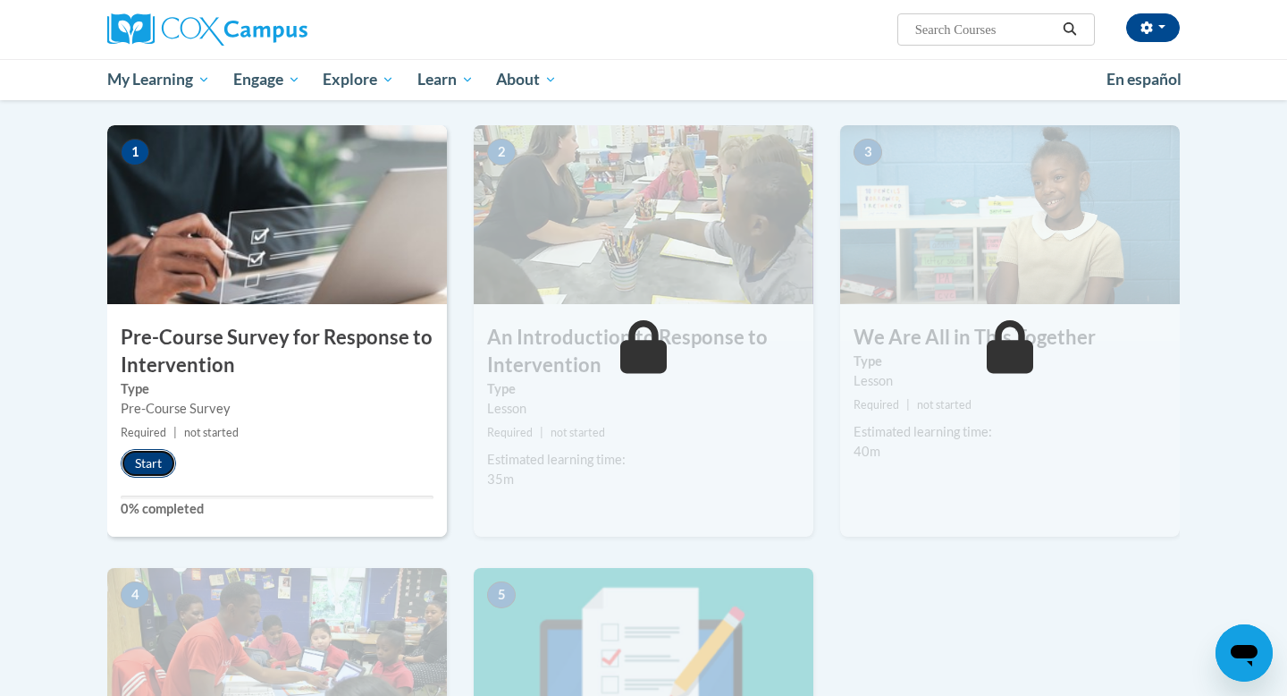
click at [135, 461] on button "Start" at bounding box center [148, 463] width 55 height 29
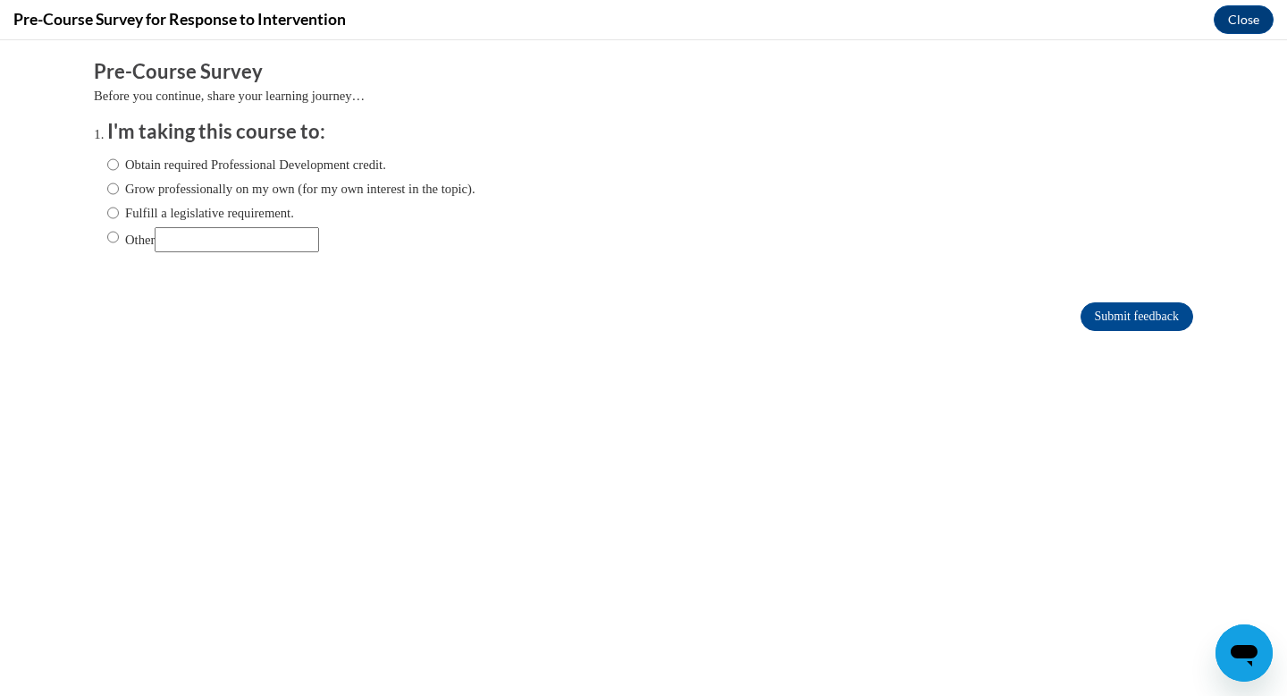
scroll to position [0, 0]
click at [114, 172] on input "Obtain required Professional Development credit." at bounding box center [113, 165] width 12 height 20
radio input "true"
click at [1142, 316] on input "Submit feedback" at bounding box center [1137, 316] width 113 height 29
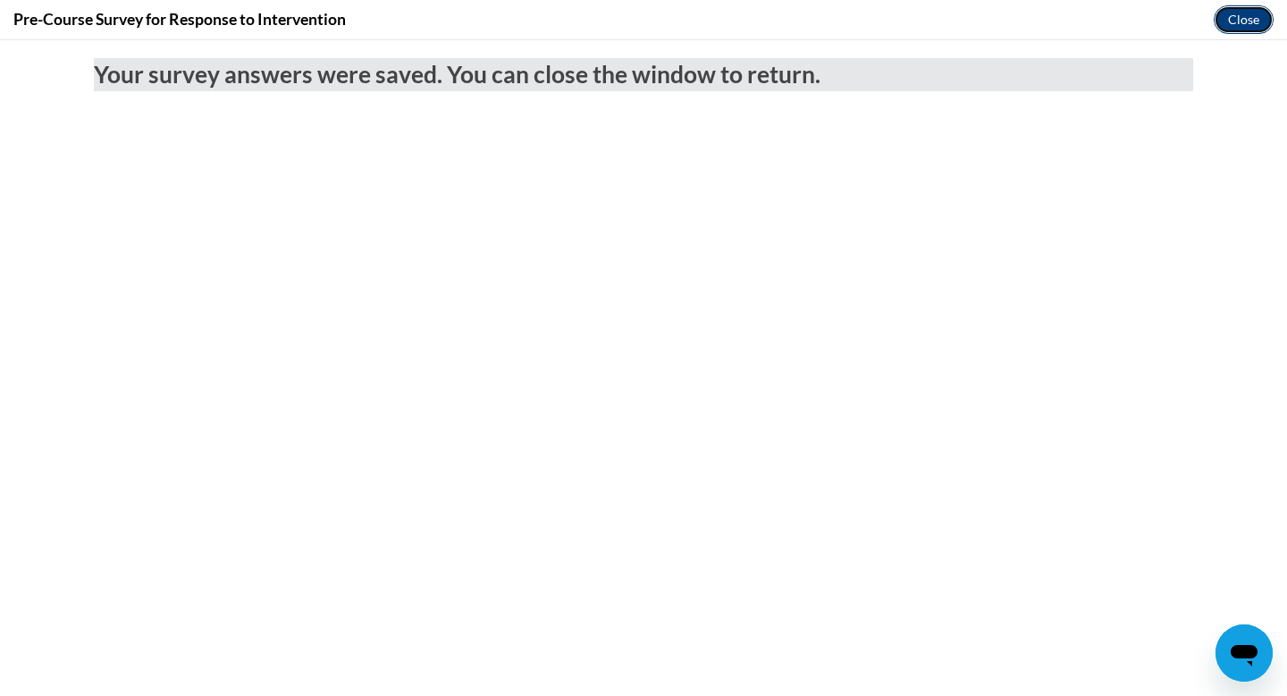
click at [1254, 21] on button "Close" at bounding box center [1244, 19] width 60 height 29
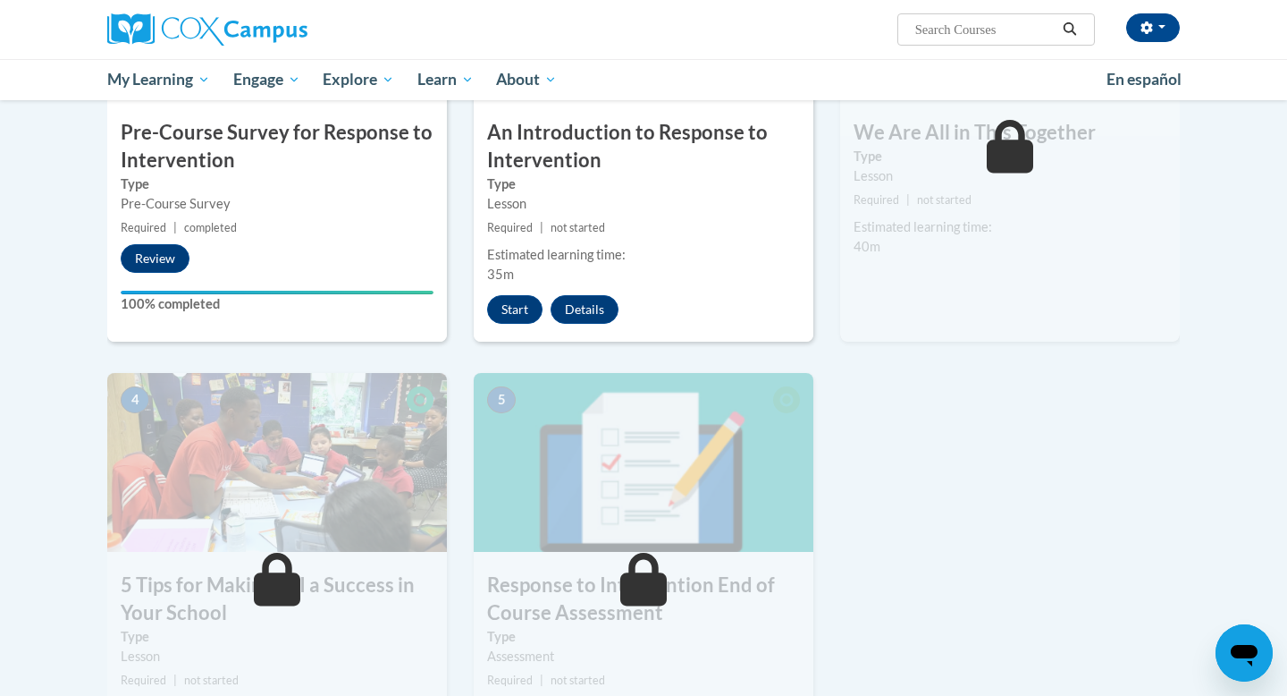
scroll to position [510, 0]
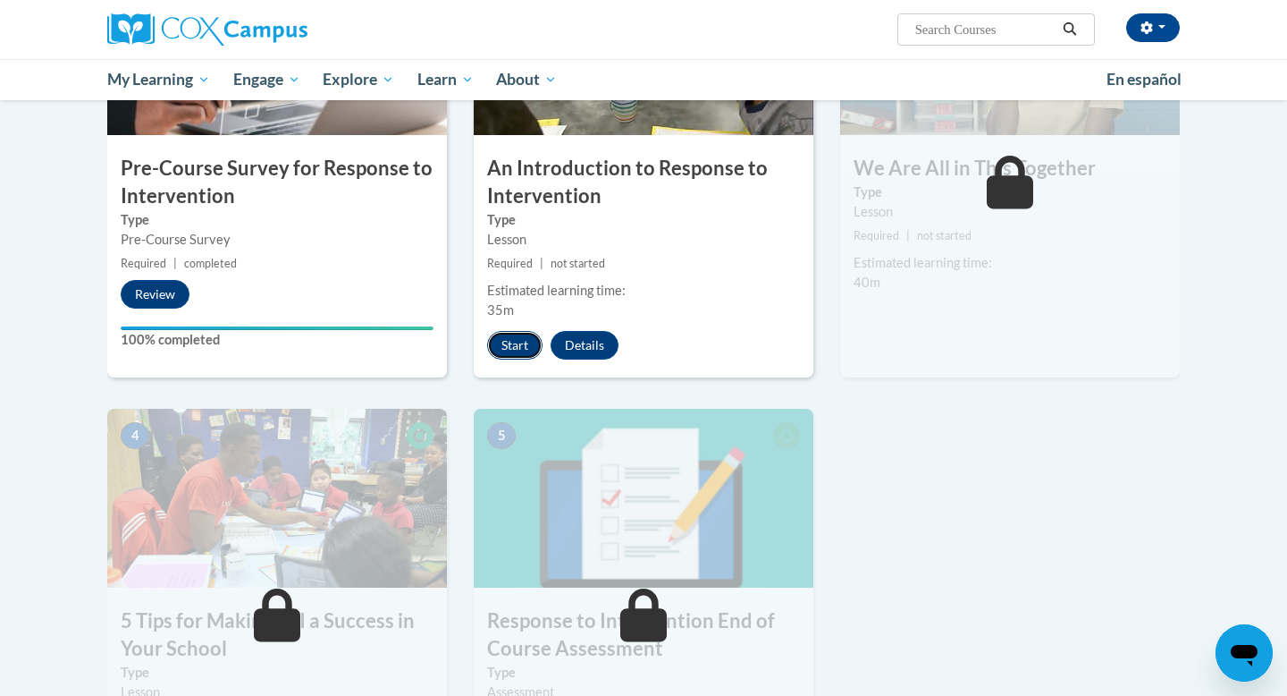
click at [514, 352] on button "Start" at bounding box center [514, 345] width 55 height 29
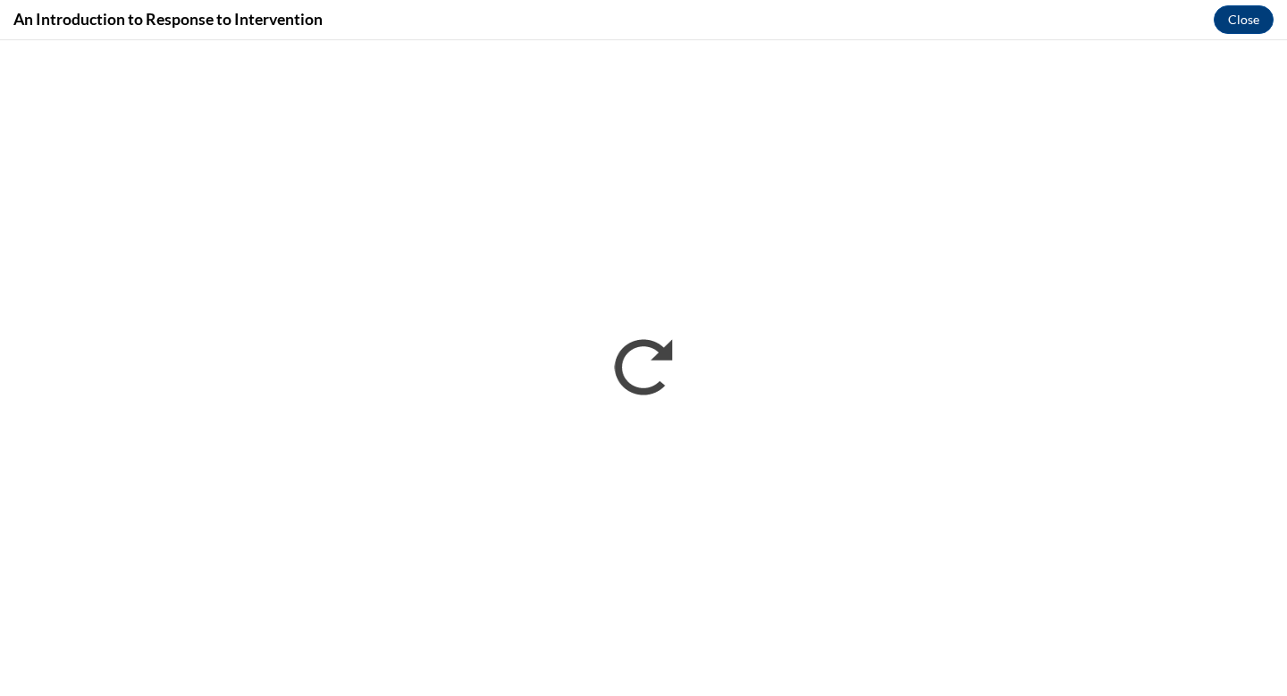
scroll to position [0, 0]
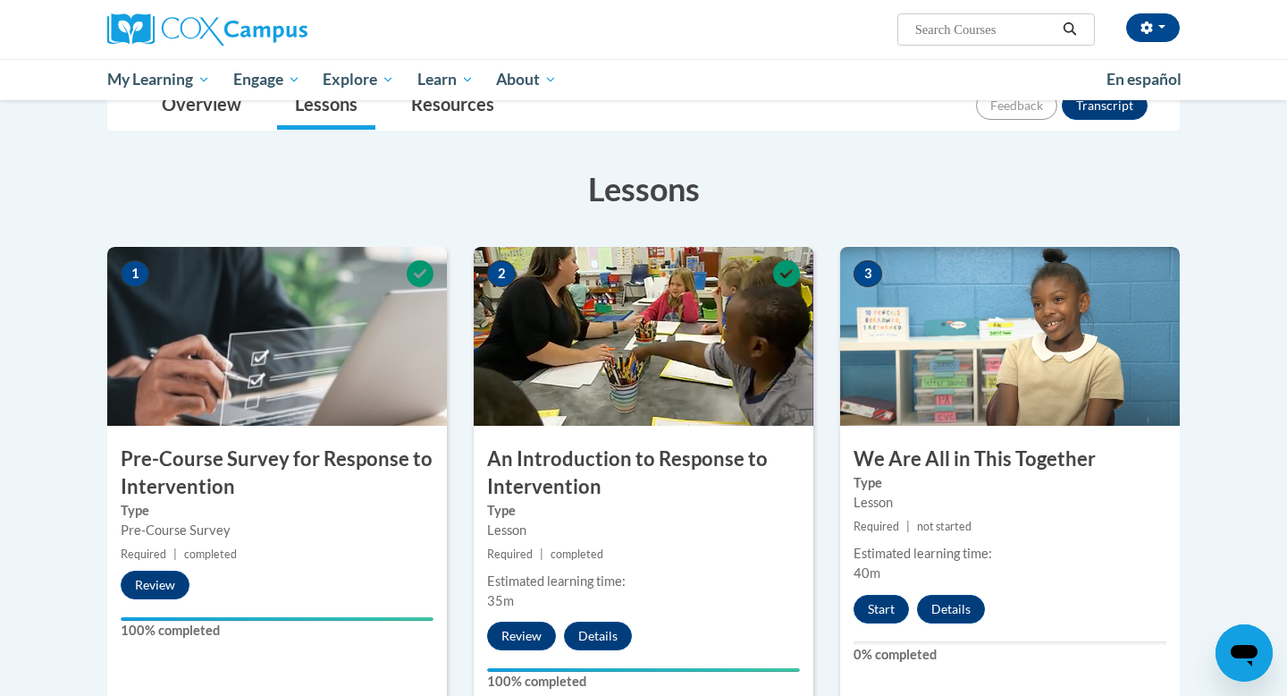
scroll to position [247, 0]
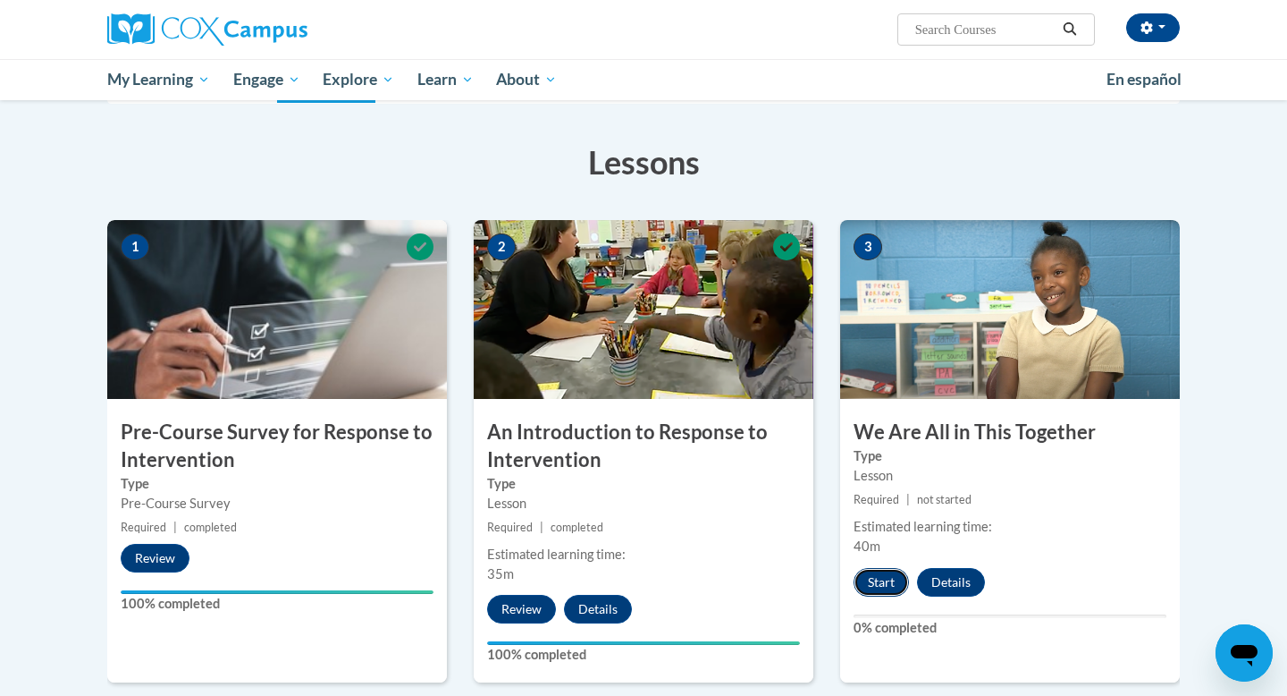
click at [875, 587] on button "Start" at bounding box center [881, 582] width 55 height 29
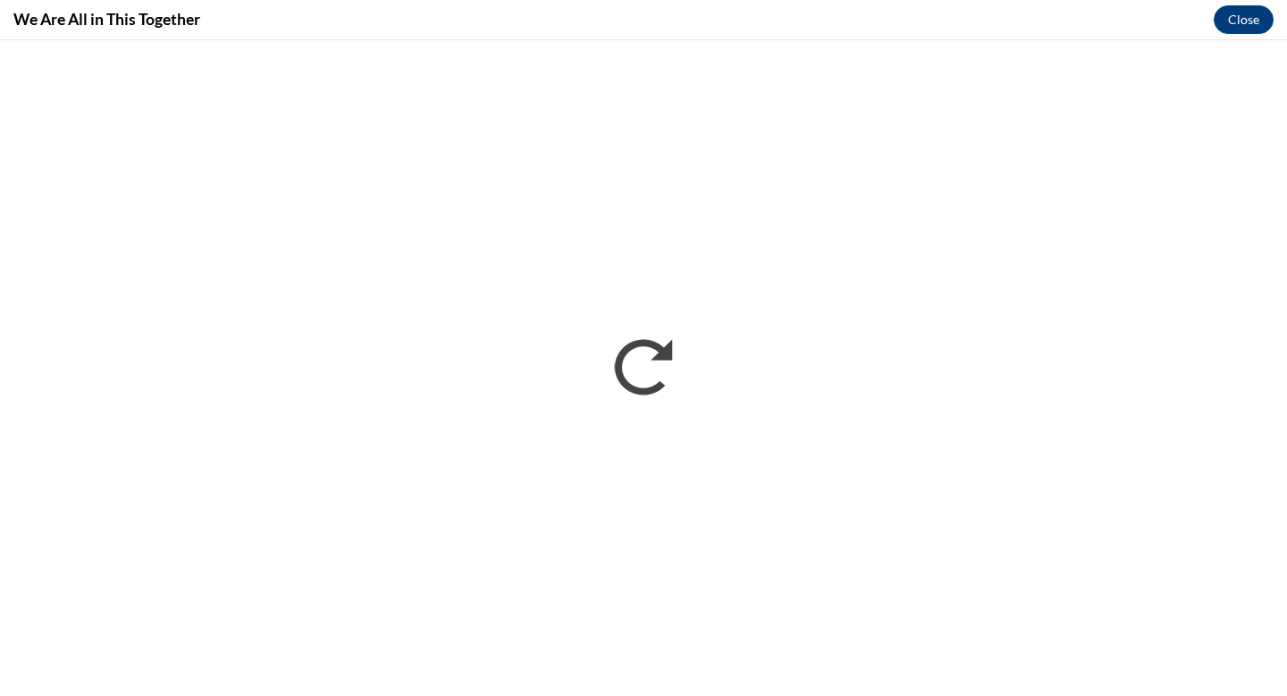
scroll to position [0, 0]
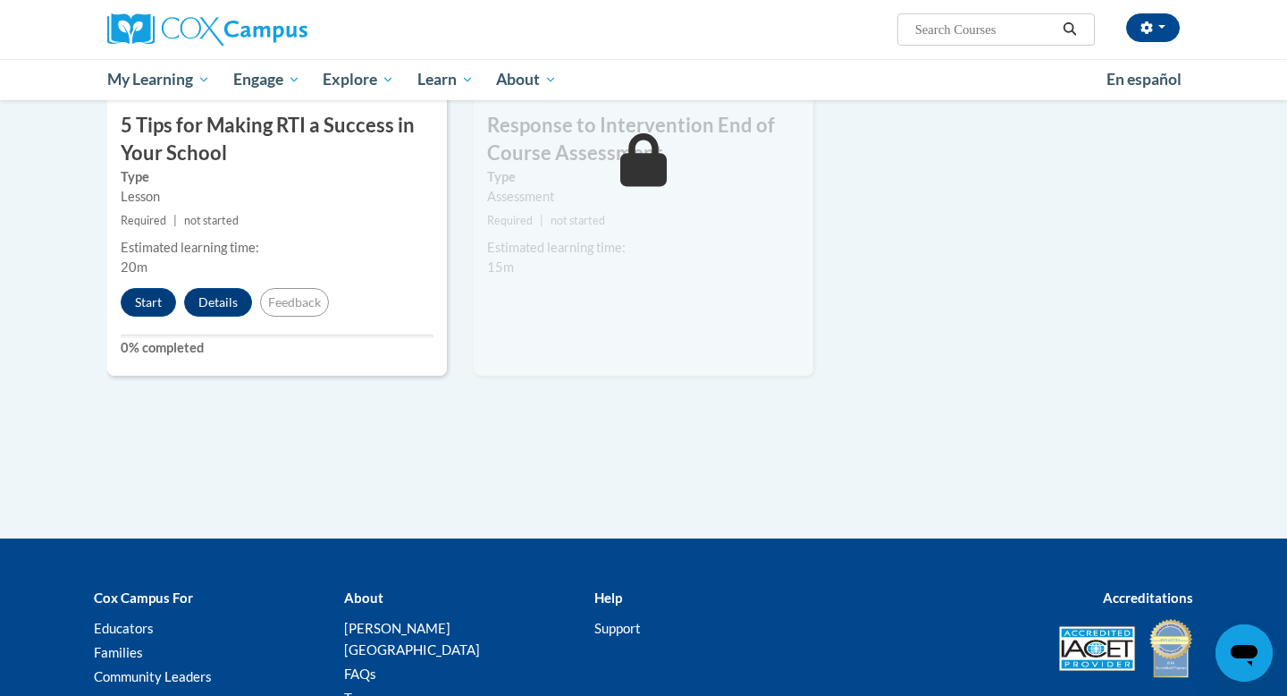
scroll to position [1025, 0]
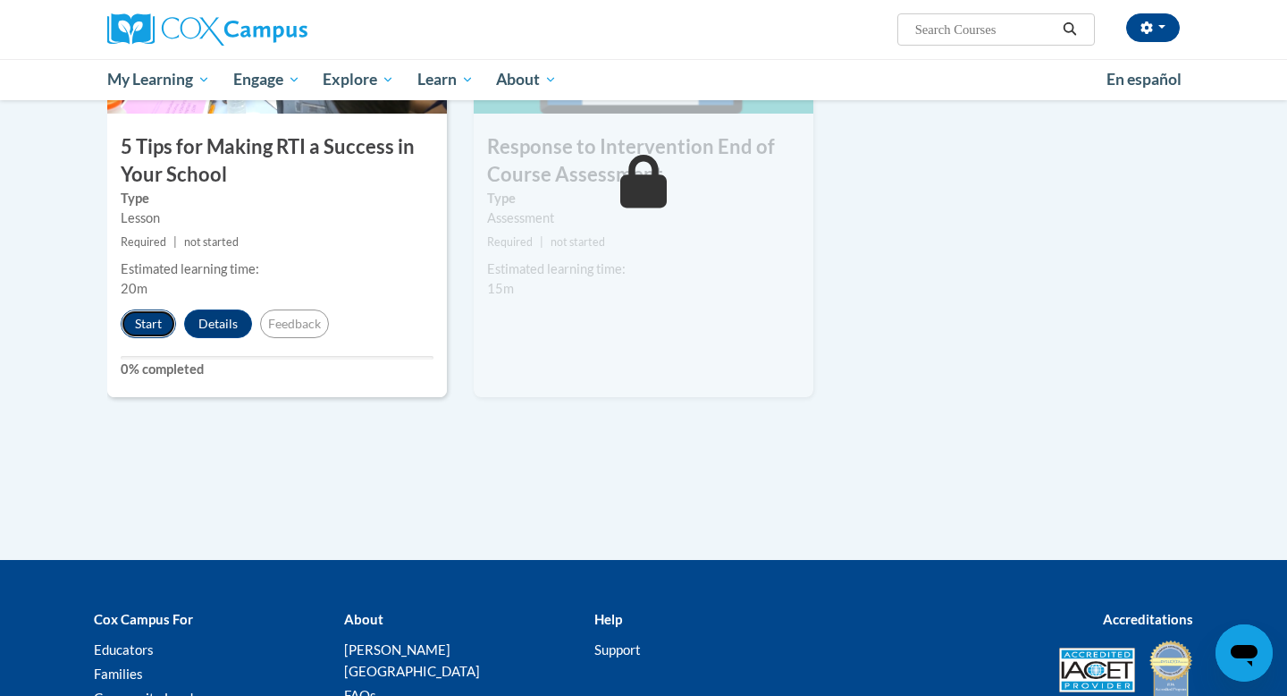
click at [135, 322] on button "Start" at bounding box center [148, 323] width 55 height 29
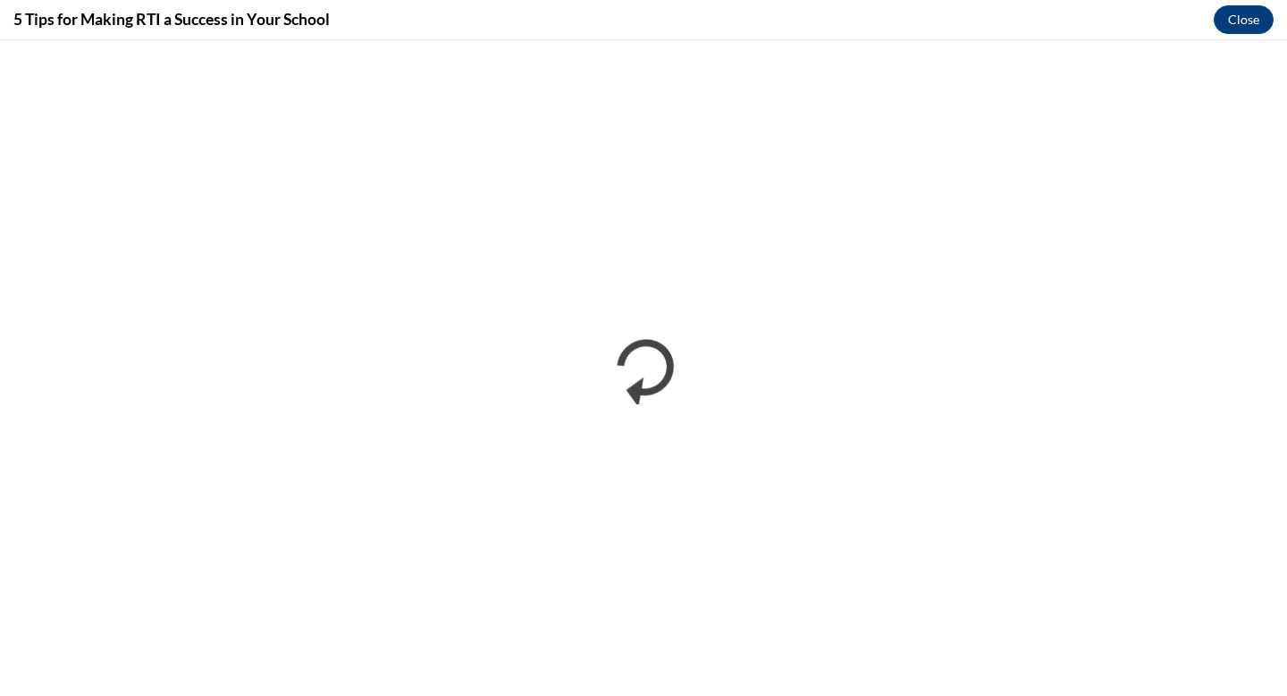
scroll to position [0, 0]
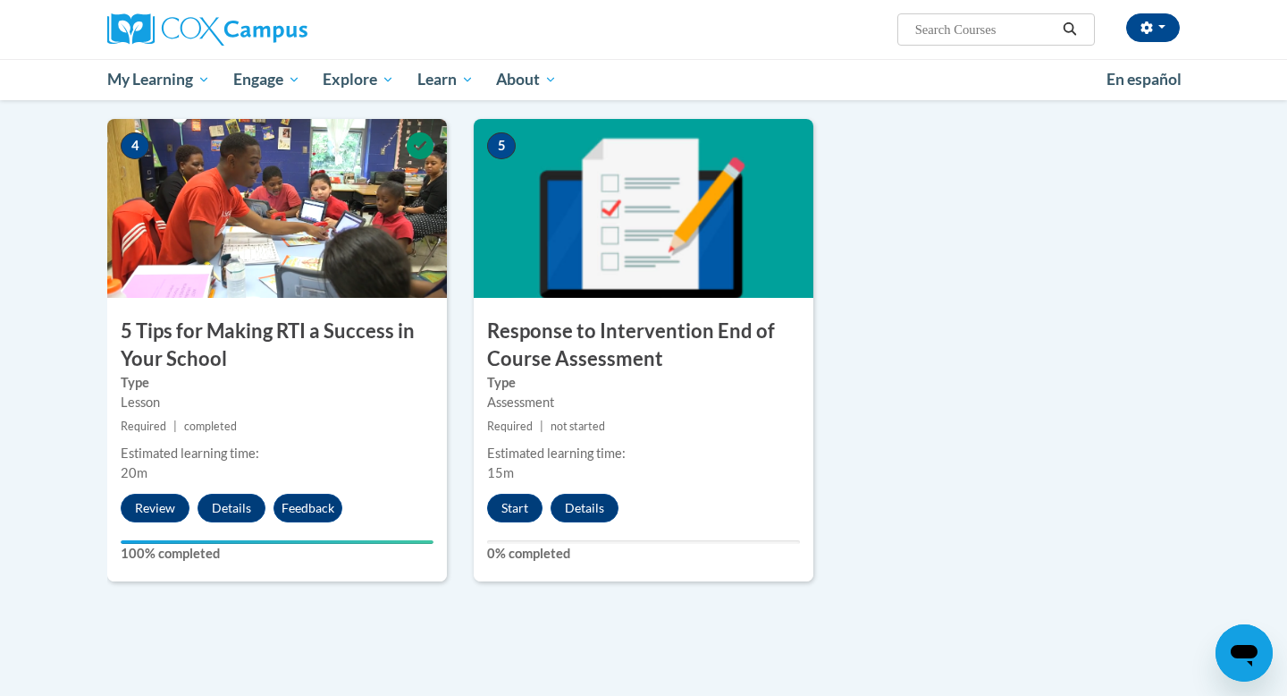
scroll to position [847, 0]
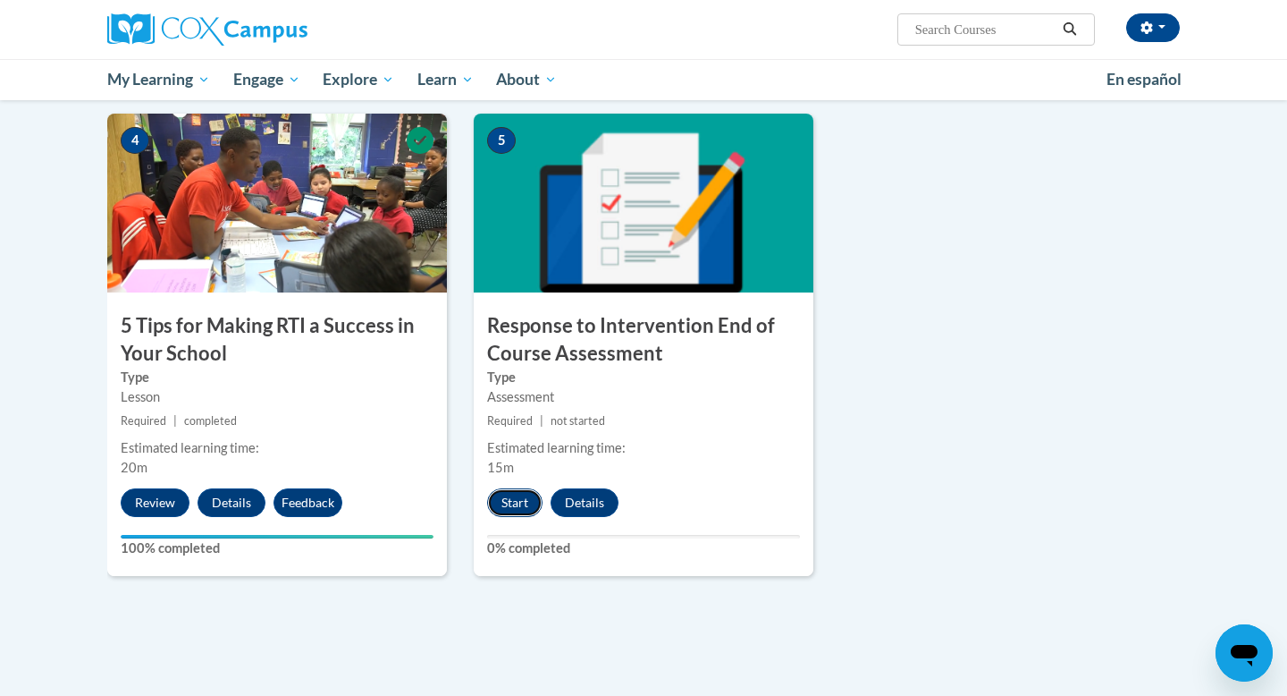
click at [513, 506] on button "Start" at bounding box center [514, 502] width 55 height 29
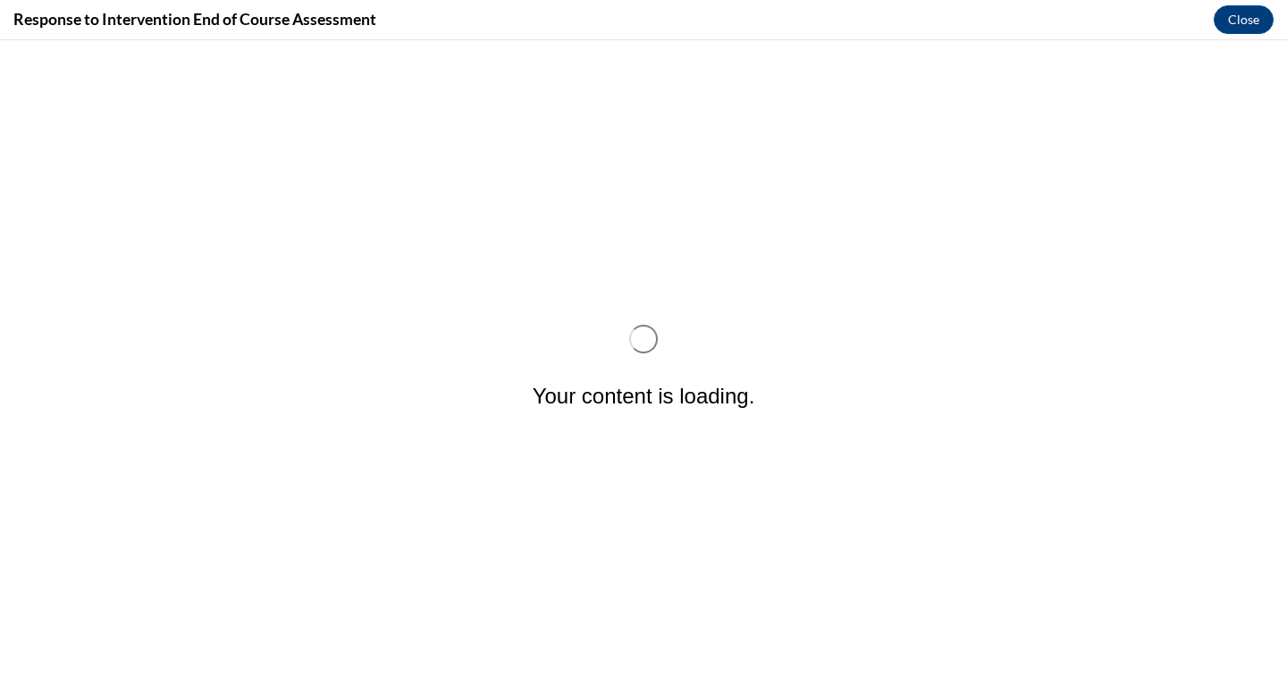
scroll to position [0, 0]
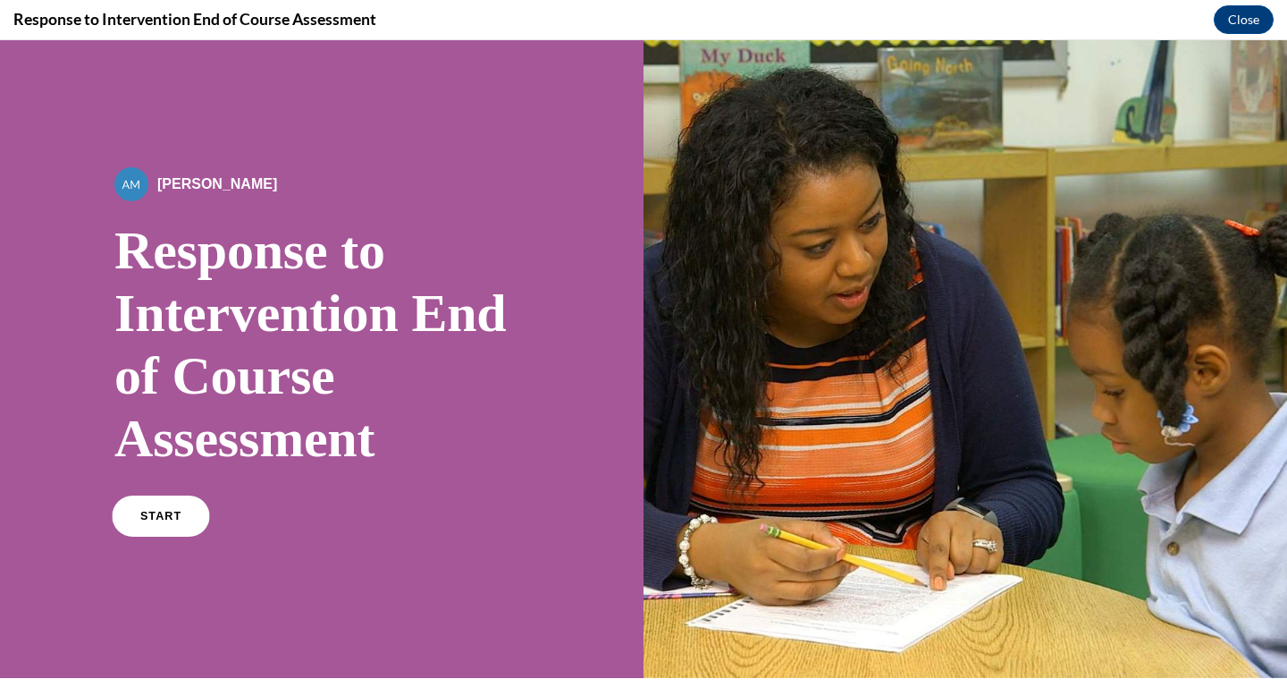
click at [180, 519] on link "START" at bounding box center [160, 515] width 97 height 41
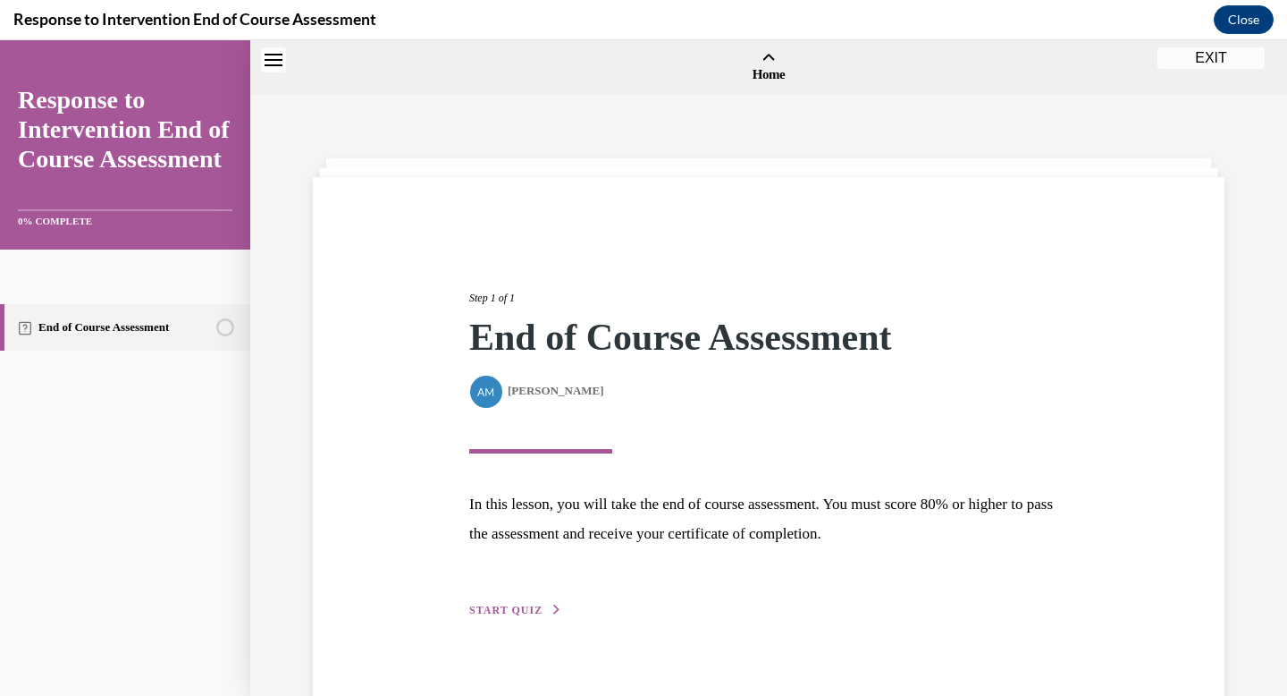
scroll to position [55, 0]
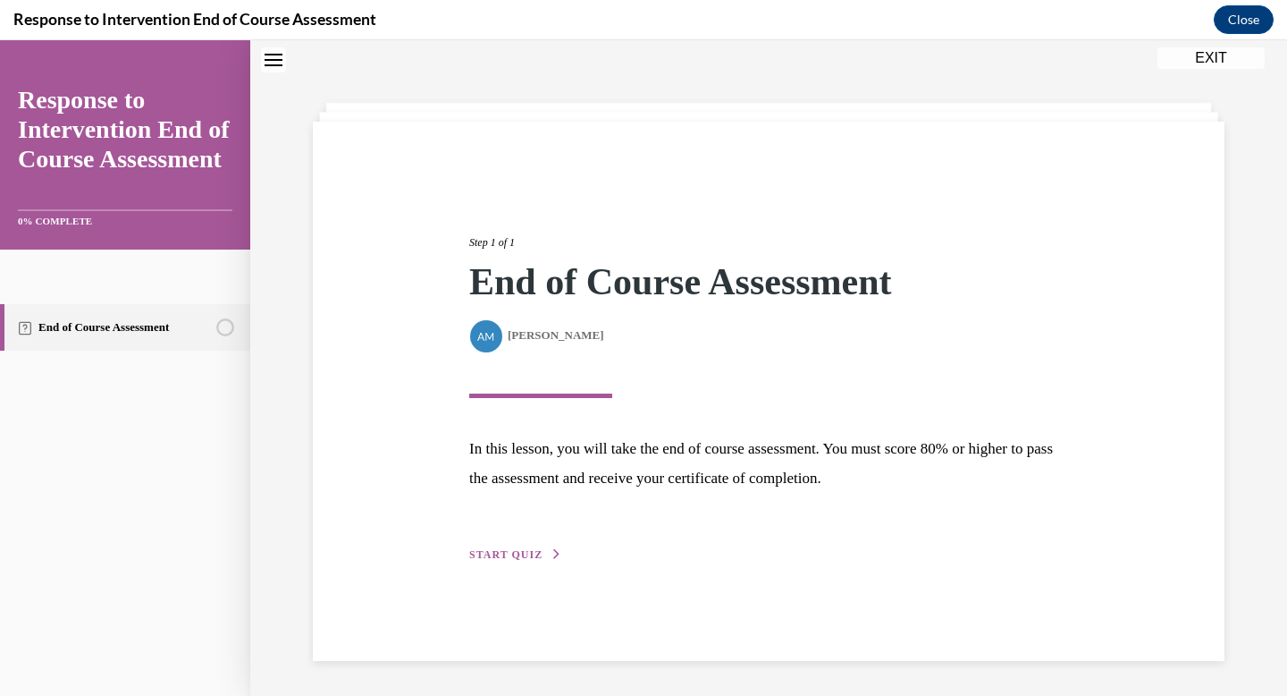
click at [504, 557] on span "START QUIZ" at bounding box center [505, 554] width 73 height 13
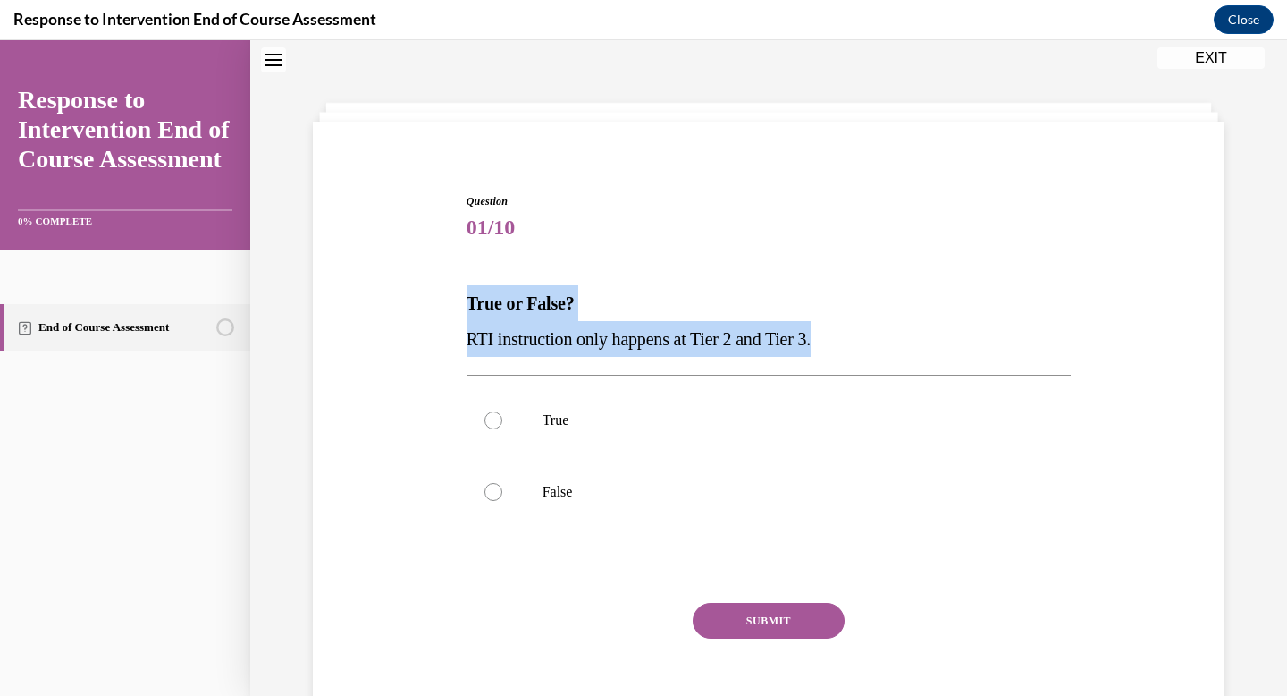
drag, startPoint x: 858, startPoint y: 342, endPoint x: 442, endPoint y: 312, distance: 417.6
click at [442, 312] on div "Question 01/10 True or False? RTI instruction only happens at Tier 2 and Tier 3…" at bounding box center [768, 444] width 921 height 610
copy div "True or False? RTI instruction only happens at Tier 2 and Tier 3."
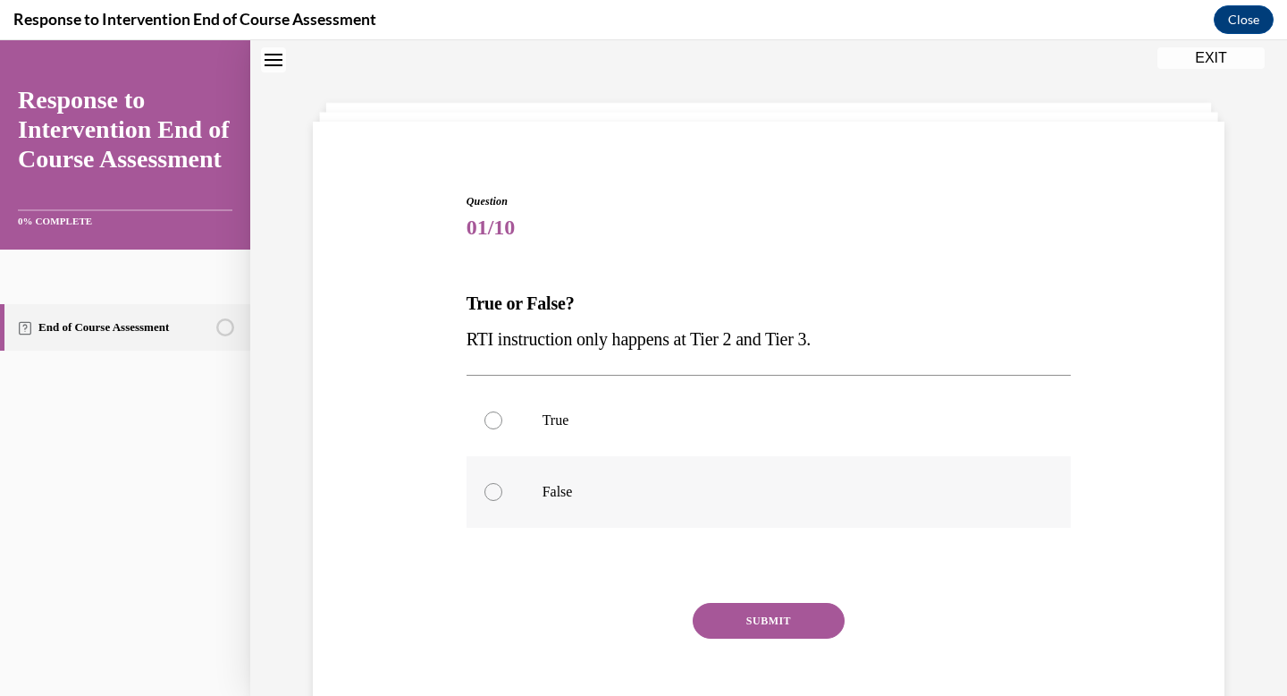
click at [502, 487] on label "False" at bounding box center [769, 492] width 605 height 72
click at [502, 487] on input "False" at bounding box center [494, 492] width 18 height 18
radio input "true"
click at [785, 616] on button "SUBMIT" at bounding box center [769, 621] width 152 height 36
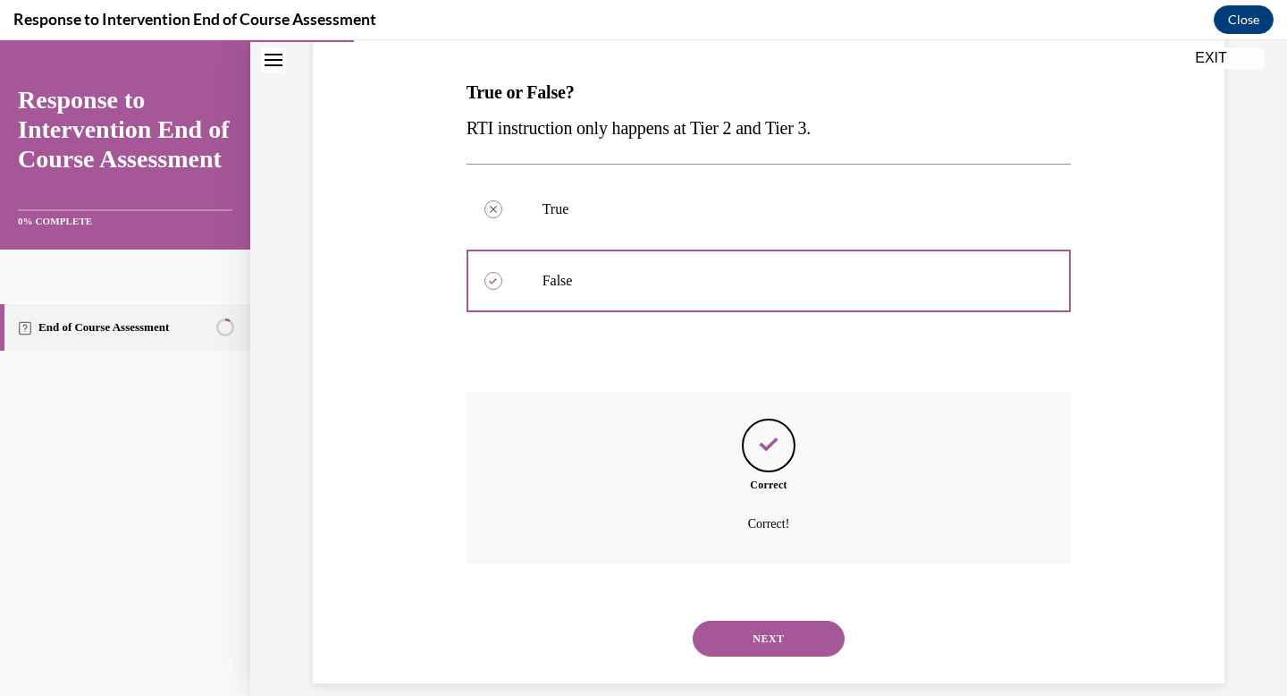
scroll to position [290, 0]
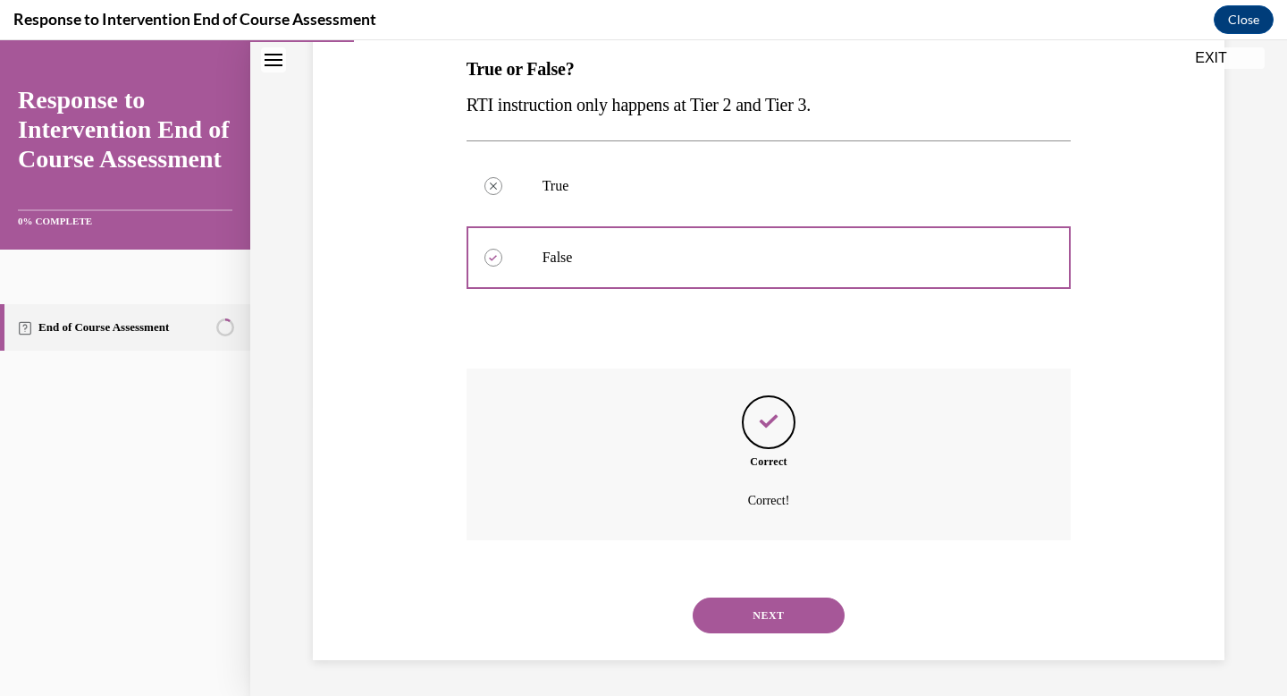
click at [784, 623] on button "NEXT" at bounding box center [769, 615] width 152 height 36
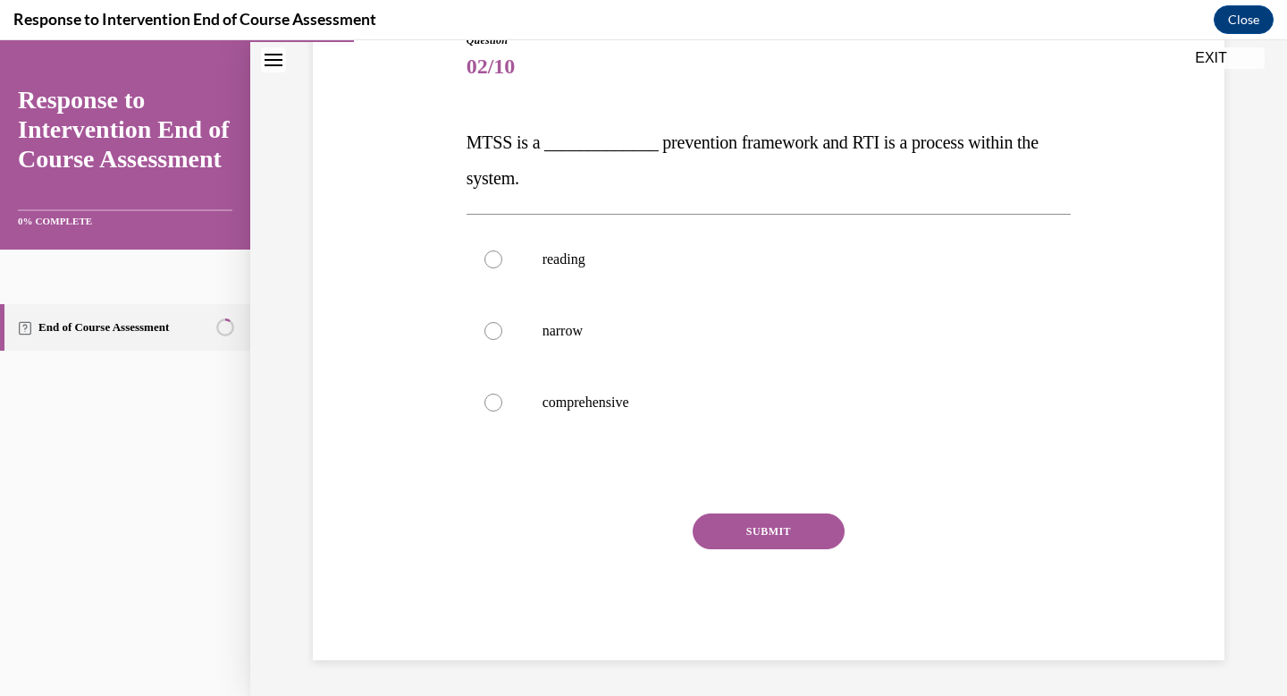
scroll to position [198, 0]
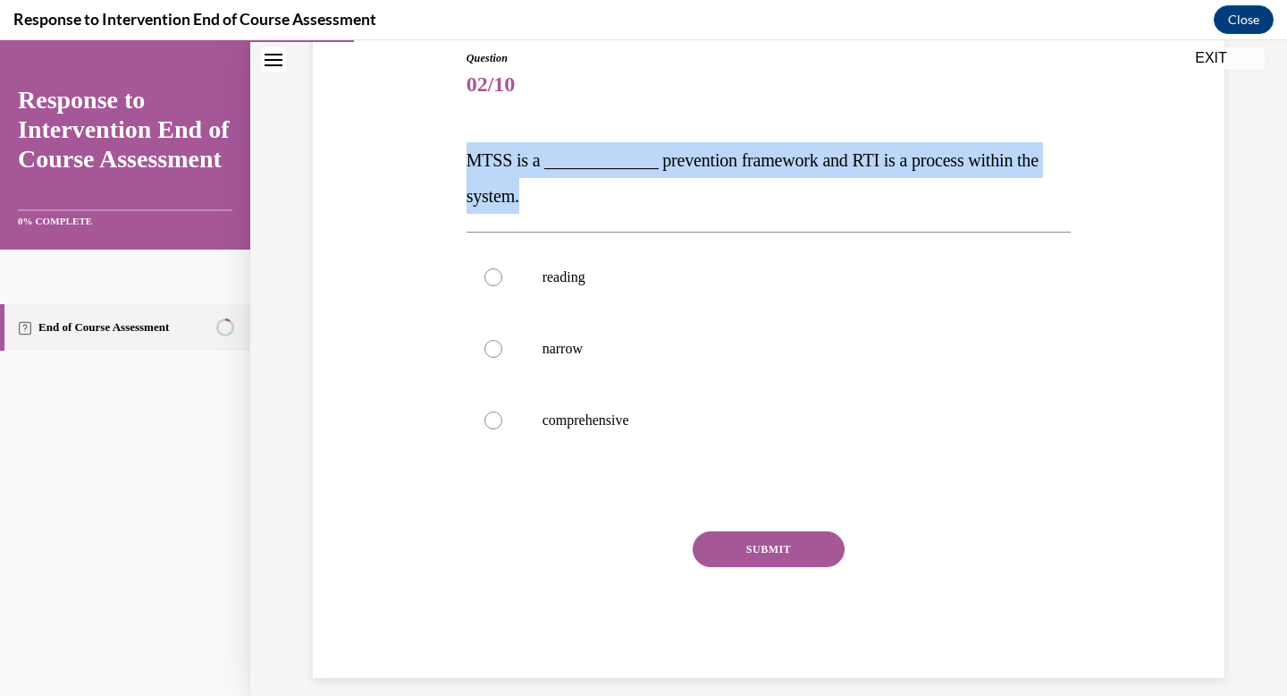
drag, startPoint x: 535, startPoint y: 198, endPoint x: 458, endPoint y: 163, distance: 85.6
click at [458, 163] on div "Question 02/10 MTSS is a _____________ prevention framework and RTI is a proces…" at bounding box center [768, 336] width 921 height 681
copy span "MTSS is a _____________ prevention framework and RTI is a process within the sy…"
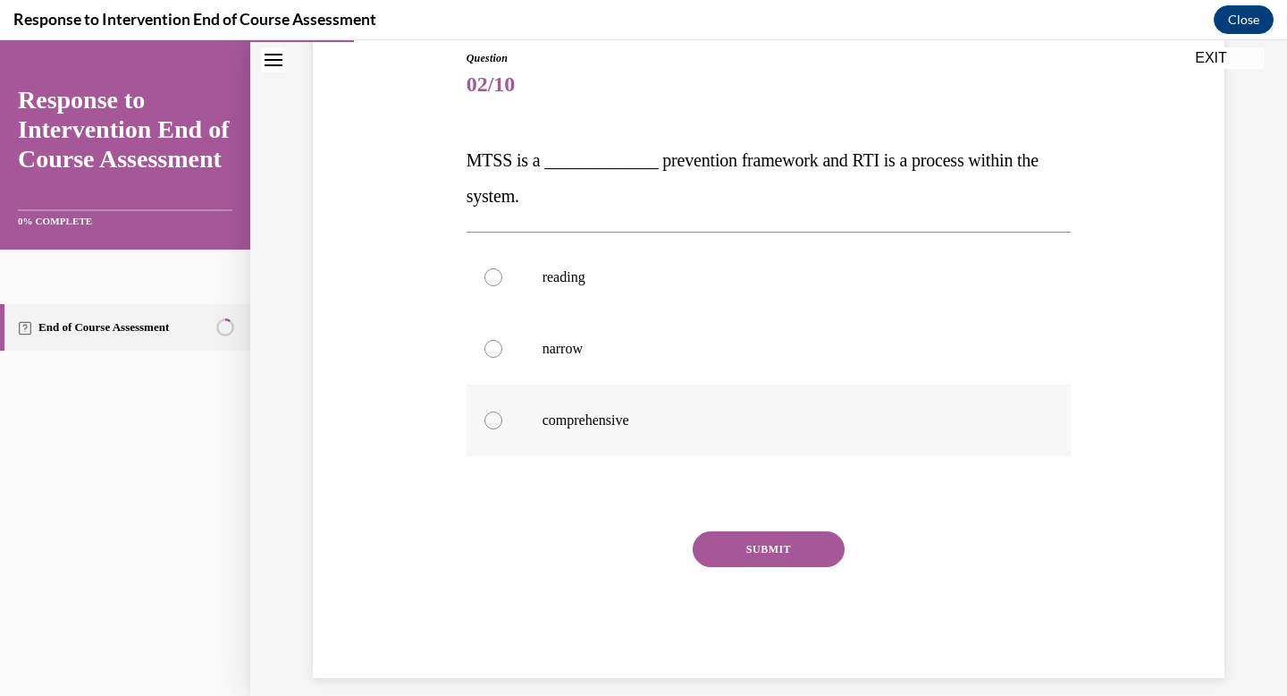
click at [497, 426] on div at bounding box center [494, 420] width 18 height 18
click at [497, 426] on input "comprehensive" at bounding box center [494, 420] width 18 height 18
radio input "true"
click at [782, 541] on button "SUBMIT" at bounding box center [769, 549] width 152 height 36
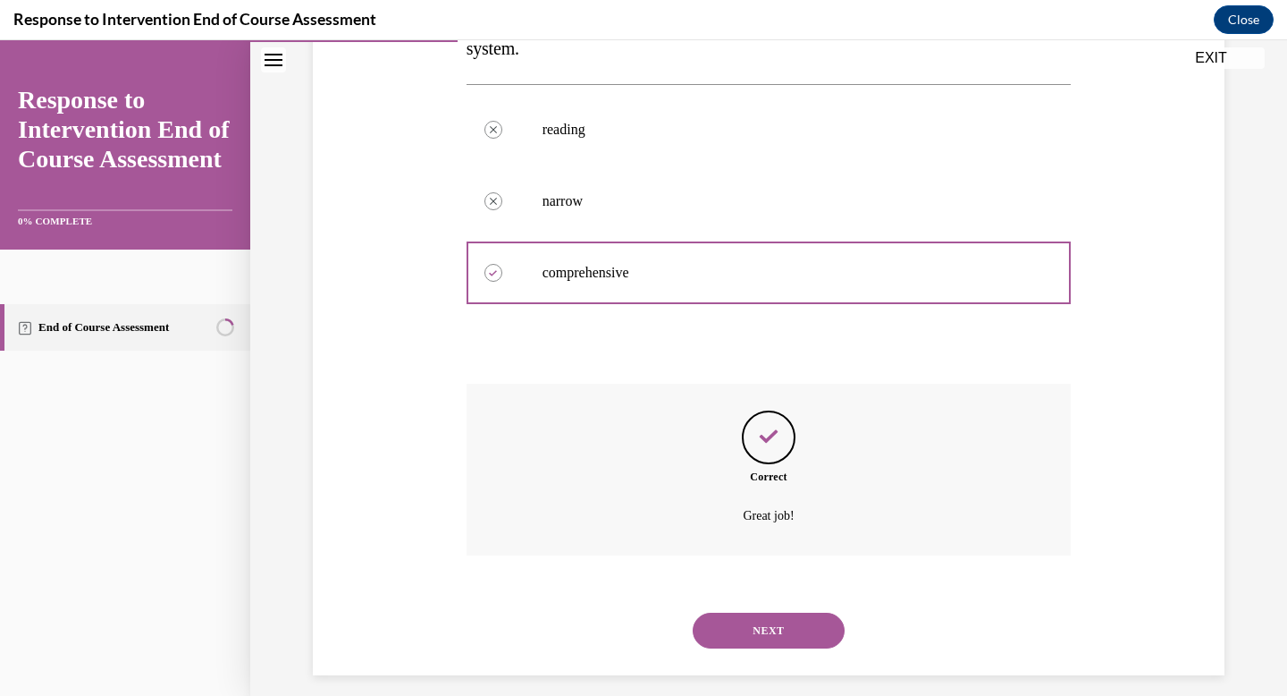
scroll to position [361, 0]
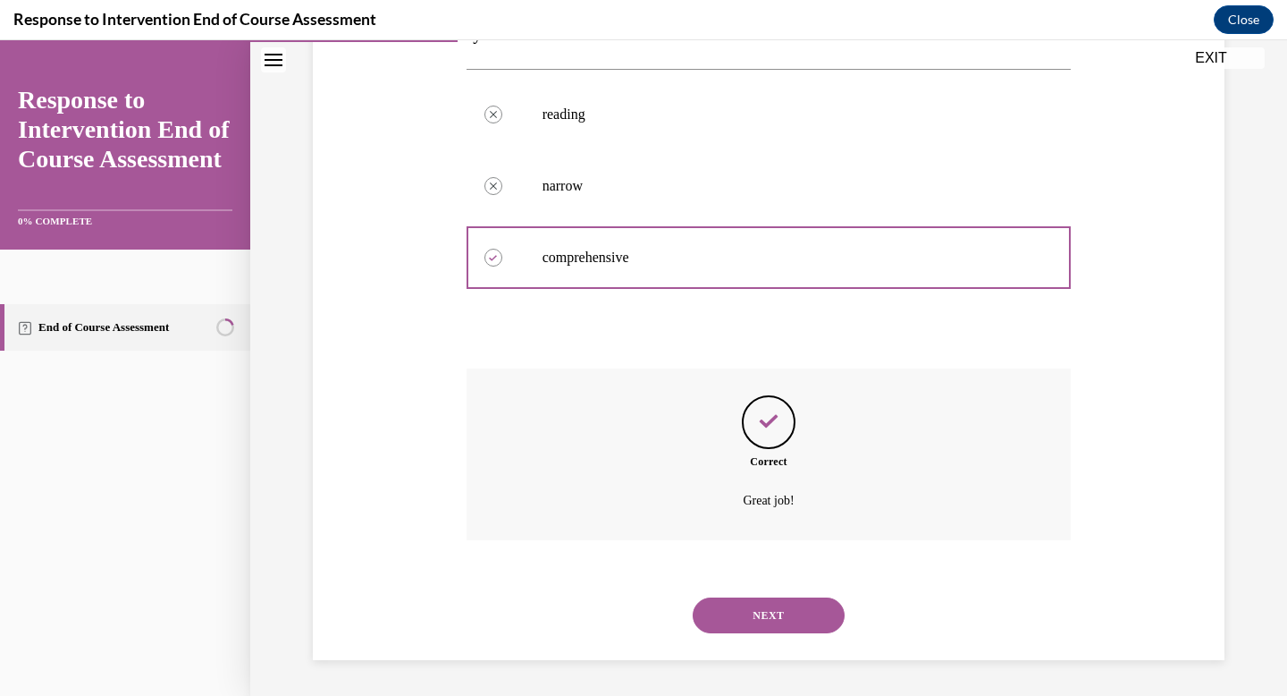
click at [757, 620] on button "NEXT" at bounding box center [769, 615] width 152 height 36
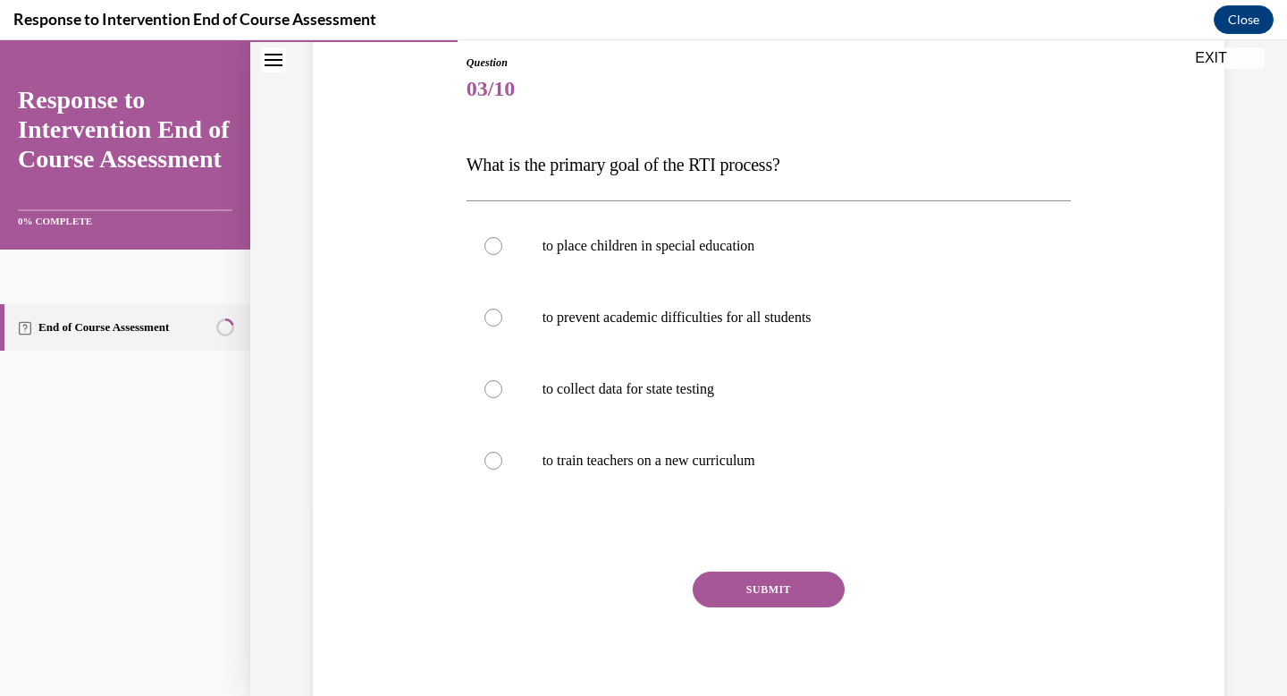
scroll to position [198, 0]
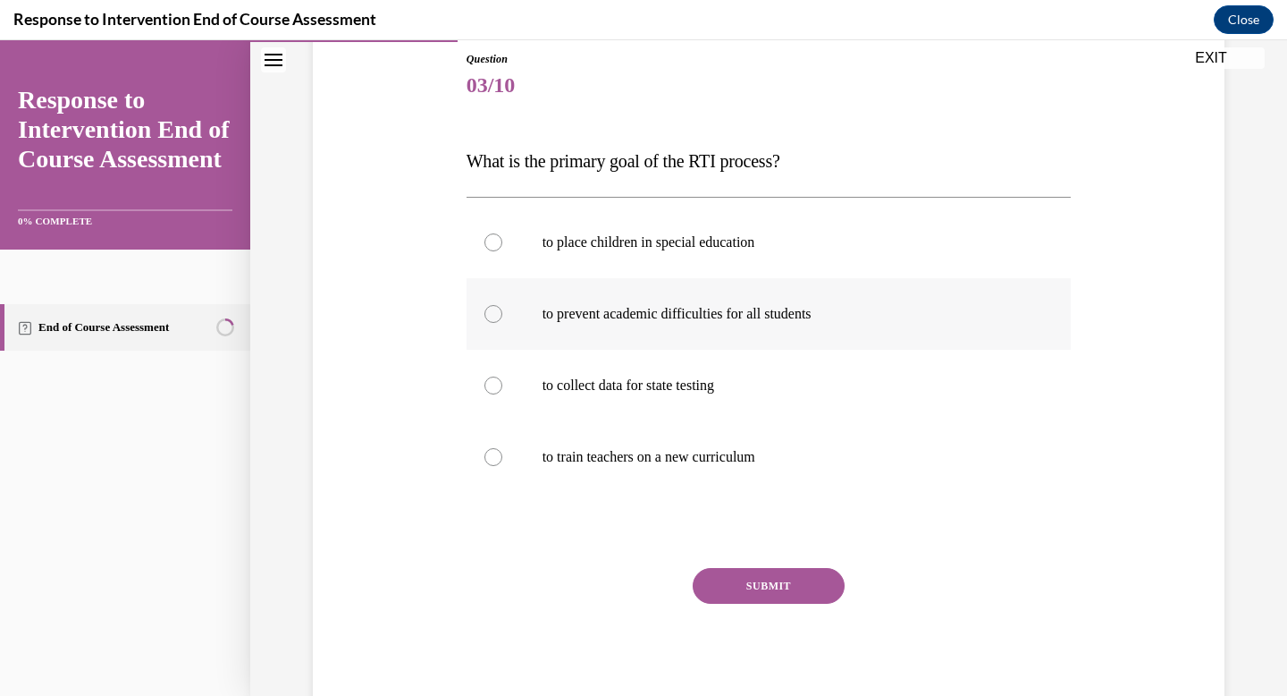
click at [503, 310] on label "to prevent academic difficulties for all students" at bounding box center [769, 314] width 605 height 72
click at [502, 310] on input "to prevent academic difficulties for all students" at bounding box center [494, 314] width 18 height 18
radio input "true"
click at [780, 598] on button "SUBMIT" at bounding box center [769, 586] width 152 height 36
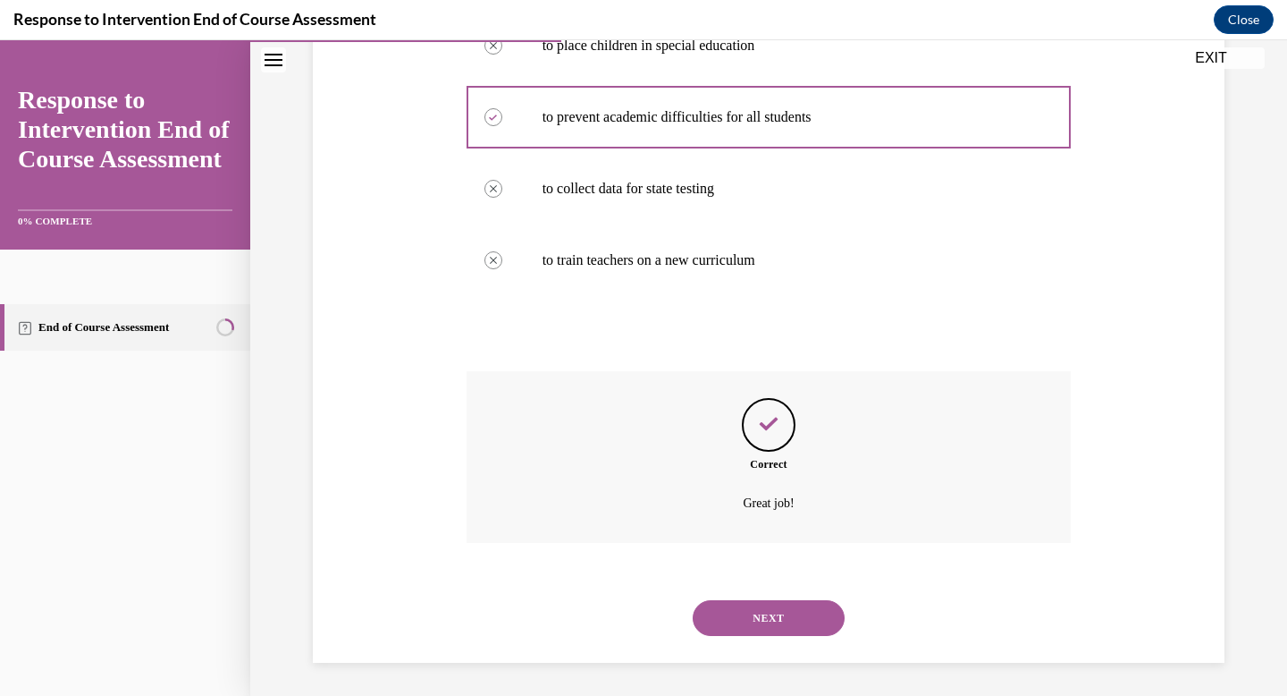
scroll to position [397, 0]
click at [780, 606] on button "NEXT" at bounding box center [769, 615] width 152 height 36
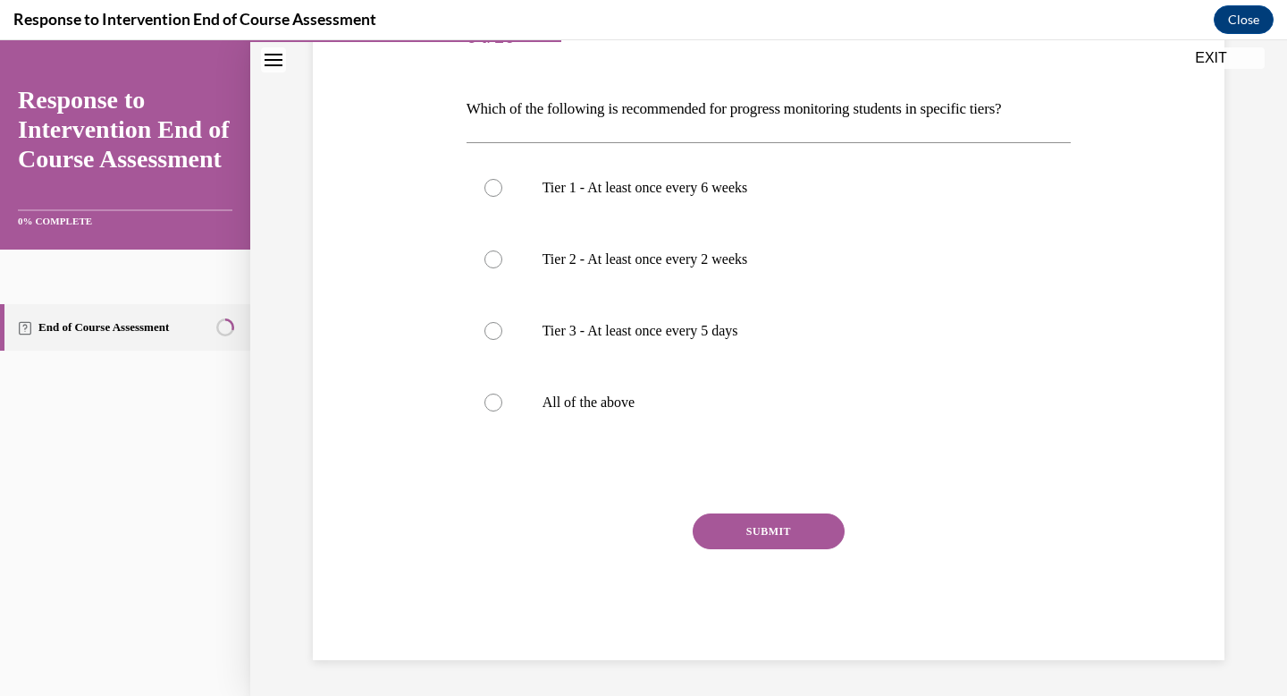
scroll to position [198, 0]
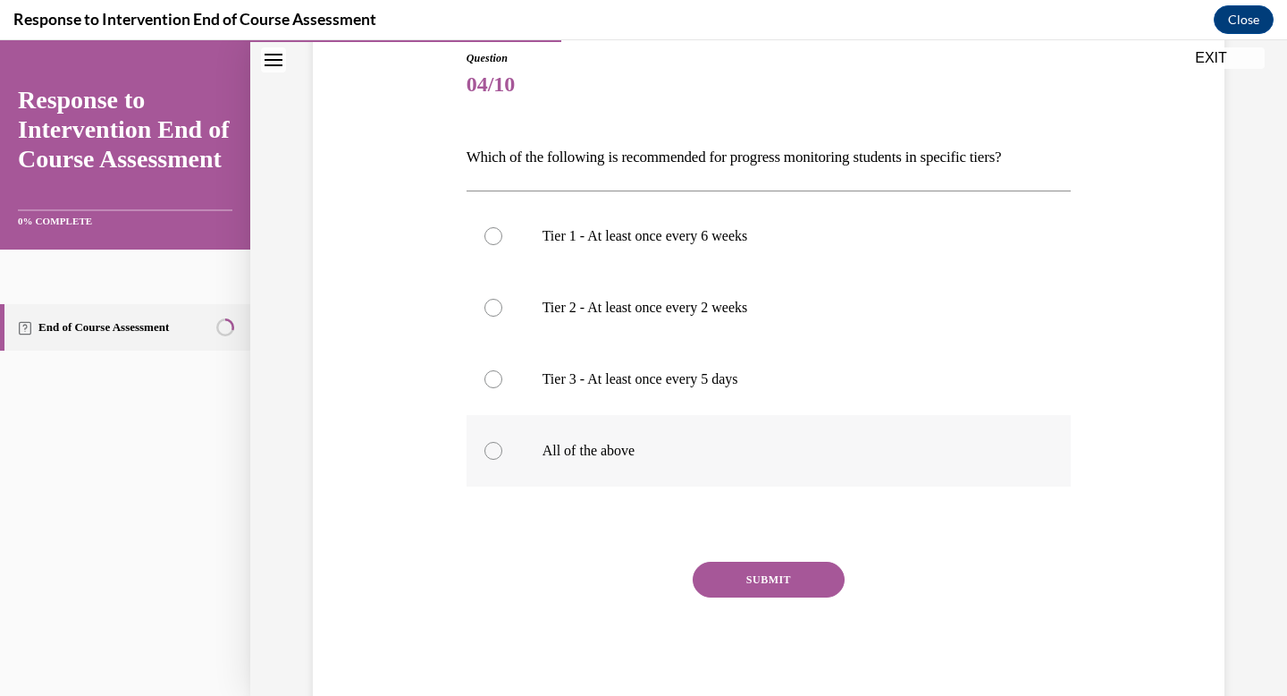
click at [502, 459] on label "All of the above" at bounding box center [769, 451] width 605 height 72
click at [502, 459] on input "All of the above" at bounding box center [494, 451] width 18 height 18
radio input "true"
click at [799, 578] on button "SUBMIT" at bounding box center [769, 579] width 152 height 36
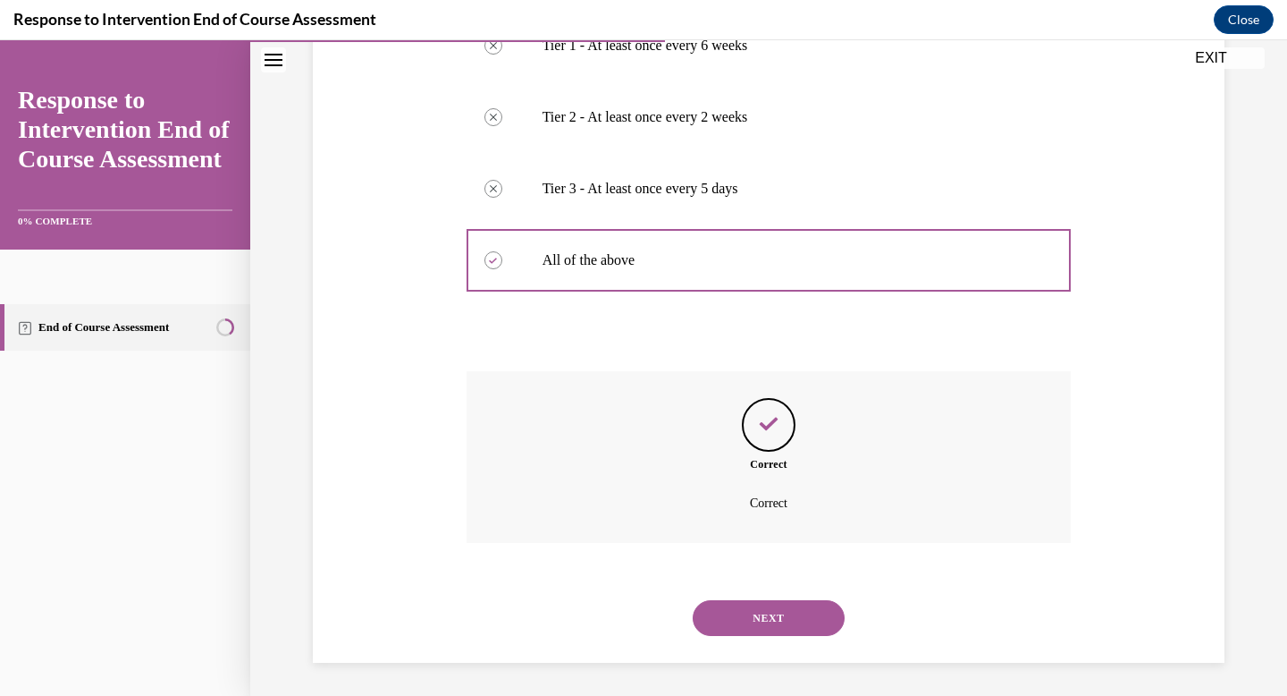
scroll to position [392, 0]
click at [769, 628] on button "NEXT" at bounding box center [769, 615] width 152 height 36
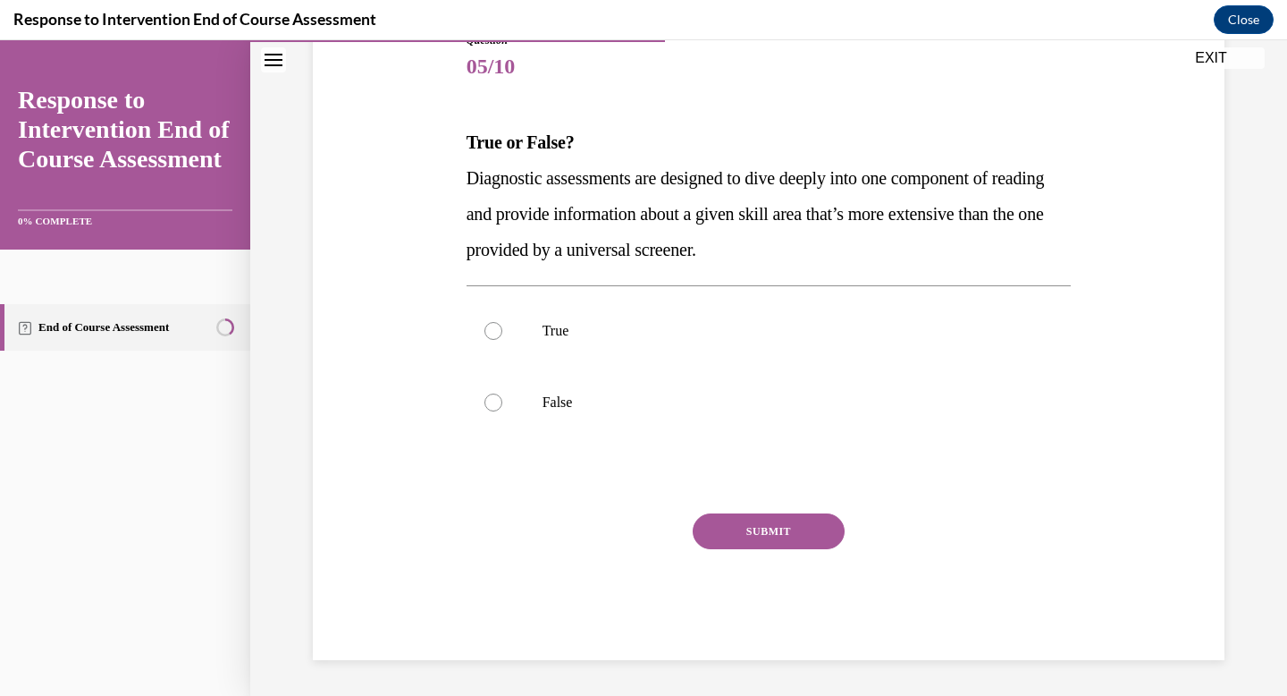
scroll to position [198, 0]
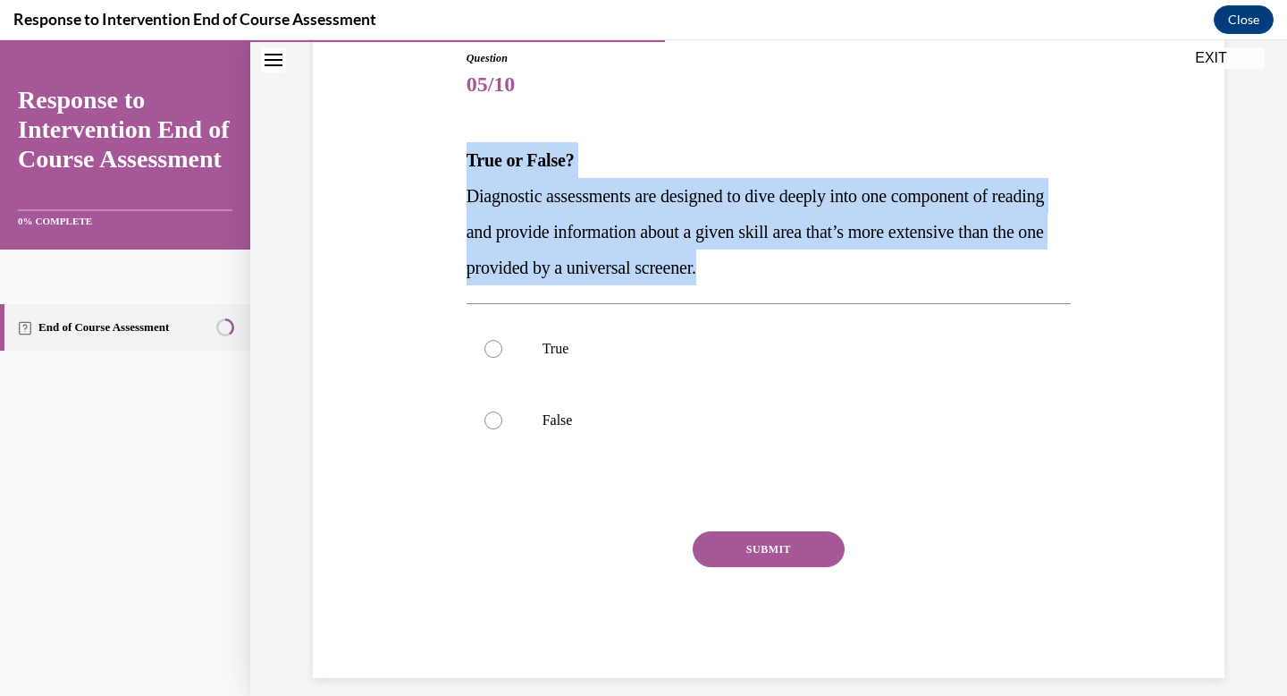
drag, startPoint x: 830, startPoint y: 270, endPoint x: 384, endPoint y: 163, distance: 457.9
click at [384, 163] on div "Question 05/10 True or False? Diagnostic assessments are designed to dive deepl…" at bounding box center [768, 336] width 921 height 681
copy div "True or False? Diagnostic assessments are designed to dive deeply into one comp…"
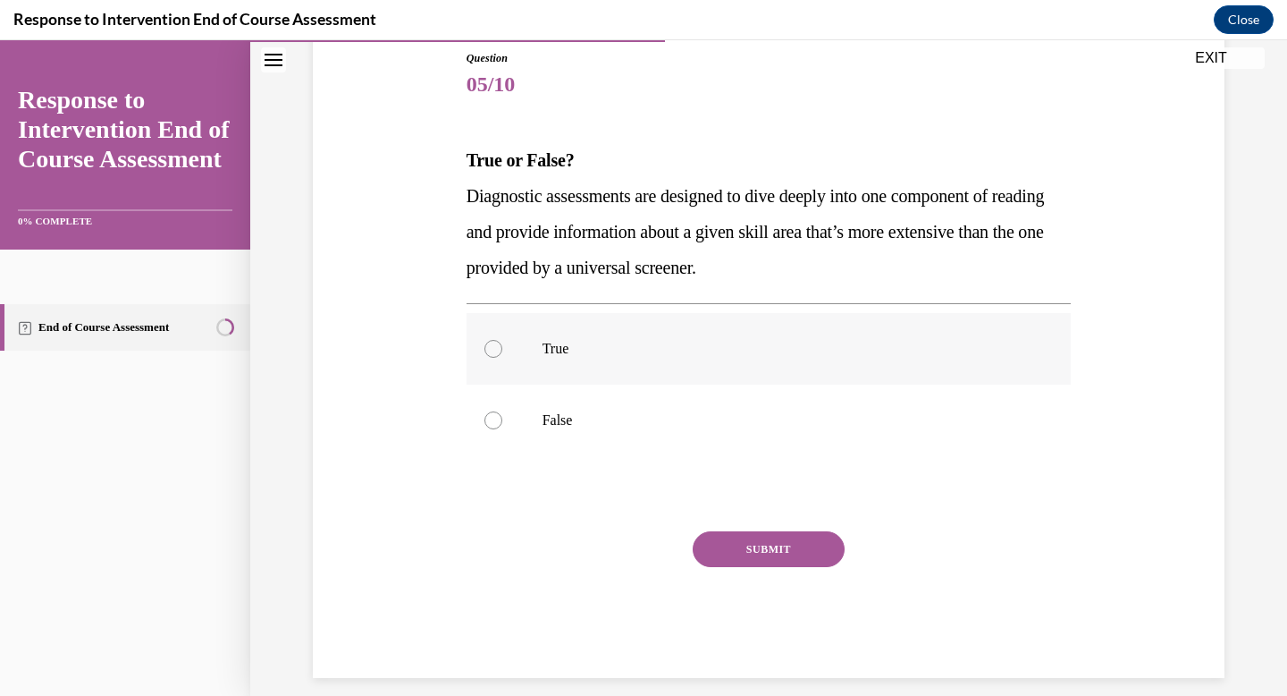
click at [502, 360] on label "True" at bounding box center [769, 349] width 605 height 72
click at [502, 358] on input "True" at bounding box center [494, 349] width 18 height 18
radio input "true"
click at [732, 550] on button "SUBMIT" at bounding box center [769, 549] width 152 height 36
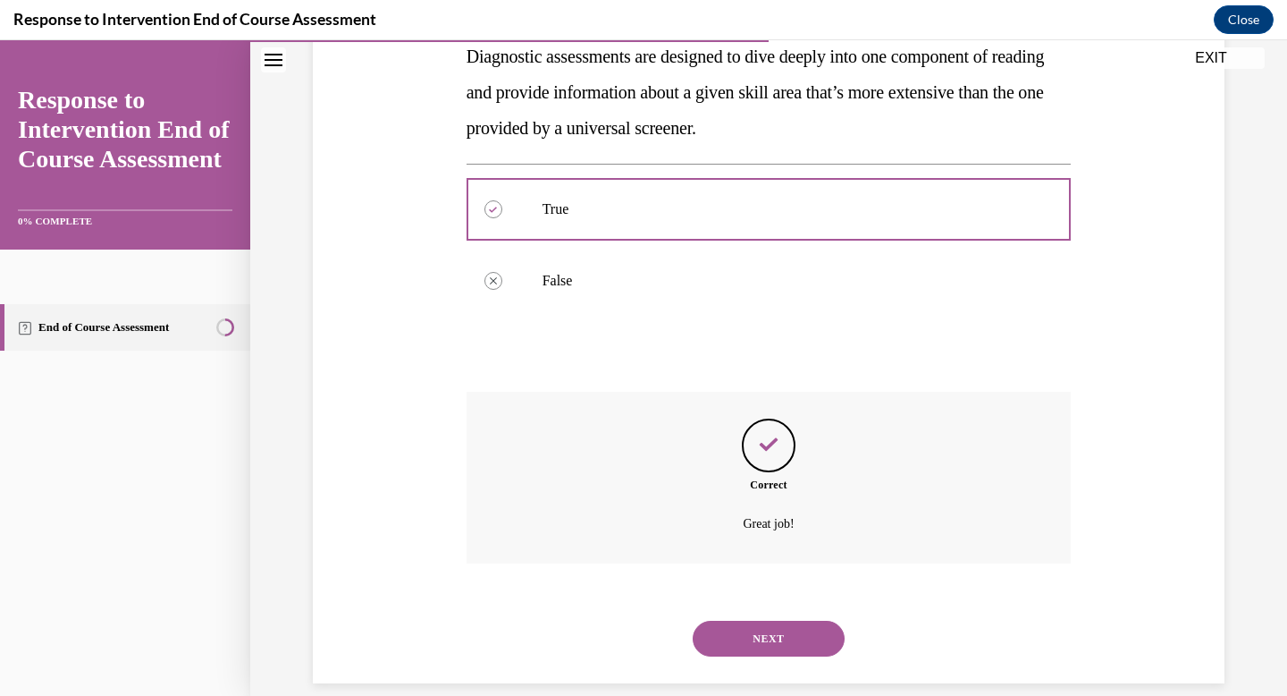
scroll to position [361, 0]
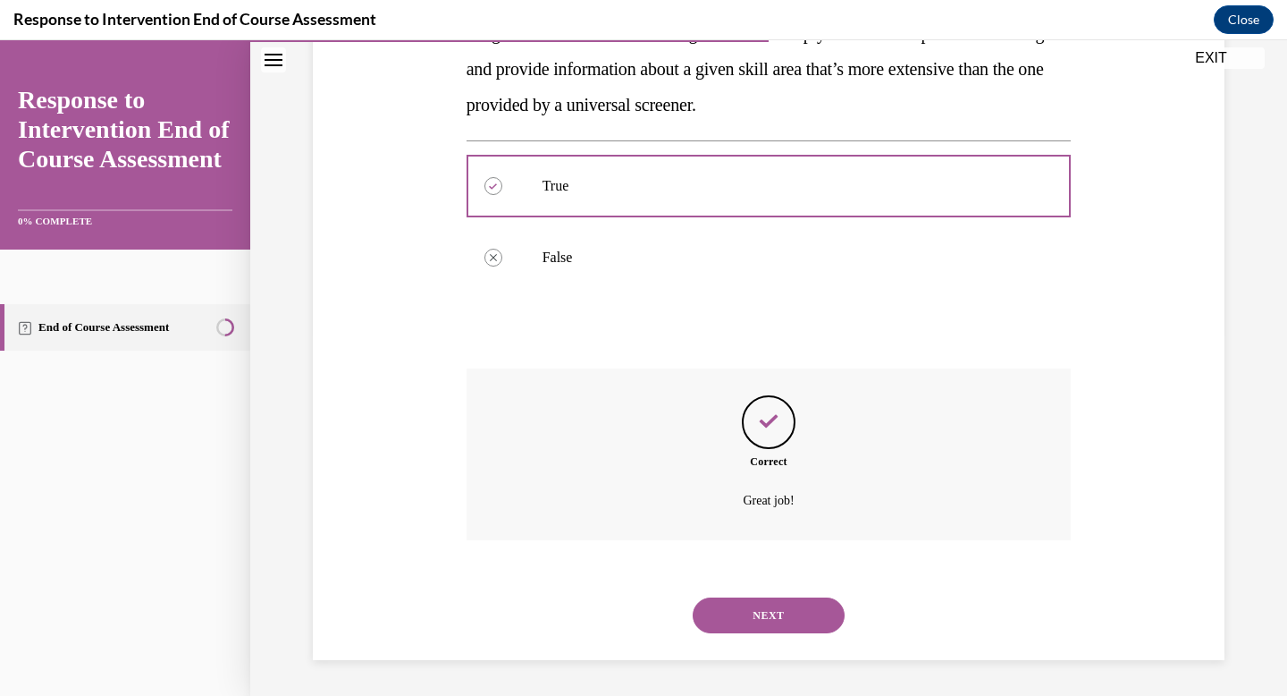
click at [747, 616] on button "NEXT" at bounding box center [769, 615] width 152 height 36
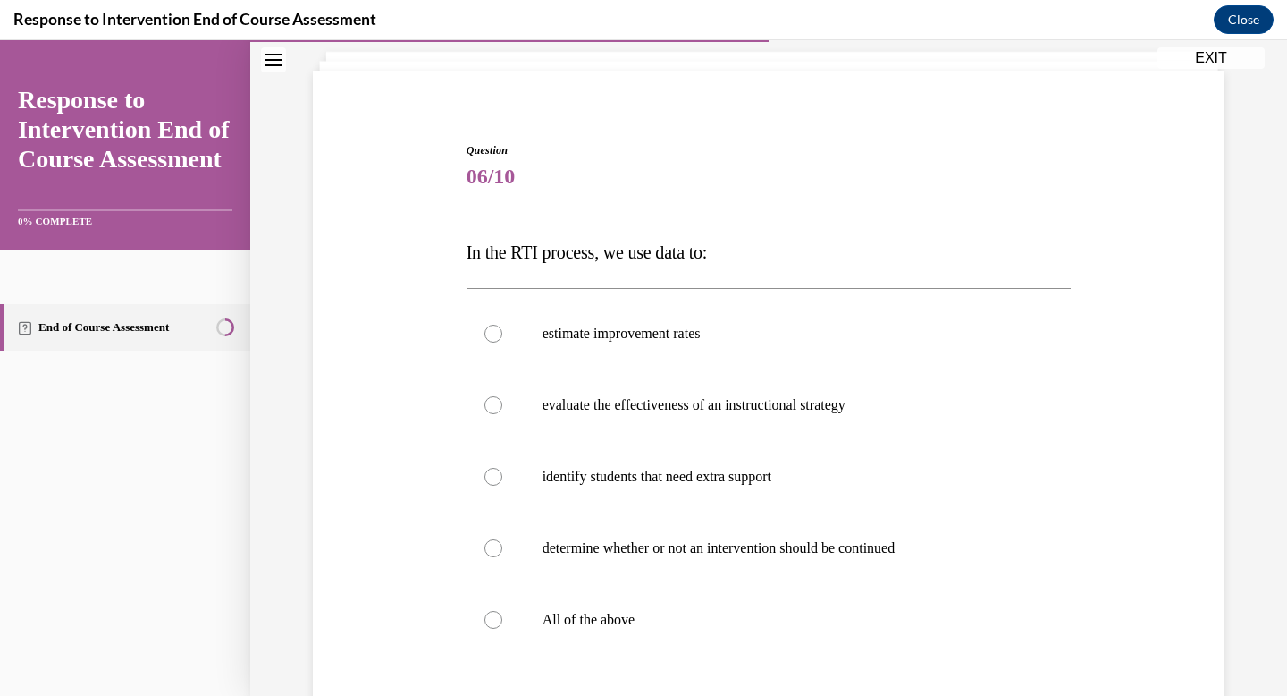
scroll to position [114, 0]
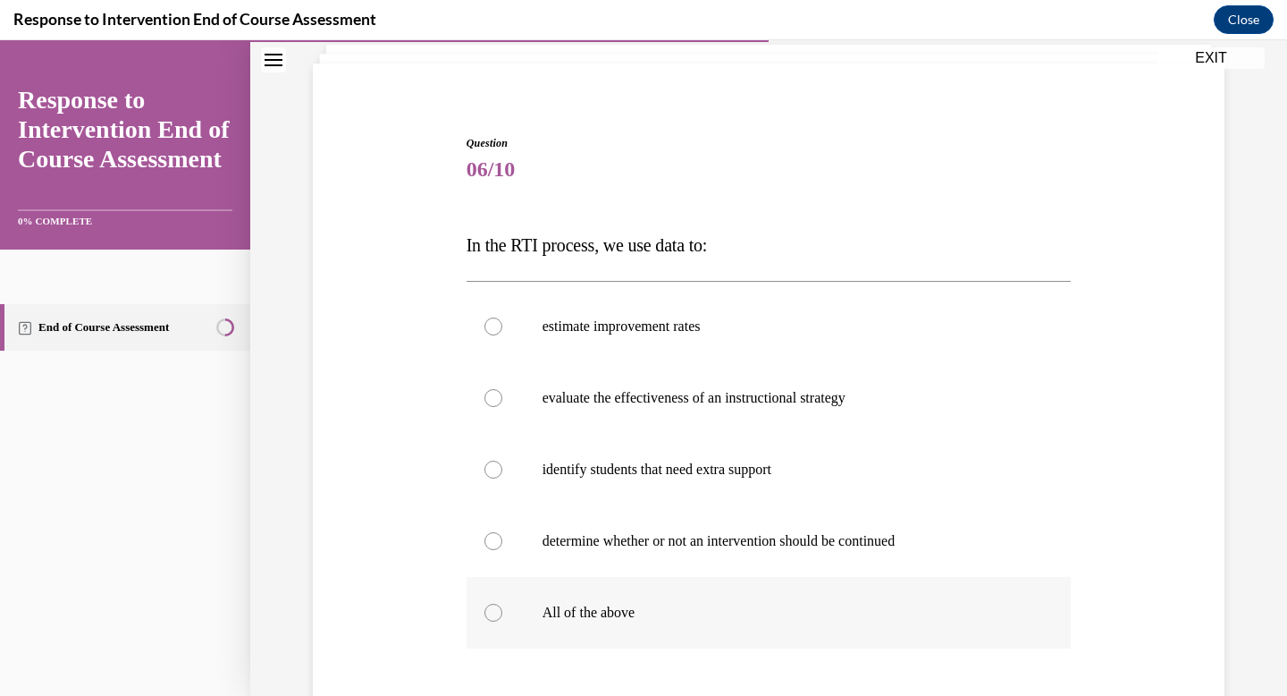
click at [490, 608] on div at bounding box center [494, 612] width 18 height 18
click at [490, 608] on input "All of the above" at bounding box center [494, 612] width 18 height 18
radio input "true"
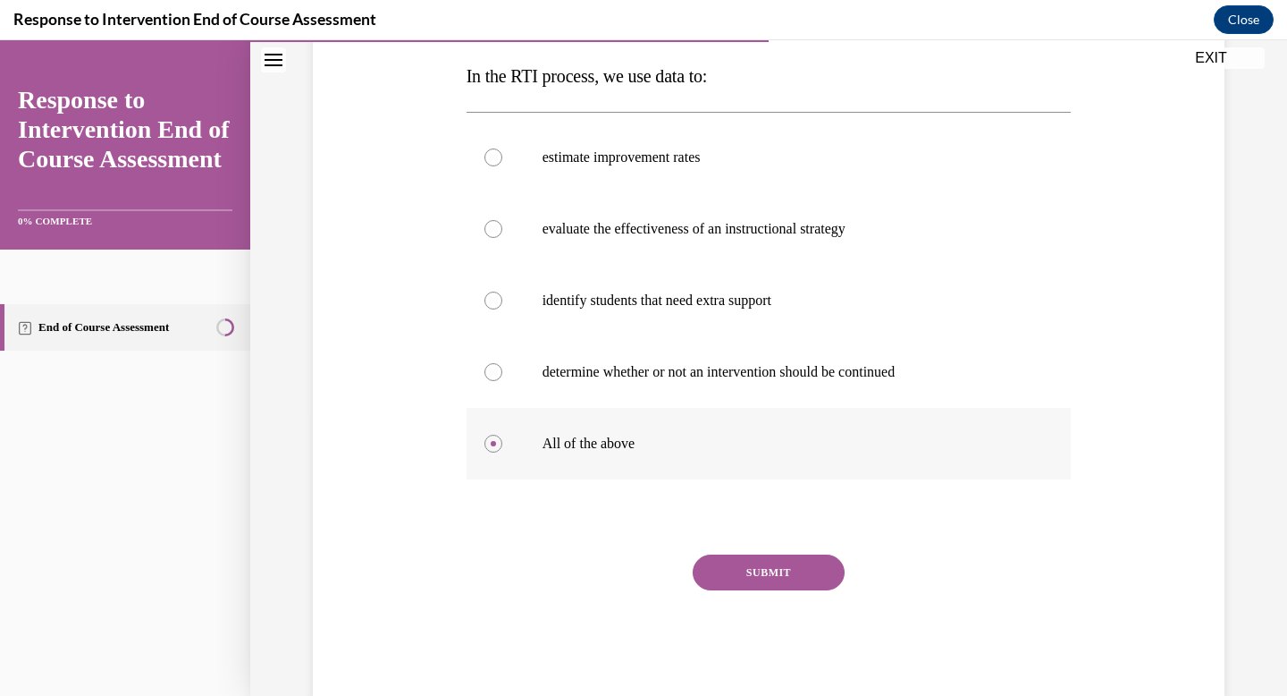
scroll to position [324, 0]
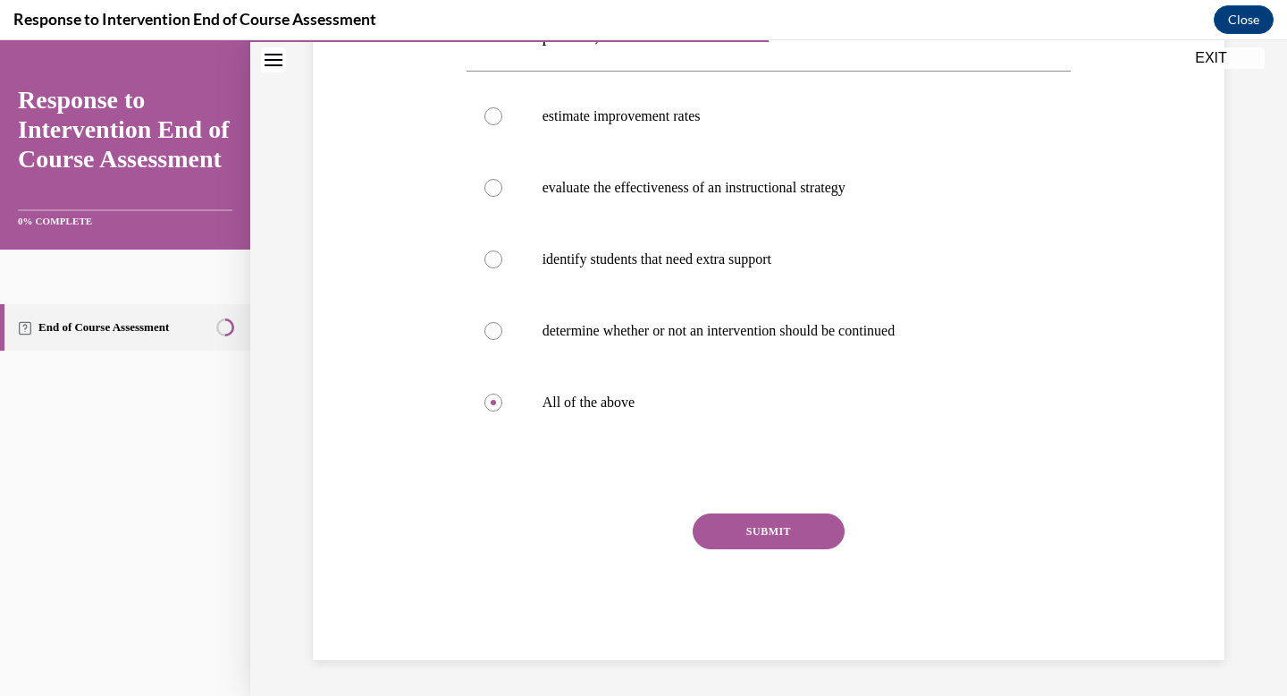
click at [793, 538] on button "SUBMIT" at bounding box center [769, 531] width 152 height 36
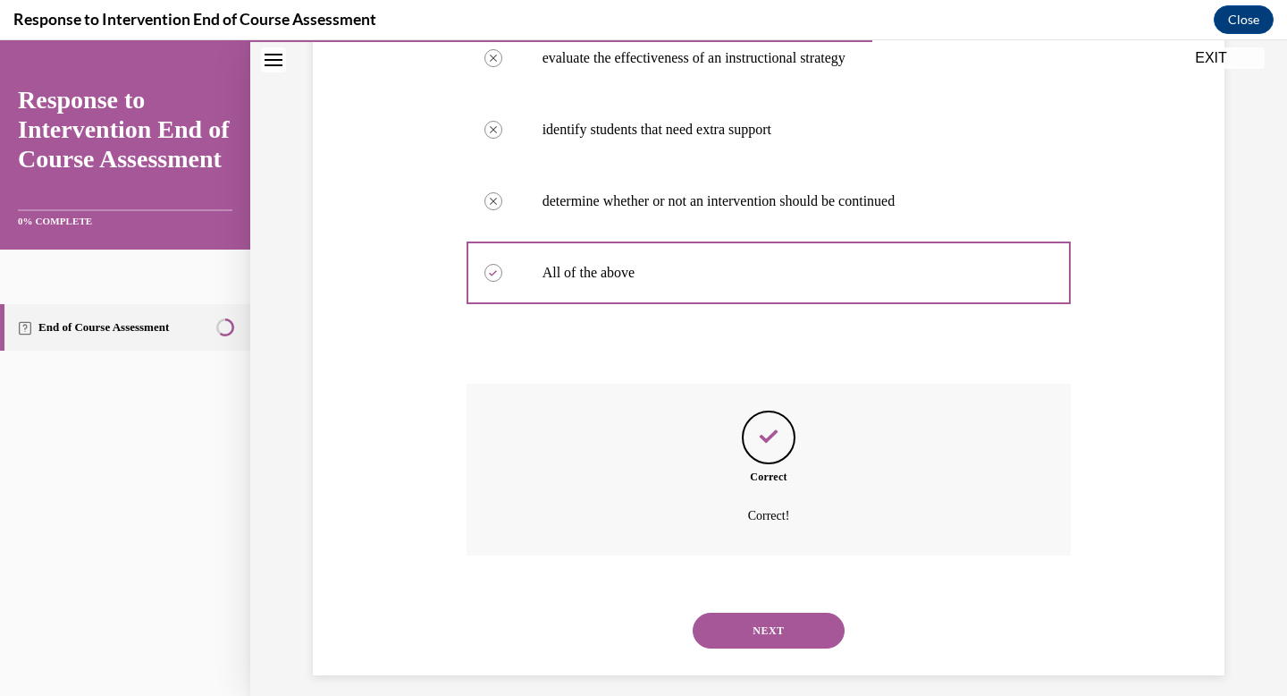
scroll to position [468, 0]
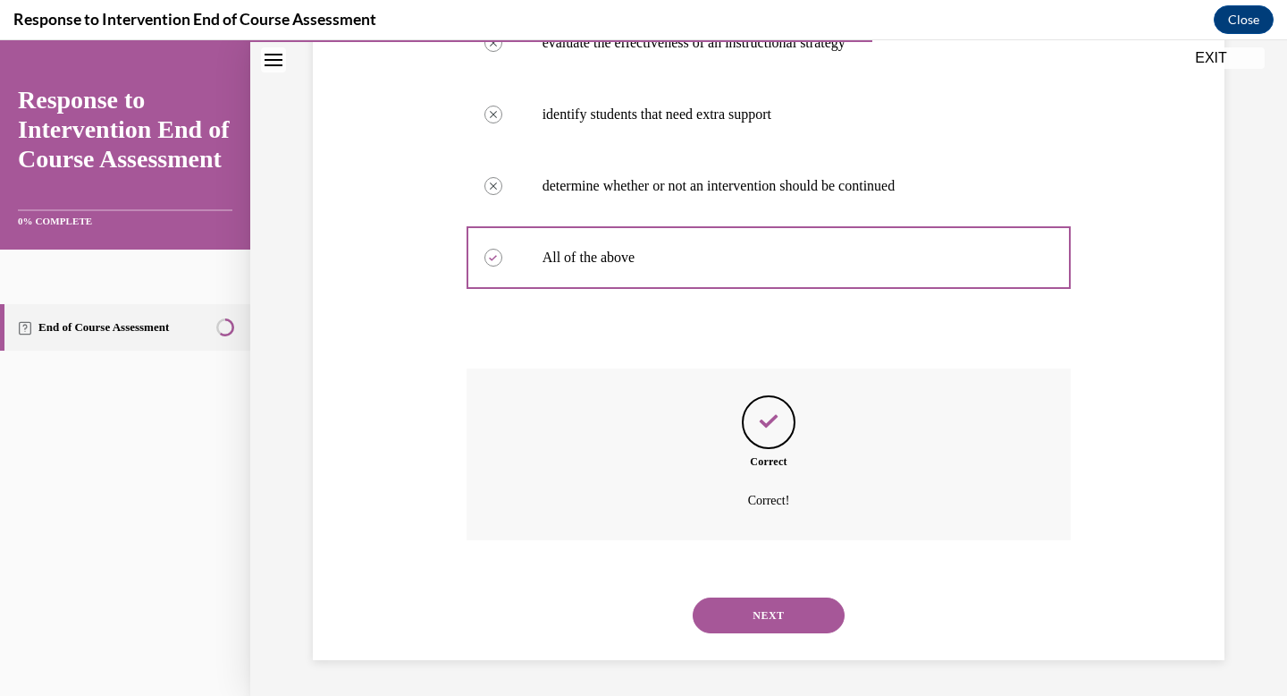
click at [773, 619] on button "NEXT" at bounding box center [769, 615] width 152 height 36
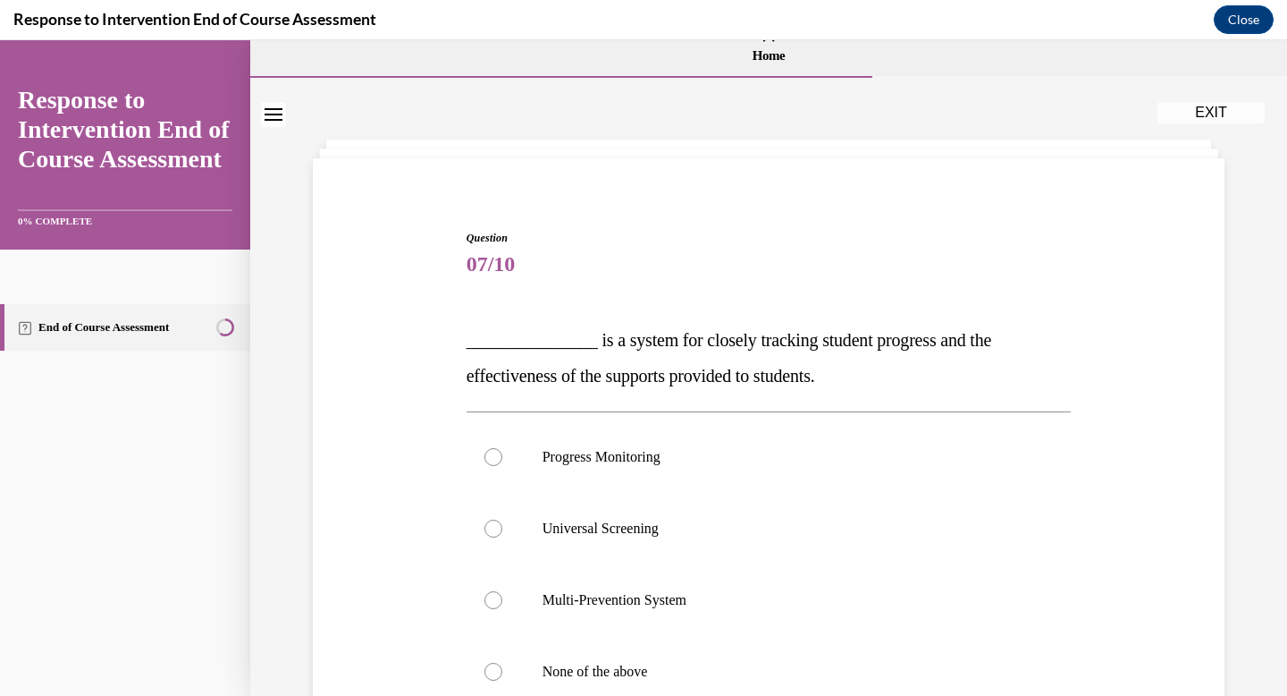
scroll to position [39, 0]
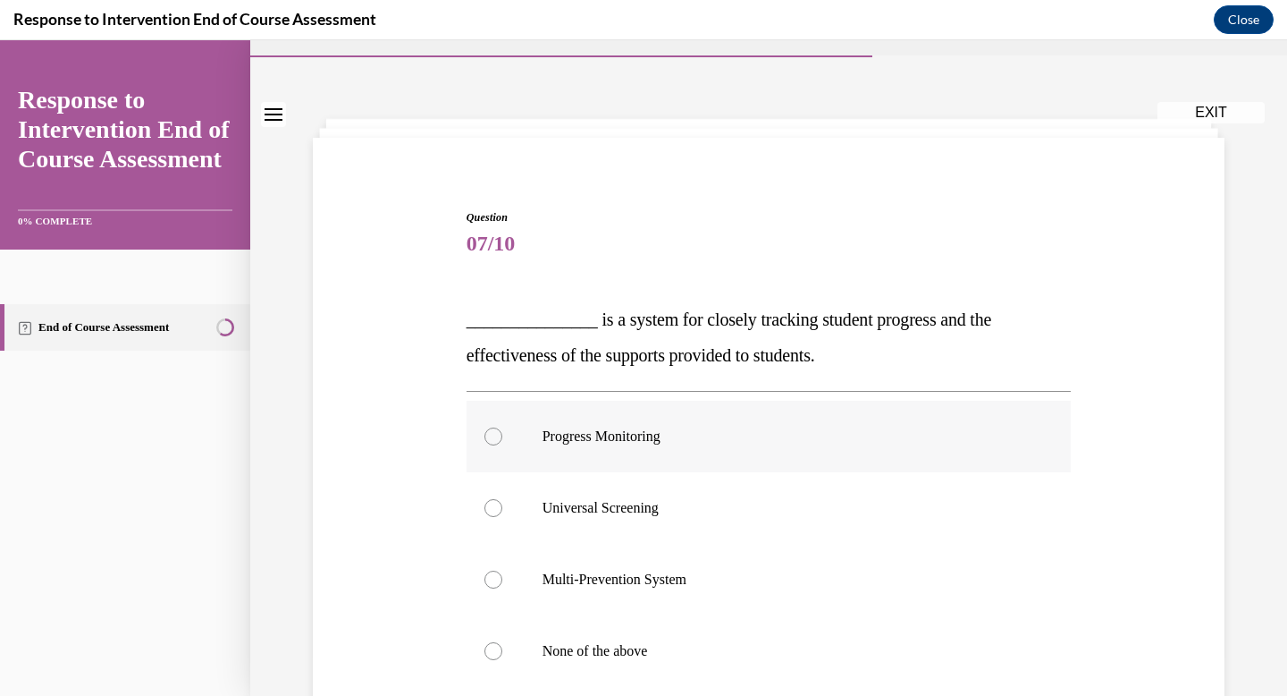
click at [493, 431] on div at bounding box center [494, 436] width 18 height 18
click at [493, 431] on input "Progress Monitoring" at bounding box center [494, 436] width 18 height 18
radio input "true"
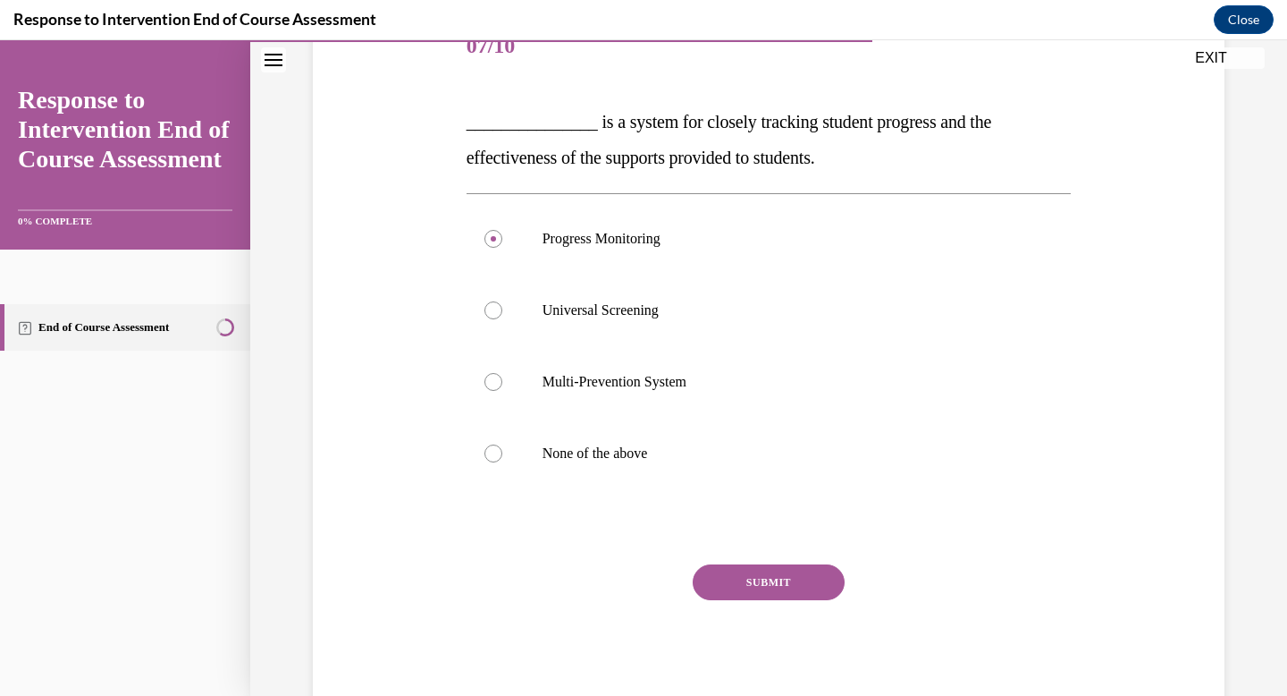
scroll to position [257, 0]
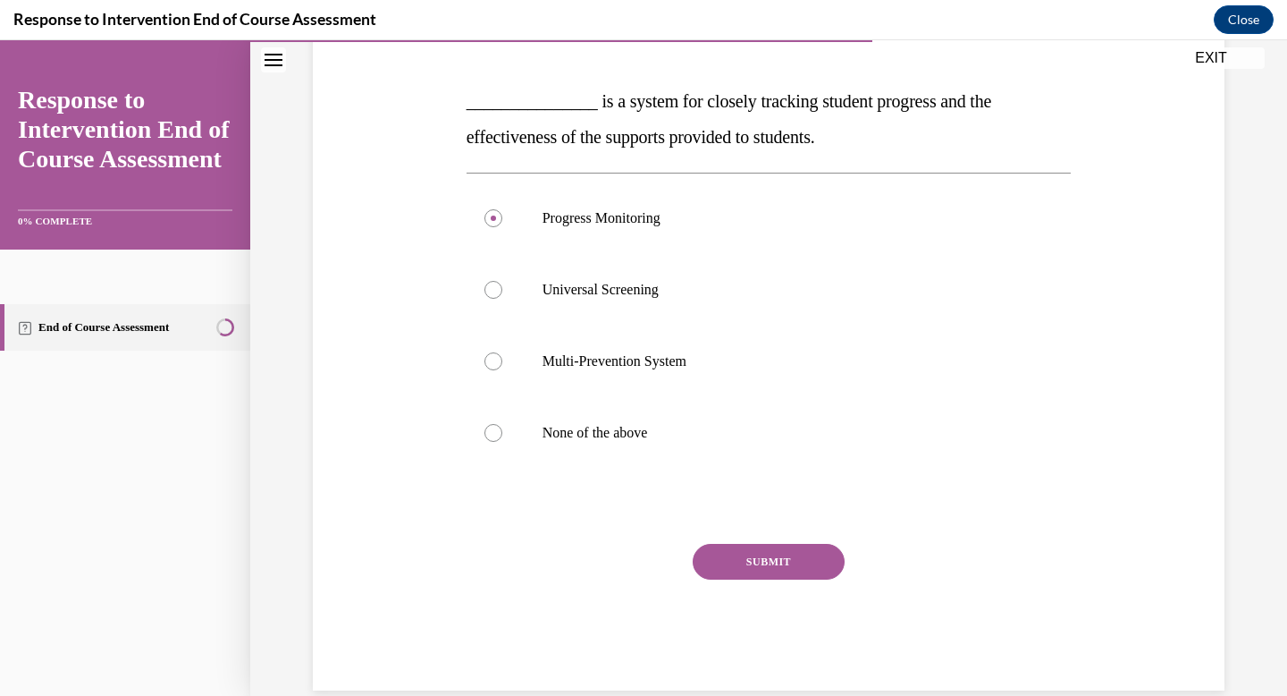
click at [769, 567] on button "SUBMIT" at bounding box center [769, 562] width 152 height 36
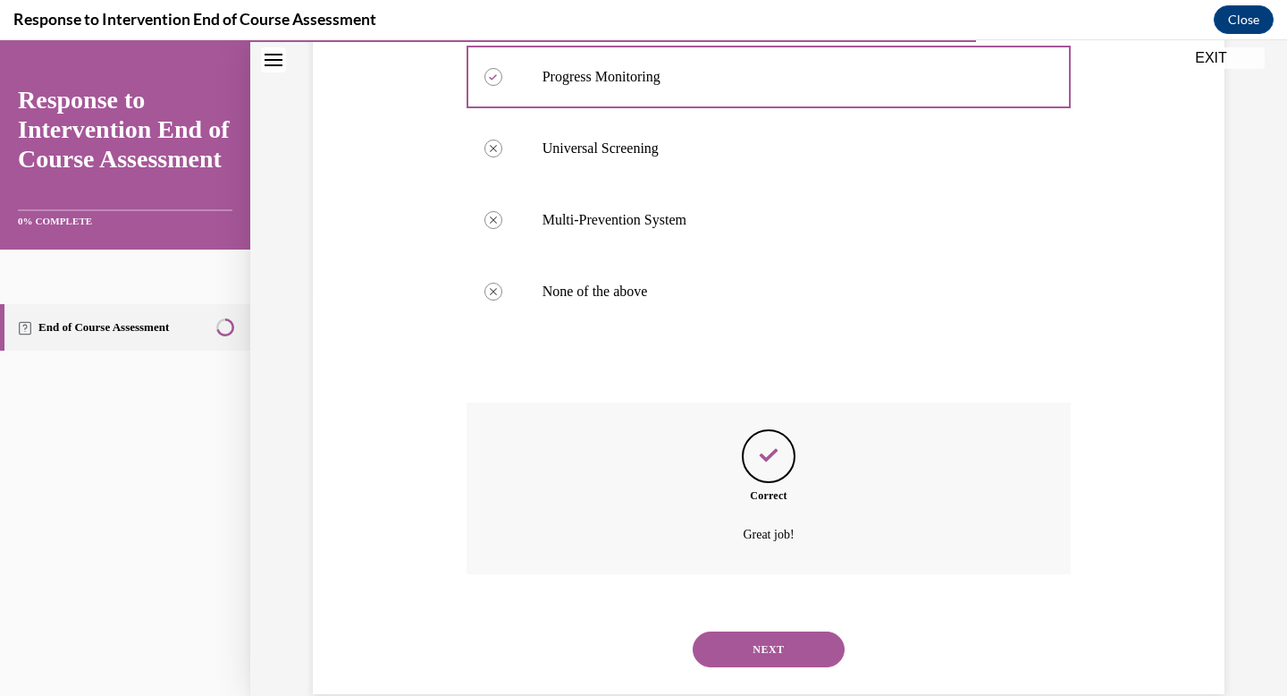
scroll to position [433, 0]
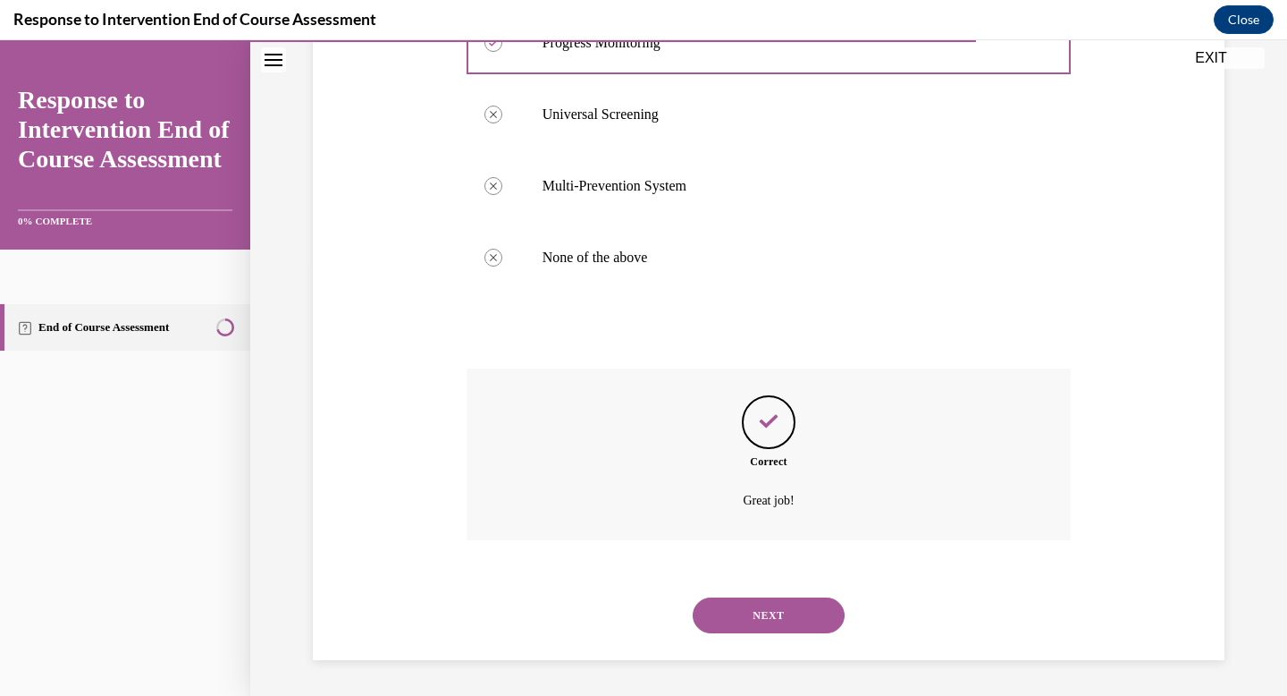
click at [773, 616] on button "NEXT" at bounding box center [769, 615] width 152 height 36
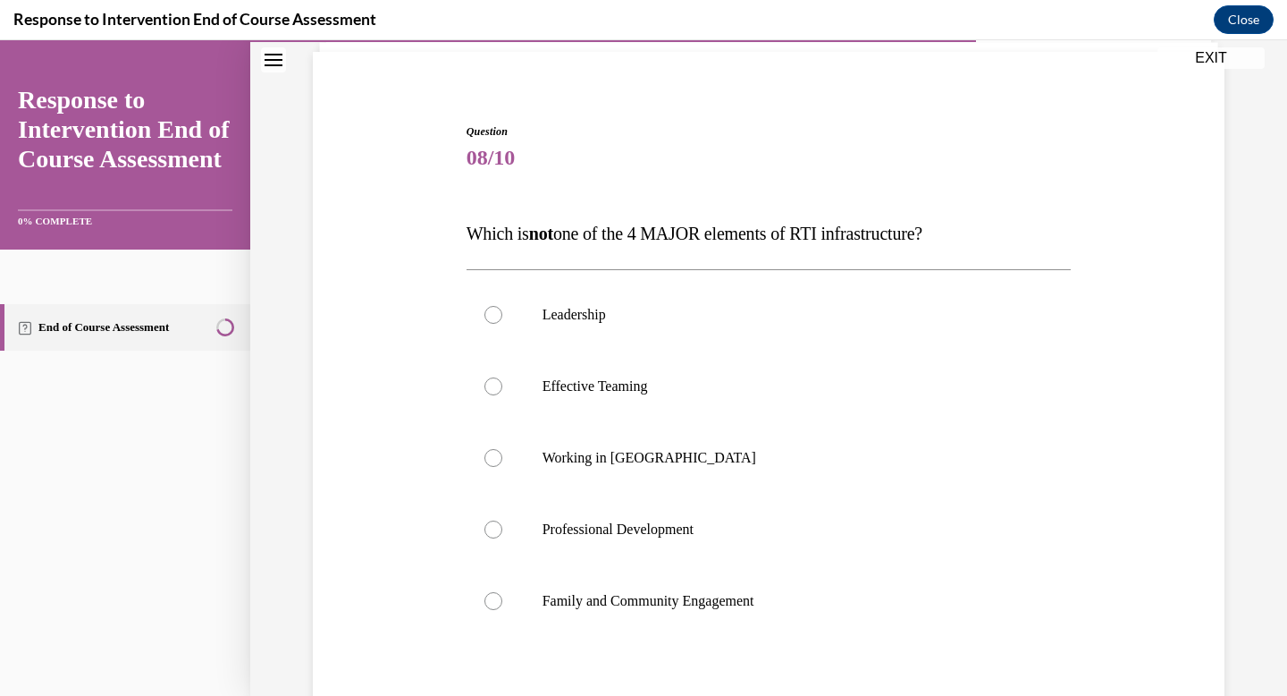
scroll to position [126, 0]
click at [502, 465] on label "Working in Silos" at bounding box center [769, 457] width 605 height 72
click at [502, 465] on input "Working in Silos" at bounding box center [494, 457] width 18 height 18
radio input "true"
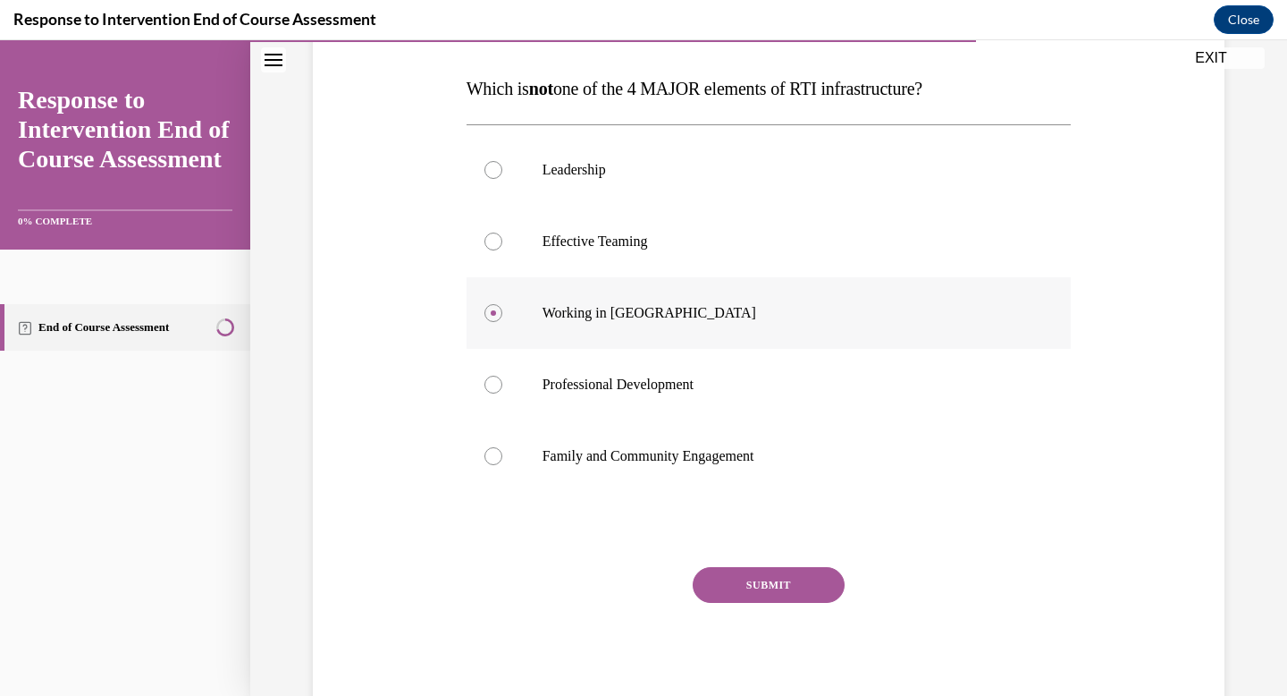
scroll to position [324, 0]
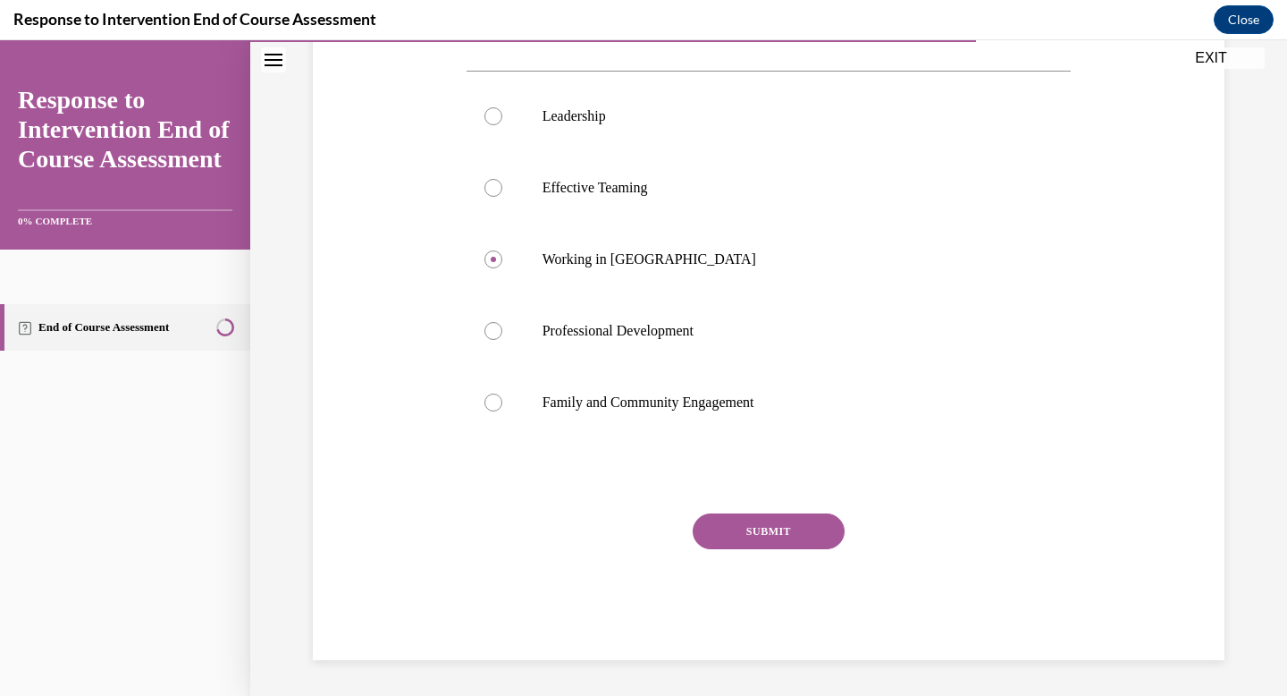
click at [739, 527] on button "SUBMIT" at bounding box center [769, 531] width 152 height 36
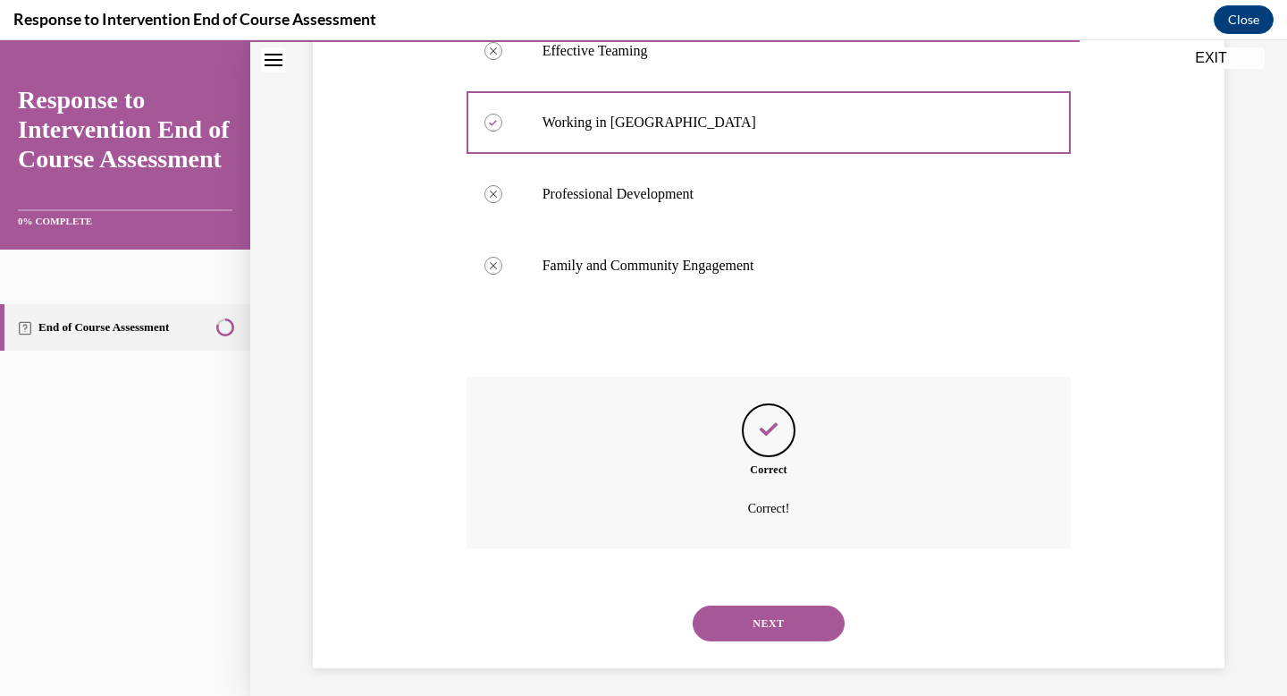
scroll to position [468, 0]
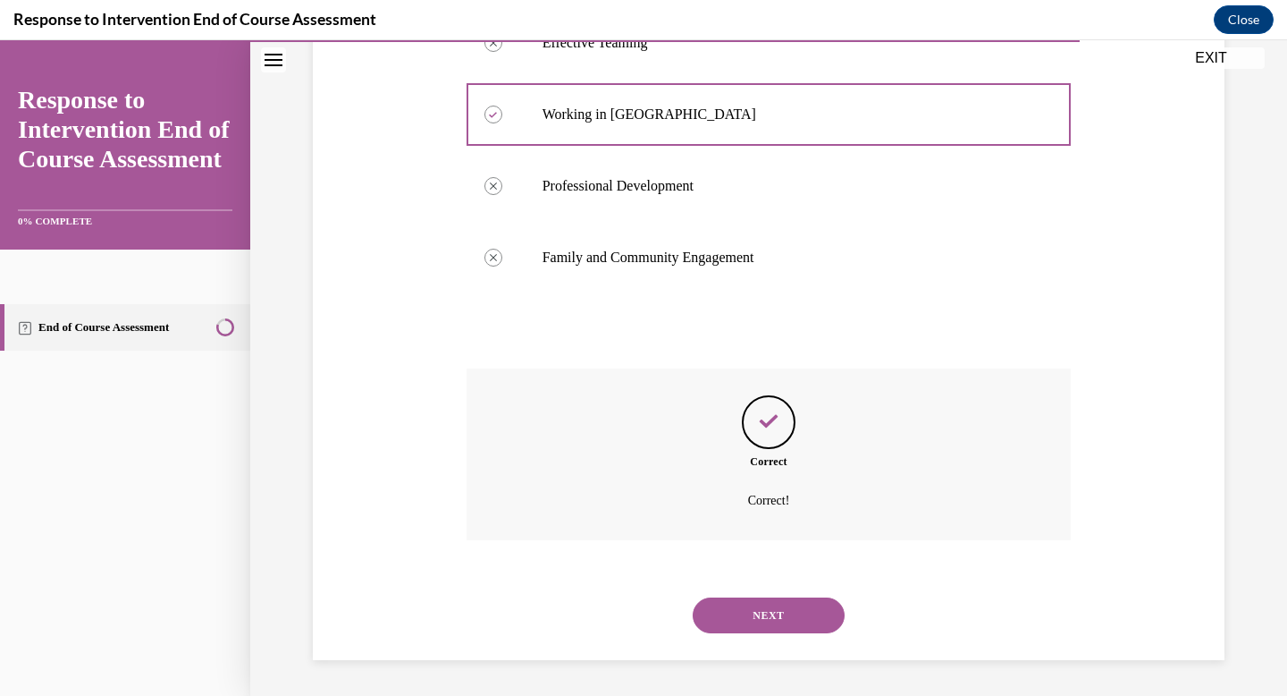
click at [754, 612] on button "NEXT" at bounding box center [769, 615] width 152 height 36
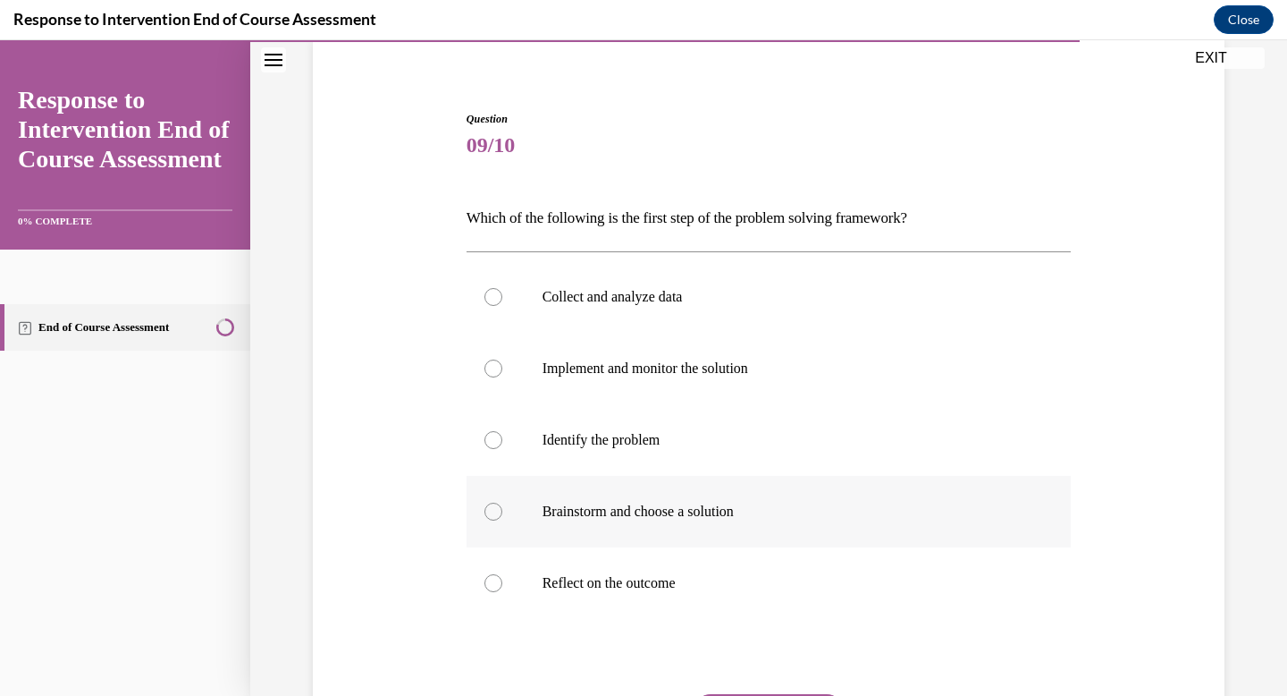
scroll to position [144, 0]
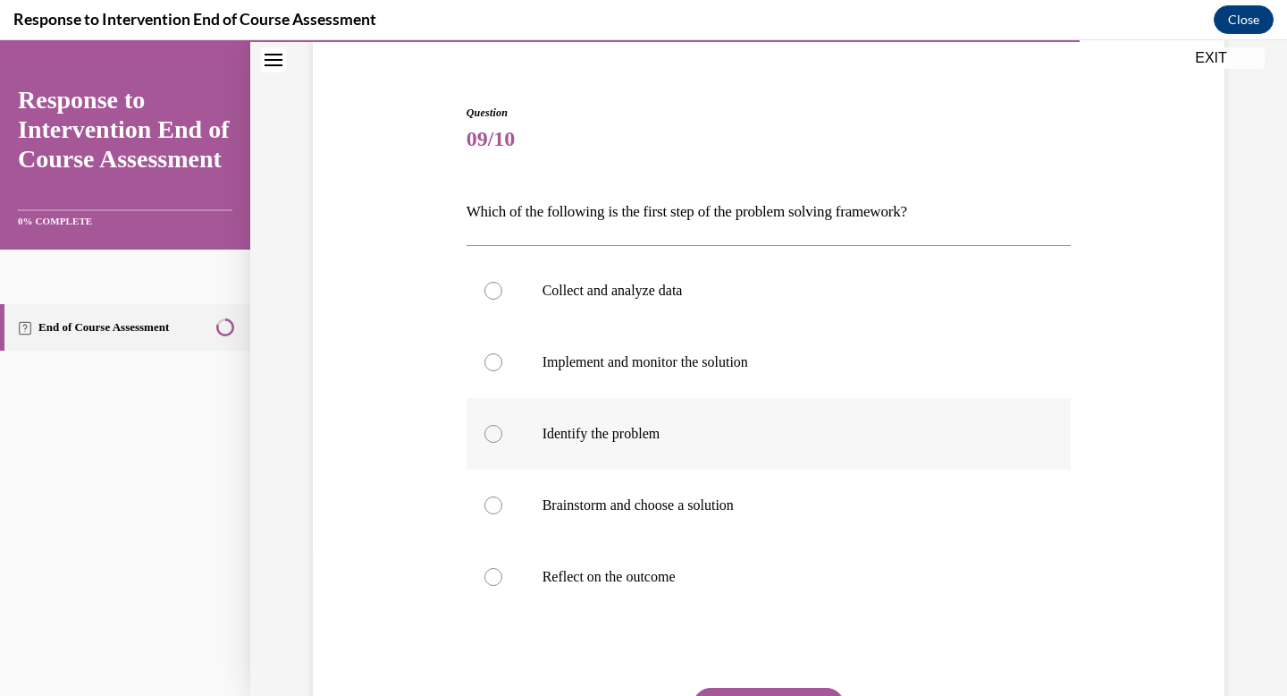
click at [510, 452] on label "Identify the problem" at bounding box center [769, 434] width 605 height 72
click at [502, 443] on input "Identify the problem" at bounding box center [494, 434] width 18 height 18
radio input "true"
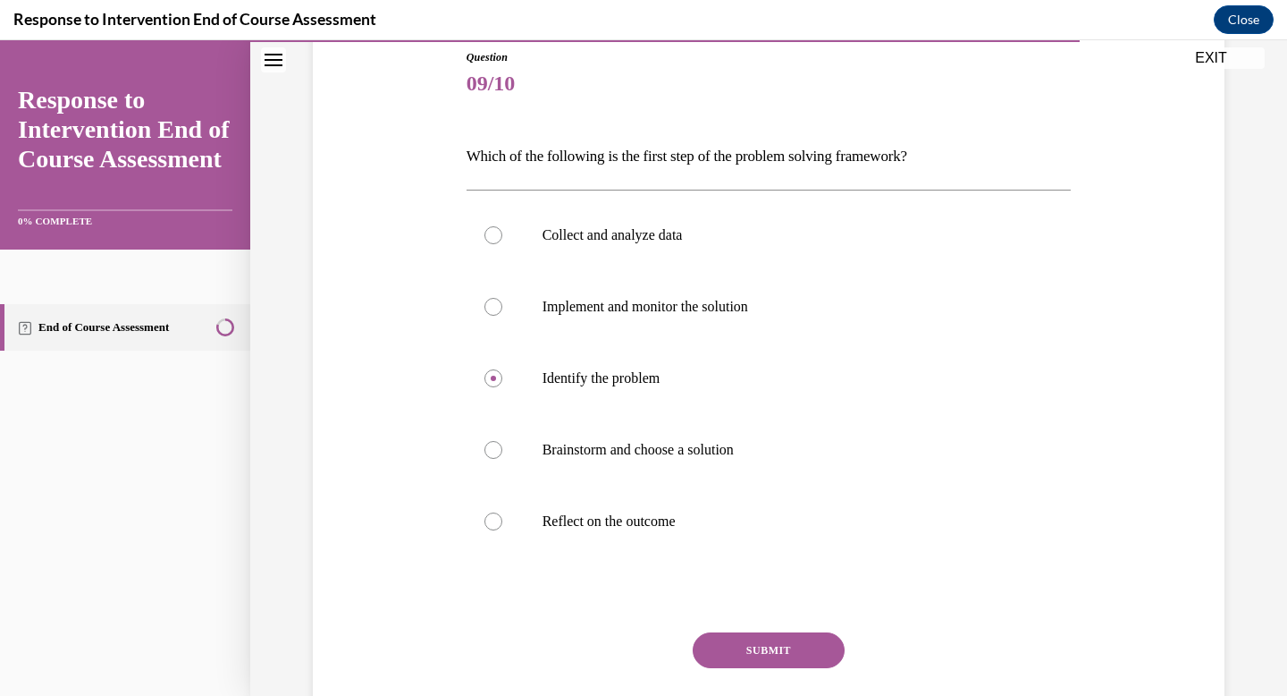
scroll to position [207, 0]
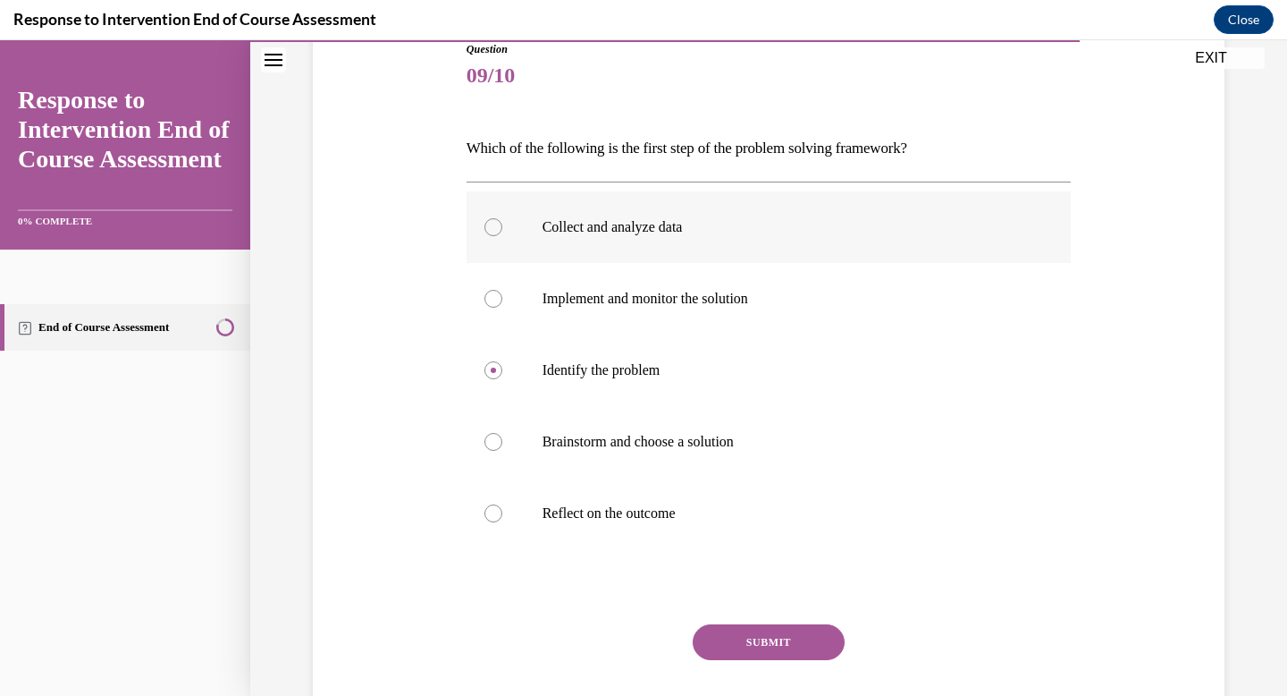
click at [481, 232] on label "Collect and analyze data" at bounding box center [769, 227] width 605 height 72
click at [485, 232] on input "Collect and analyze data" at bounding box center [494, 227] width 18 height 18
radio input "true"
click at [745, 650] on button "SUBMIT" at bounding box center [769, 642] width 152 height 36
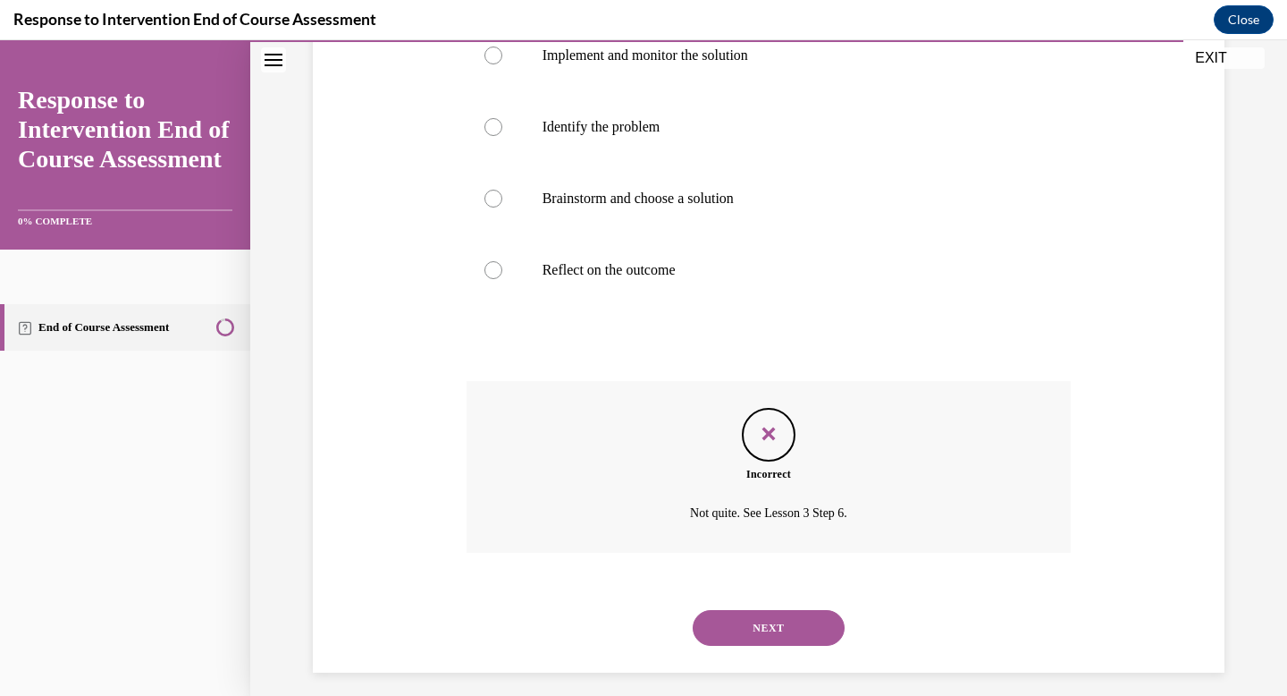
scroll to position [463, 0]
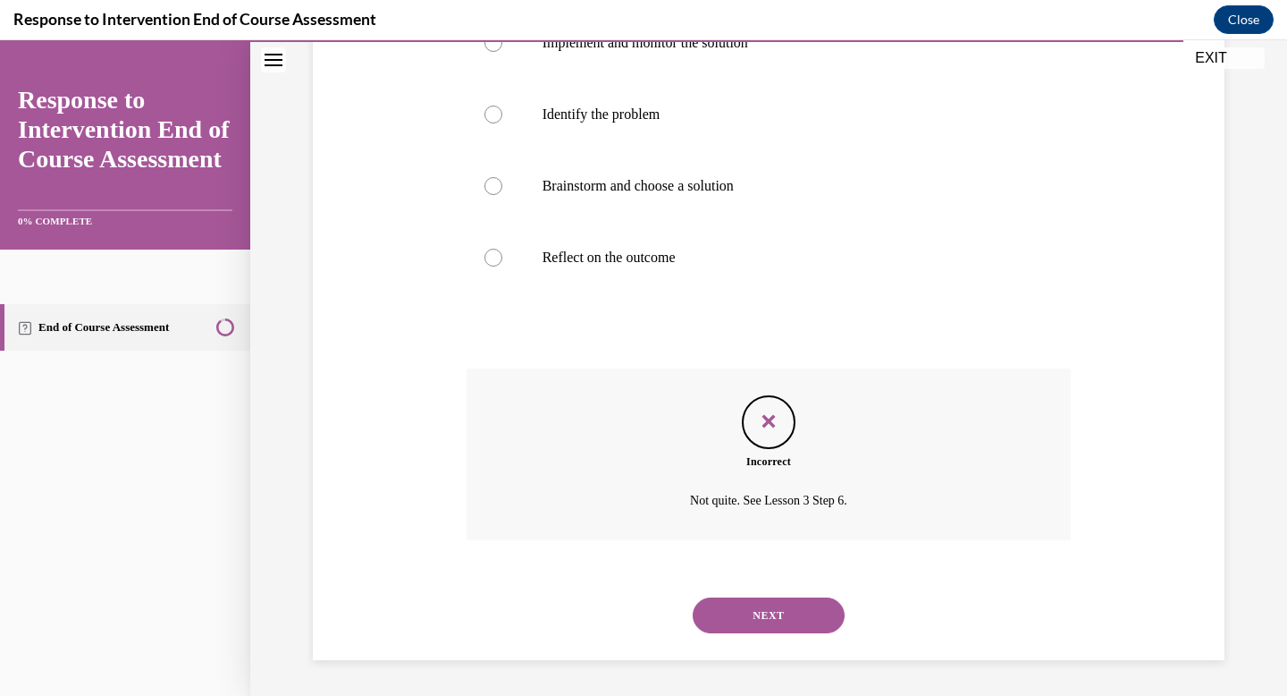
click at [747, 620] on button "NEXT" at bounding box center [769, 615] width 152 height 36
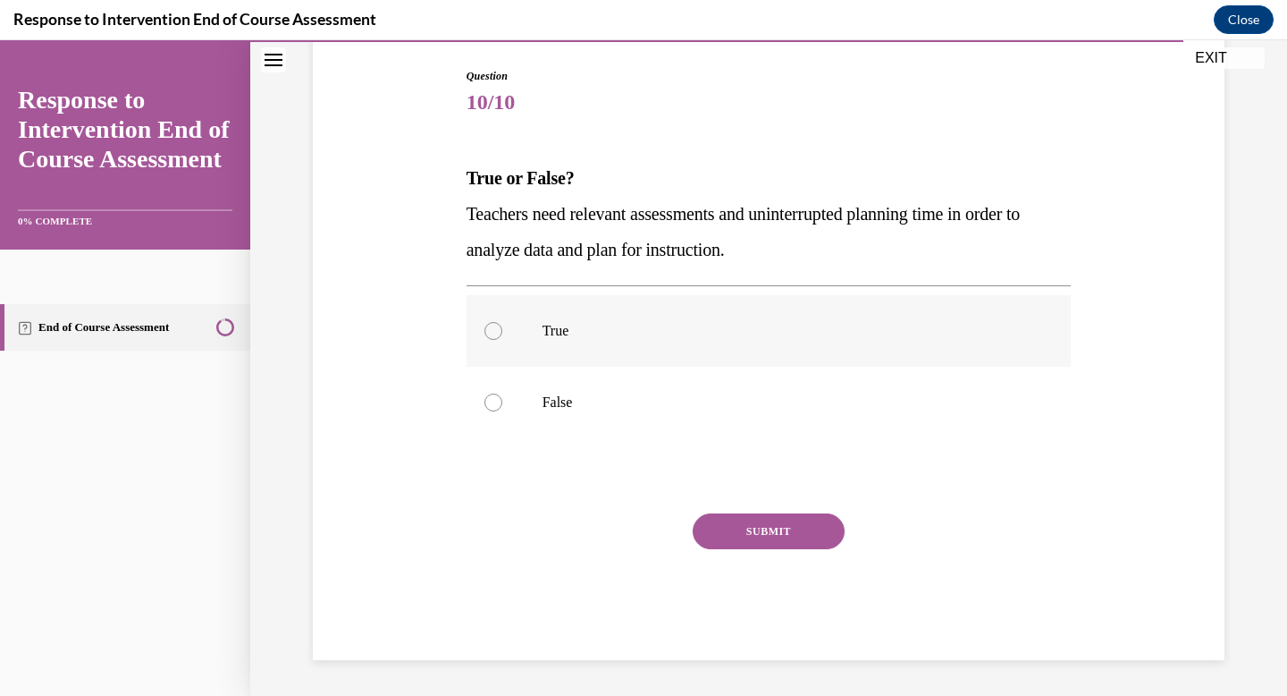
click at [562, 350] on label "True" at bounding box center [769, 331] width 605 height 72
click at [502, 340] on input "True" at bounding box center [494, 331] width 18 height 18
radio input "true"
click at [721, 533] on button "SUBMIT" at bounding box center [769, 531] width 152 height 36
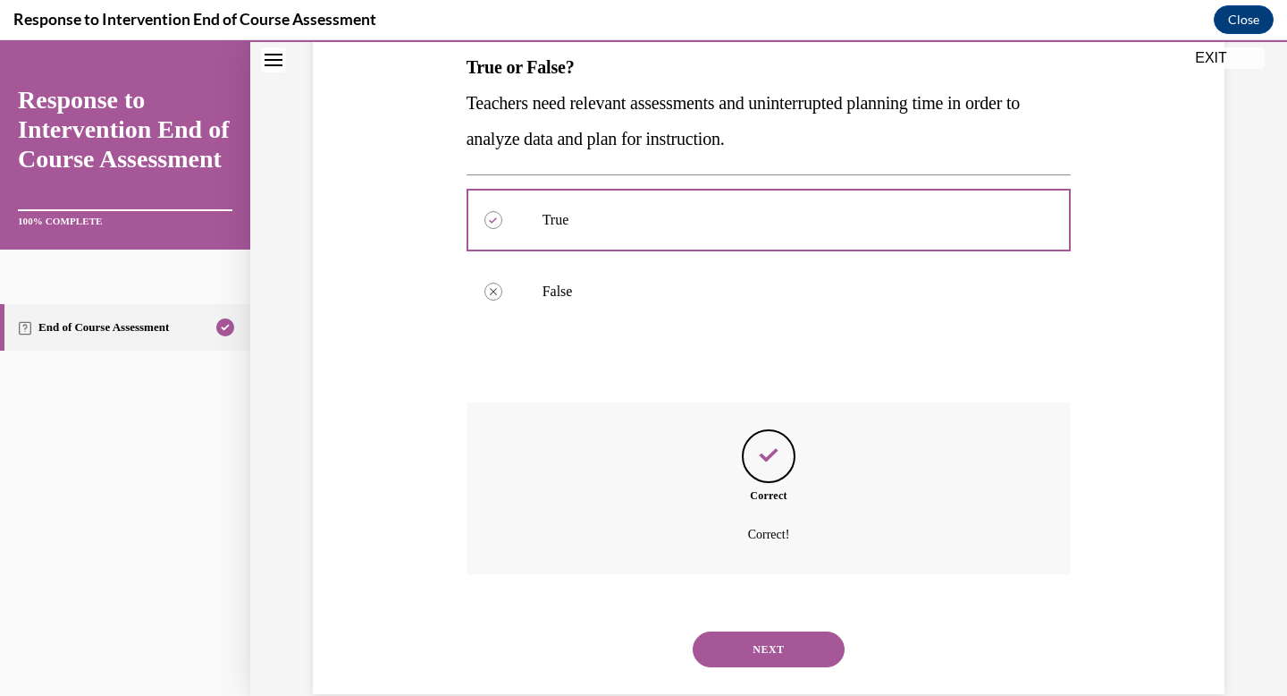
scroll to position [325, 0]
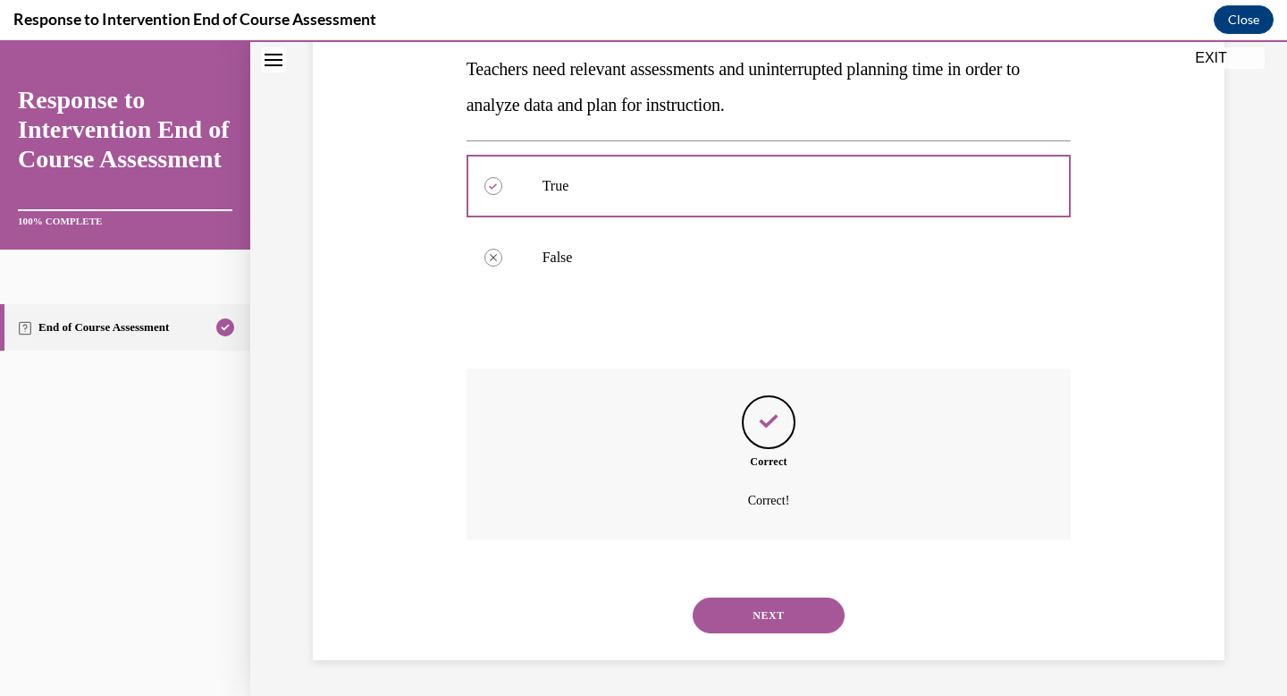
click at [752, 623] on button "NEXT" at bounding box center [769, 615] width 152 height 36
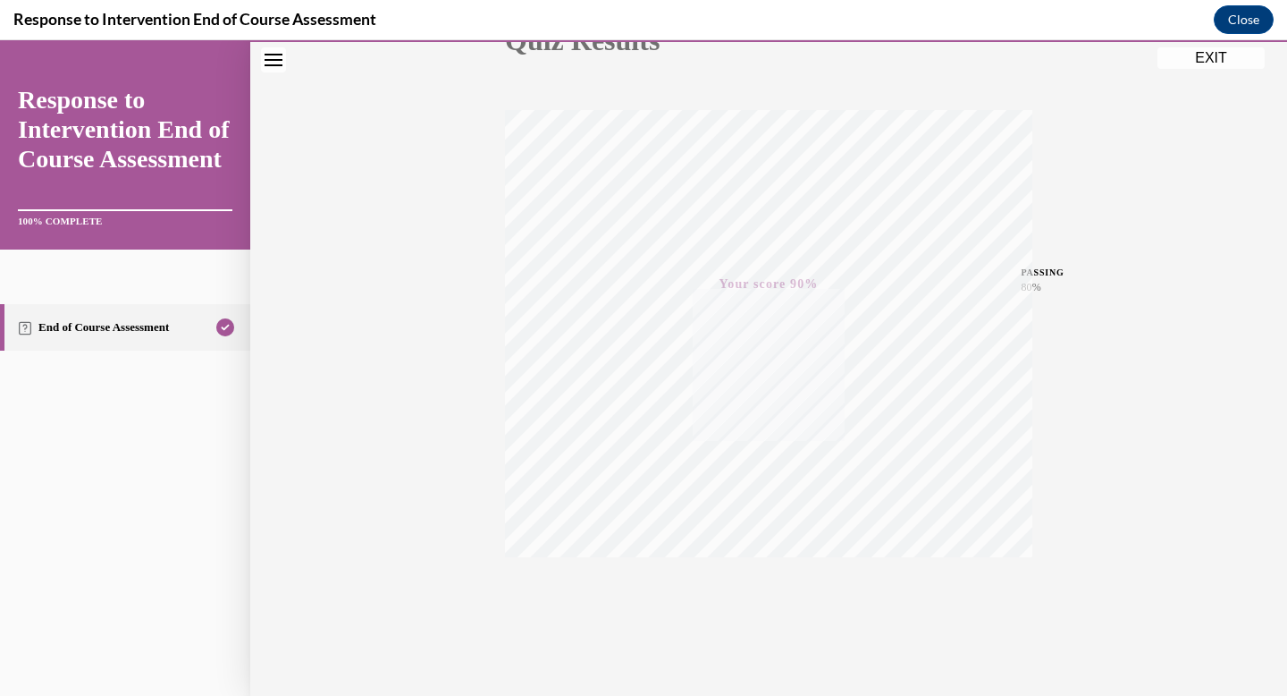
scroll to position [261, 0]
click at [1219, 64] on button "EXIT" at bounding box center [1211, 57] width 107 height 21
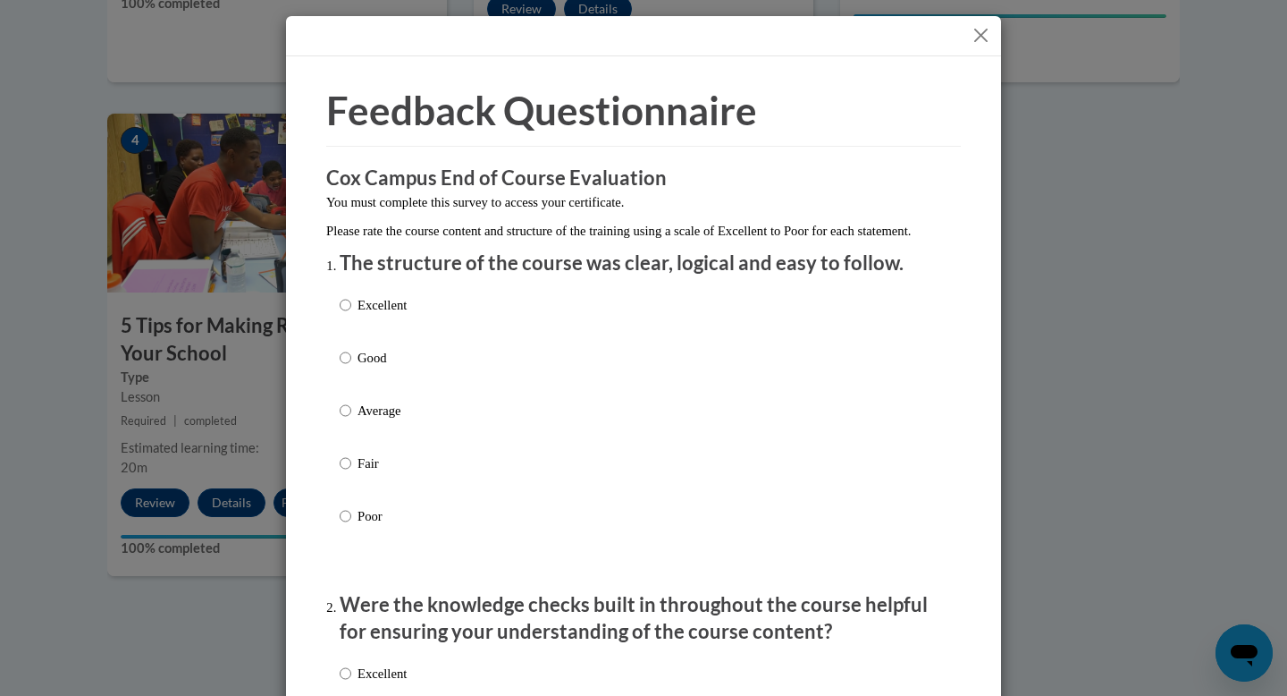
click at [354, 431] on label "Average" at bounding box center [373, 425] width 67 height 48
click at [351, 420] on input "Average" at bounding box center [346, 411] width 12 height 20
radio input "true"
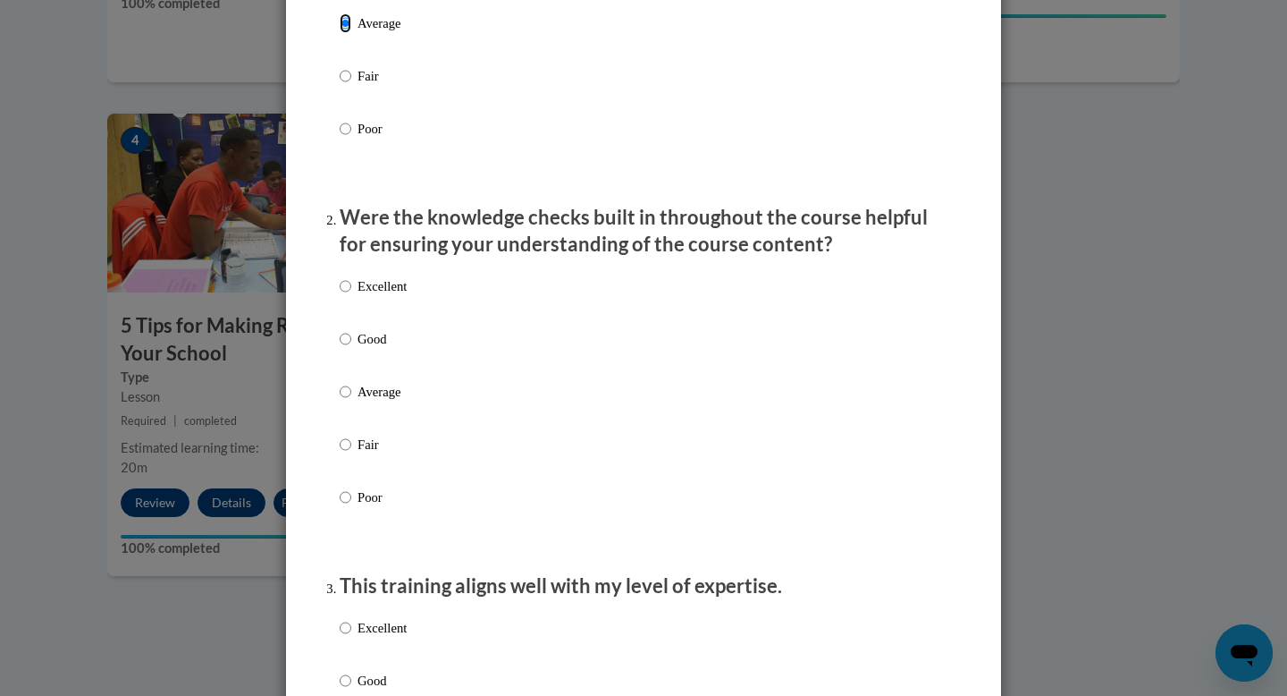
scroll to position [403, 0]
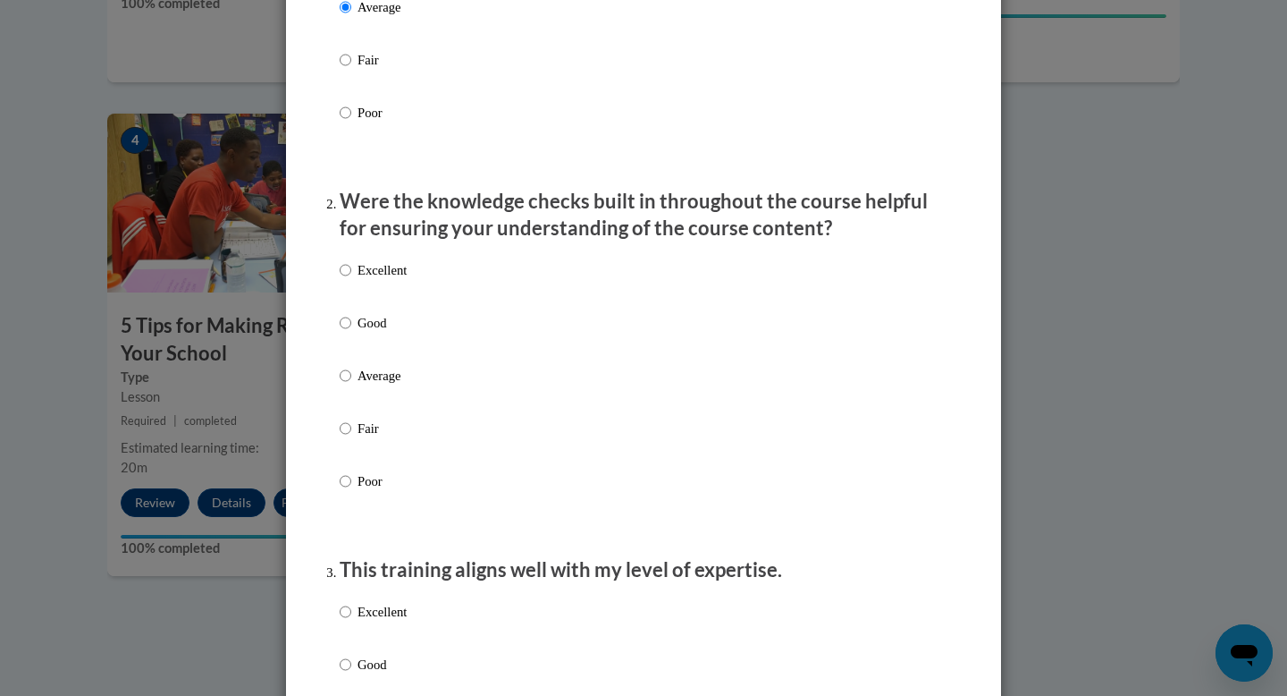
click at [352, 395] on label "Average" at bounding box center [373, 390] width 67 height 48
click at [351, 385] on input "Average" at bounding box center [346, 376] width 12 height 20
radio input "true"
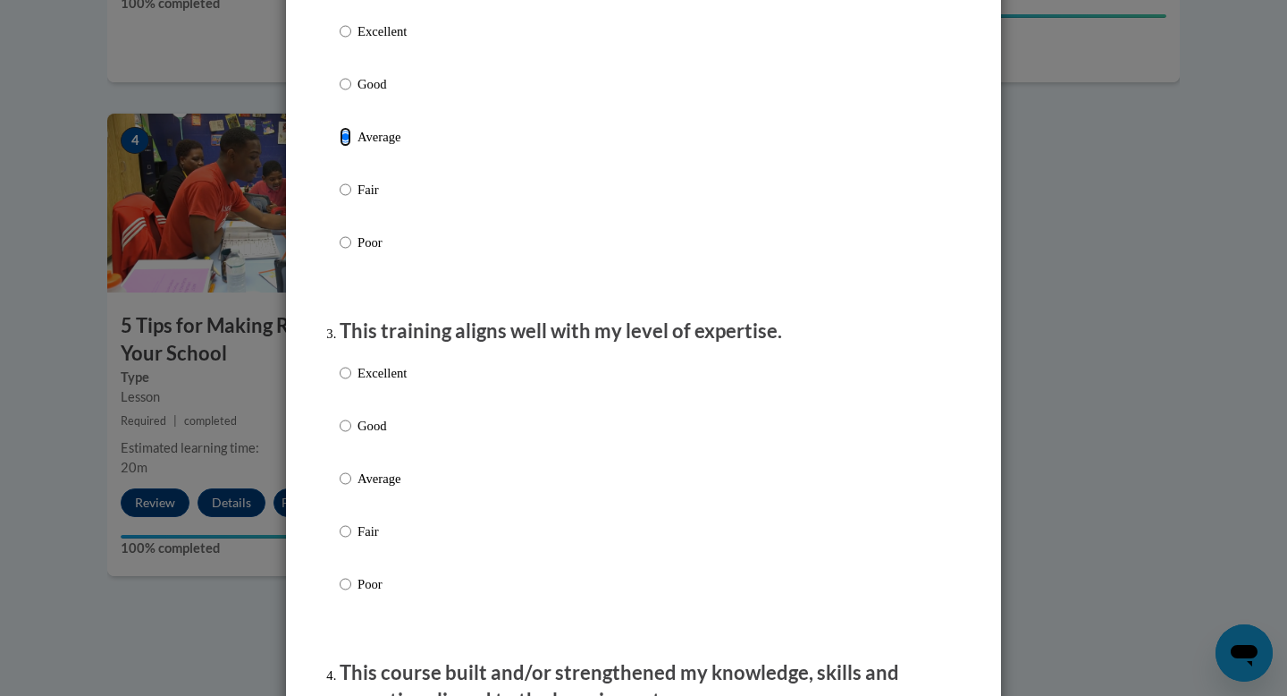
scroll to position [648, 0]
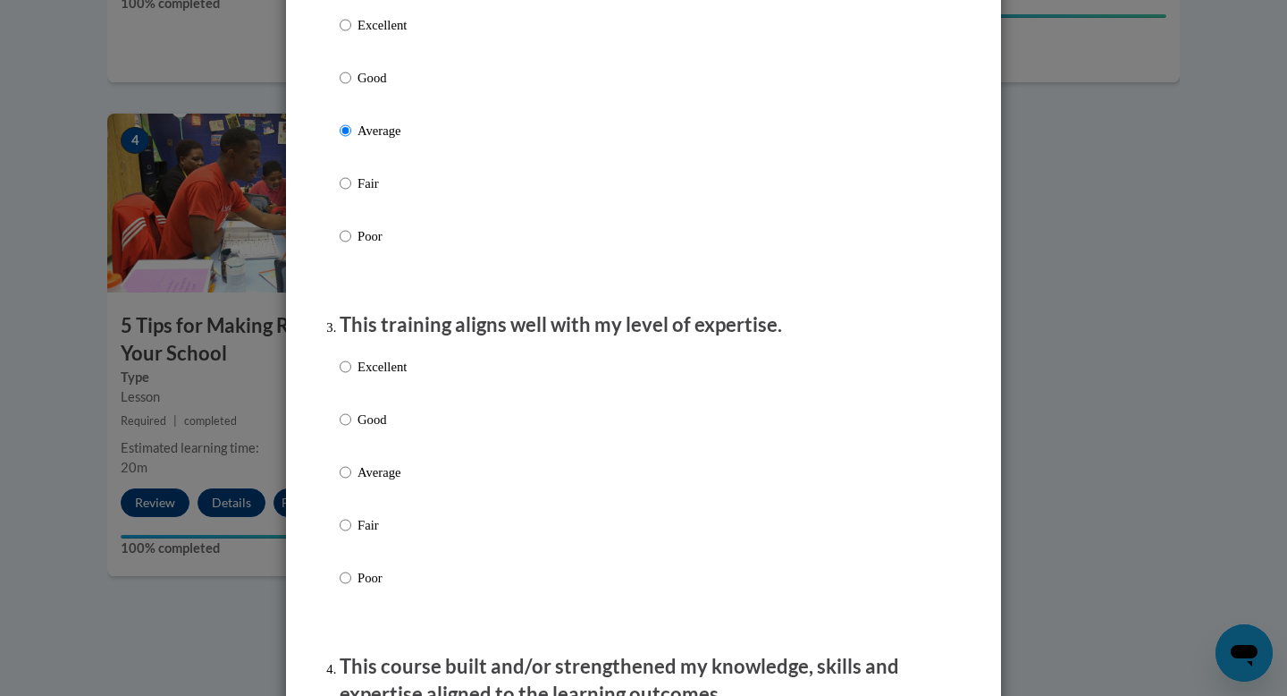
click at [353, 493] on label "Average" at bounding box center [373, 486] width 67 height 48
click at [351, 482] on input "Average" at bounding box center [346, 472] width 12 height 20
radio input "true"
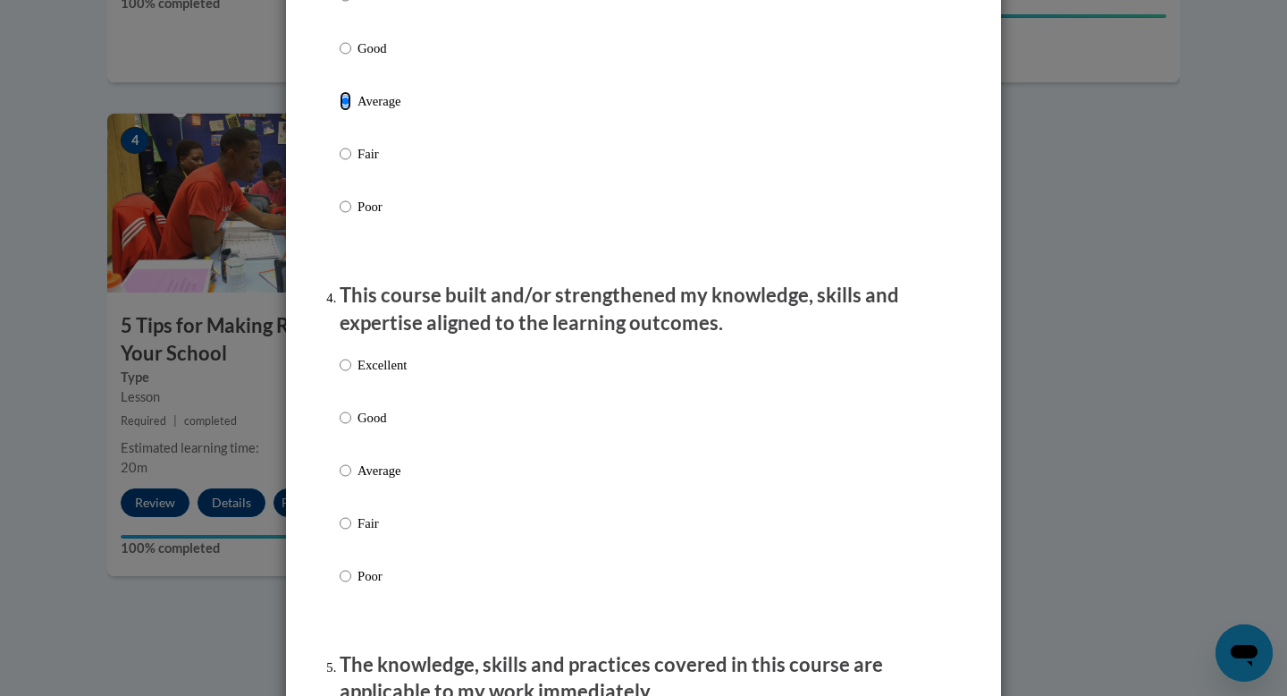
scroll to position [1057, 0]
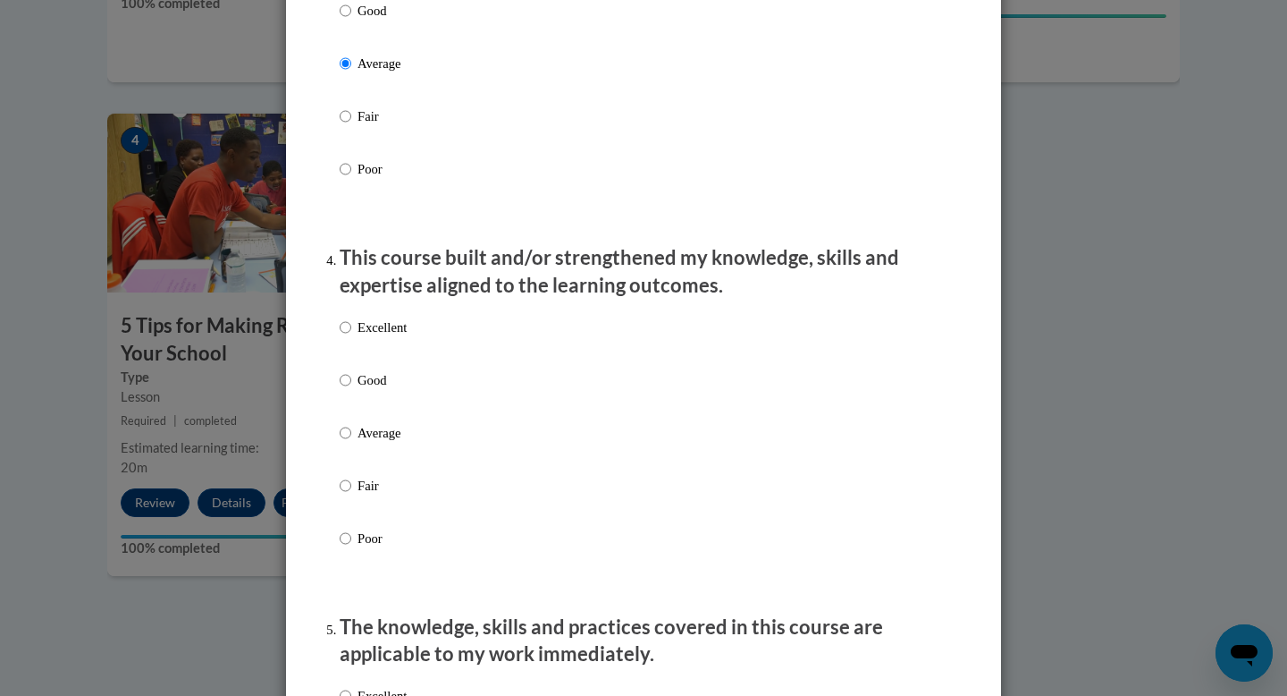
click at [358, 443] on p "Average" at bounding box center [382, 433] width 49 height 20
click at [351, 443] on input "Average" at bounding box center [346, 433] width 12 height 20
radio input "true"
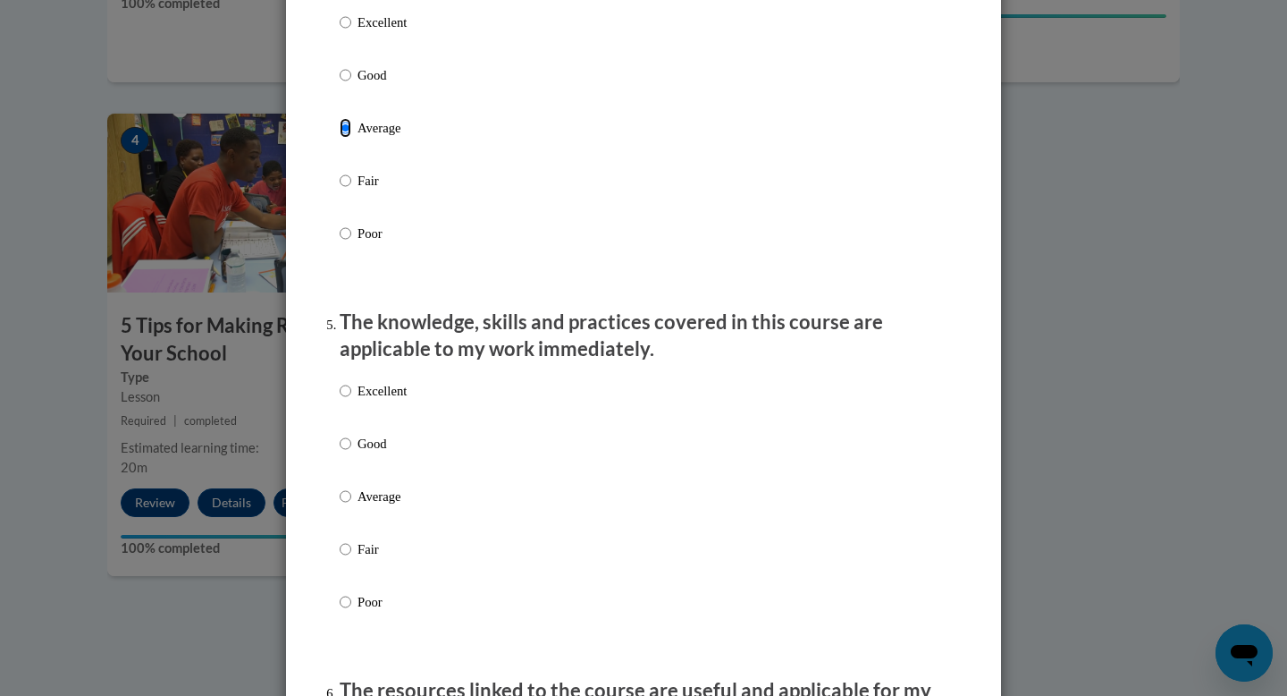
scroll to position [1395, 0]
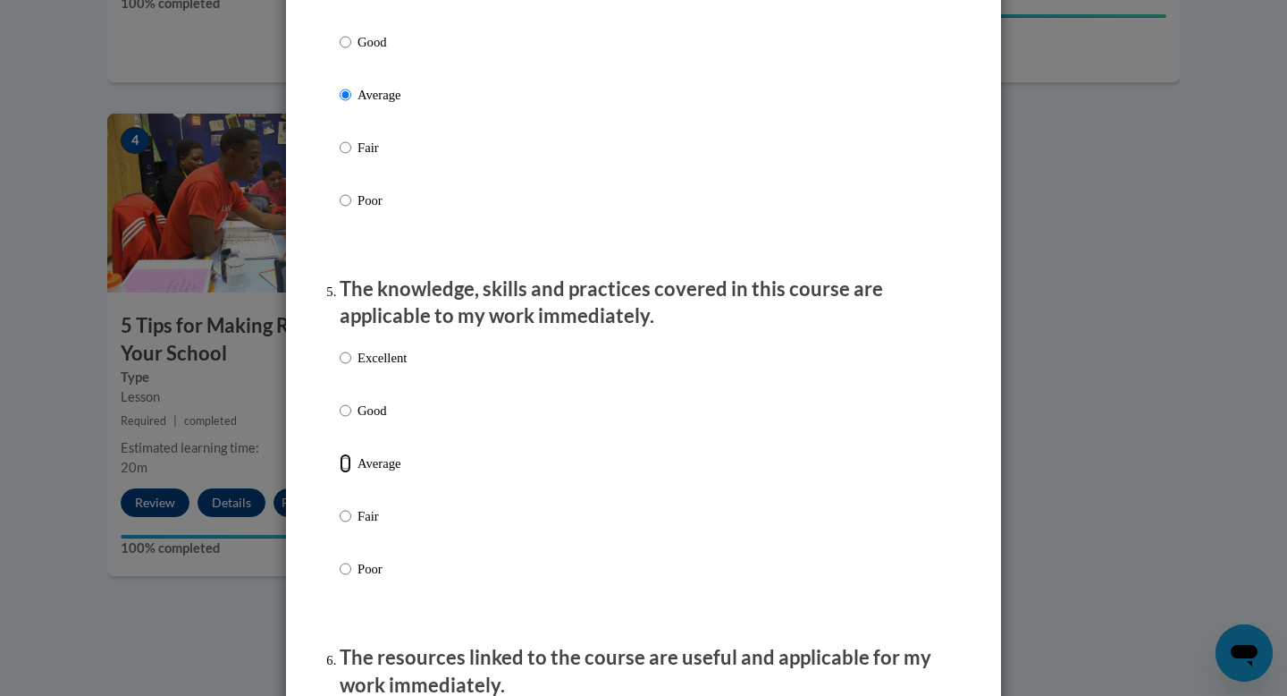
click at [350, 473] on input "Average" at bounding box center [346, 463] width 12 height 20
radio input "true"
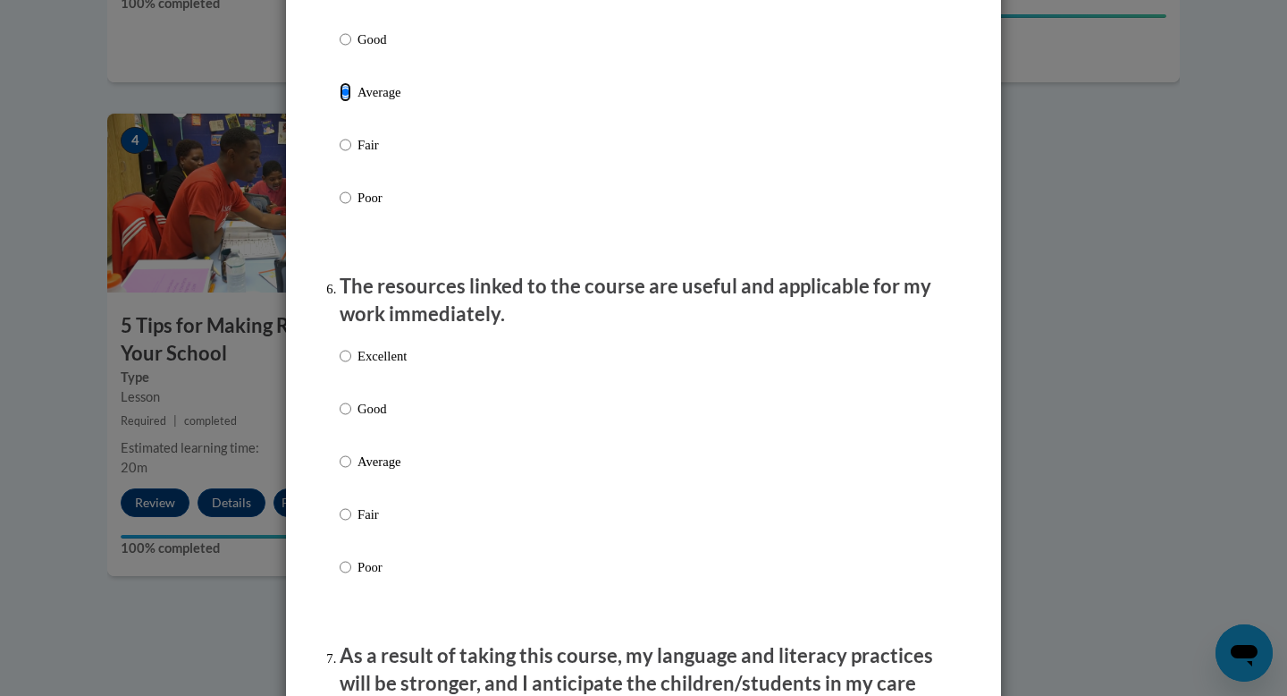
scroll to position [1767, 0]
click at [350, 469] on input "Average" at bounding box center [346, 460] width 12 height 20
radio input "true"
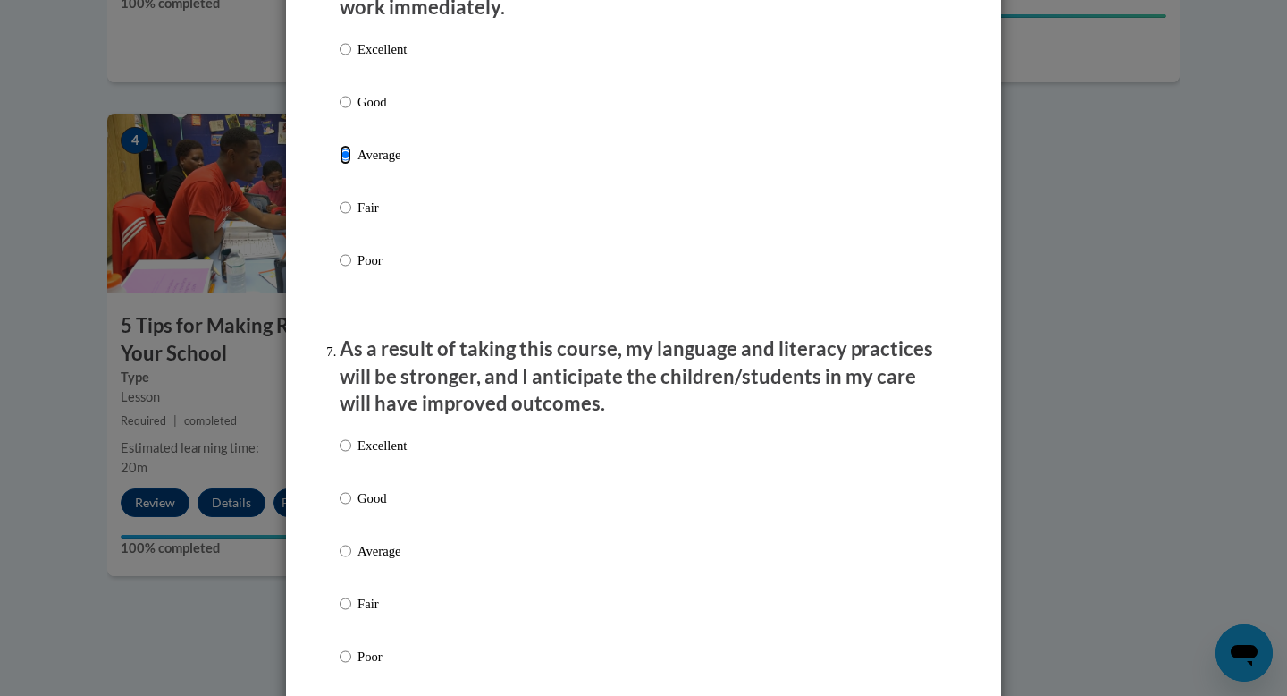
scroll to position [2083, 0]
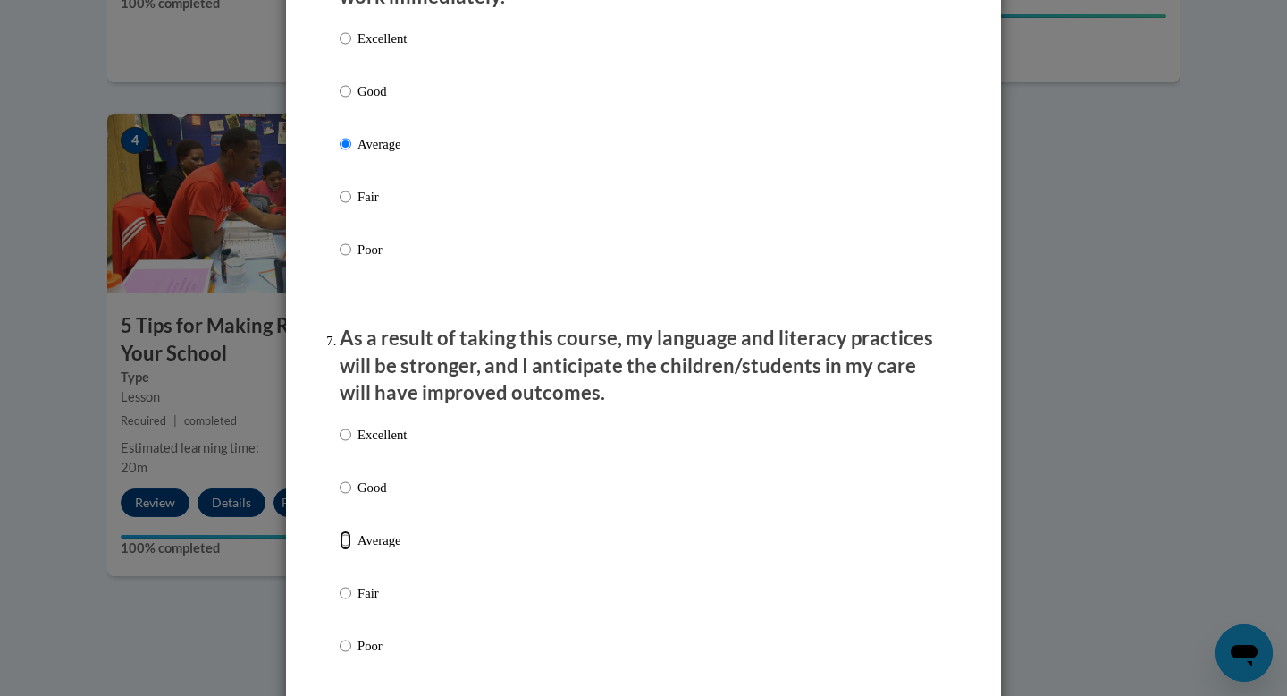
click at [342, 550] on input "Average" at bounding box center [346, 540] width 12 height 20
radio input "true"
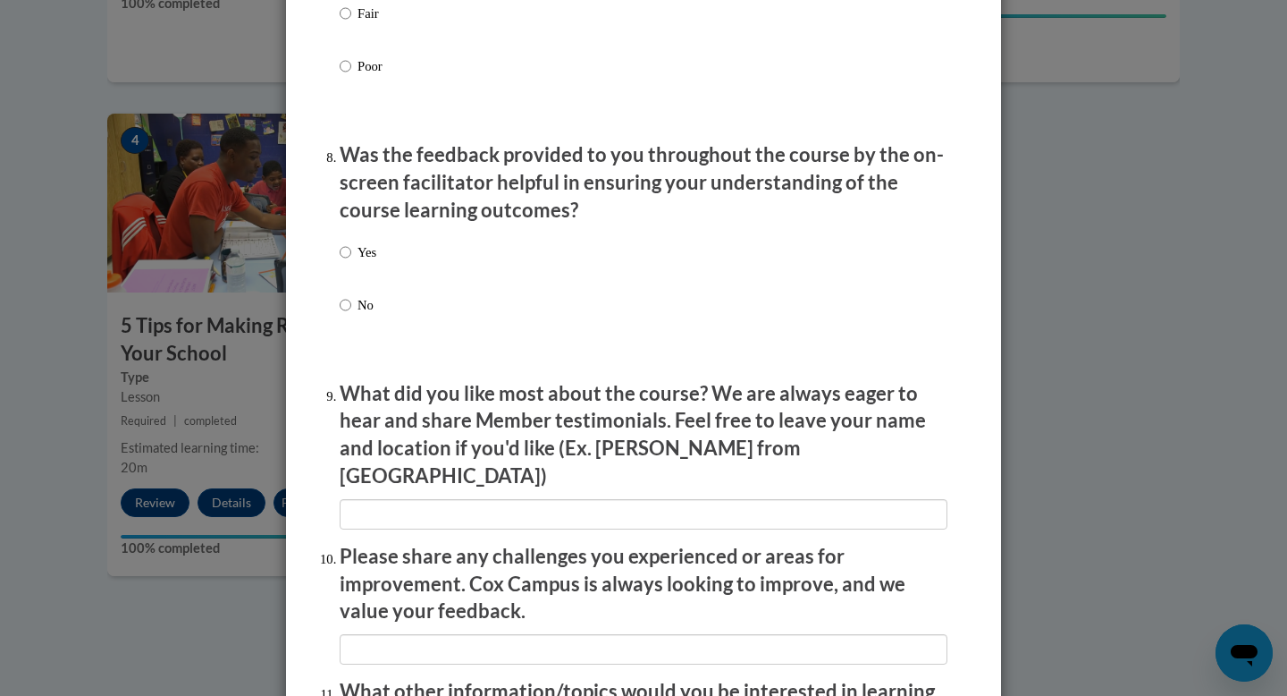
scroll to position [2689, 0]
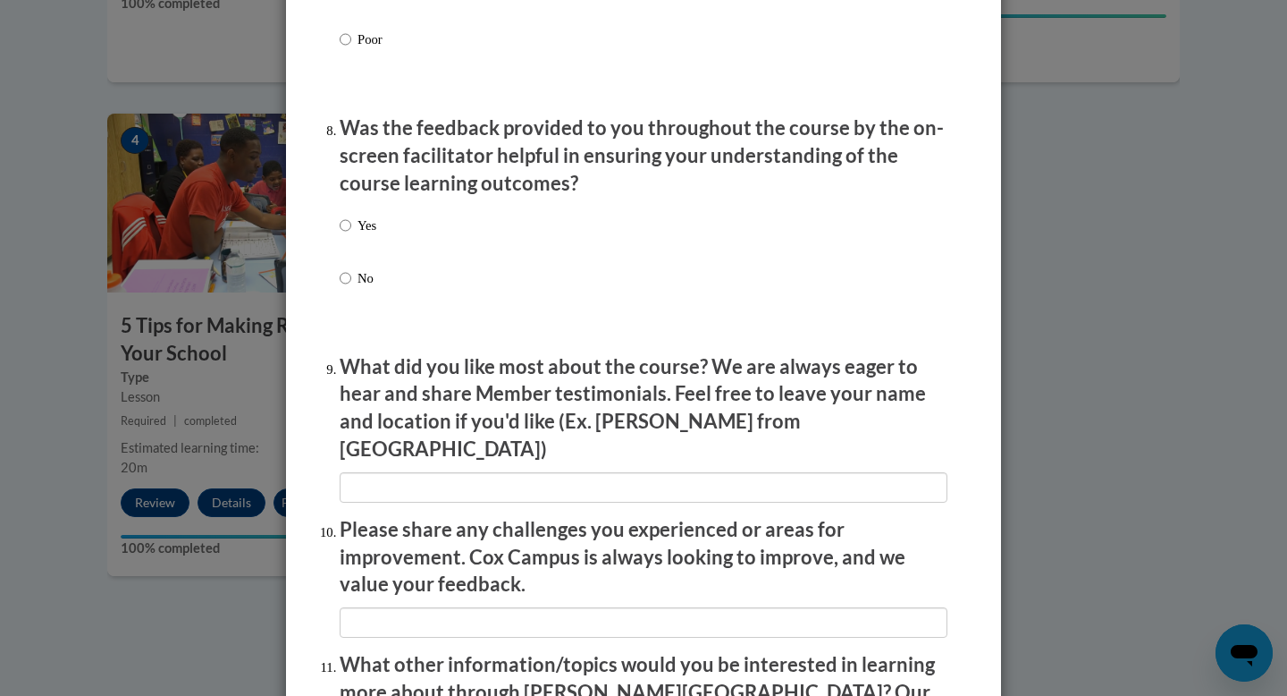
click at [353, 247] on label "Yes" at bounding box center [358, 239] width 37 height 48
click at [351, 235] on input "Yes" at bounding box center [346, 225] width 12 height 20
radio input "true"
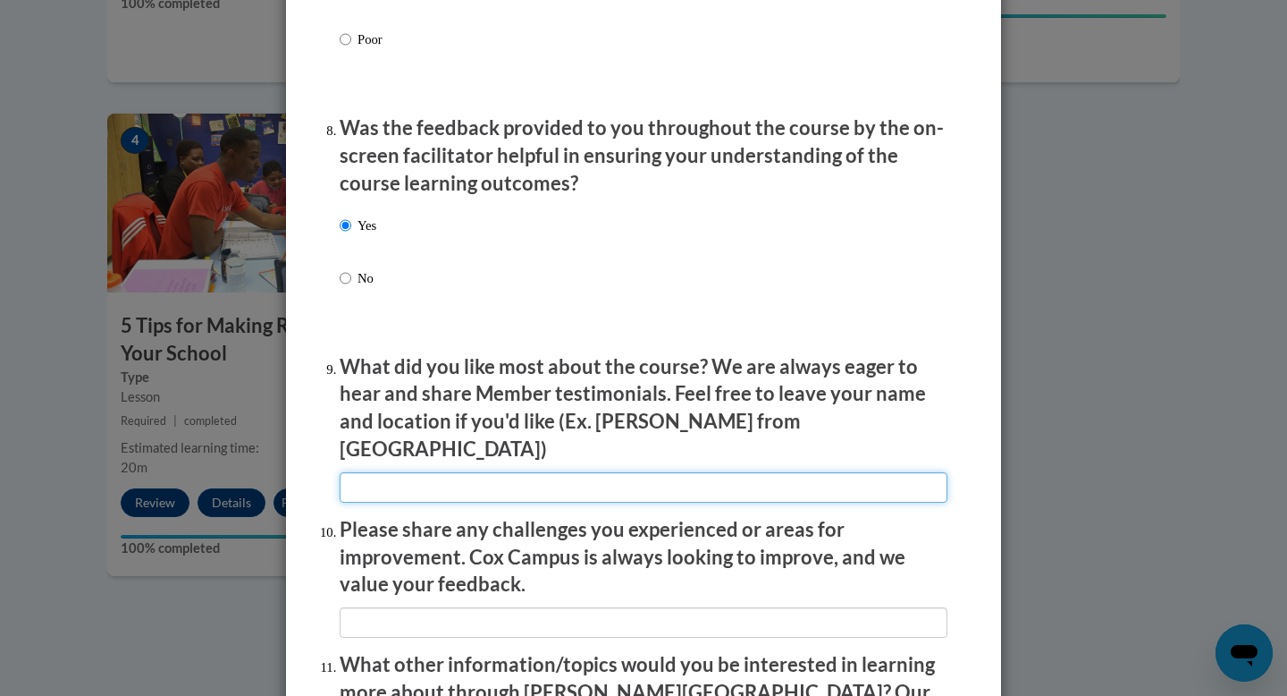
click at [376, 472] on input "textbox" at bounding box center [644, 487] width 608 height 30
type input "I"
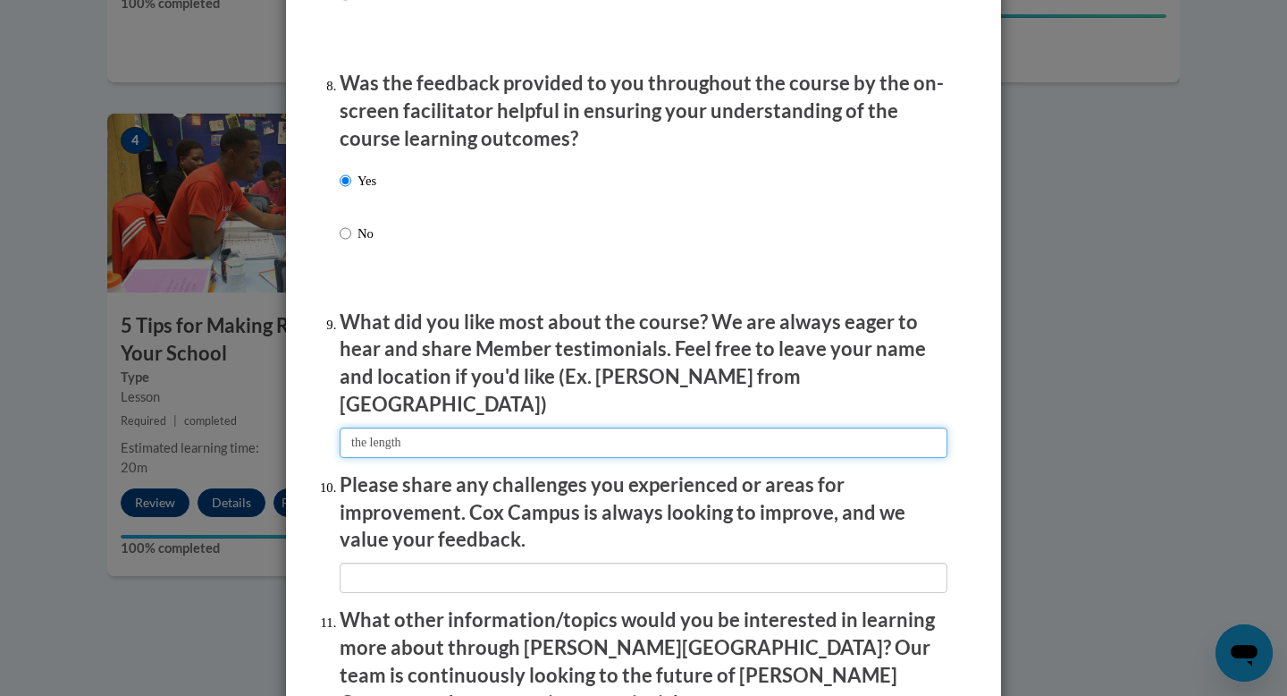
scroll to position [2740, 0]
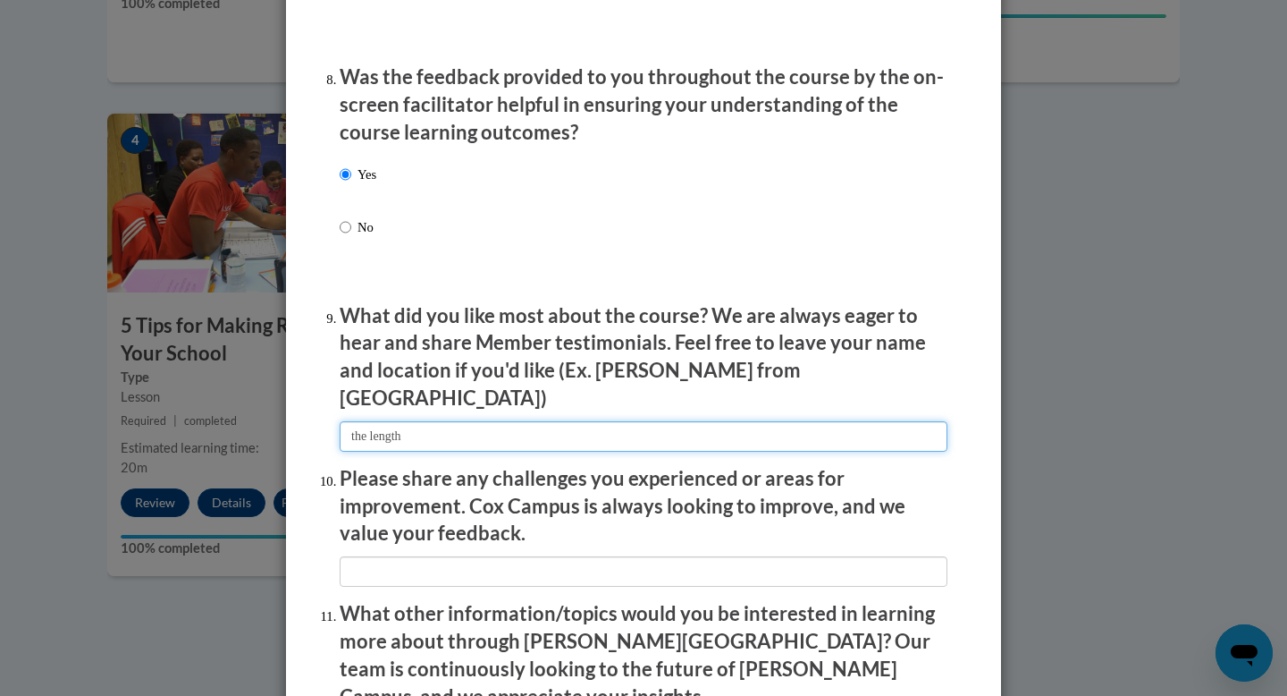
type input "the length"
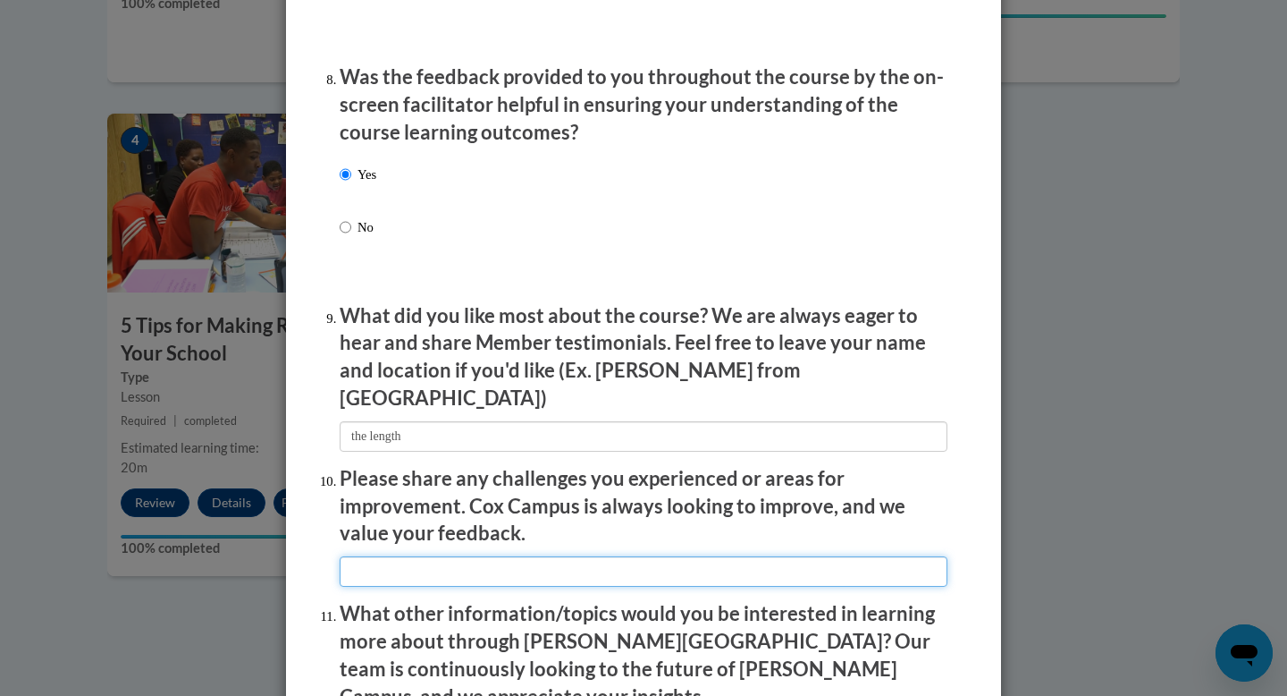
click at [379, 556] on input "textbox" at bounding box center [644, 571] width 608 height 30
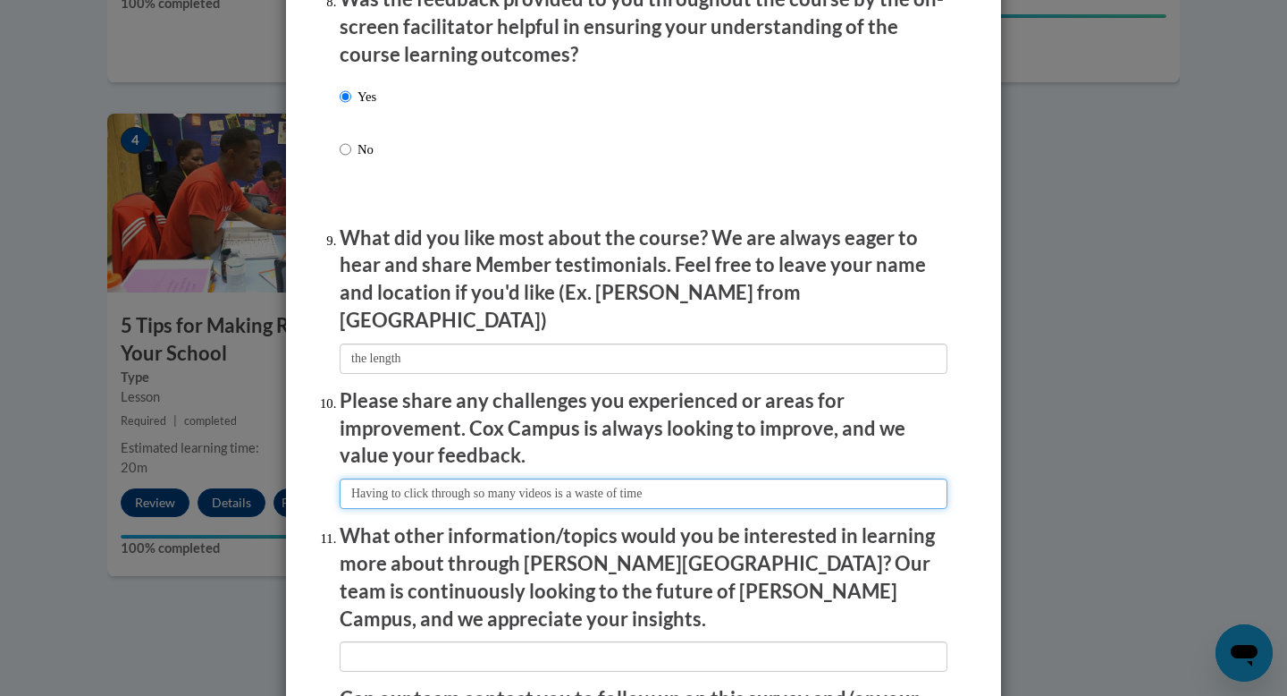
type input "Having to click through so many videos is a waste of time"
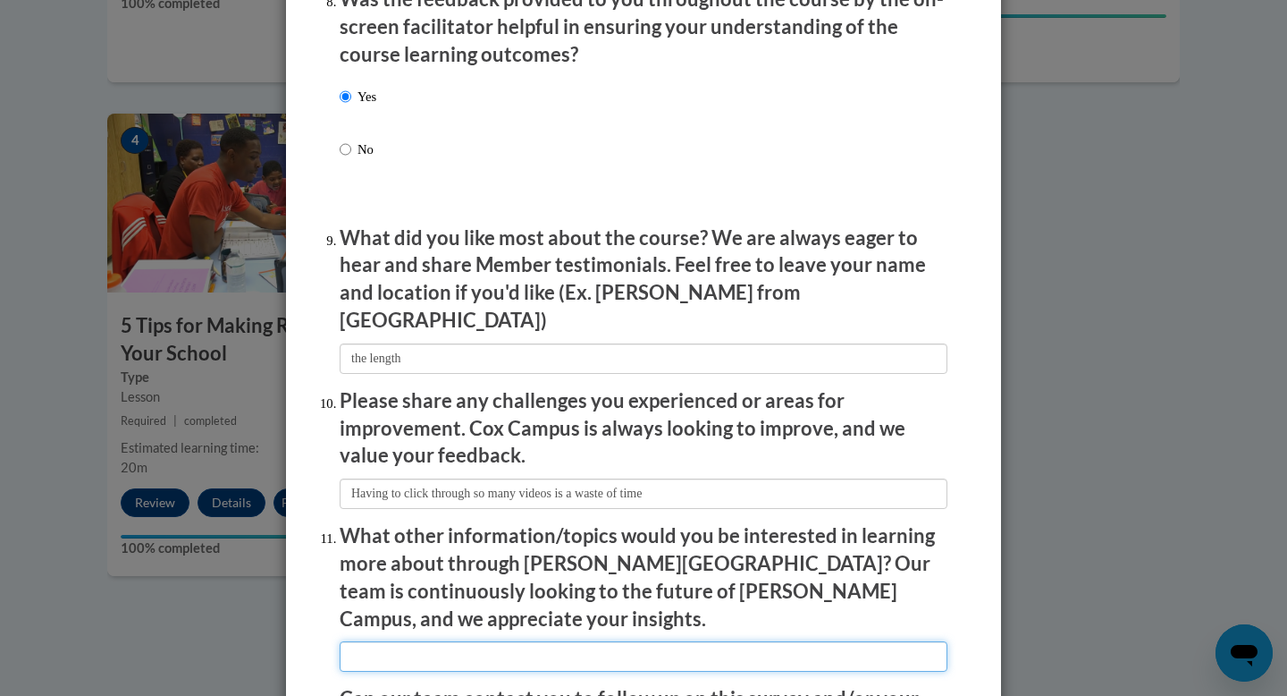
click at [392, 641] on input "textbox" at bounding box center [644, 656] width 608 height 30
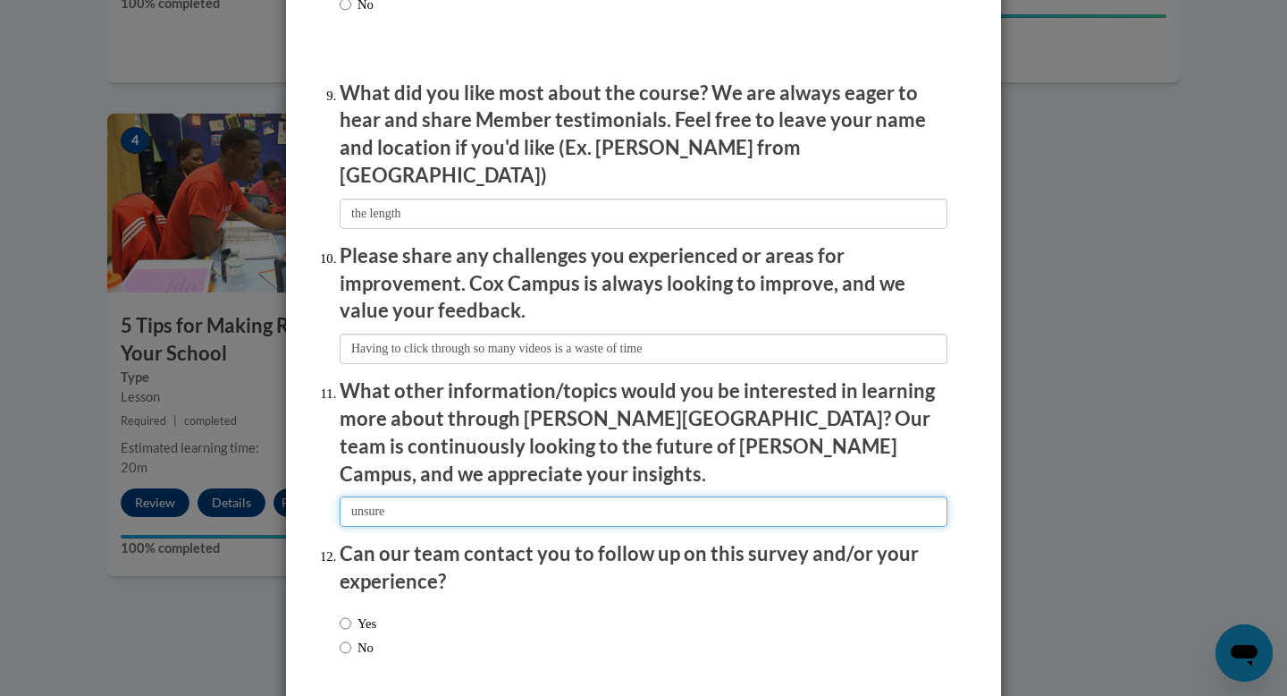
scroll to position [3023, 0]
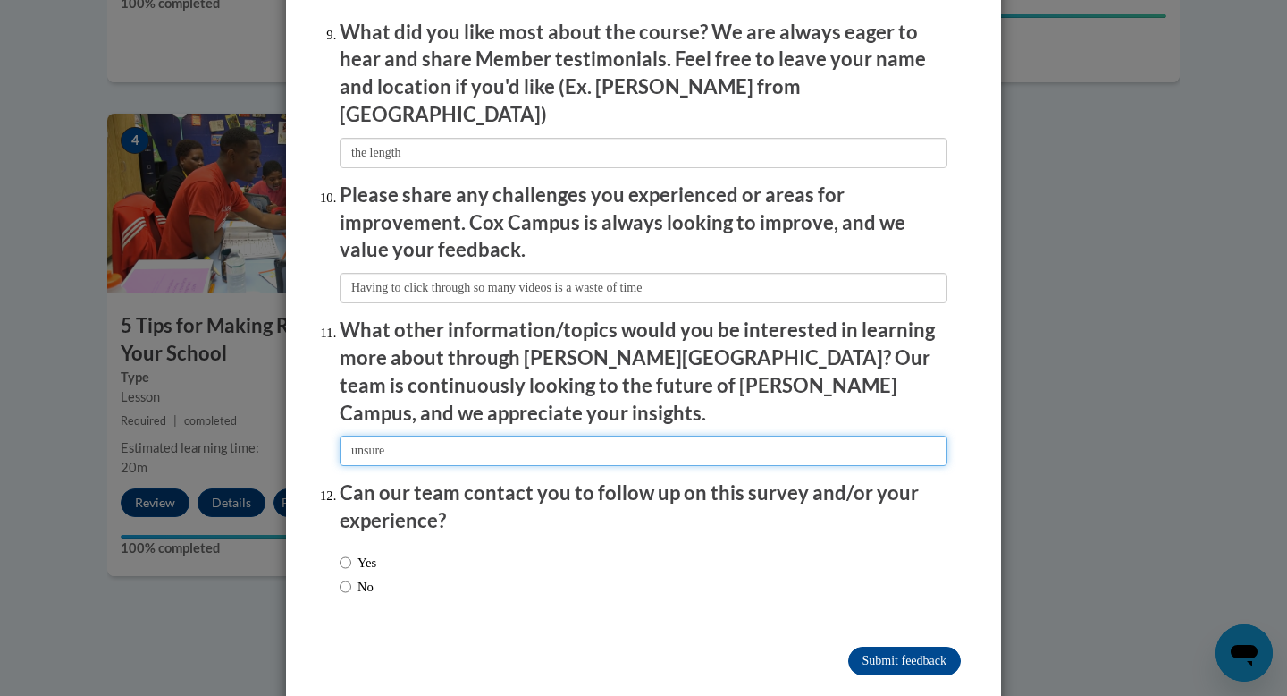
type input "unsure"
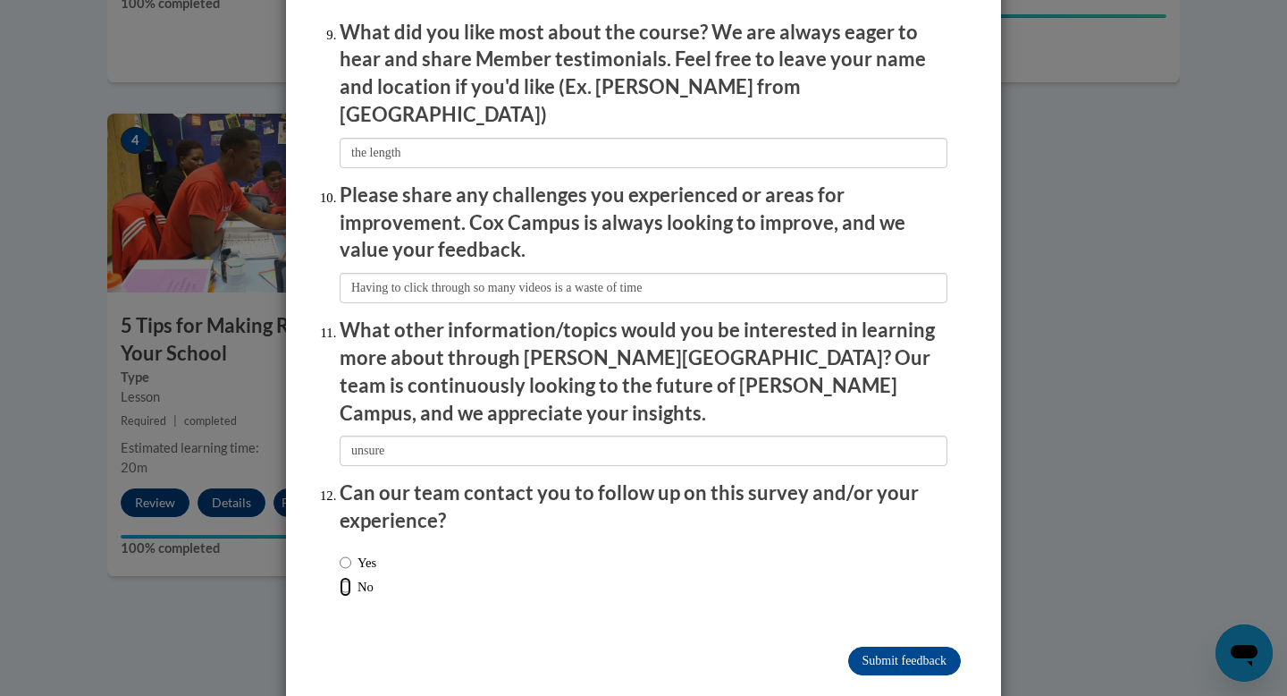
click at [350, 577] on input "No" at bounding box center [346, 587] width 12 height 20
radio input "true"
click at [879, 646] on input "Submit feedback" at bounding box center [904, 660] width 113 height 29
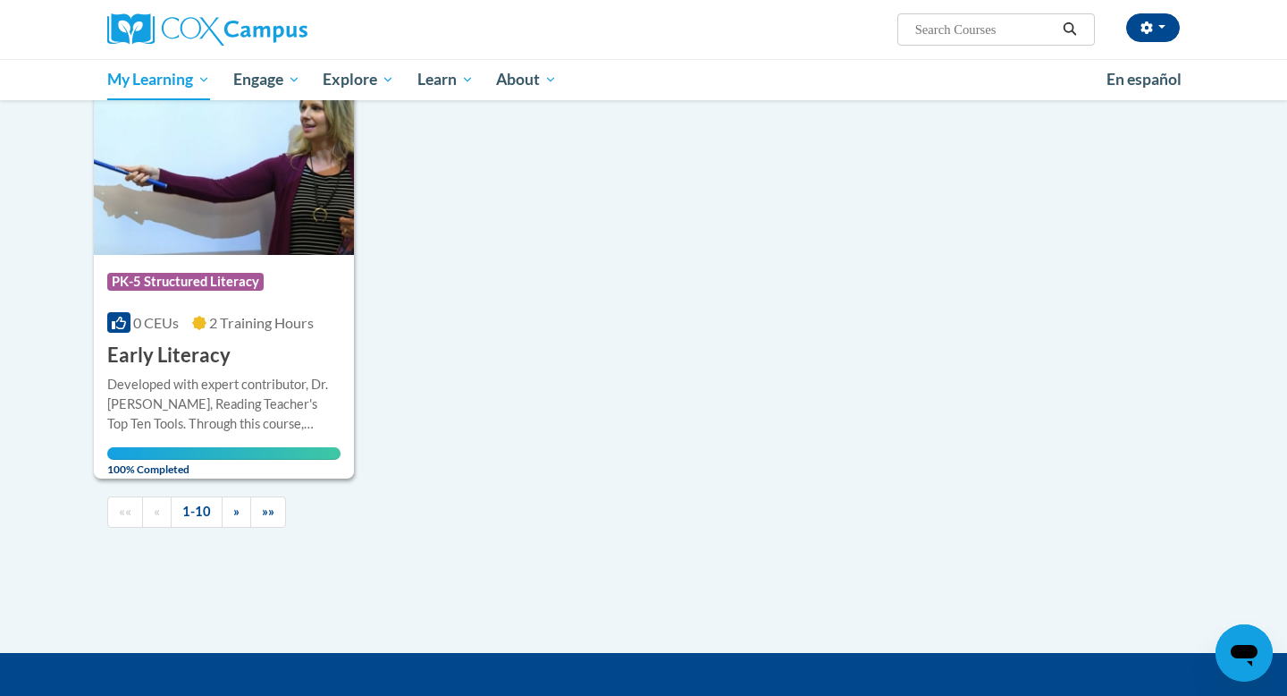
scroll to position [1646, 0]
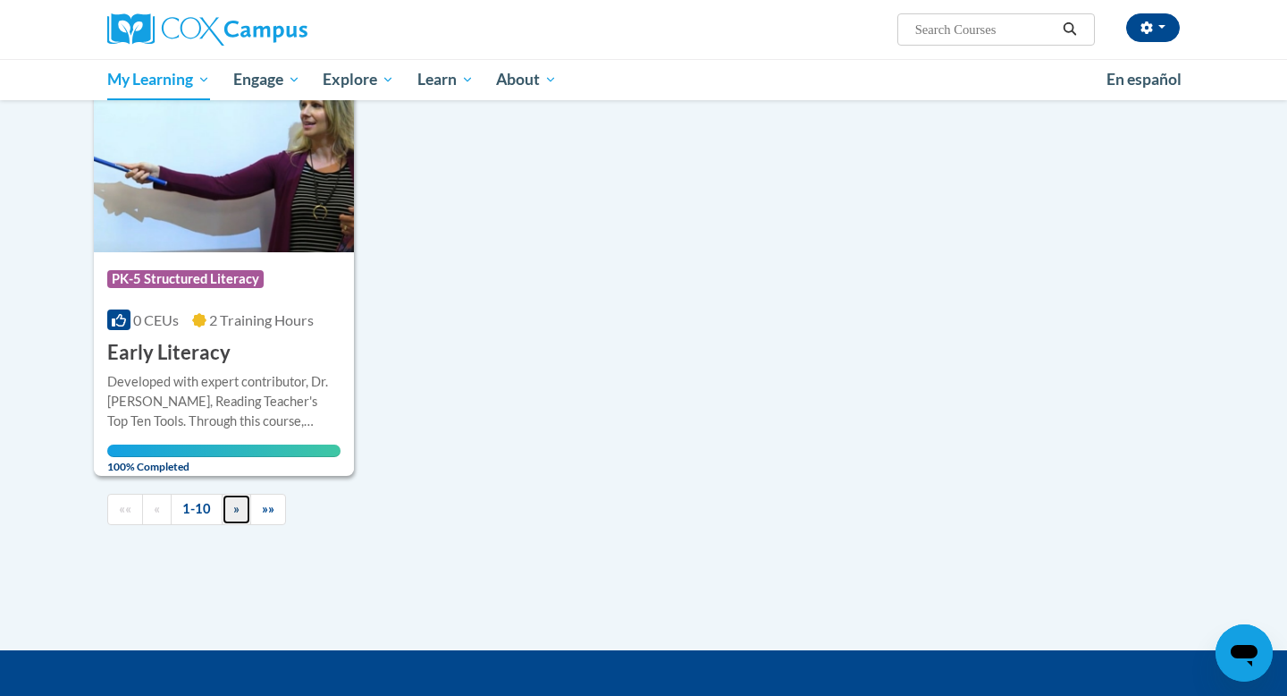
click at [237, 513] on span "»" at bounding box center [236, 508] width 6 height 15
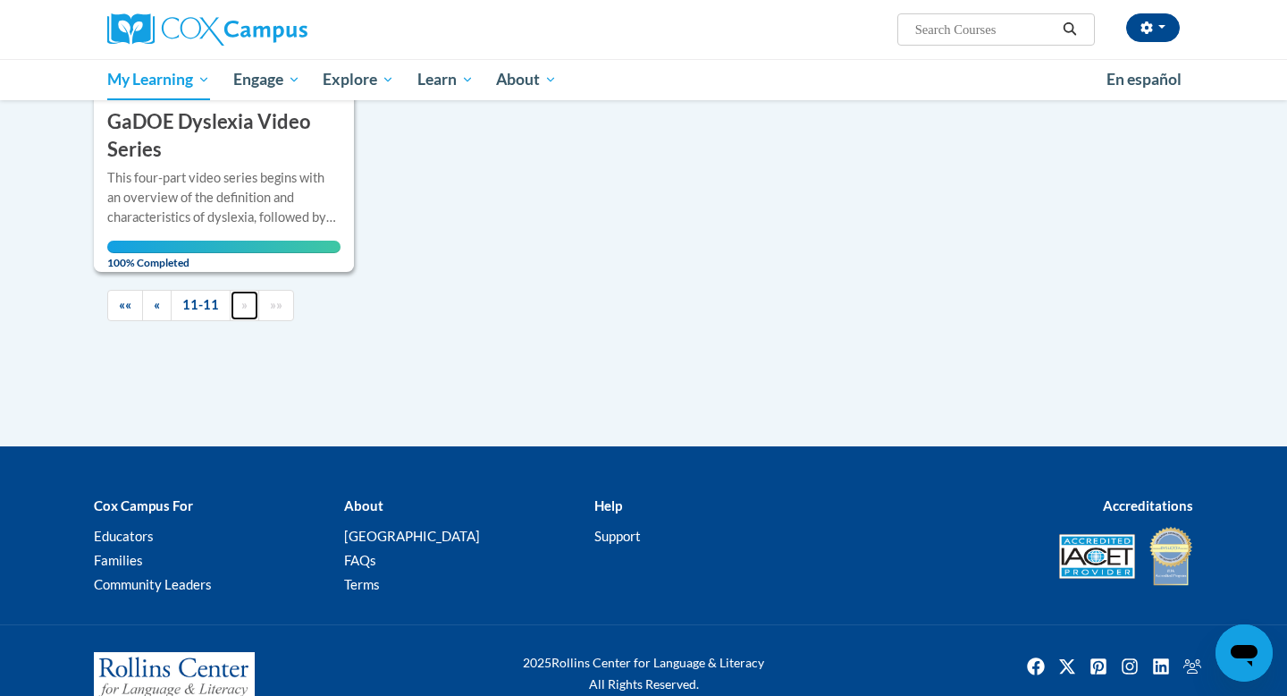
scroll to position [543, 0]
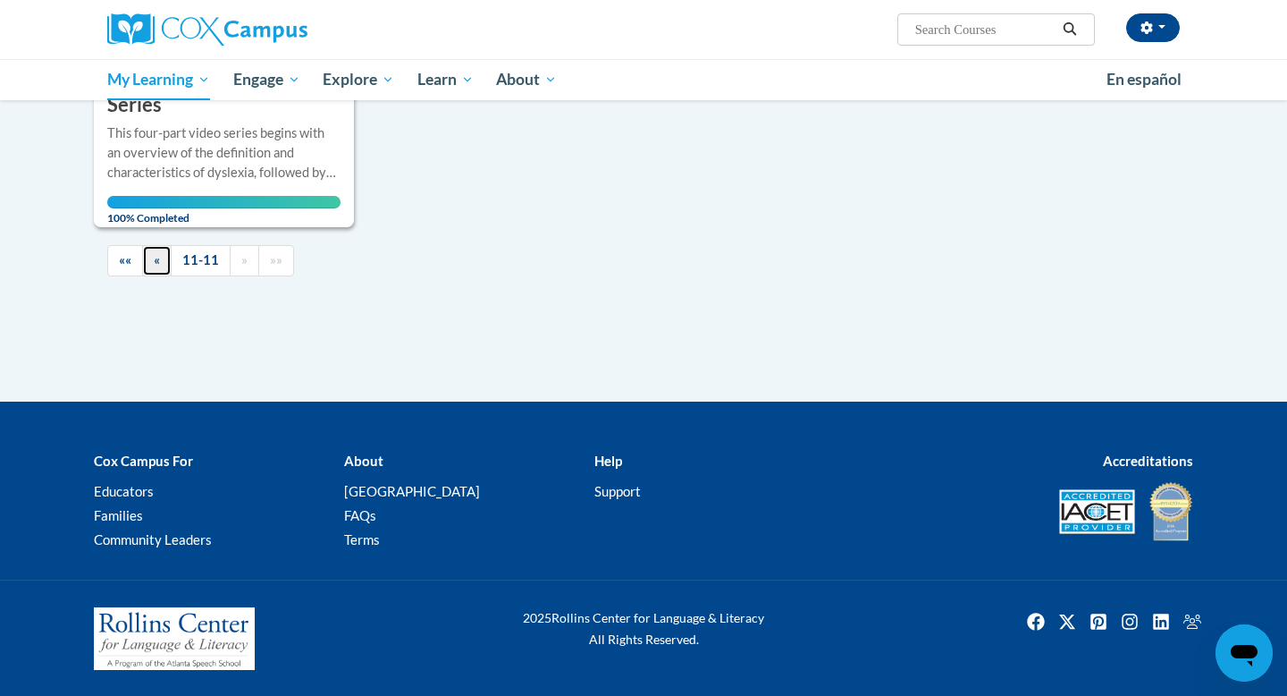
click at [156, 268] on link "«" at bounding box center [157, 260] width 30 height 31
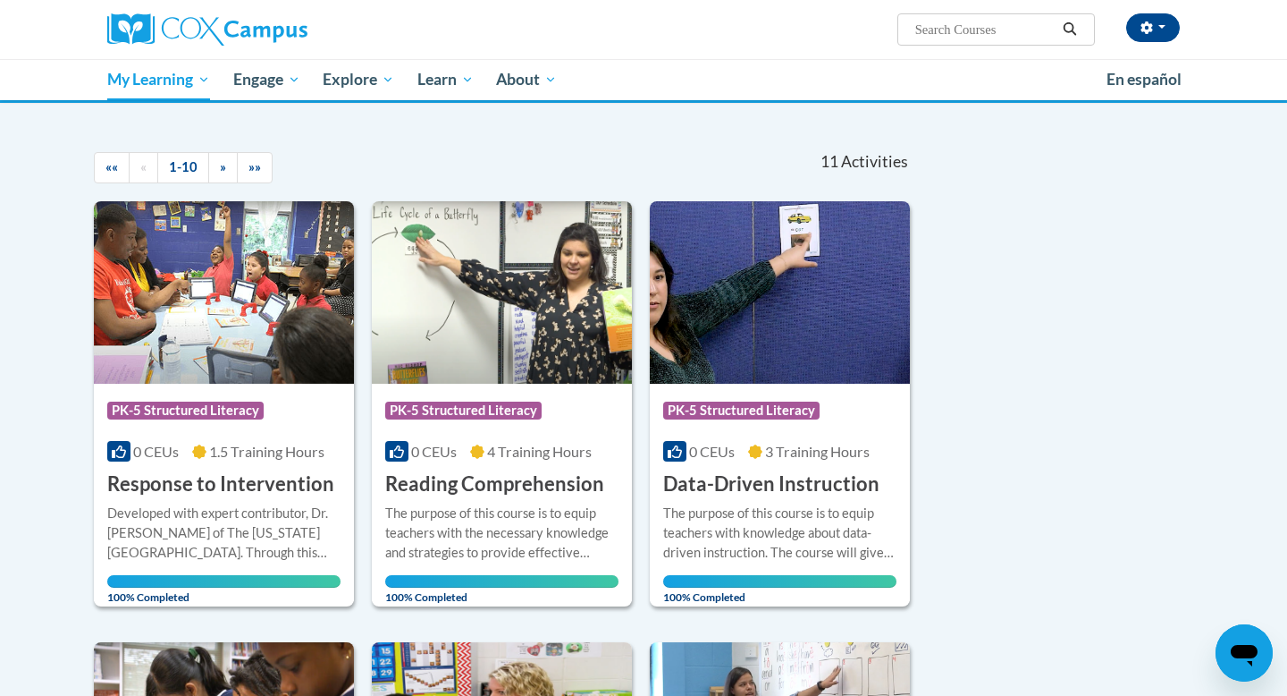
scroll to position [0, 0]
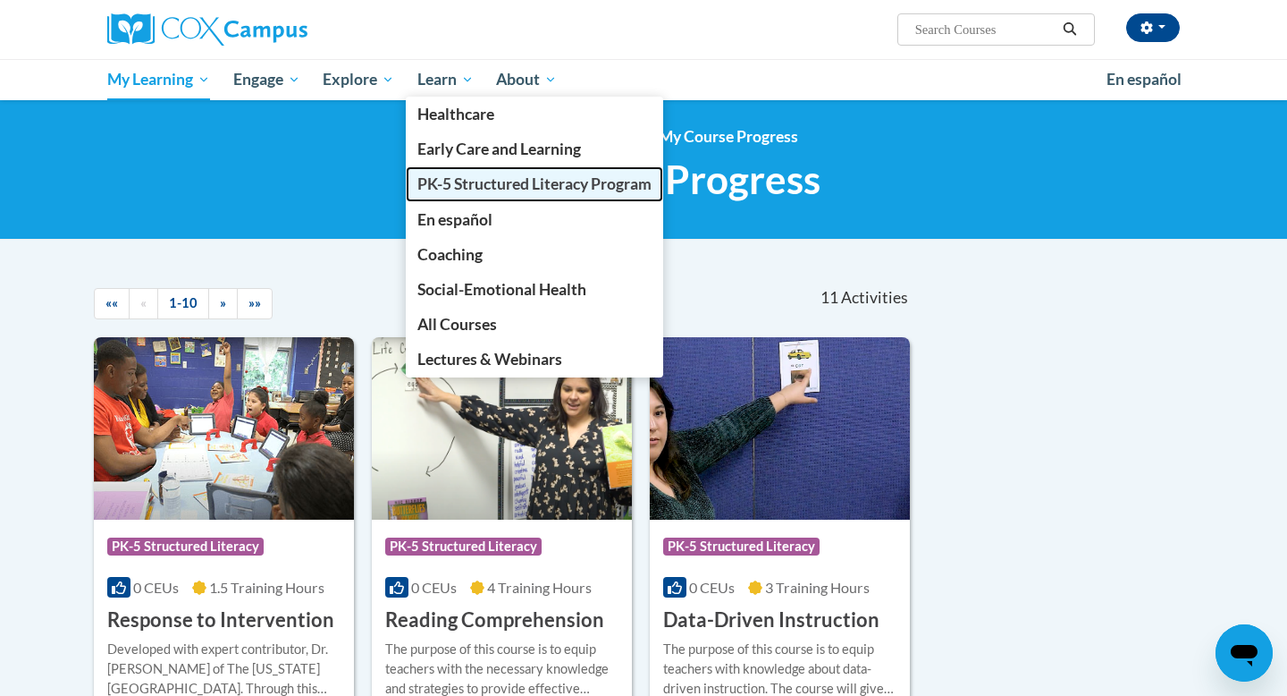
click at [454, 179] on span "PK-5 Structured Literacy Program" at bounding box center [534, 183] width 234 height 19
